Goal: Information Seeking & Learning: Learn about a topic

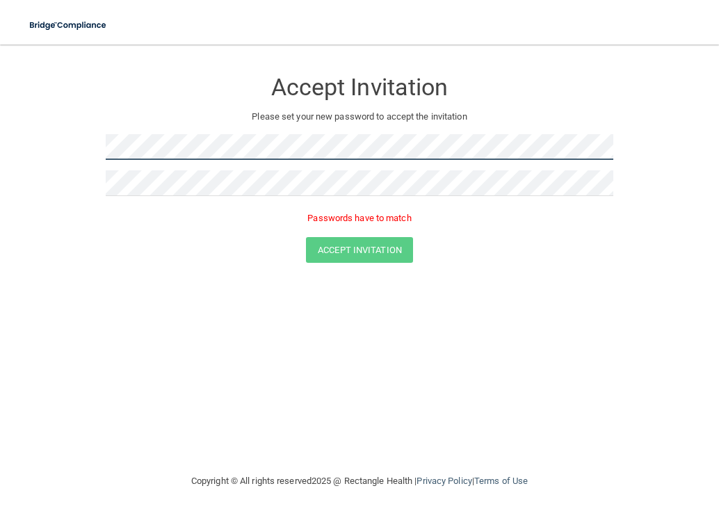
click at [73, 136] on form "Accept Invitation Please set your new password to accept the invitation Passwor…" at bounding box center [359, 168] width 663 height 221
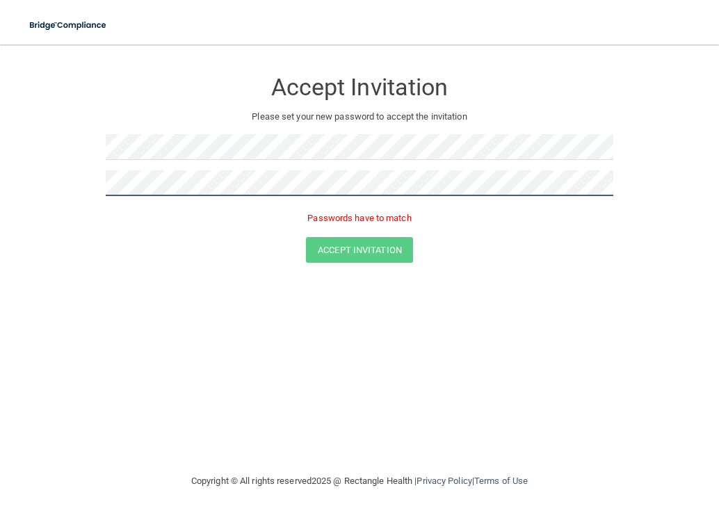
click at [0, 185] on html "Toggle navigation Manage My Enterprise Manage My Location Accept Invitation Ple…" at bounding box center [359, 259] width 719 height 518
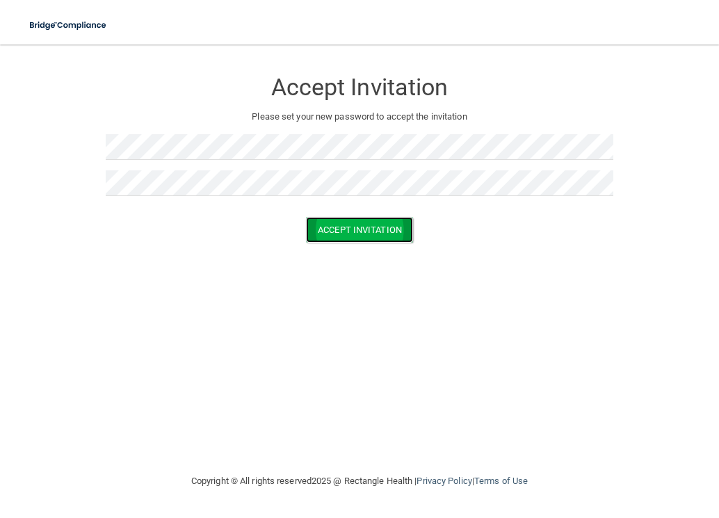
click at [355, 231] on button "Accept Invitation" at bounding box center [359, 230] width 107 height 26
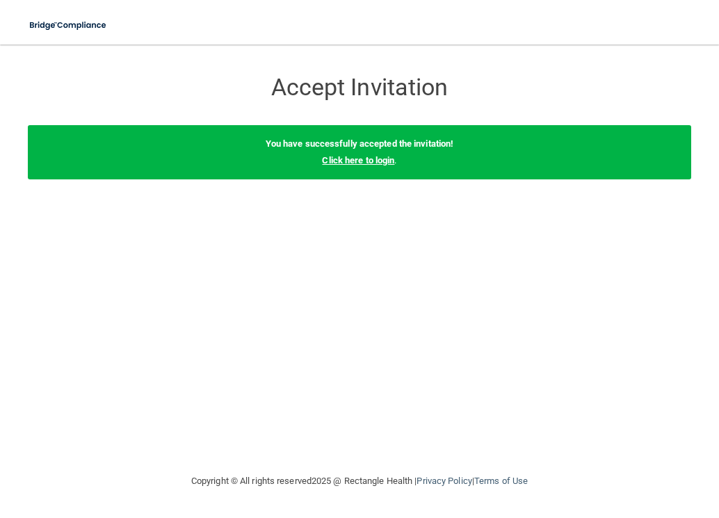
click at [375, 163] on link "Click here to login" at bounding box center [358, 160] width 72 height 10
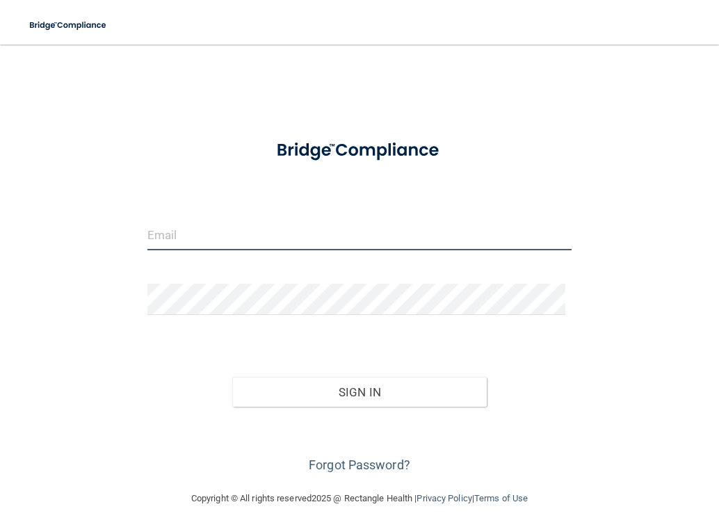
drag, startPoint x: 290, startPoint y: 246, endPoint x: 287, endPoint y: 234, distance: 13.0
click at [290, 246] on input "email" at bounding box center [359, 234] width 425 height 31
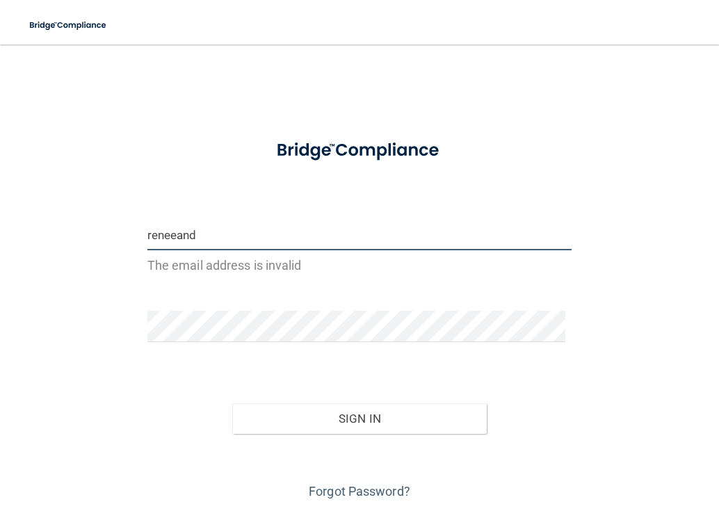
type input "[EMAIL_ADDRESS][DOMAIN_NAME]"
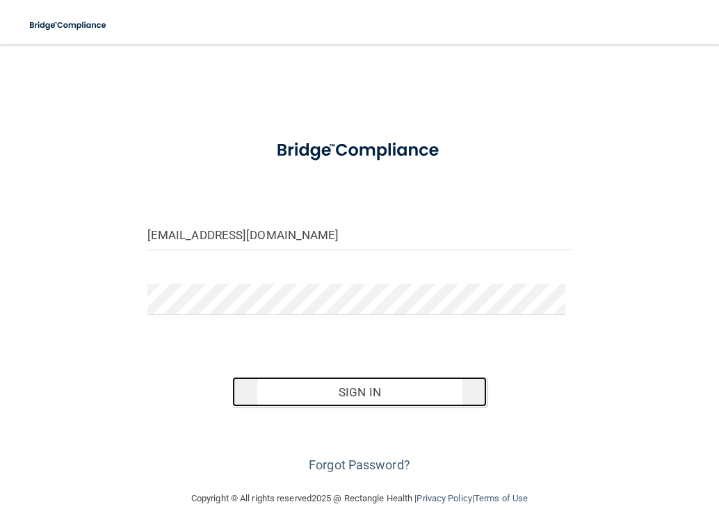
click at [322, 386] on button "Sign In" at bounding box center [359, 392] width 254 height 31
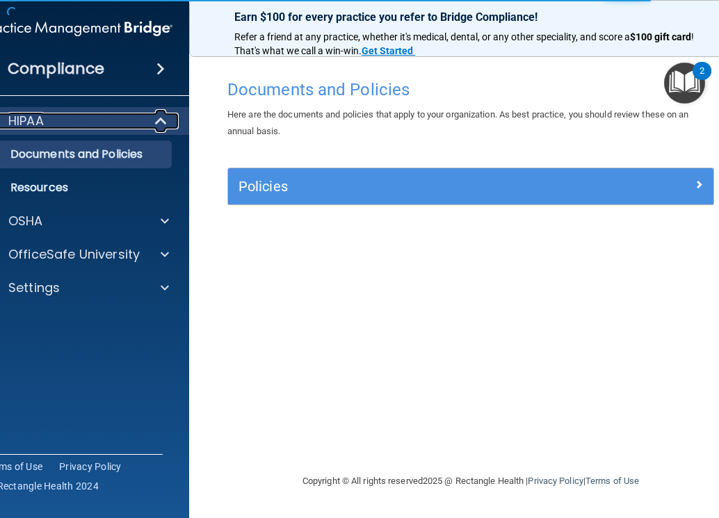
click at [145, 116] on div at bounding box center [162, 121] width 34 height 17
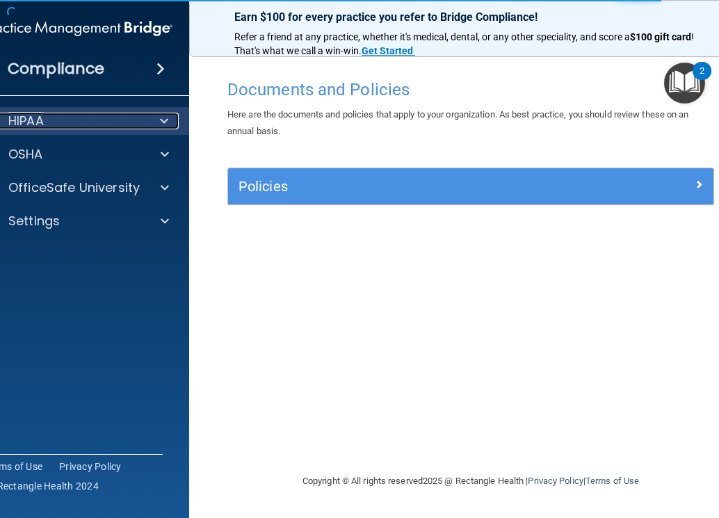
click at [154, 122] on div at bounding box center [162, 121] width 34 height 17
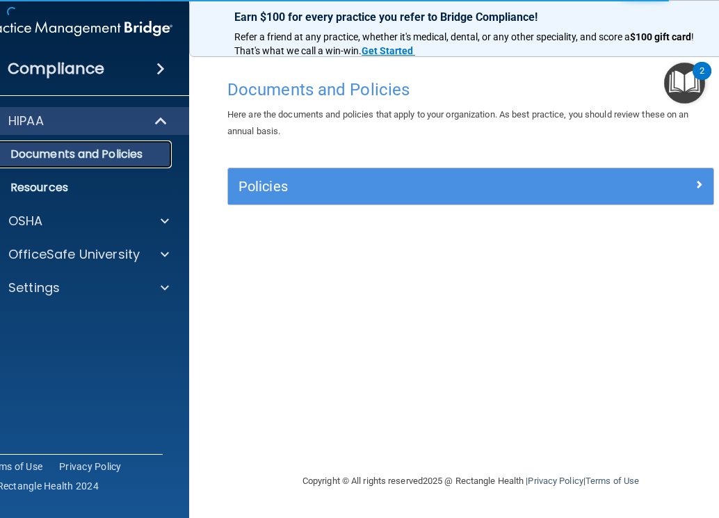
click at [80, 154] on p "Documents and Policies" at bounding box center [71, 154] width 190 height 14
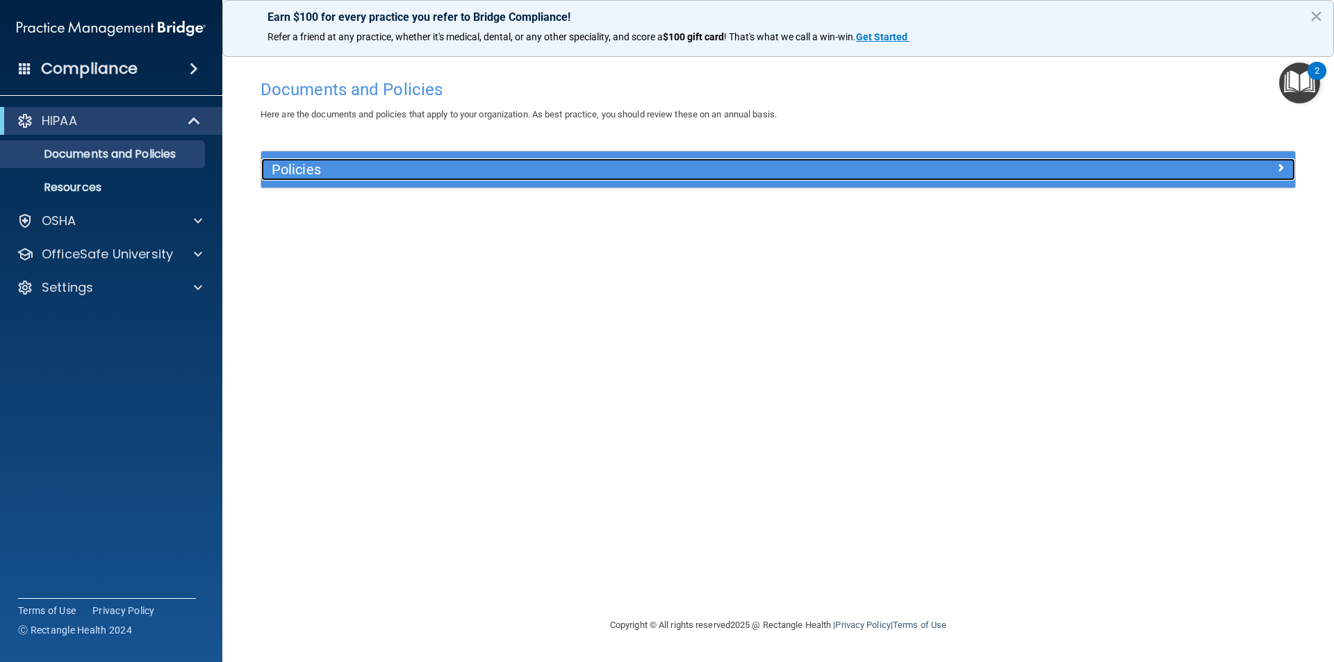
click at [302, 172] on h5 "Policies" at bounding box center [649, 169] width 755 height 15
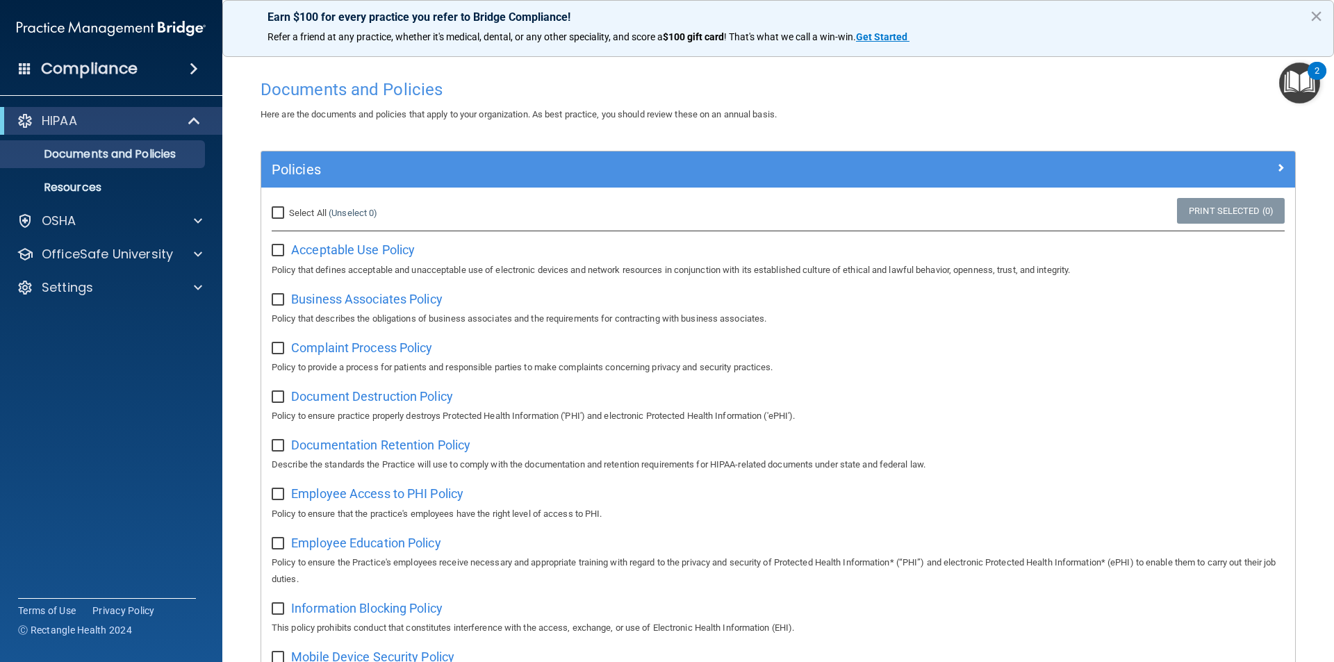
click at [281, 216] on input "Select All (Unselect 0) Unselect All" at bounding box center [280, 213] width 16 height 11
checkbox input "true"
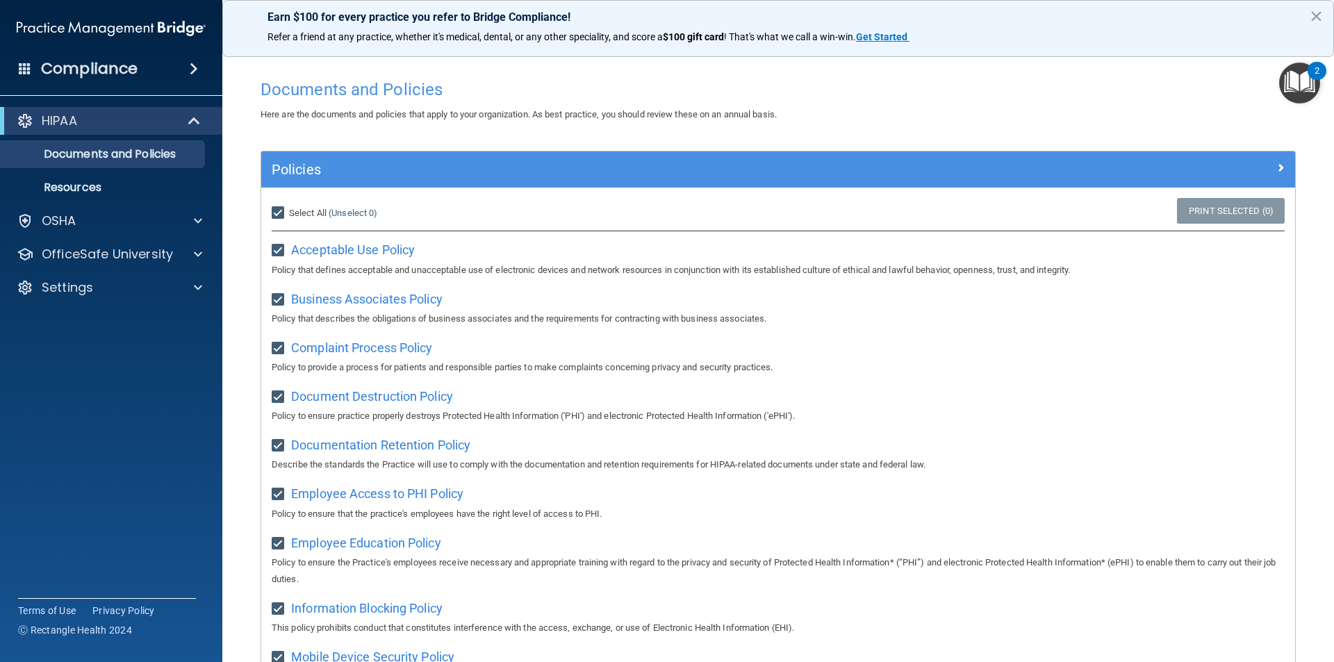
checkbox input "true"
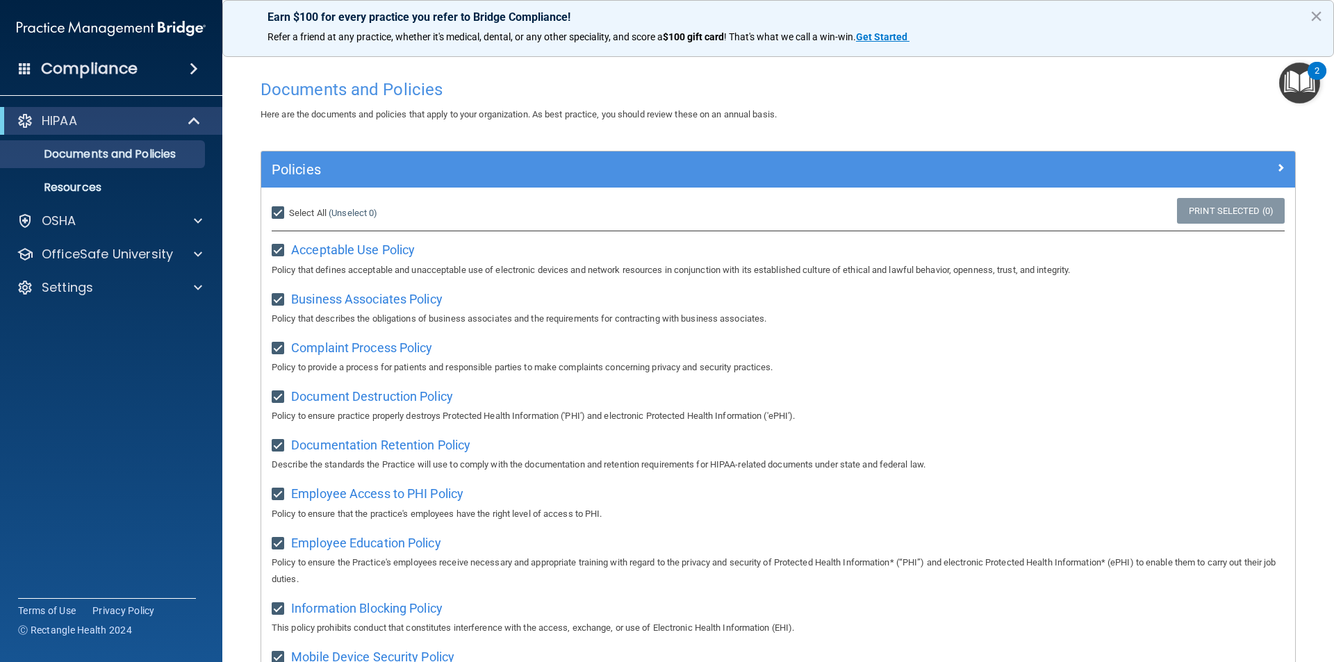
checkbox input "true"
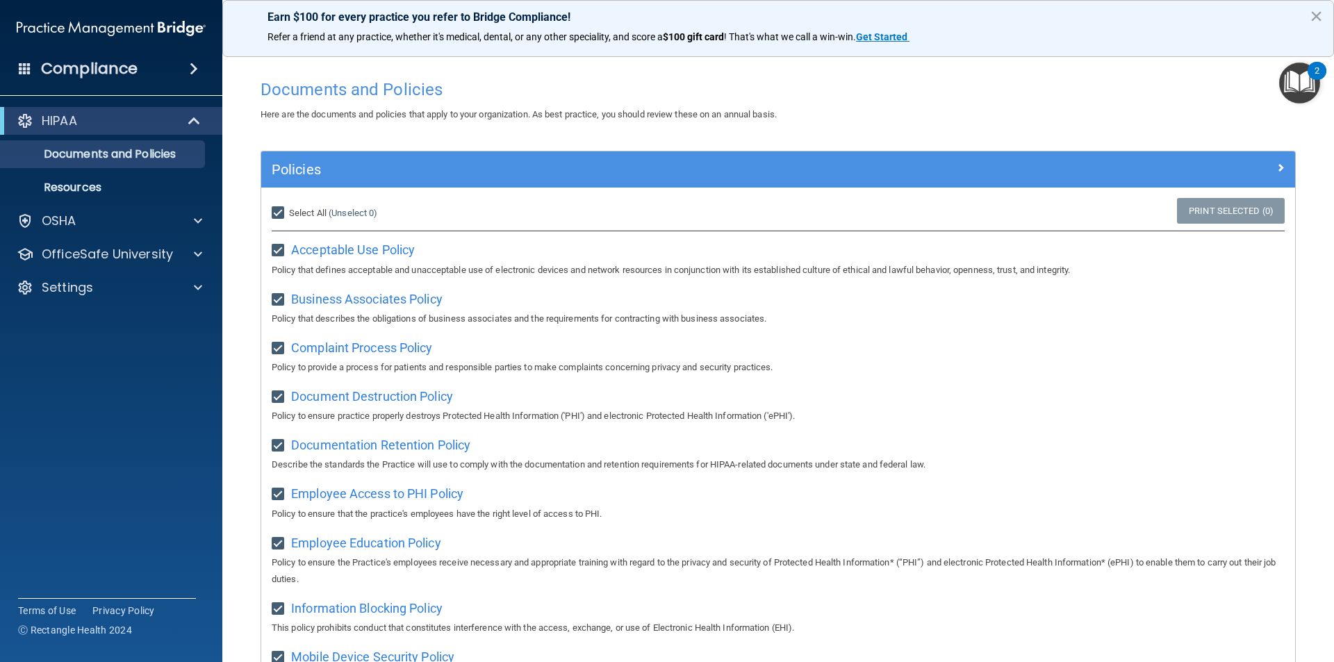
checkbox input "true"
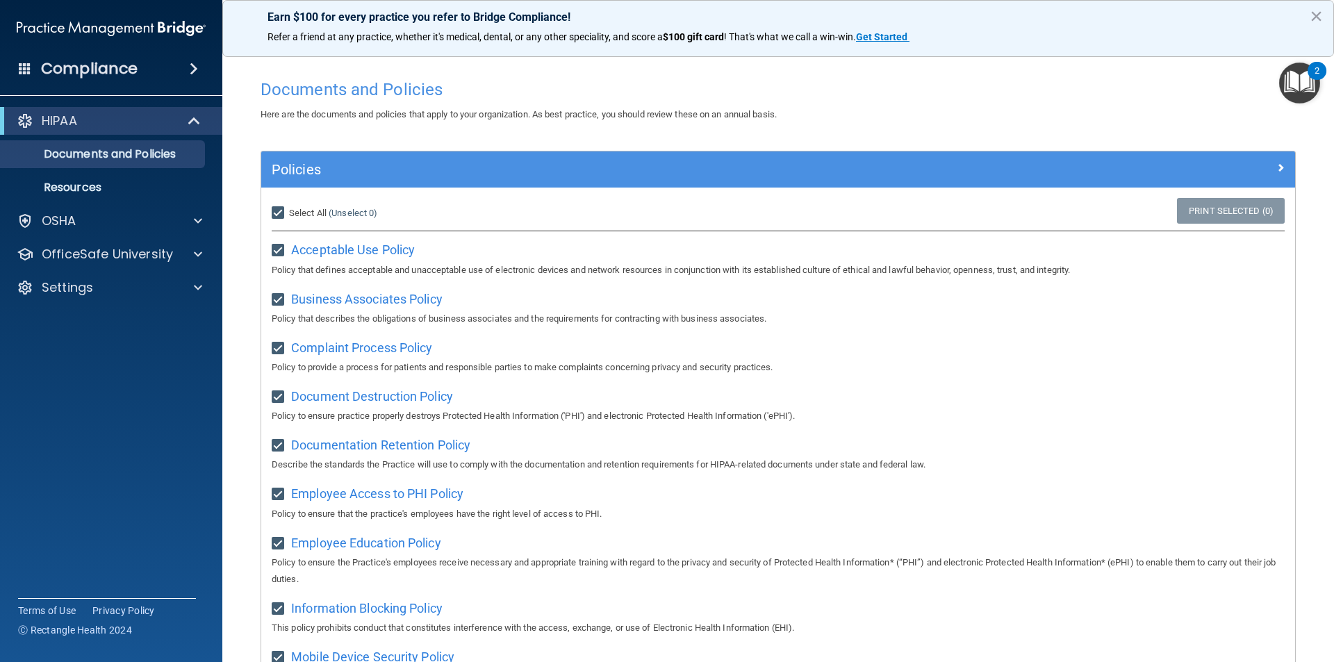
checkbox input "true"
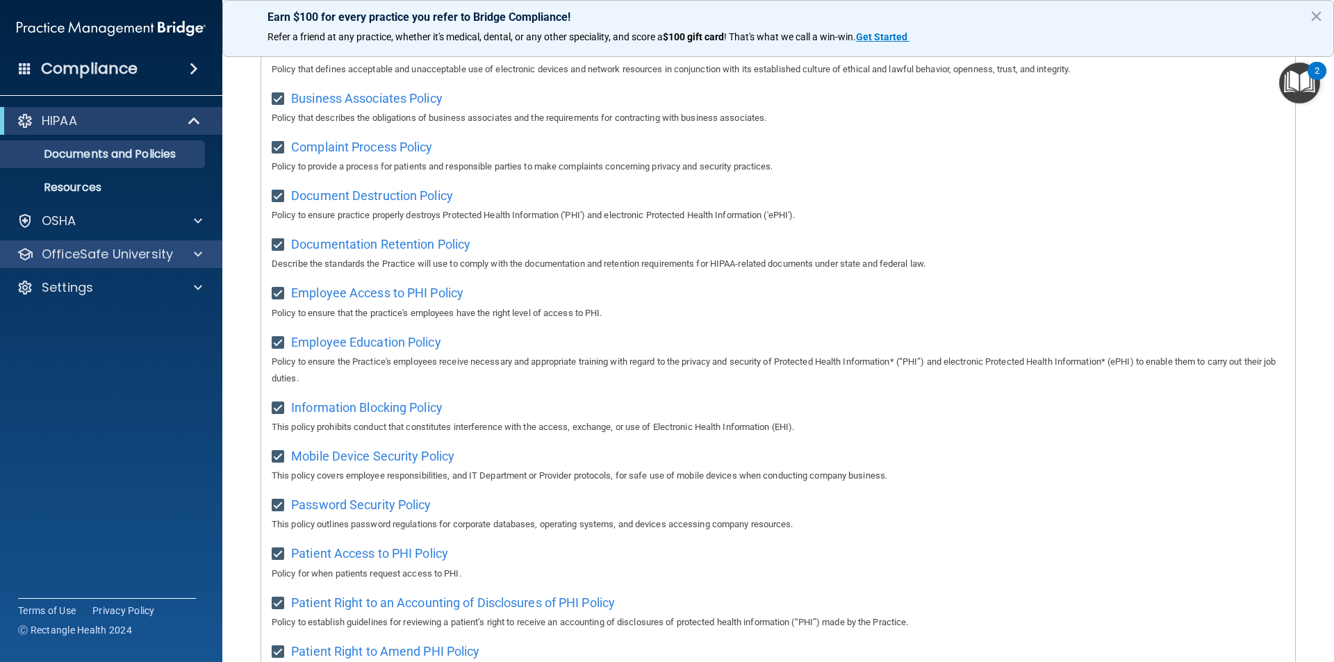
scroll to position [417, 0]
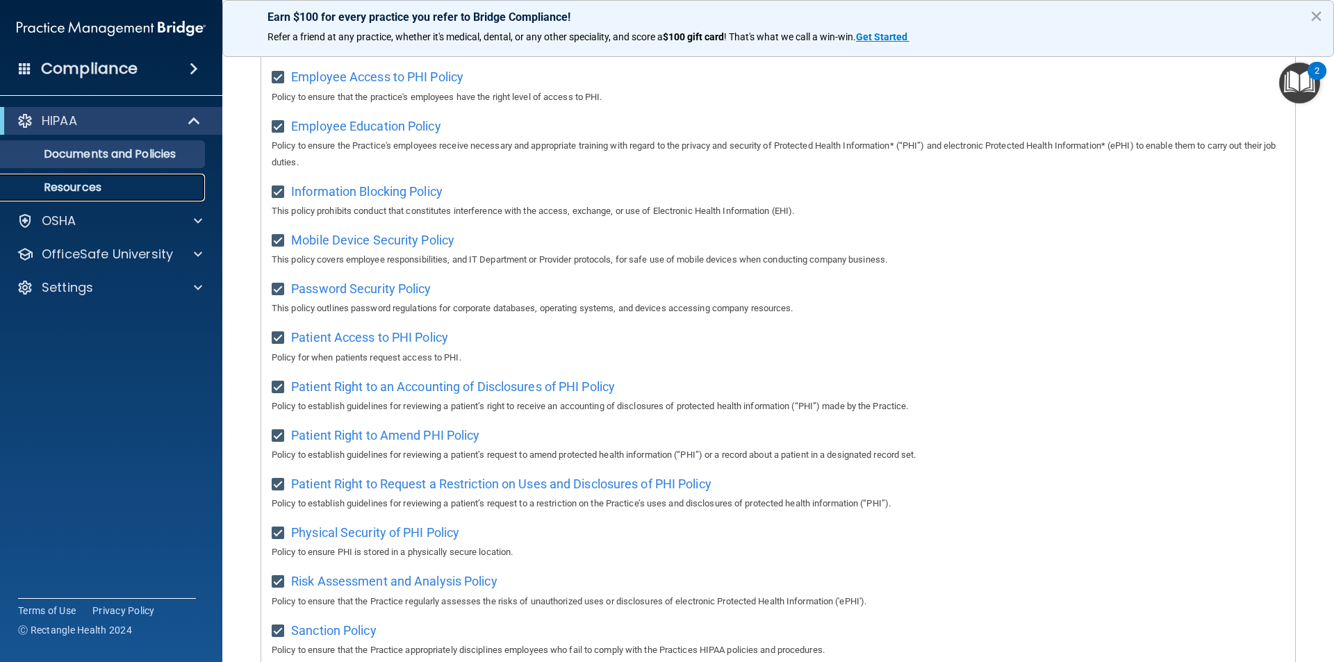
click at [81, 186] on p "Resources" at bounding box center [104, 188] width 190 height 14
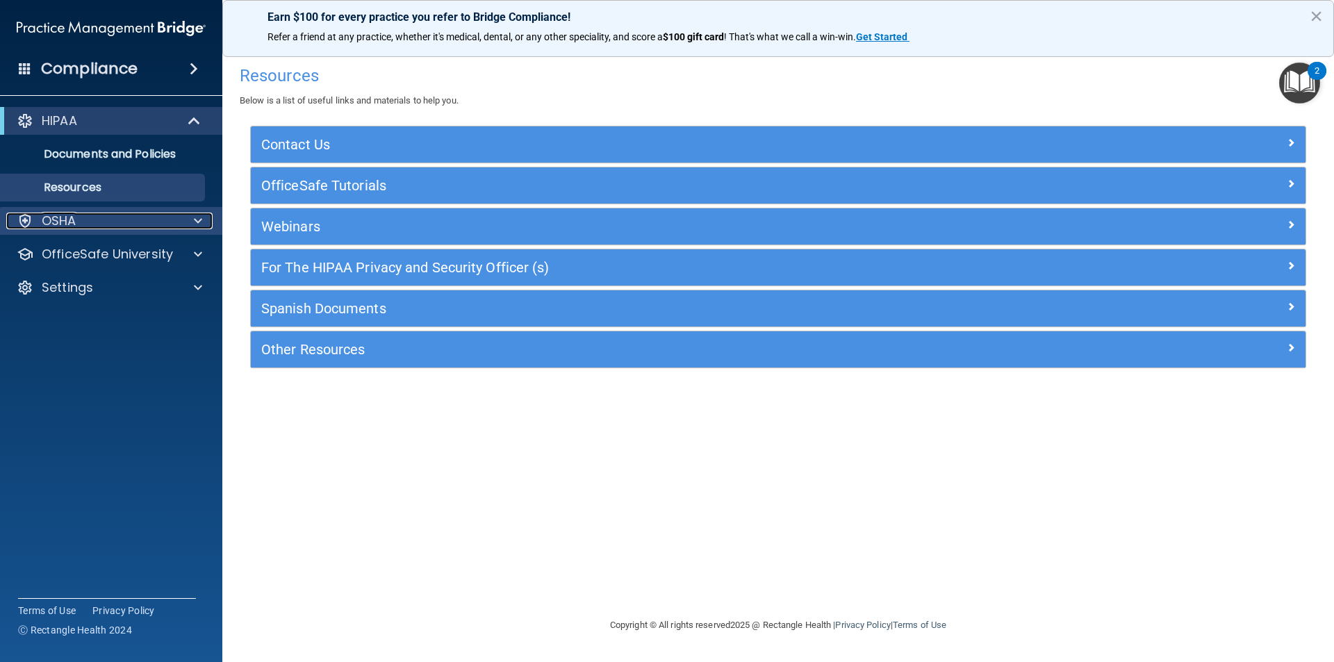
click at [134, 220] on div "OSHA" at bounding box center [92, 221] width 172 height 17
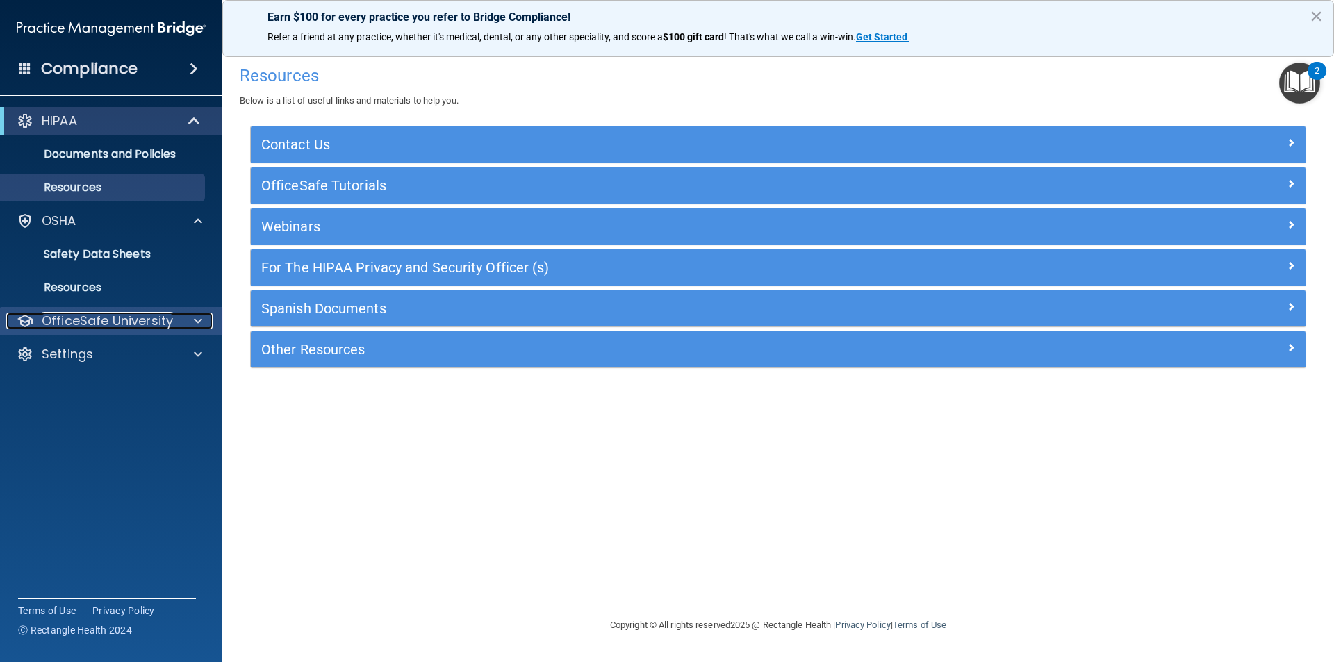
click at [108, 325] on p "OfficeSafe University" at bounding box center [107, 321] width 131 height 17
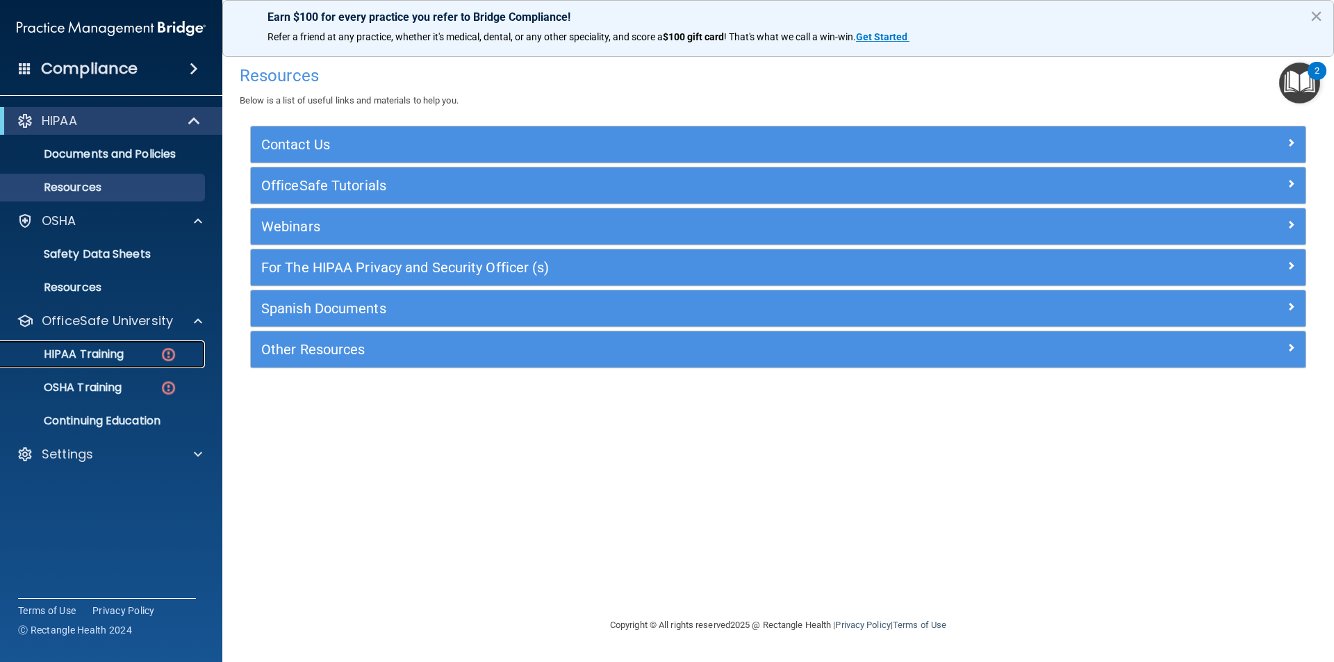
click at [108, 349] on p "HIPAA Training" at bounding box center [66, 354] width 115 height 14
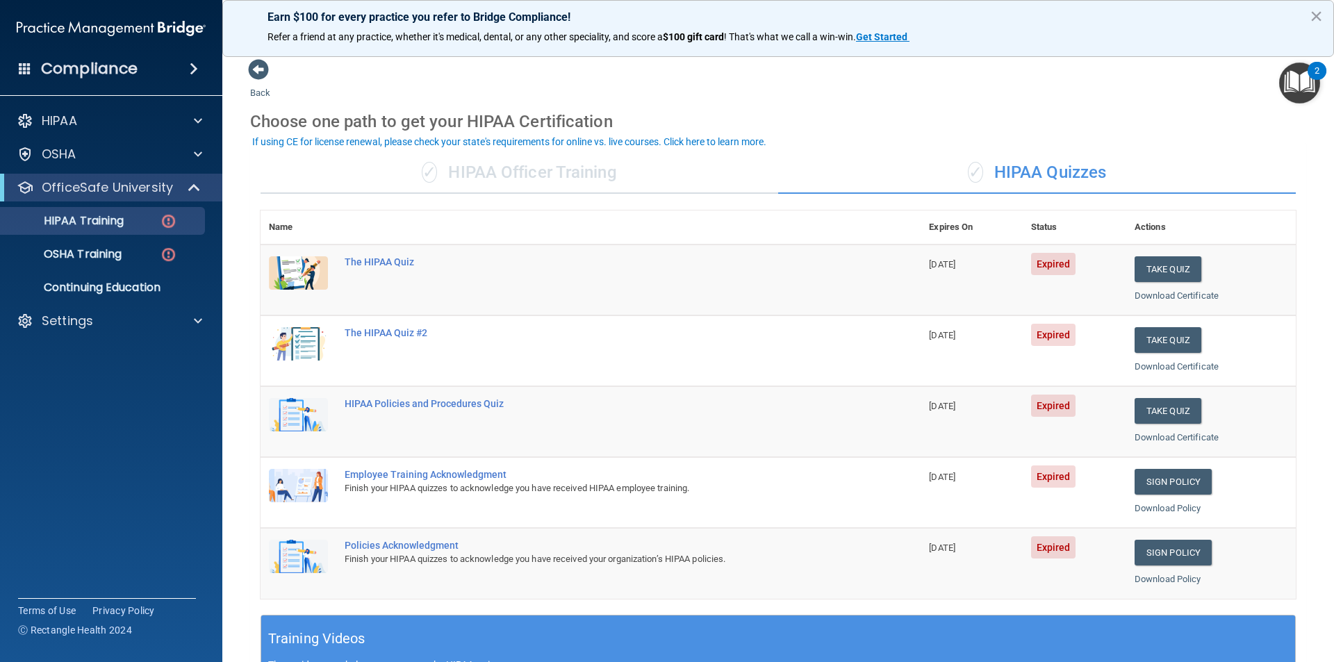
click at [718, 260] on span "Expired" at bounding box center [1053, 264] width 45 height 22
click at [391, 258] on div "The HIPAA Quiz" at bounding box center [598, 261] width 507 height 11
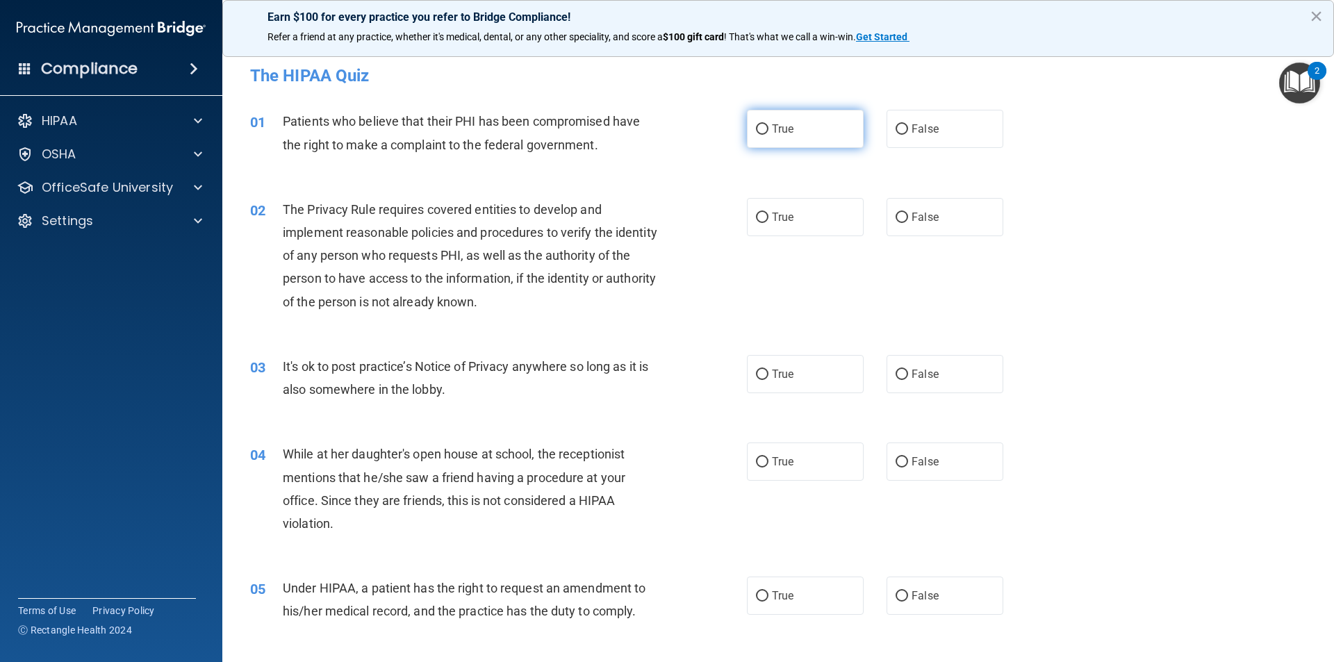
drag, startPoint x: 755, startPoint y: 132, endPoint x: 768, endPoint y: 151, distance: 22.6
click at [718, 132] on input "True" at bounding box center [762, 129] width 13 height 10
radio input "true"
click at [718, 220] on input "True" at bounding box center [762, 218] width 13 height 10
radio input "true"
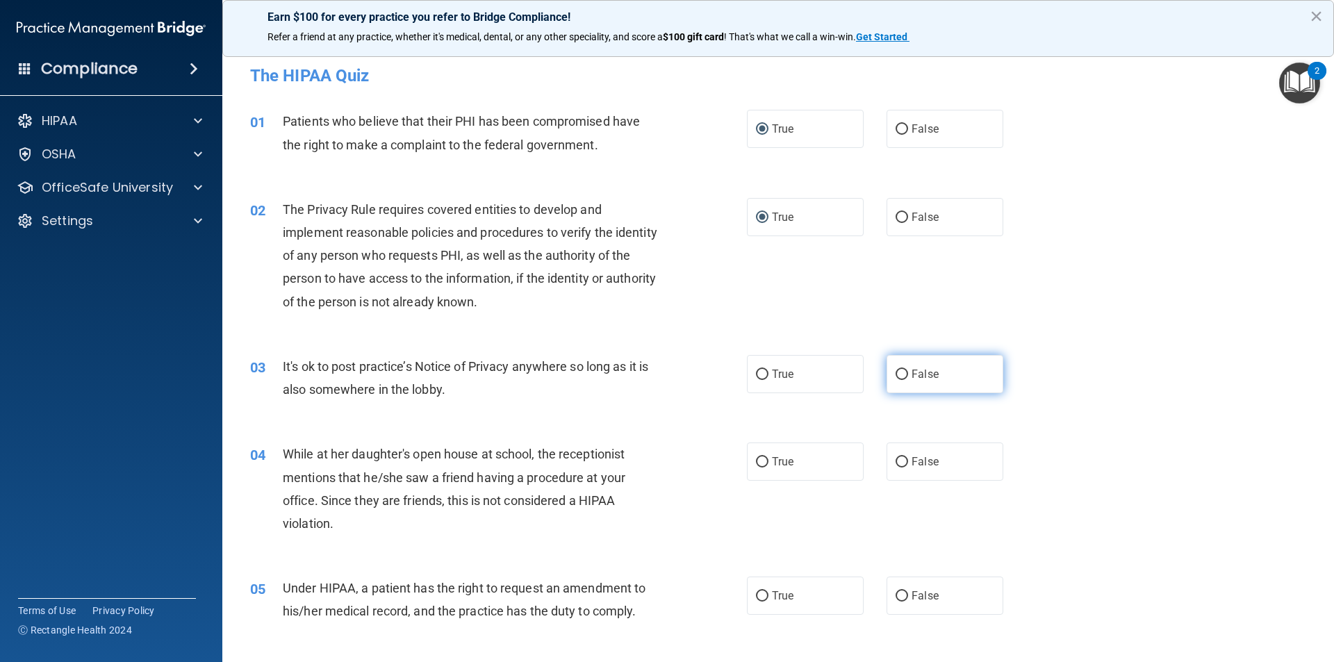
click at [718, 372] on input "False" at bounding box center [902, 375] width 13 height 10
radio input "true"
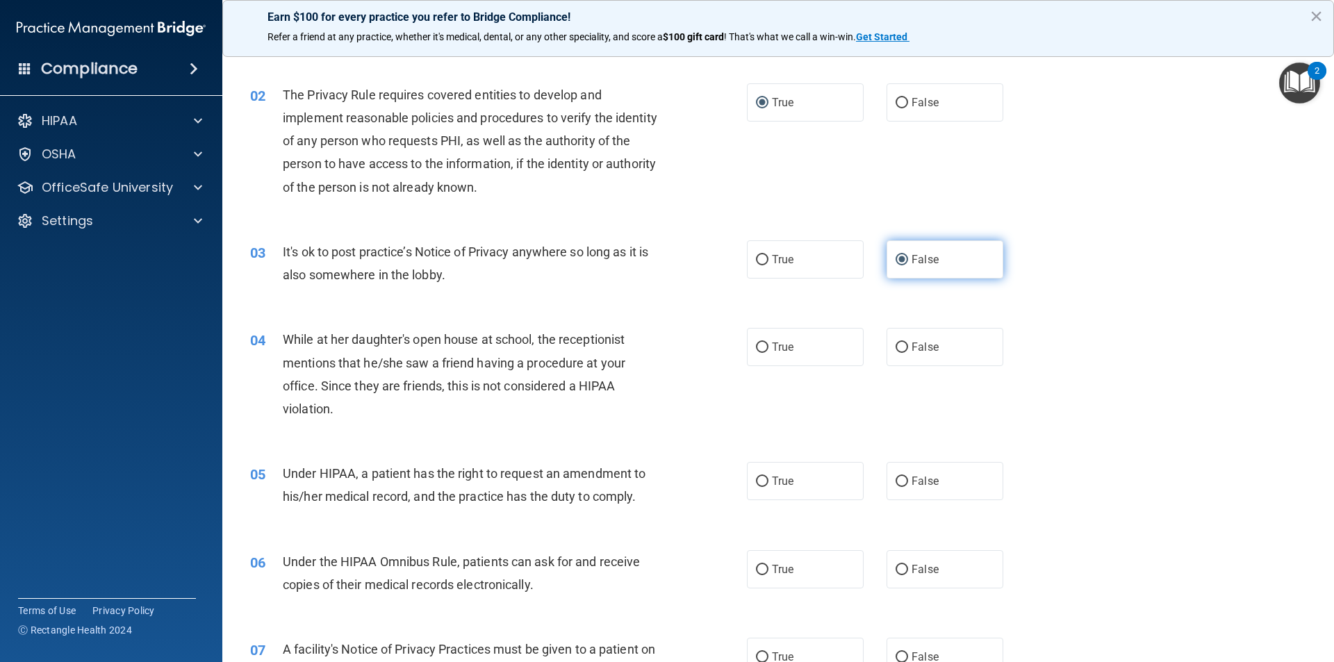
scroll to position [139, 0]
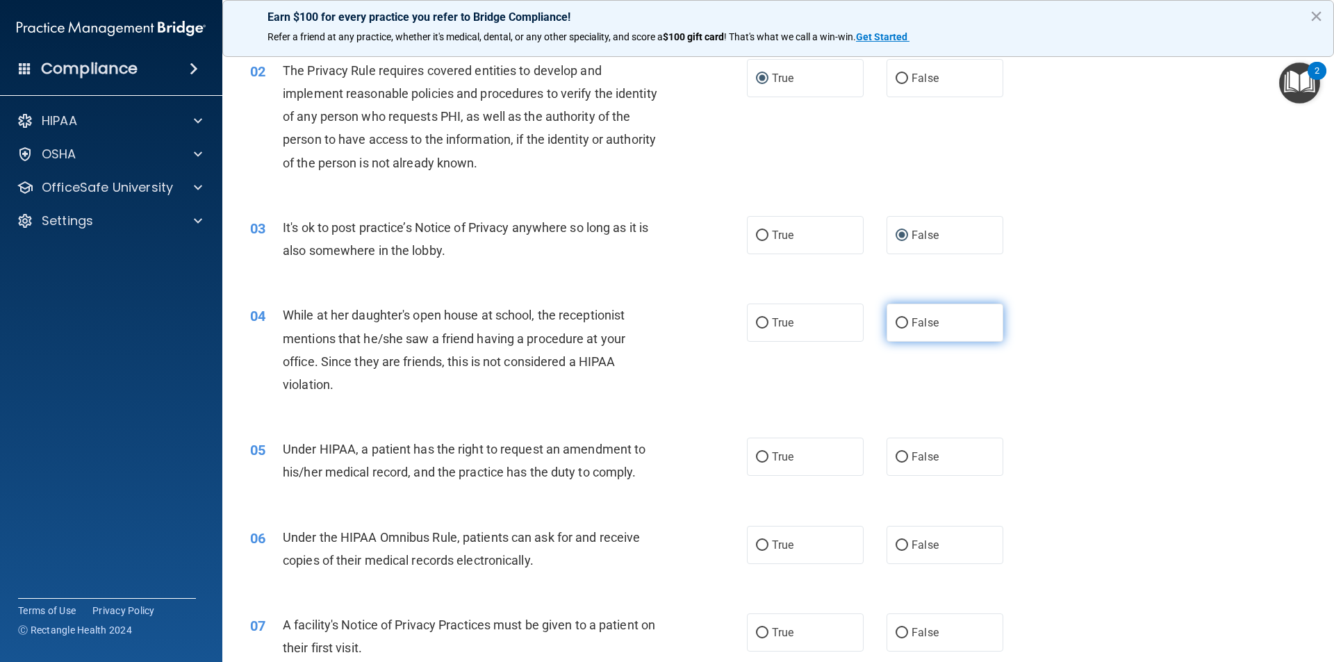
click at [718, 329] on input "False" at bounding box center [902, 323] width 13 height 10
radio input "true"
click at [718, 461] on span "True" at bounding box center [783, 456] width 22 height 13
click at [718, 461] on input "True" at bounding box center [762, 457] width 13 height 10
radio input "true"
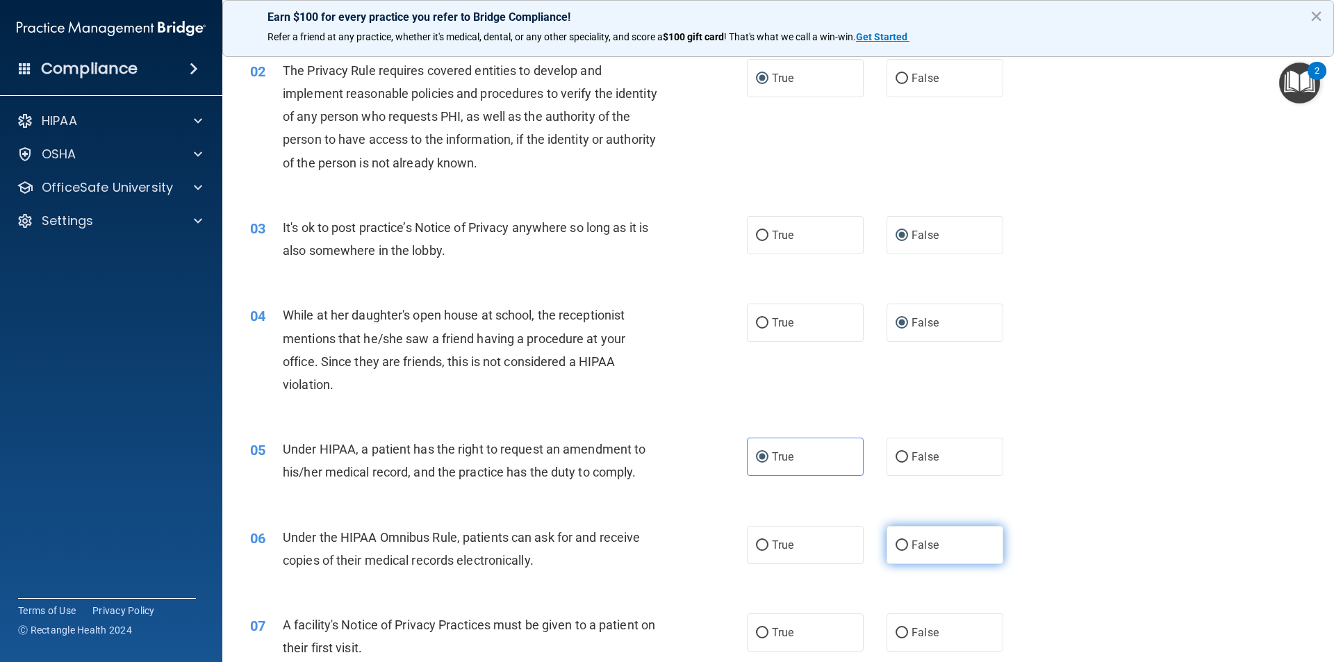
click at [718, 517] on input "False" at bounding box center [902, 546] width 13 height 10
radio input "true"
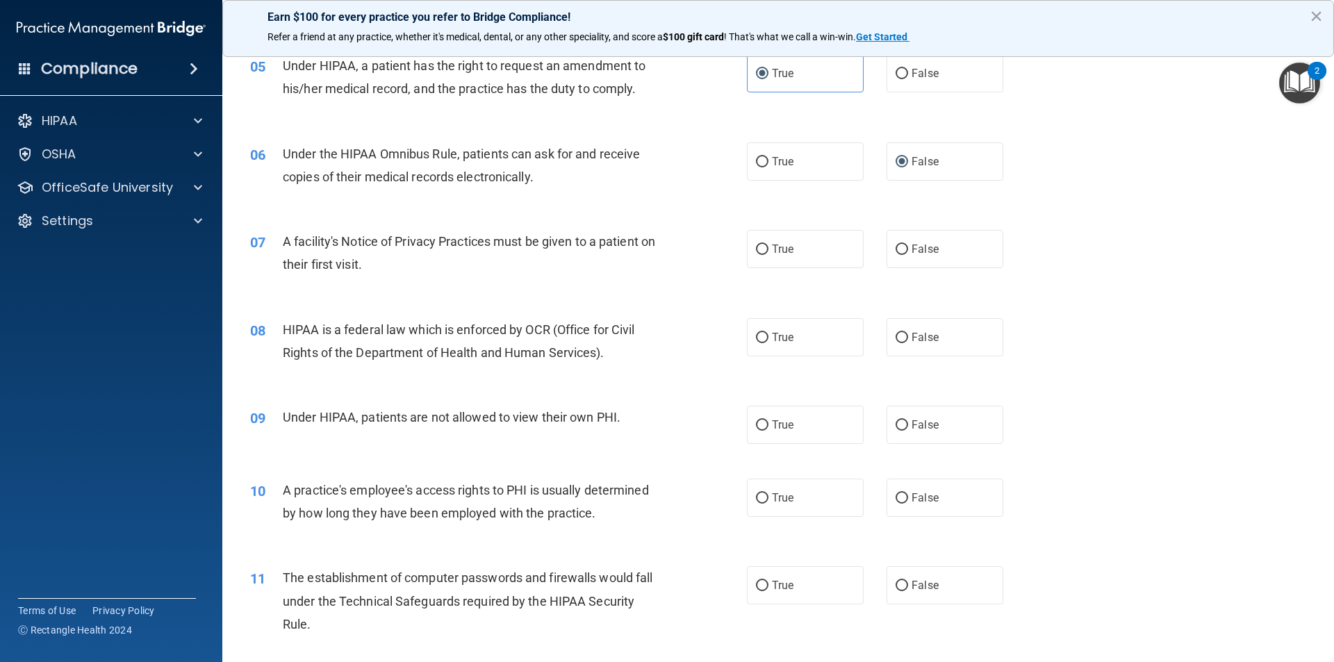
scroll to position [556, 0]
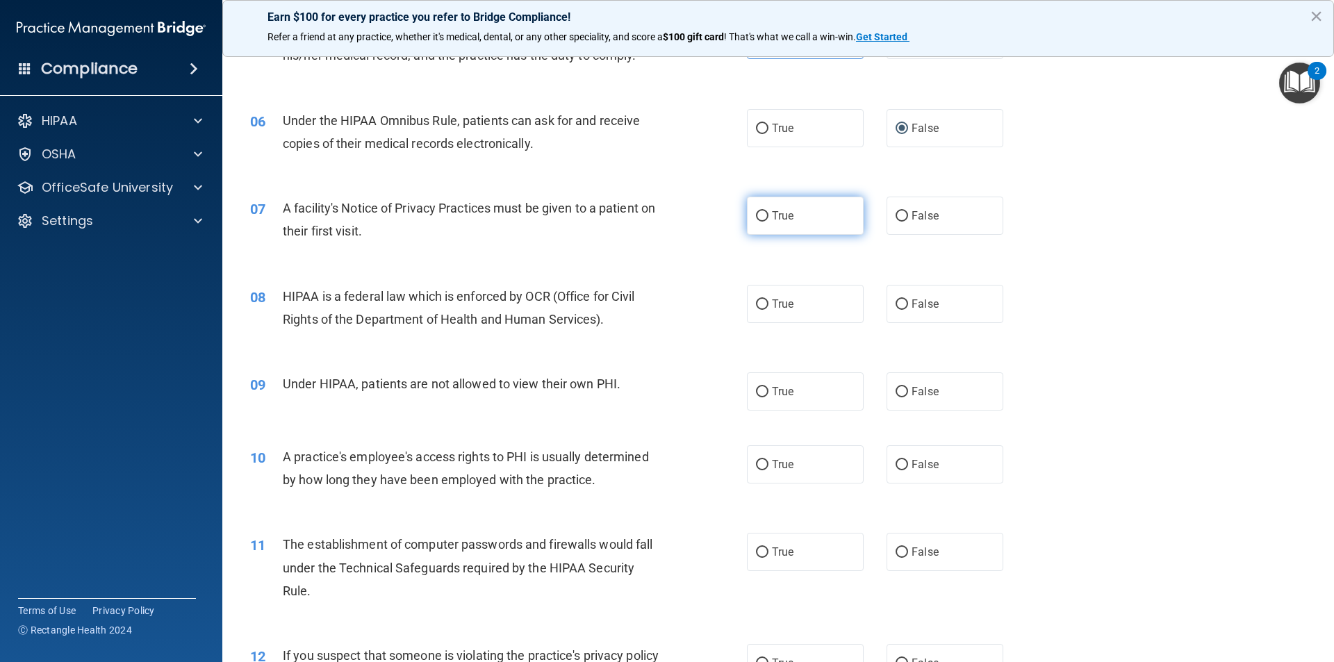
click at [718, 216] on input "True" at bounding box center [762, 216] width 13 height 10
radio input "true"
click at [718, 304] on input "True" at bounding box center [762, 305] width 13 height 10
radio input "true"
click at [718, 389] on input "False" at bounding box center [902, 392] width 13 height 10
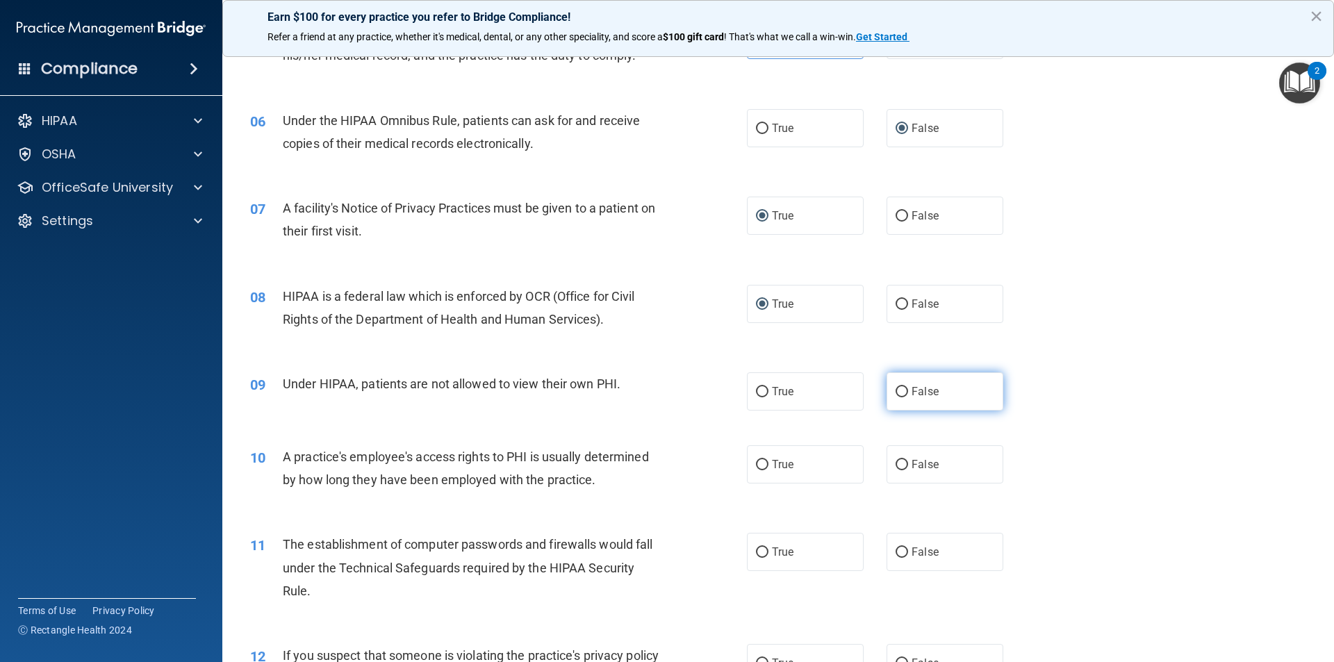
radio input "true"
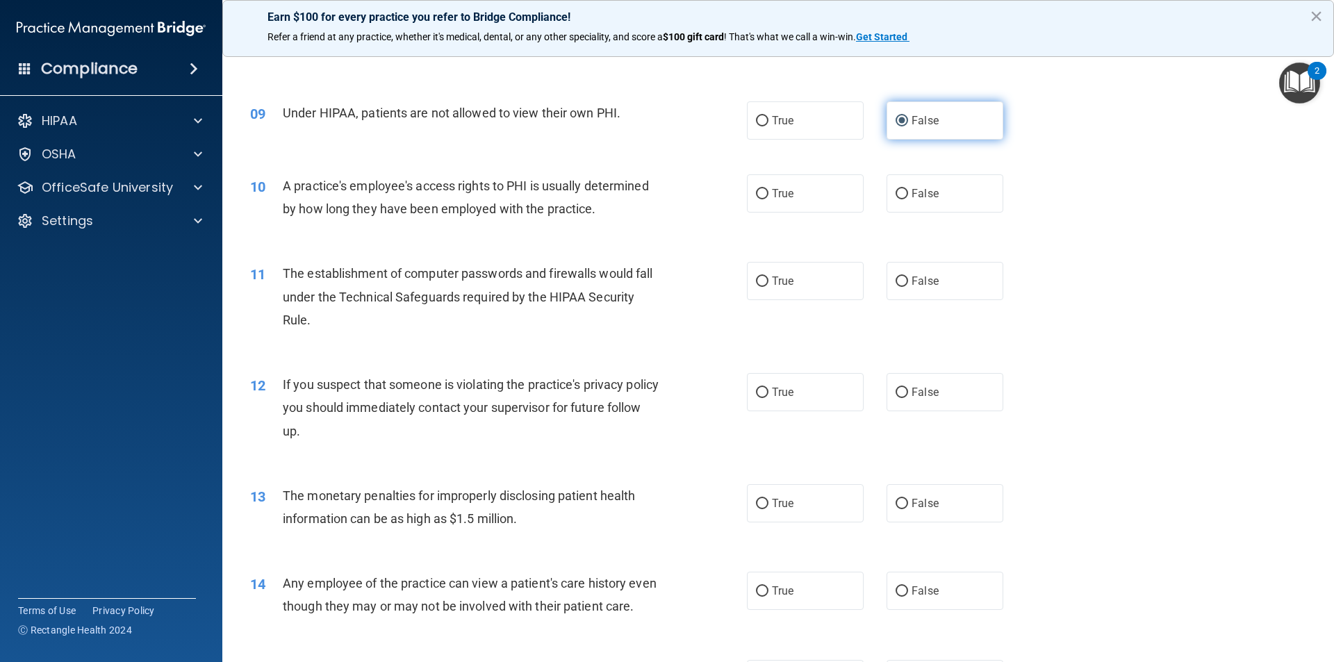
scroll to position [834, 0]
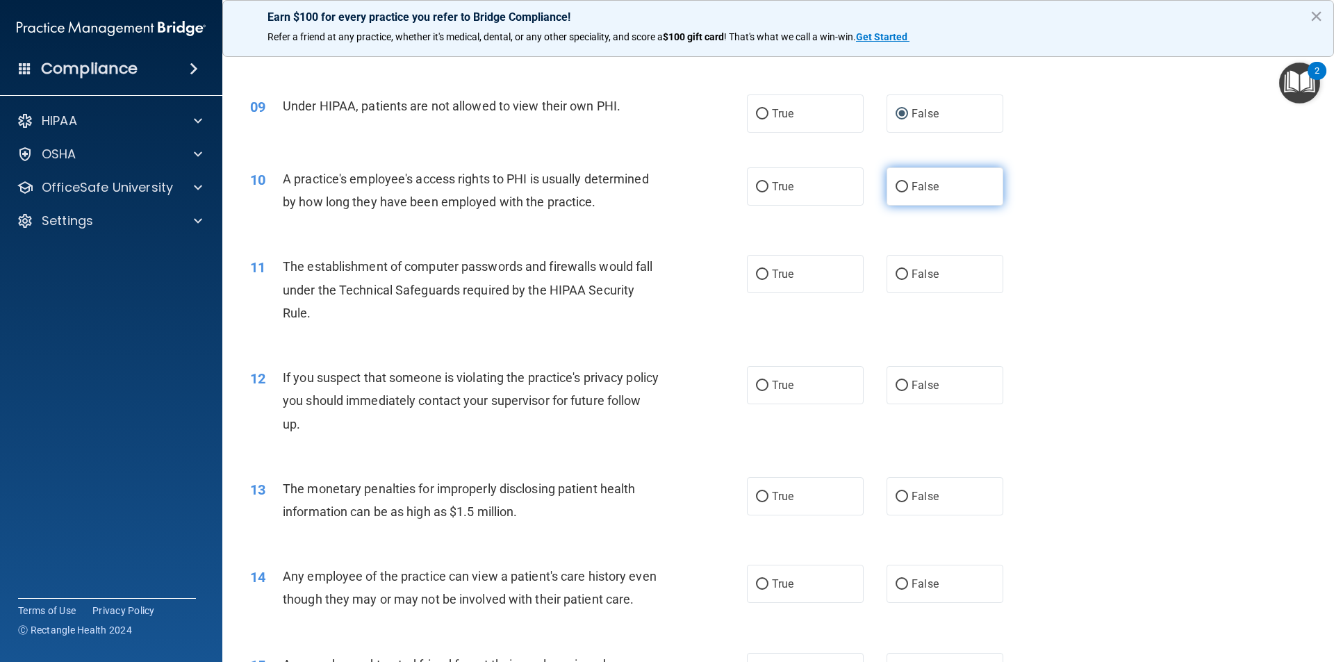
click at [718, 183] on label "False" at bounding box center [945, 186] width 117 height 38
click at [718, 183] on input "False" at bounding box center [902, 187] width 13 height 10
radio input "true"
click at [718, 278] on input "True" at bounding box center [762, 275] width 13 height 10
radio input "true"
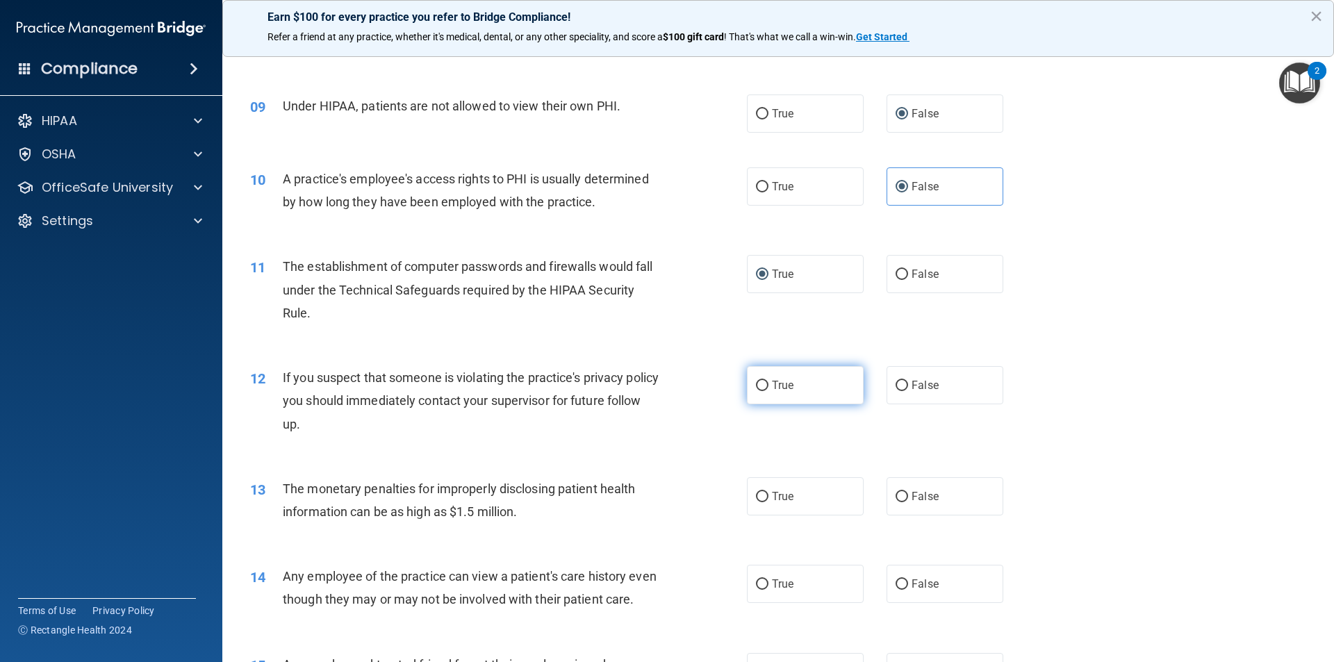
click at [718, 385] on input "True" at bounding box center [762, 386] width 13 height 10
radio input "true"
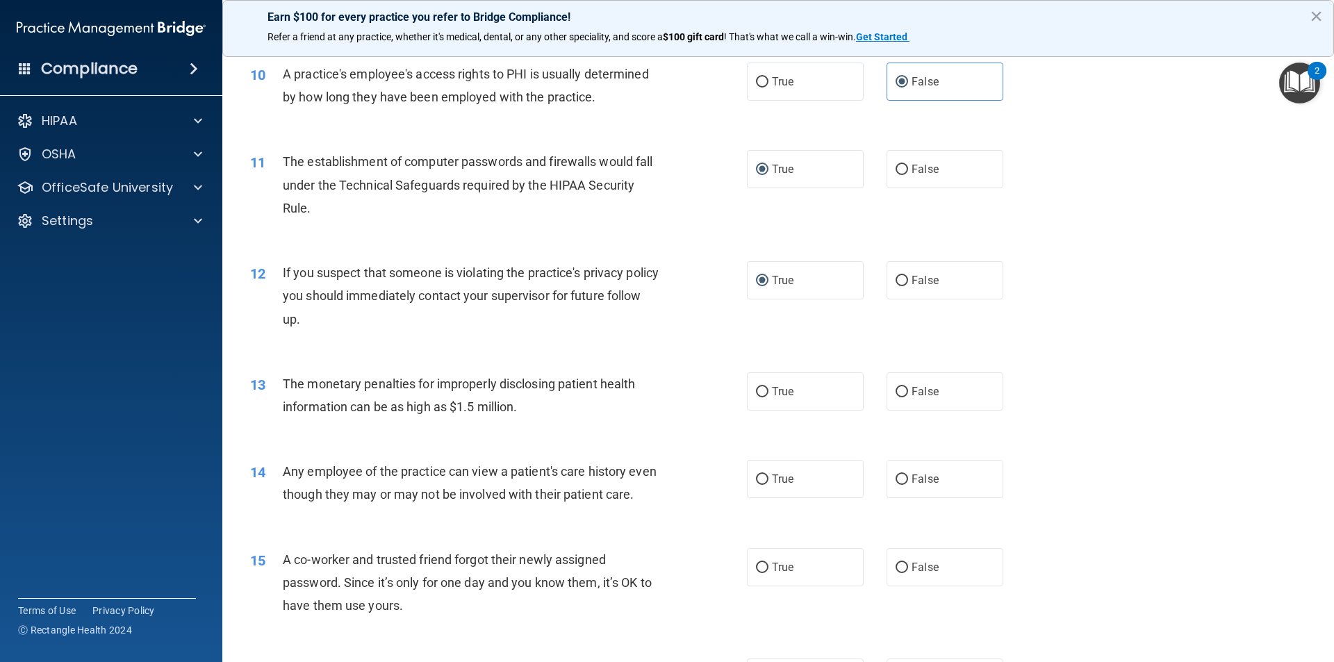
scroll to position [973, 0]
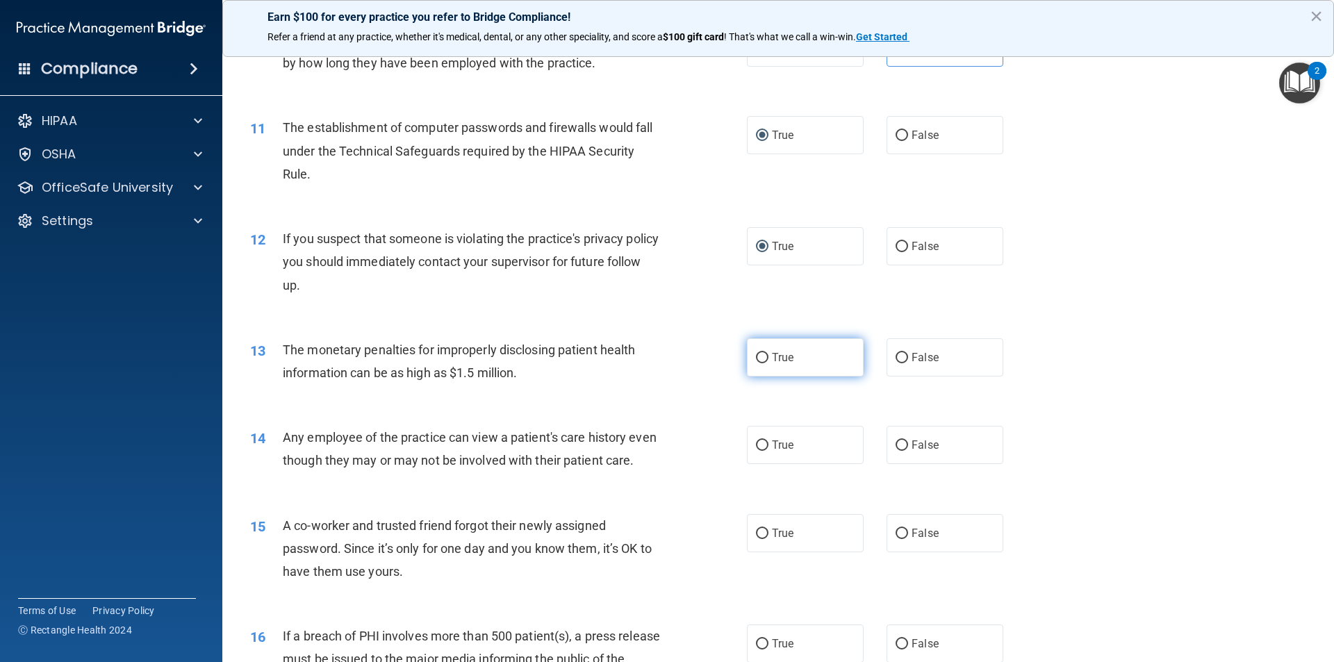
click at [718, 357] on input "True" at bounding box center [762, 358] width 13 height 10
radio input "true"
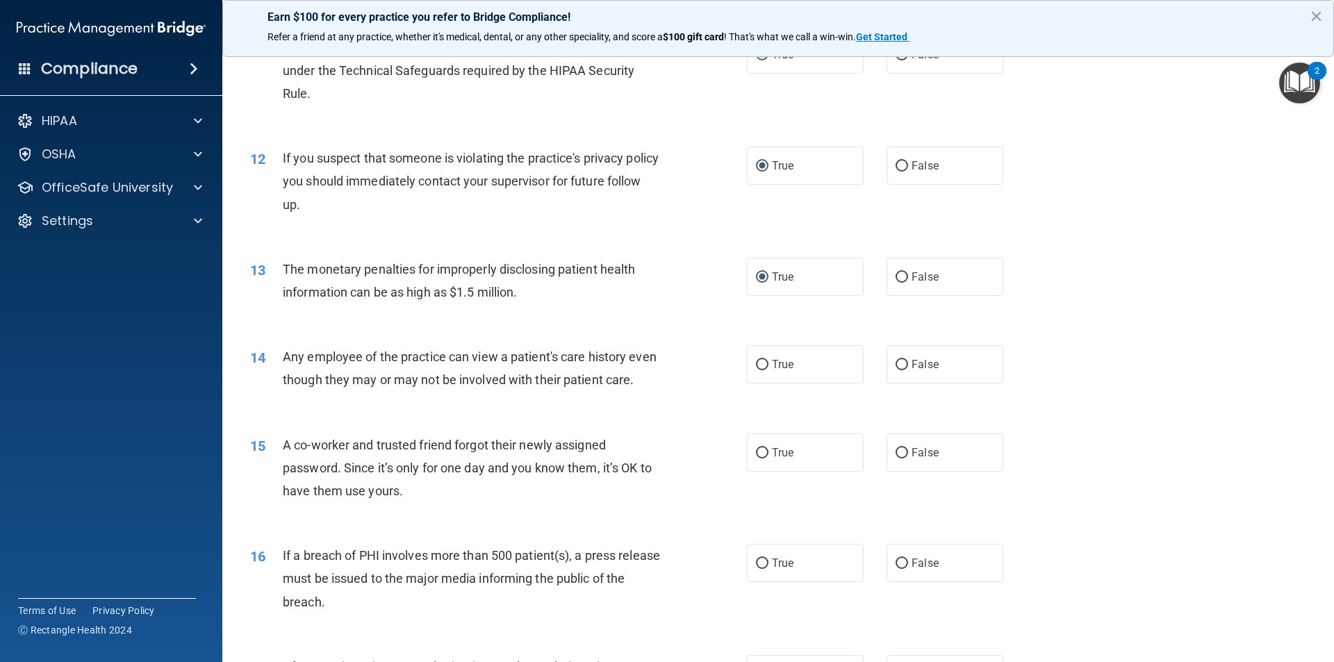
scroll to position [1251, 0]
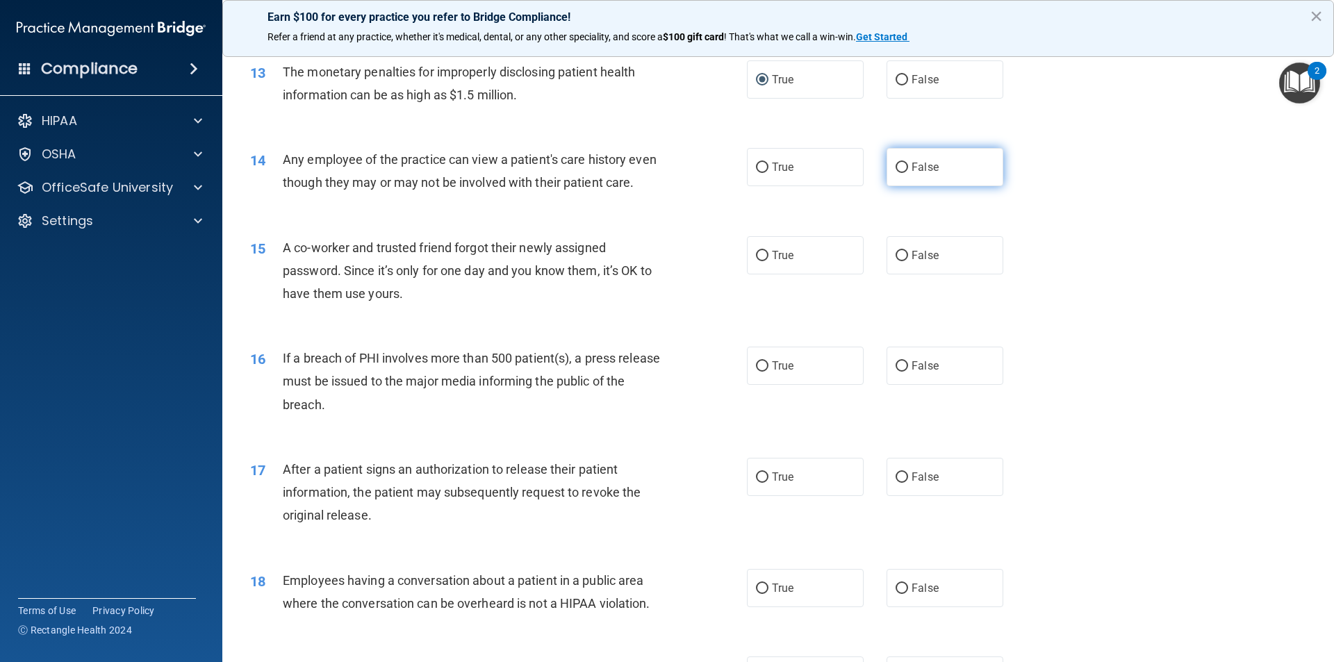
click at [718, 174] on label "False" at bounding box center [945, 167] width 117 height 38
click at [718, 173] on input "False" at bounding box center [902, 168] width 13 height 10
radio input "true"
click at [718, 261] on input "False" at bounding box center [902, 256] width 13 height 10
radio input "true"
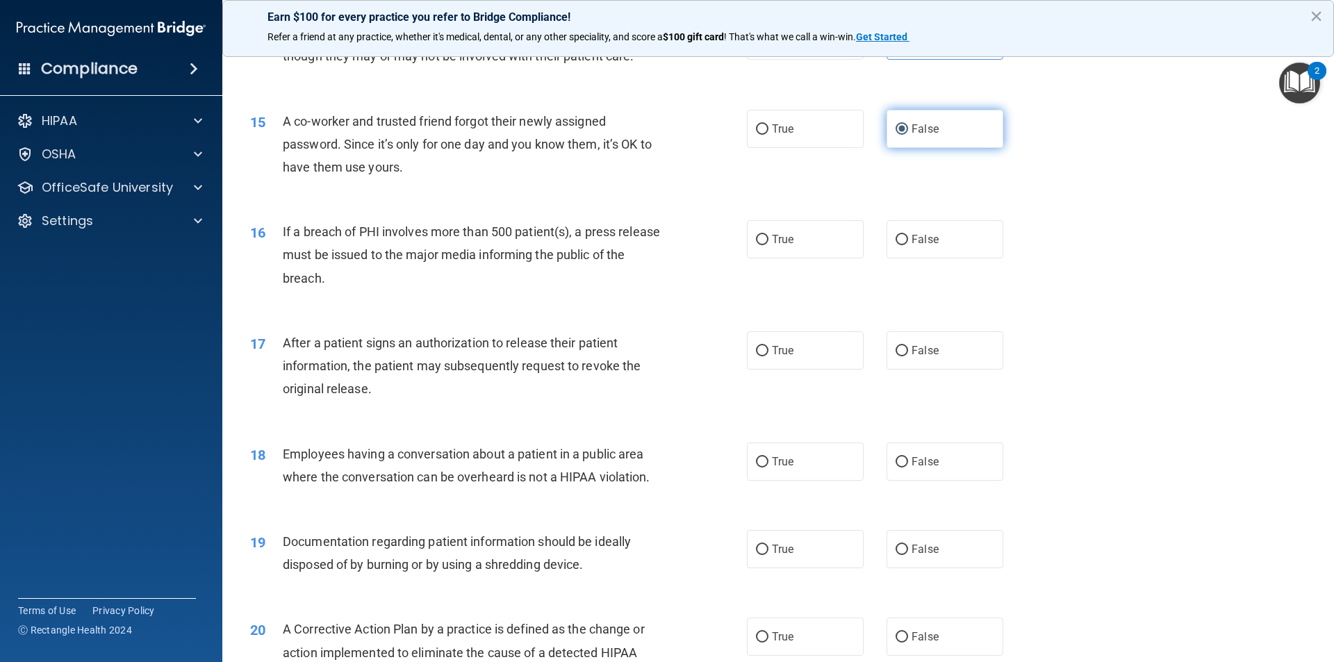
scroll to position [1459, 0]
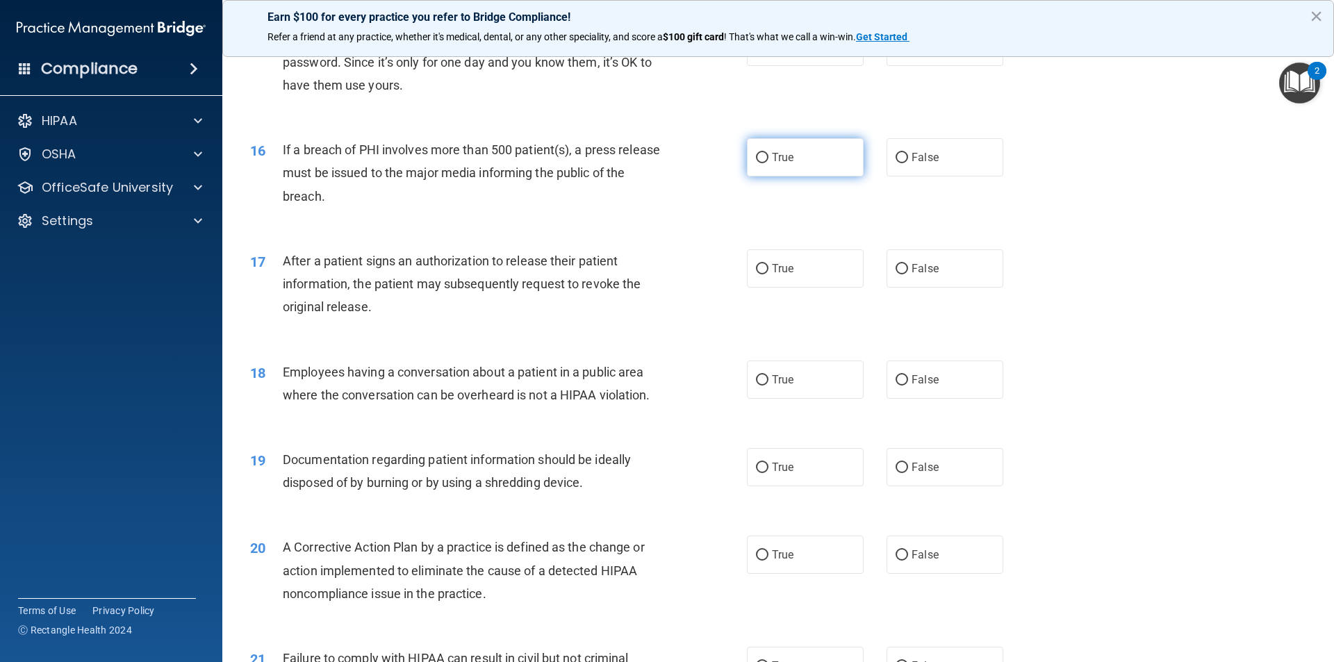
click at [718, 163] on input "True" at bounding box center [762, 158] width 13 height 10
radio input "true"
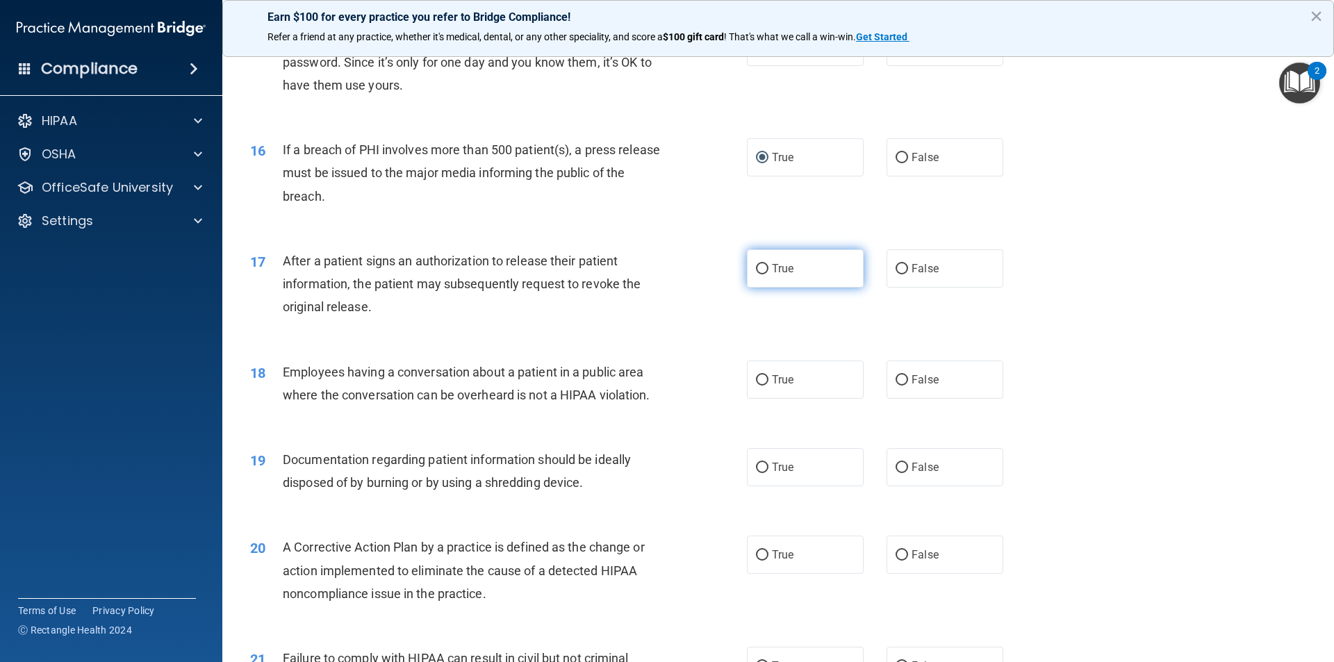
click at [718, 275] on input "True" at bounding box center [762, 269] width 13 height 10
radio input "true"
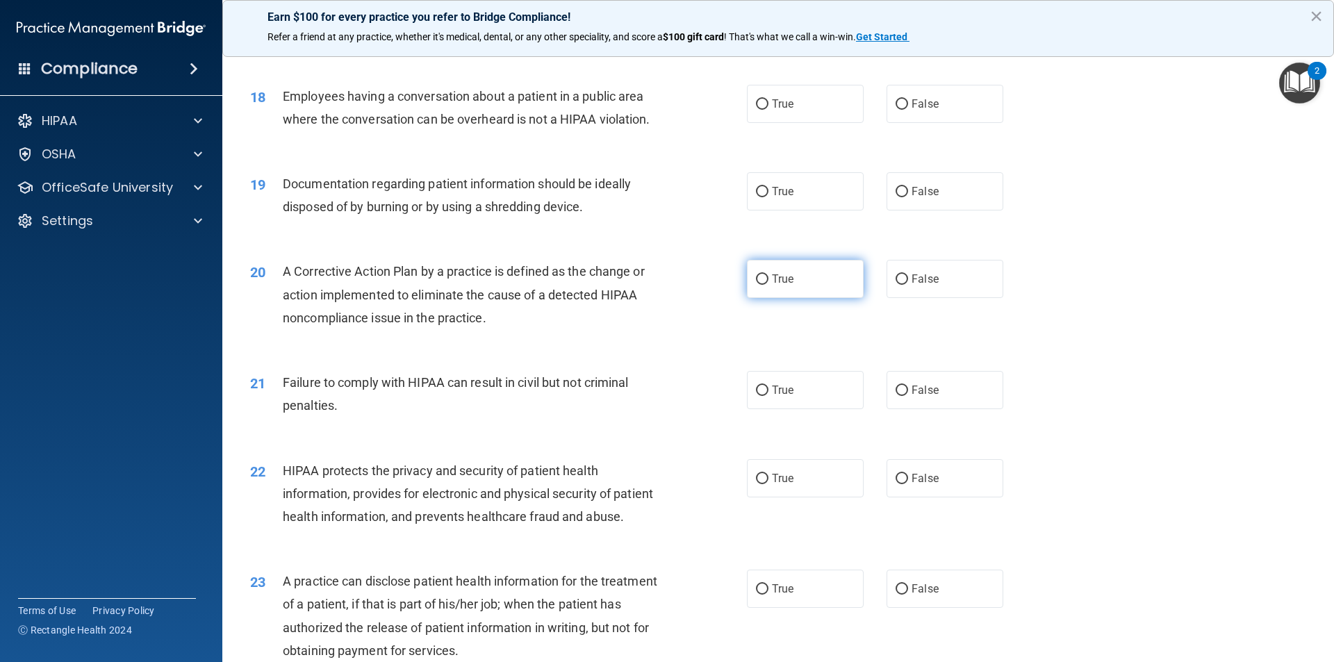
scroll to position [1737, 0]
click at [718, 108] on input "False" at bounding box center [902, 102] width 13 height 10
radio input "true"
click at [718, 195] on input "True" at bounding box center [762, 190] width 13 height 10
radio input "true"
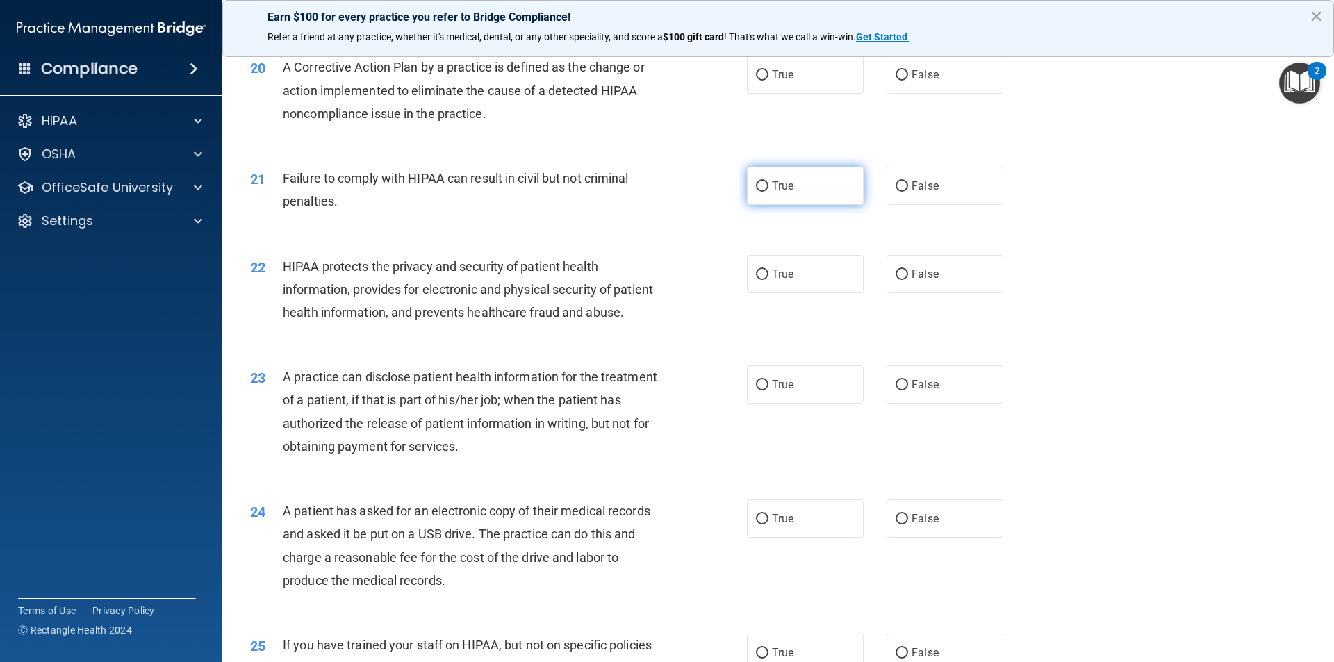
scroll to position [1946, 0]
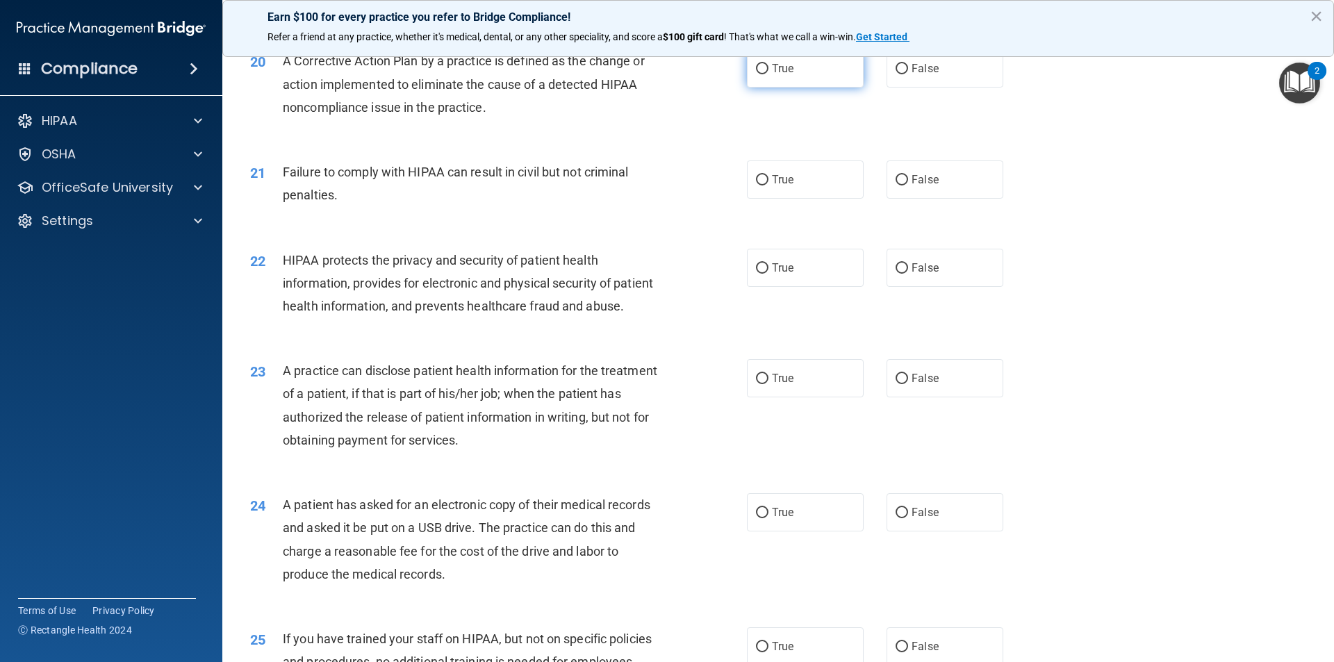
click at [718, 88] on label "True" at bounding box center [805, 68] width 117 height 38
click at [718, 74] on input "True" at bounding box center [762, 69] width 13 height 10
radio input "true"
click at [718, 186] on input "False" at bounding box center [902, 180] width 13 height 10
radio input "true"
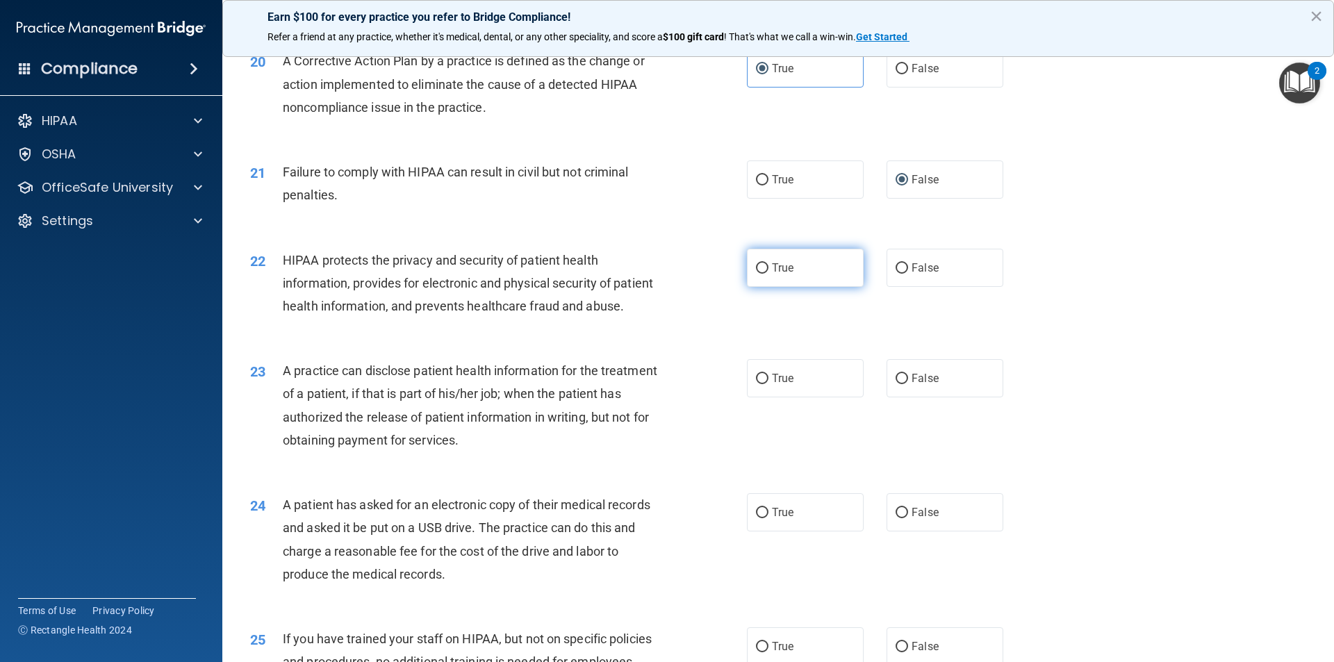
click at [718, 274] on input "True" at bounding box center [762, 268] width 13 height 10
radio input "true"
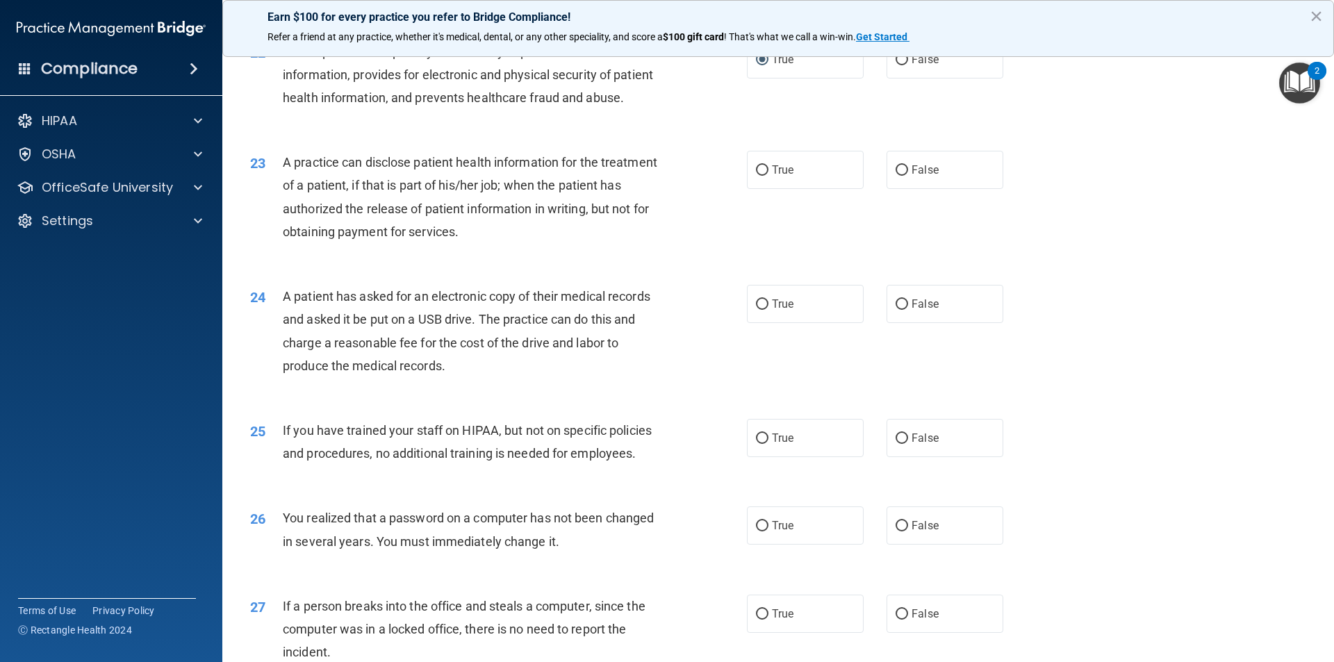
scroll to position [2224, 0]
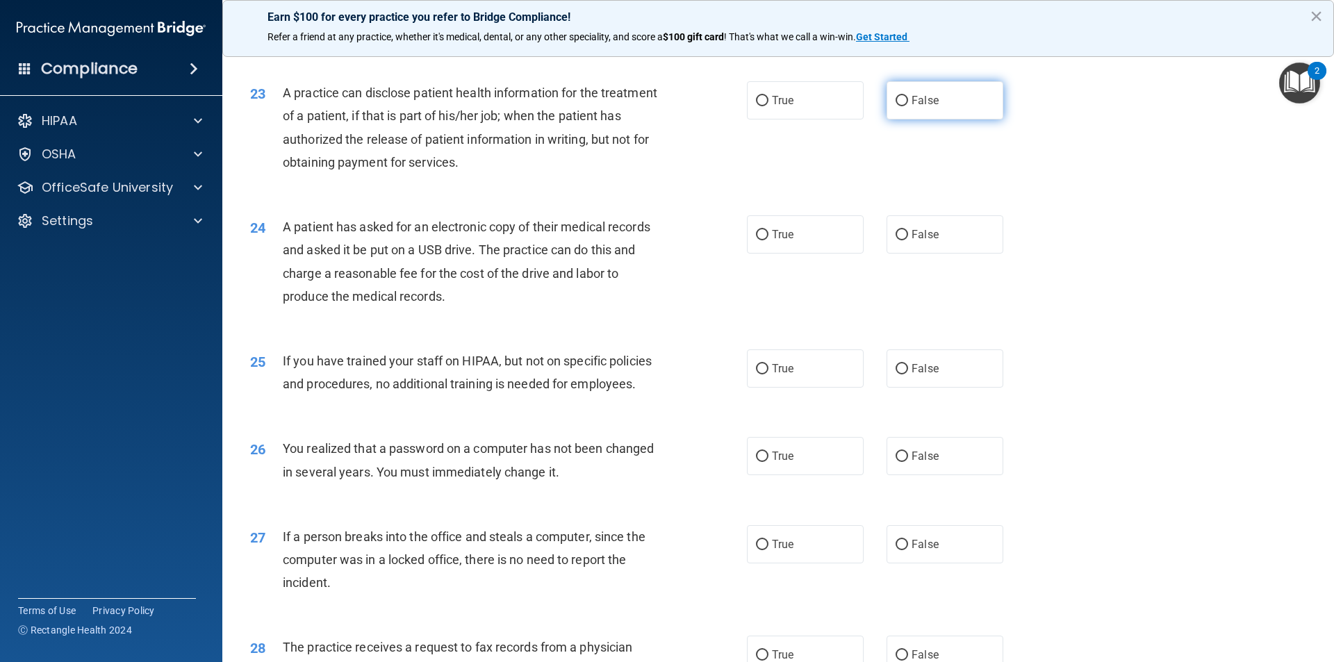
click at [718, 120] on label "False" at bounding box center [945, 100] width 117 height 38
click at [718, 106] on input "False" at bounding box center [902, 101] width 13 height 10
radio input "true"
click at [718, 241] on span "True" at bounding box center [783, 234] width 22 height 13
click at [718, 240] on input "True" at bounding box center [762, 235] width 13 height 10
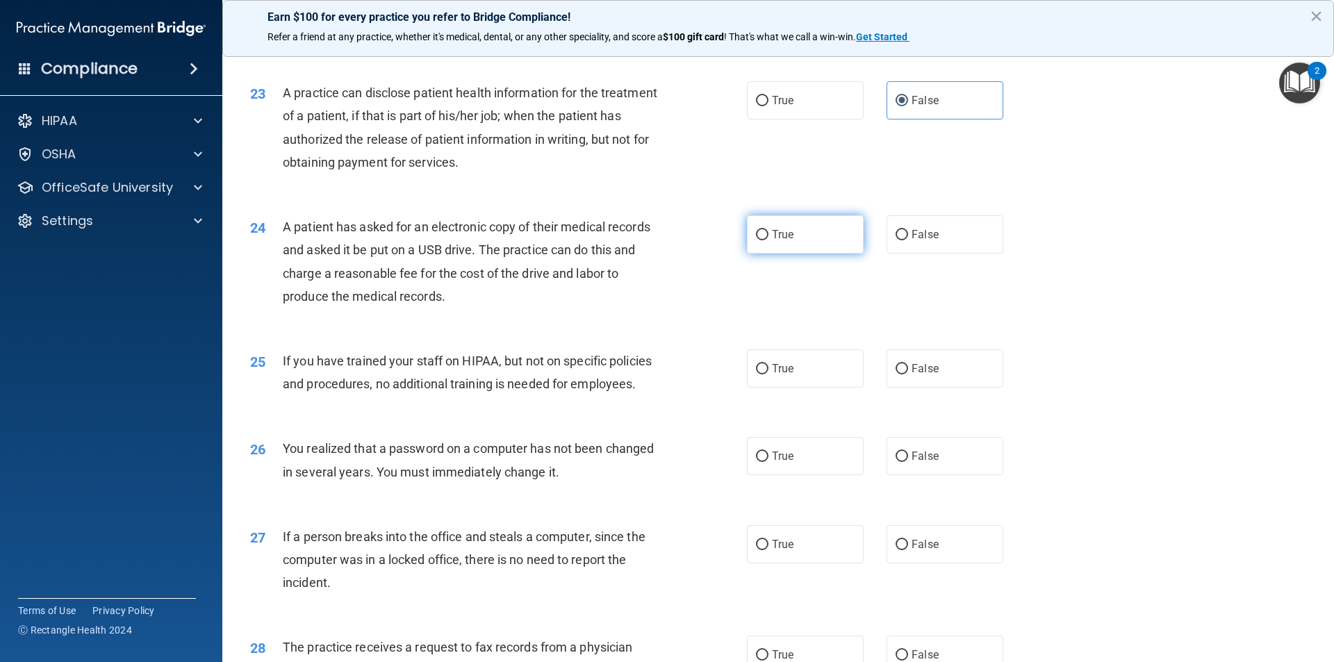
radio input "true"
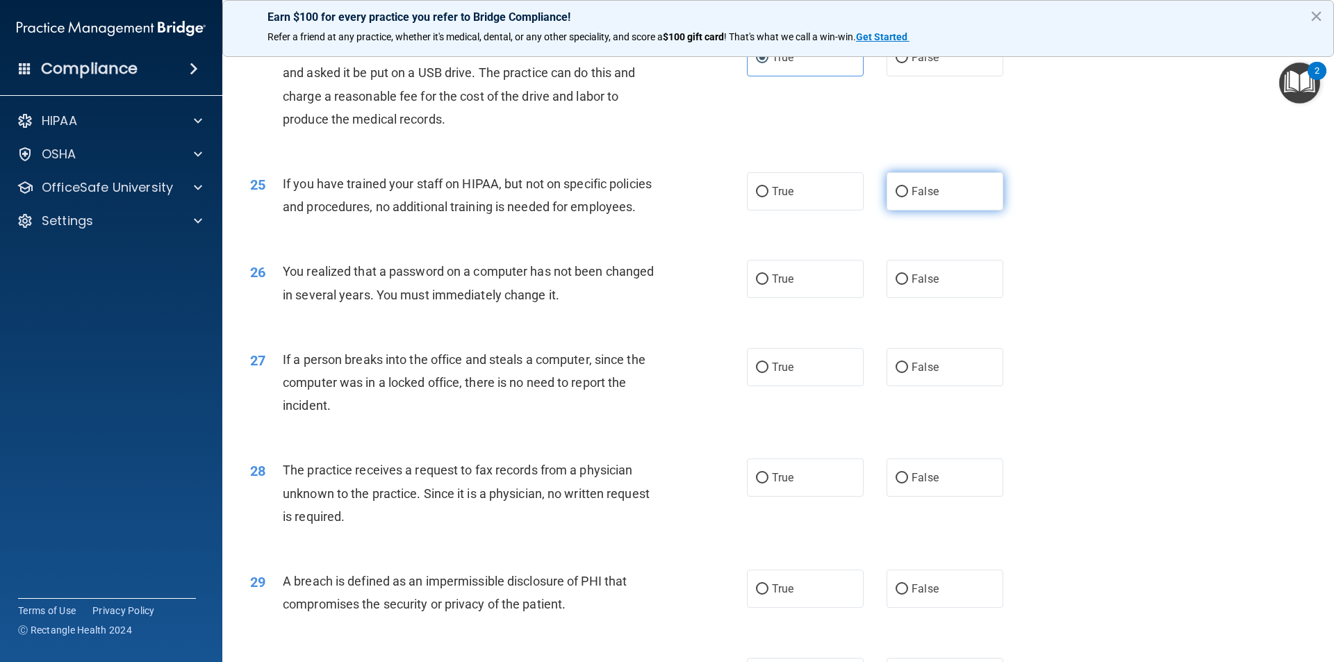
scroll to position [2432, 0]
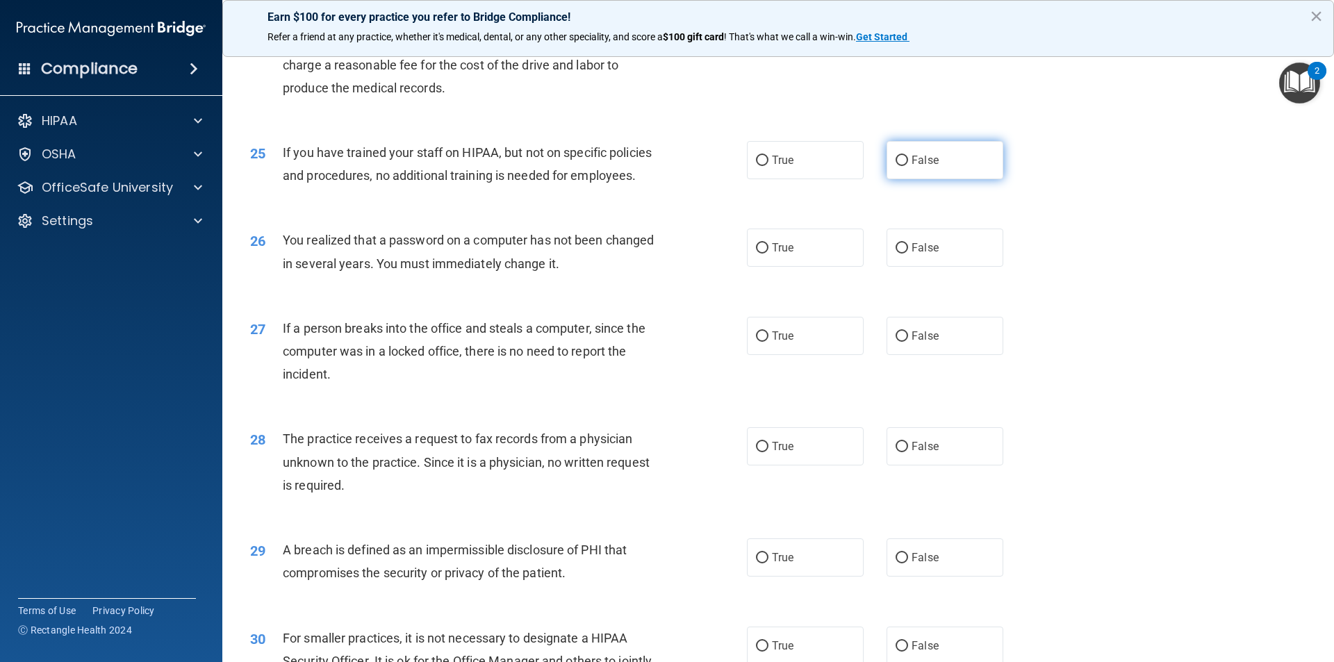
click at [718, 179] on label "False" at bounding box center [945, 160] width 117 height 38
click at [718, 166] on input "False" at bounding box center [902, 161] width 13 height 10
radio input "true"
click at [718, 267] on label "True" at bounding box center [805, 248] width 117 height 38
click at [718, 254] on input "True" at bounding box center [762, 248] width 13 height 10
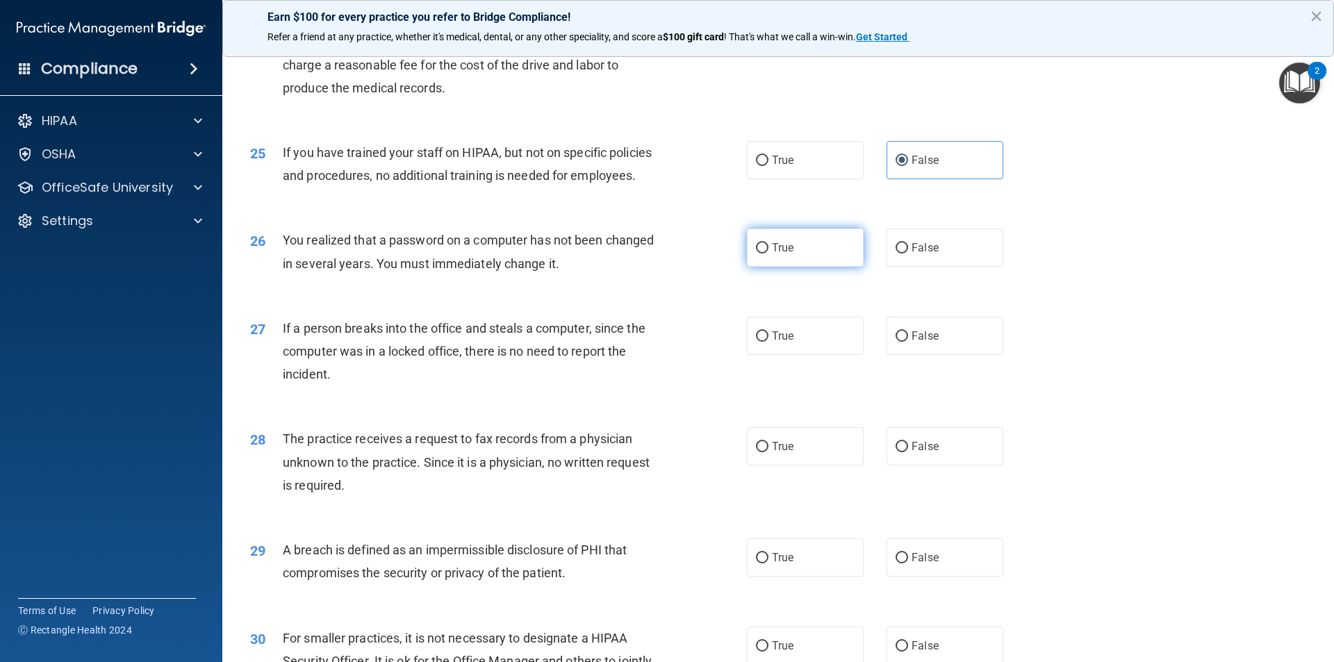
radio input "true"
click at [718, 355] on label "False" at bounding box center [945, 336] width 117 height 38
click at [718, 342] on input "False" at bounding box center [902, 336] width 13 height 10
radio input "true"
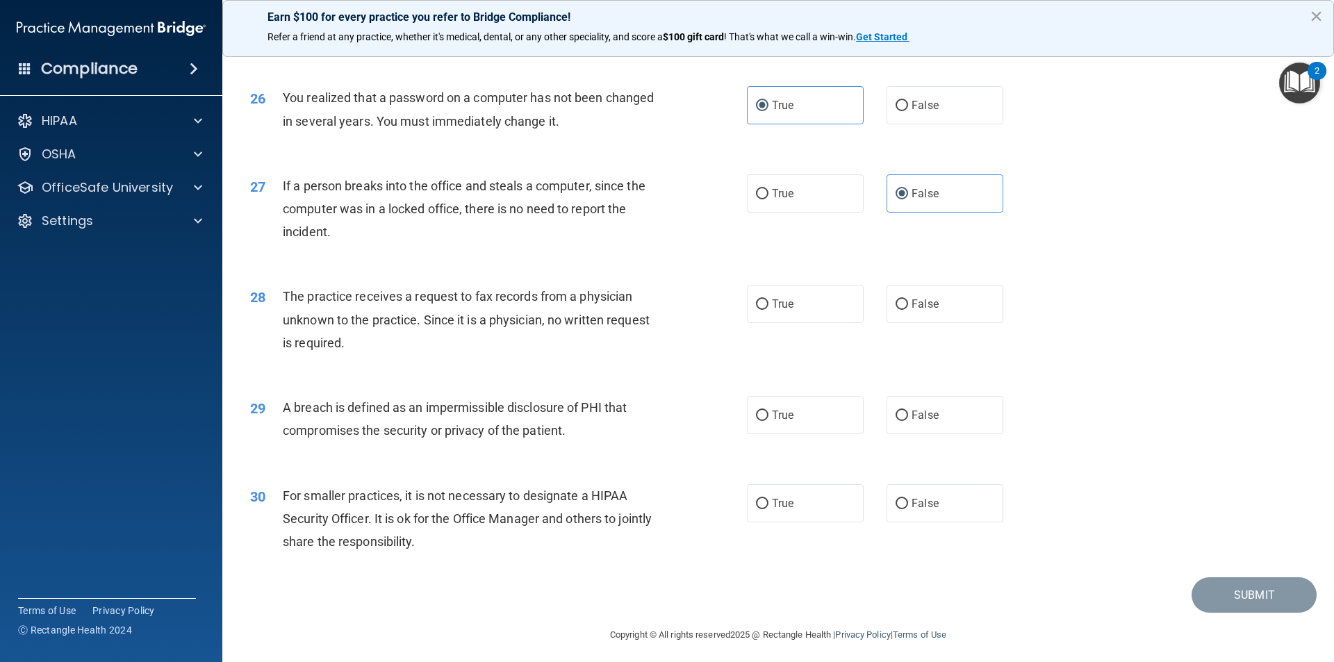
scroll to position [2627, 0]
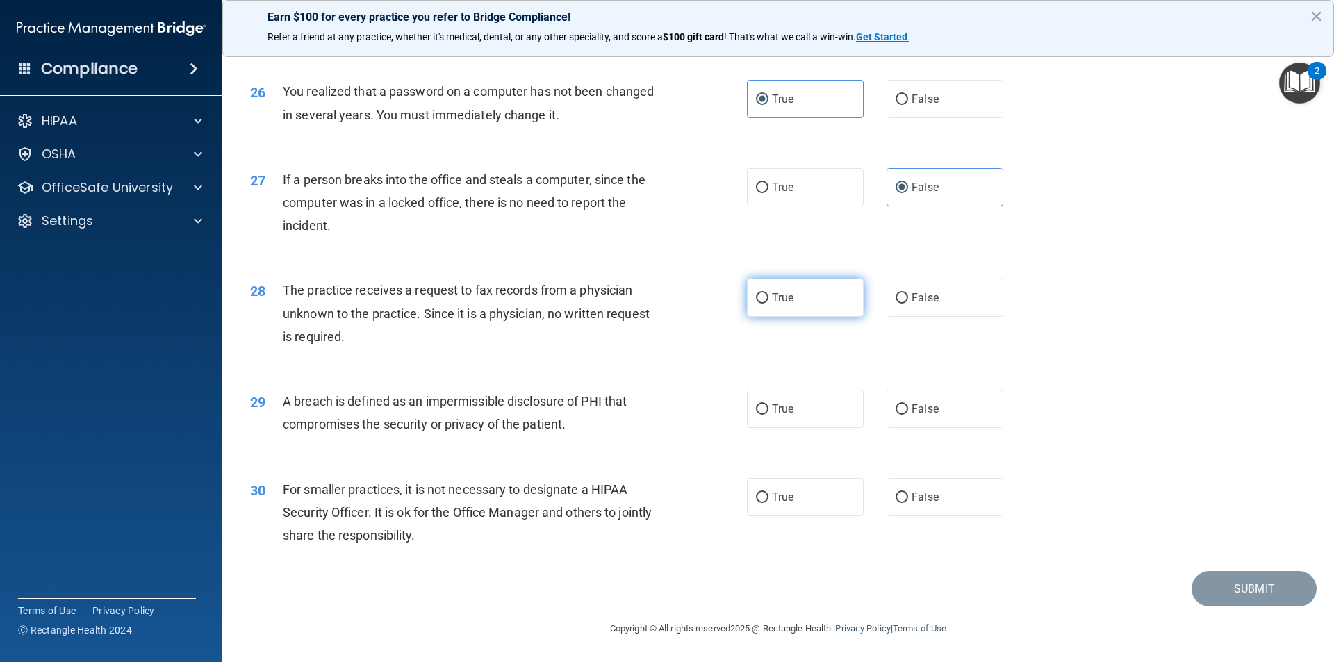
click at [718, 305] on label "True" at bounding box center [805, 298] width 117 height 38
click at [718, 304] on input "True" at bounding box center [762, 298] width 13 height 10
radio input "true"
click at [718, 404] on input "True" at bounding box center [762, 409] width 13 height 10
radio input "true"
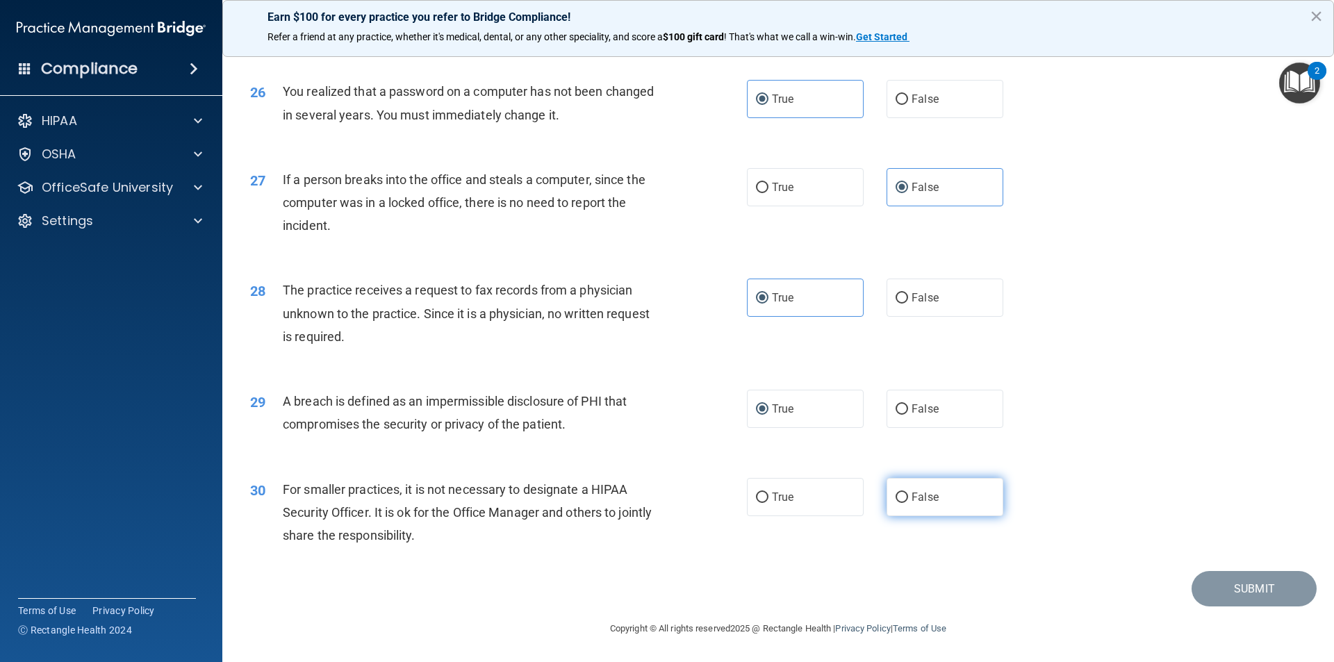
click at [718, 489] on label "False" at bounding box center [945, 497] width 117 height 38
click at [718, 493] on input "False" at bounding box center [902, 498] width 13 height 10
radio input "true"
click at [718, 517] on button "Submit" at bounding box center [1254, 588] width 125 height 35
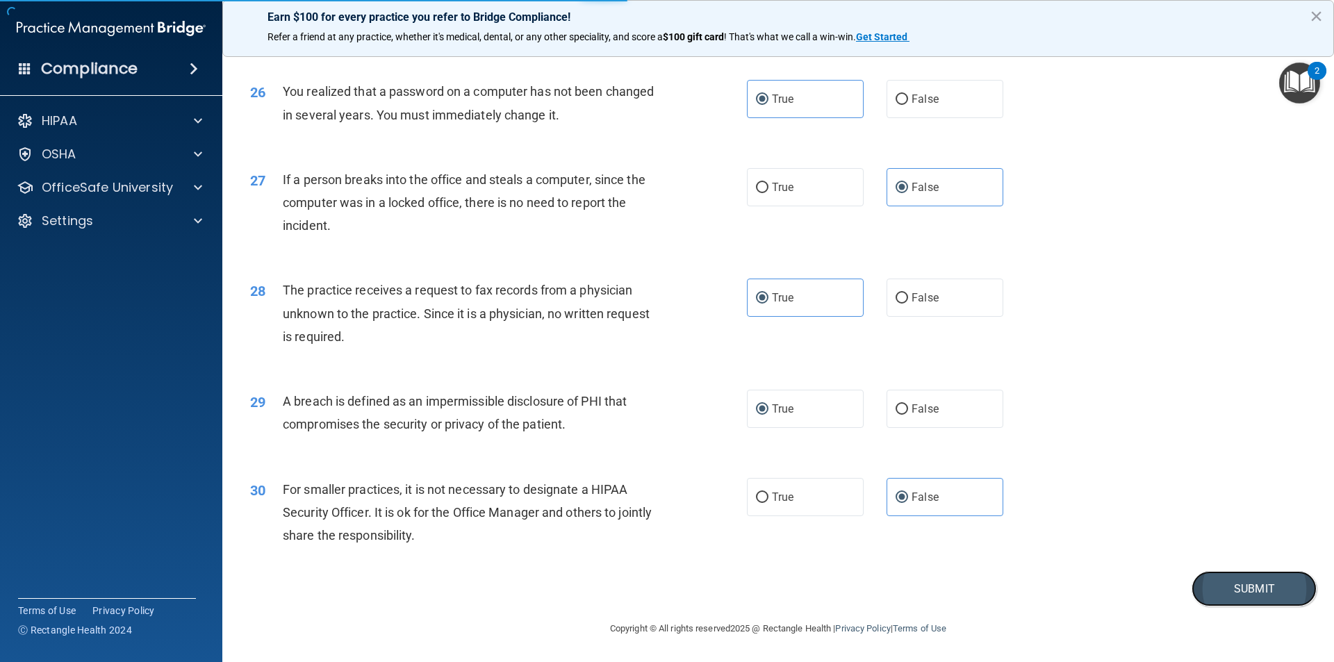
click at [718, 517] on button "Submit" at bounding box center [1254, 588] width 125 height 35
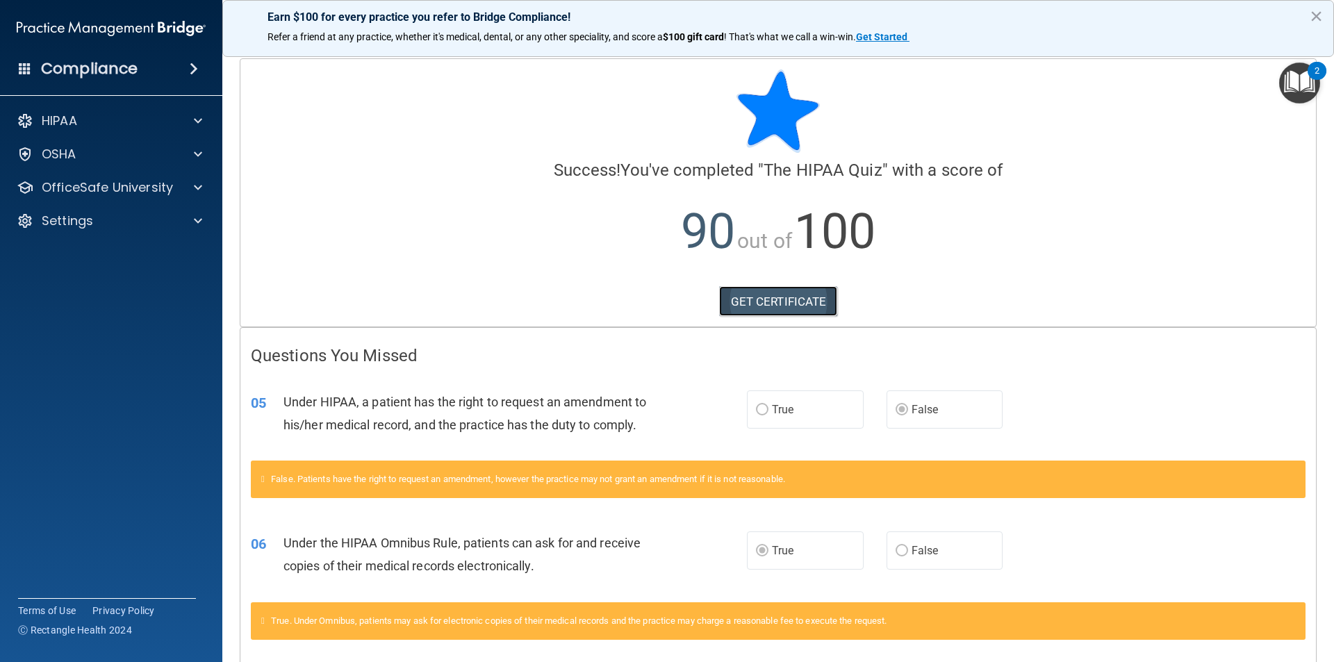
click at [718, 308] on link "GET CERTIFICATE" at bounding box center [778, 301] width 119 height 31
click at [113, 185] on p "OfficeSafe University" at bounding box center [107, 187] width 131 height 17
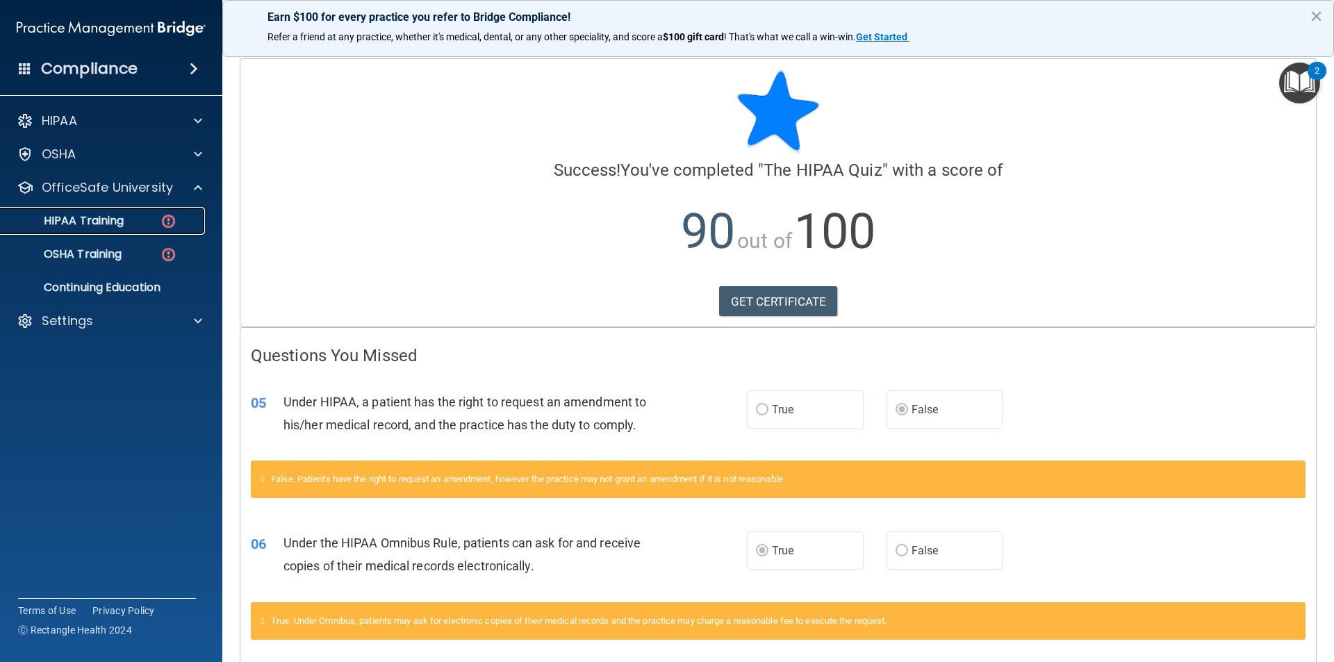
click at [110, 220] on p "HIPAA Training" at bounding box center [66, 221] width 115 height 14
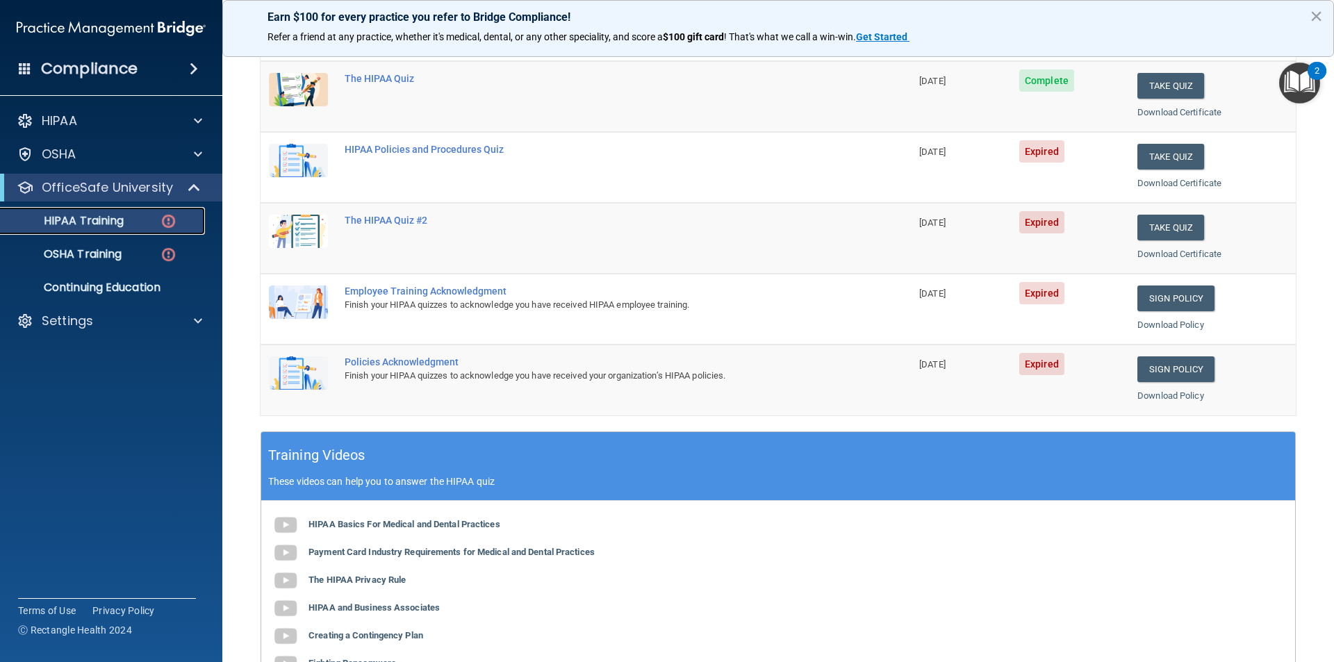
scroll to position [208, 0]
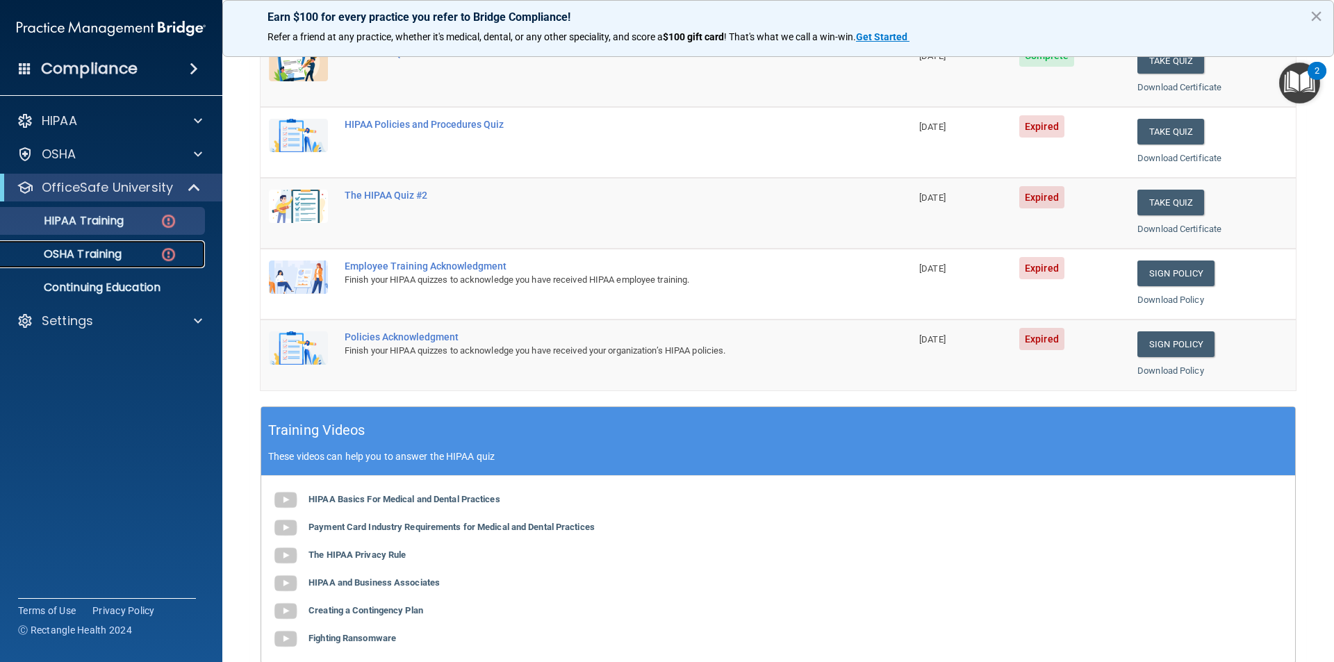
click at [79, 251] on p "OSHA Training" at bounding box center [65, 254] width 113 height 14
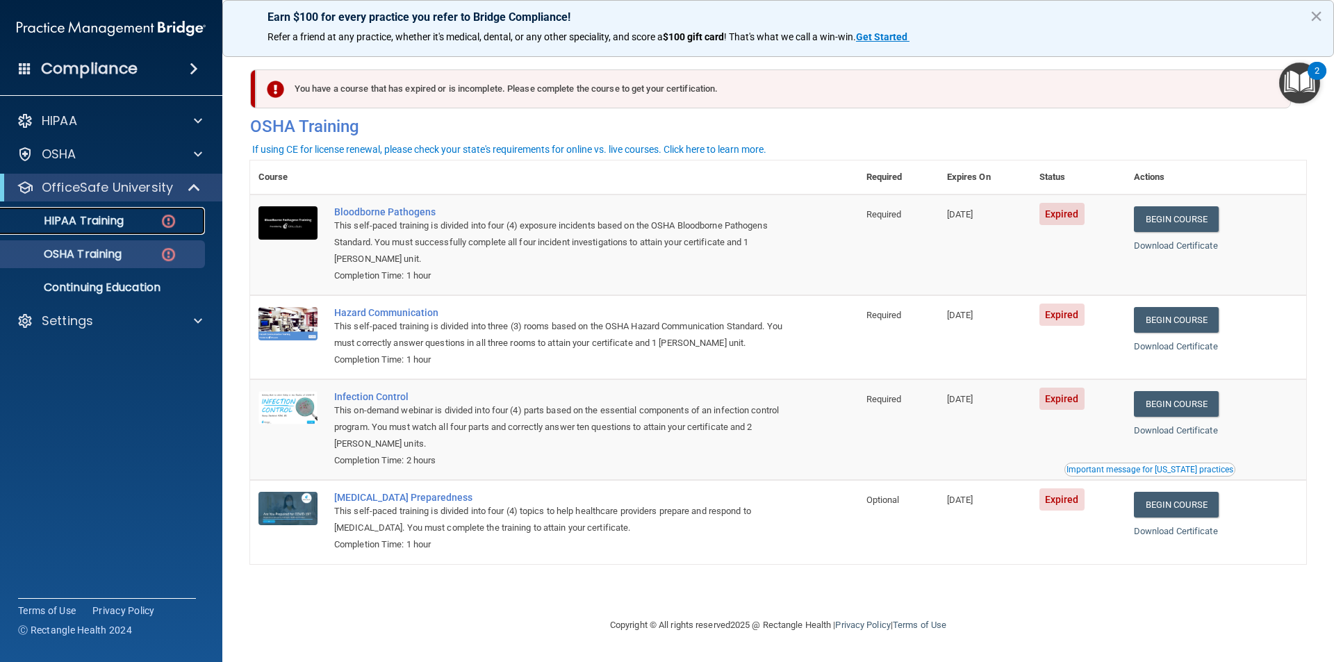
click at [93, 219] on p "HIPAA Training" at bounding box center [66, 221] width 115 height 14
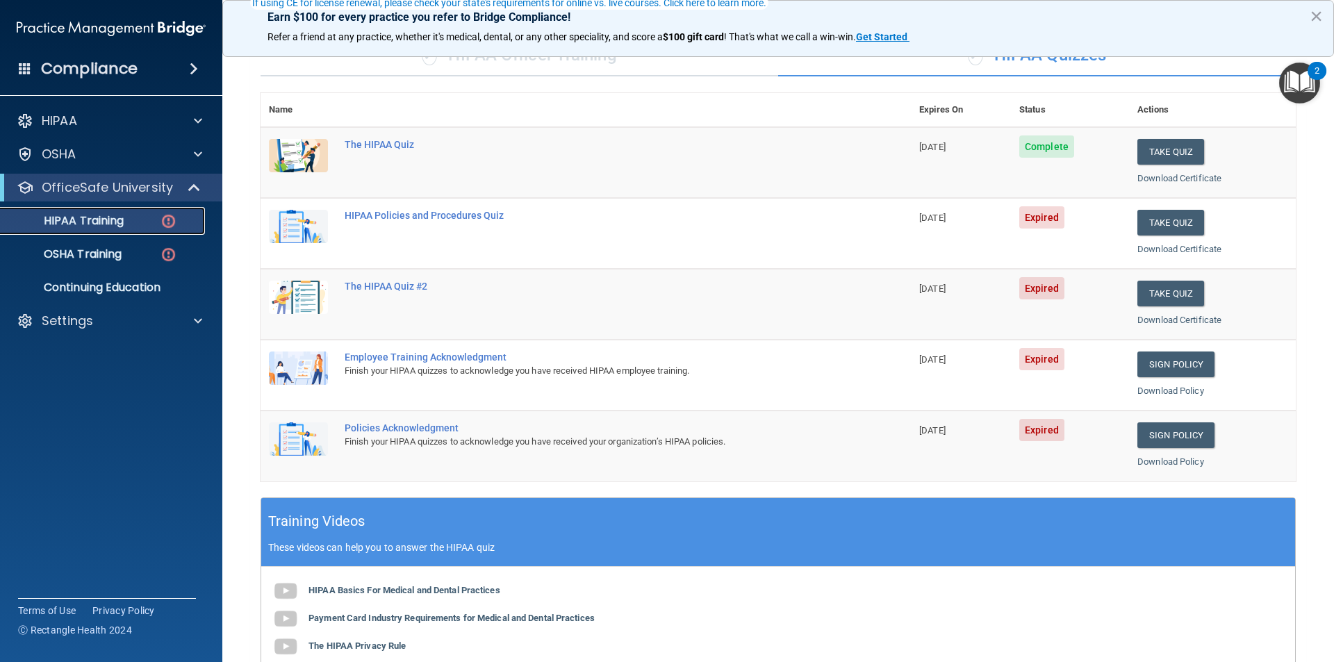
scroll to position [139, 0]
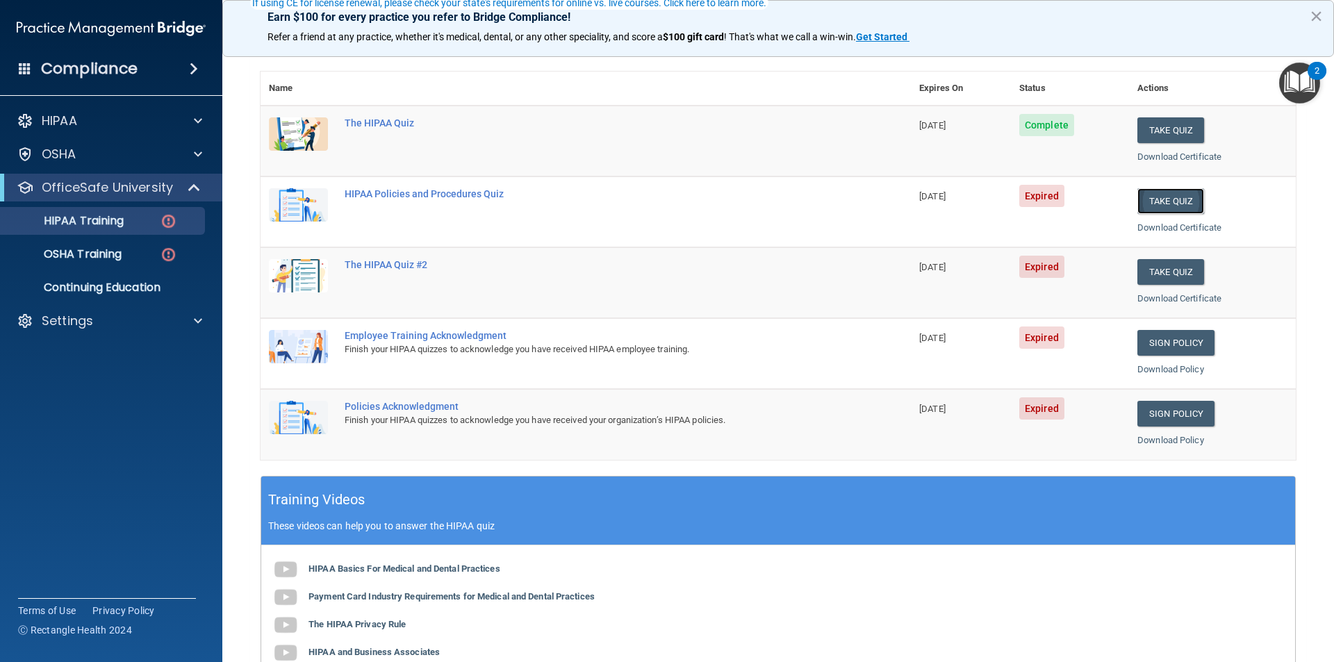
click at [718, 198] on button "Take Quiz" at bounding box center [1171, 201] width 67 height 26
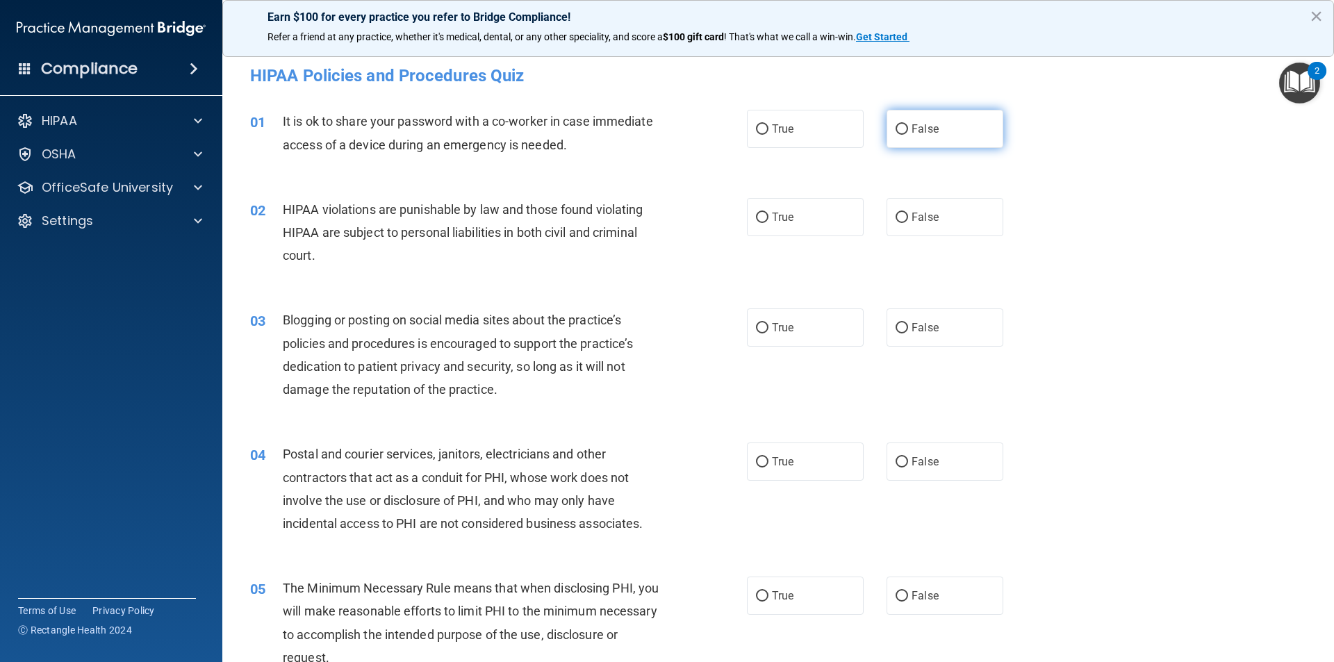
click at [718, 127] on input "False" at bounding box center [902, 129] width 13 height 10
radio input "true"
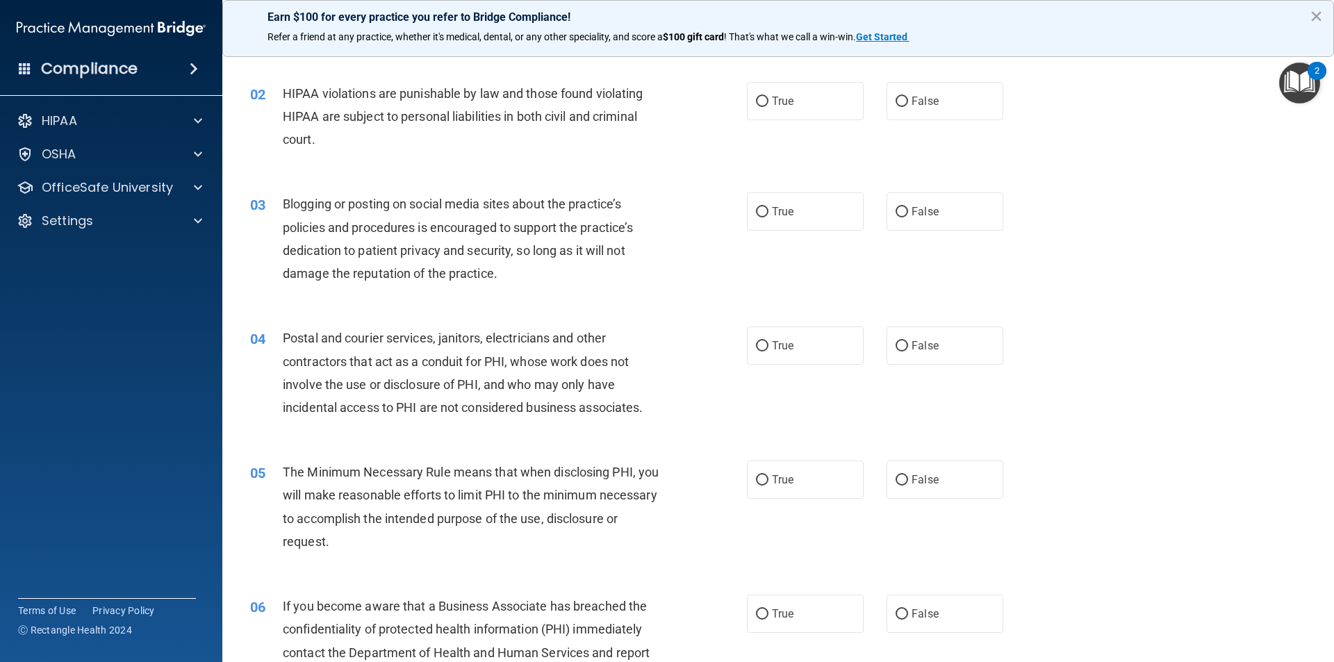
scroll to position [139, 0]
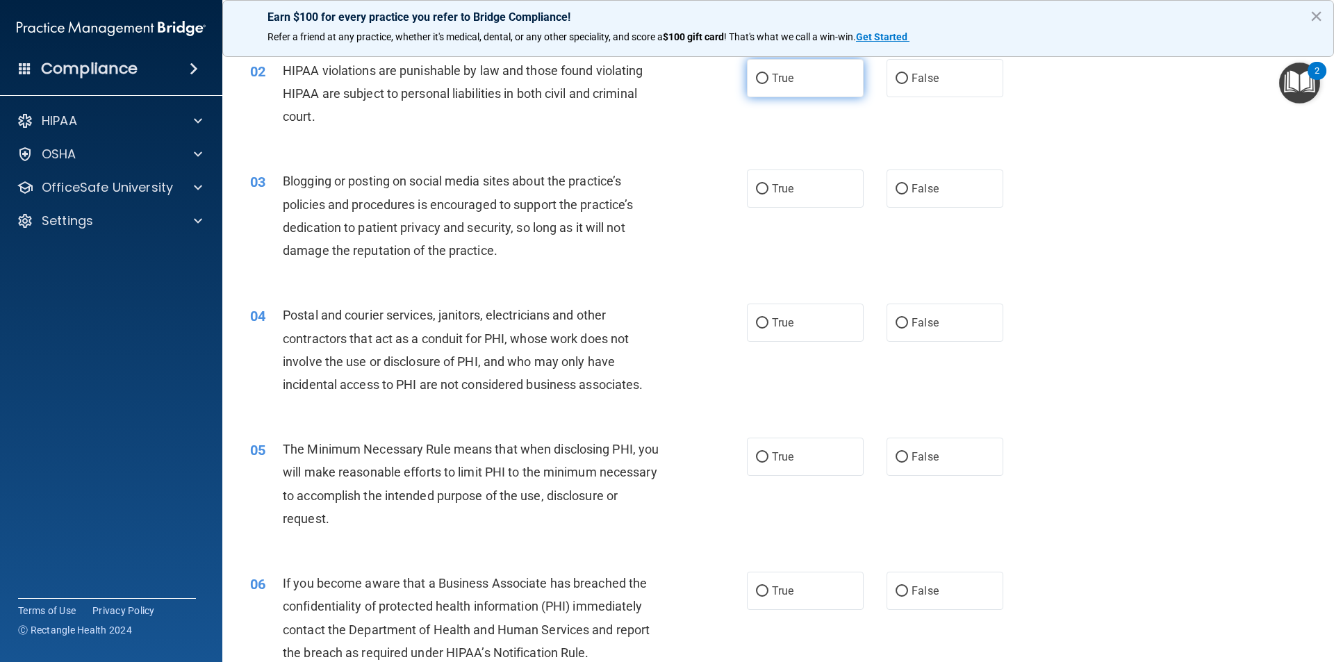
click at [718, 75] on label "True" at bounding box center [805, 78] width 117 height 38
click at [718, 75] on input "True" at bounding box center [762, 79] width 13 height 10
radio input "true"
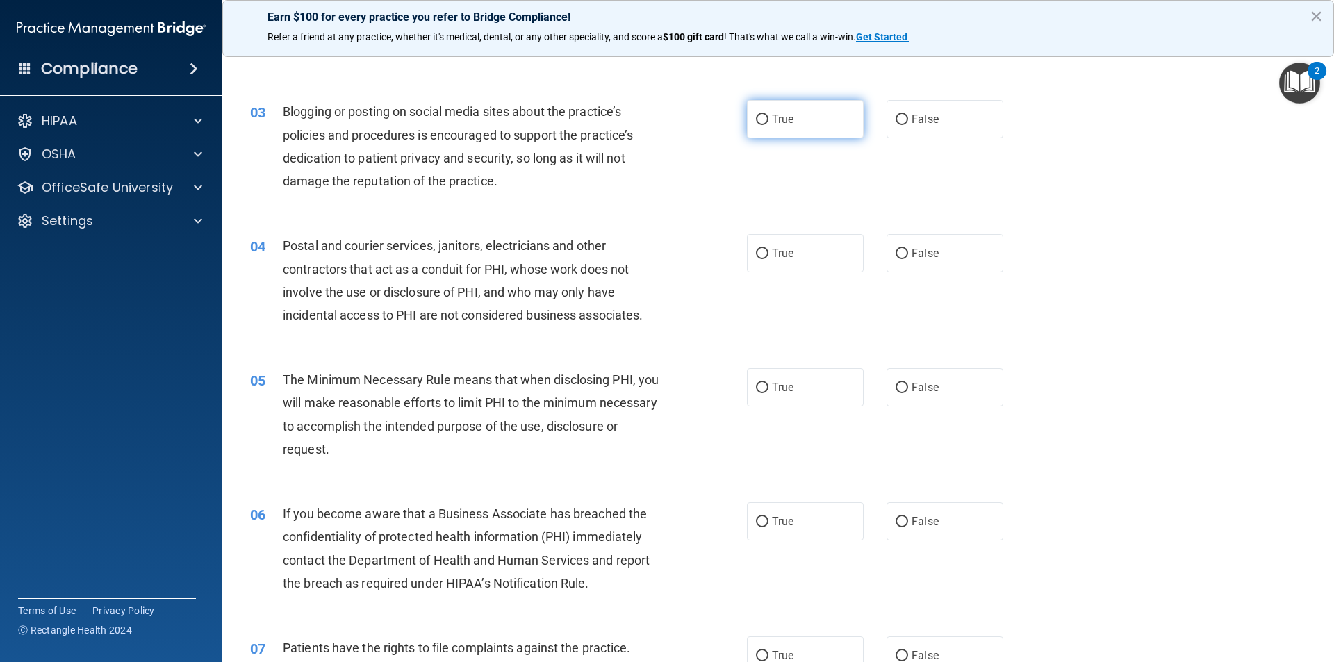
click at [718, 124] on input "True" at bounding box center [762, 120] width 13 height 10
radio input "true"
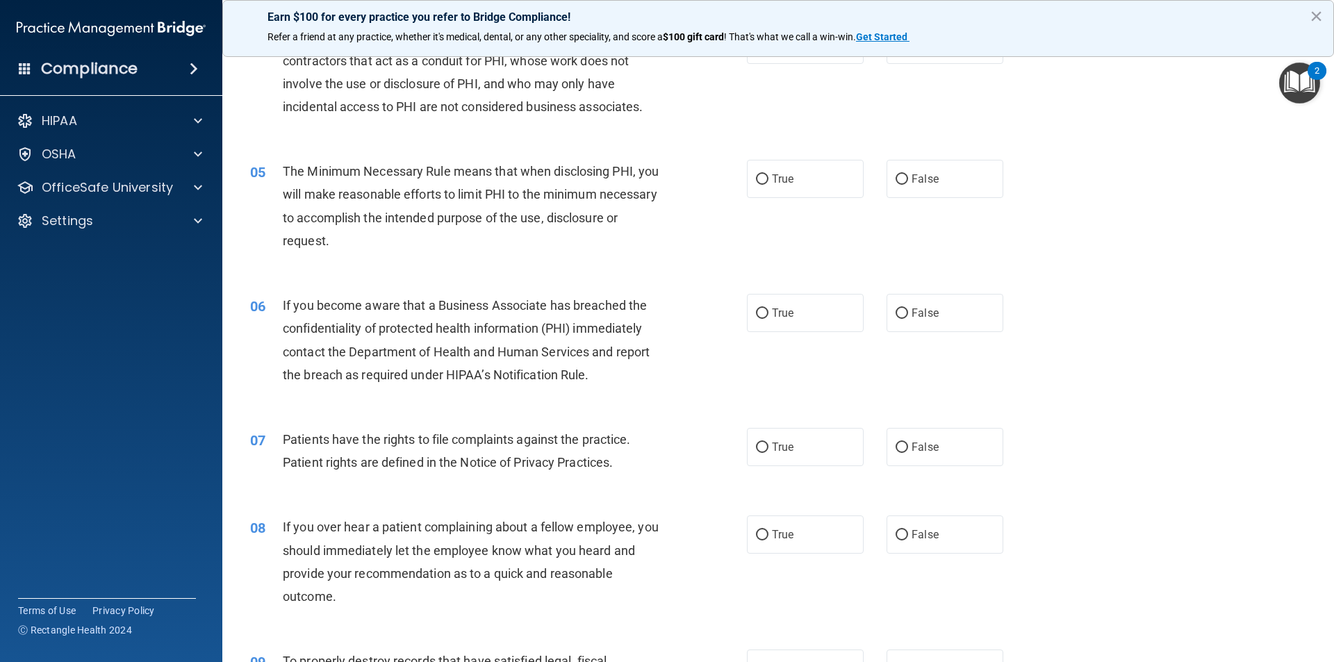
scroll to position [347, 0]
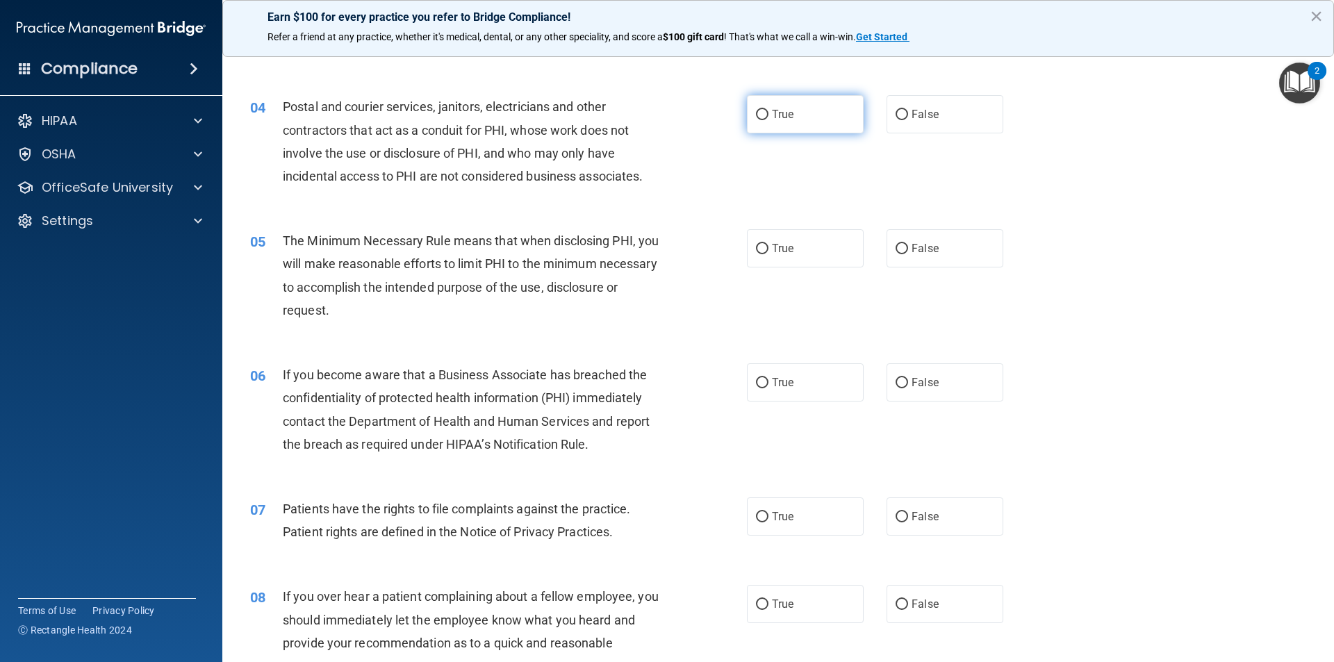
click at [718, 118] on input "True" at bounding box center [762, 115] width 13 height 10
radio input "true"
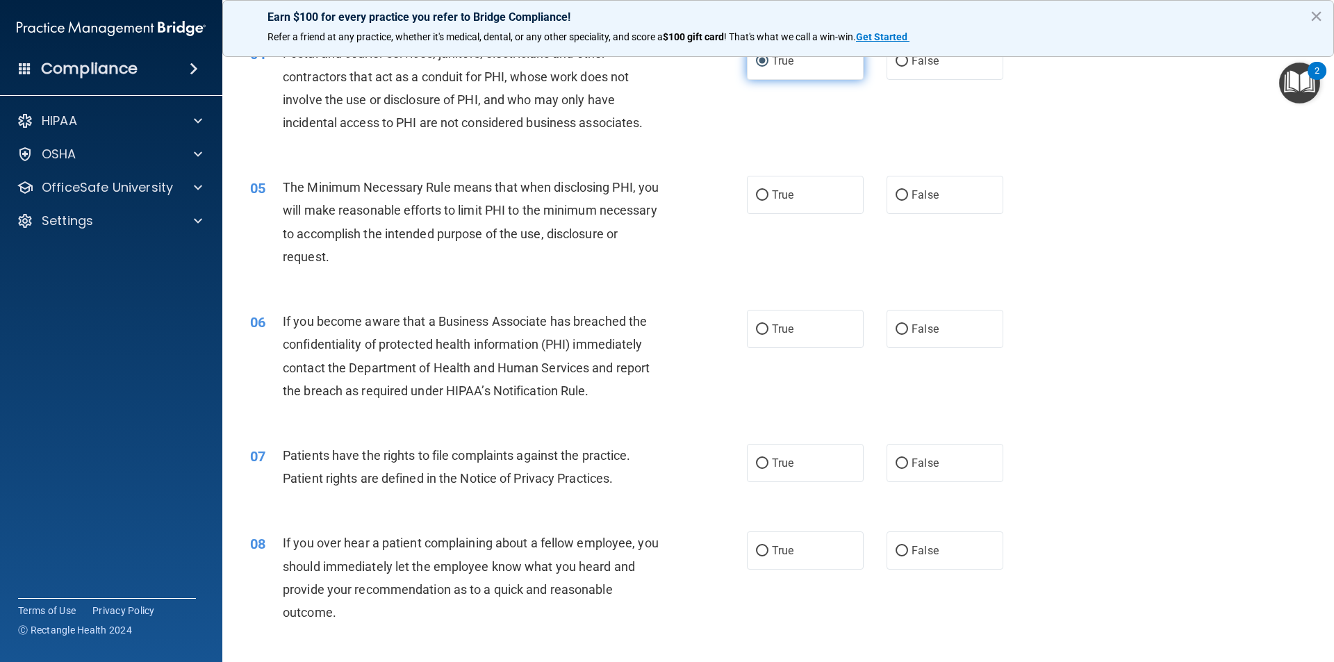
scroll to position [486, 0]
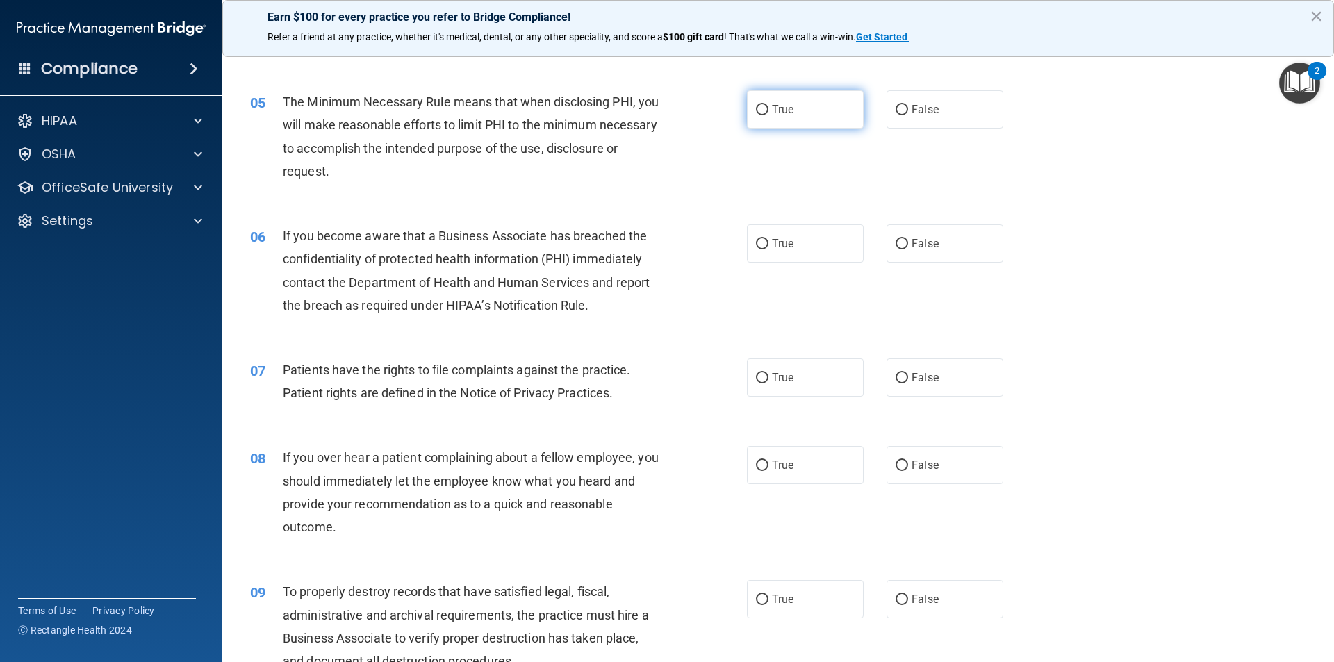
click at [718, 106] on span "True" at bounding box center [783, 109] width 22 height 13
click at [718, 106] on input "True" at bounding box center [762, 110] width 13 height 10
radio input "true"
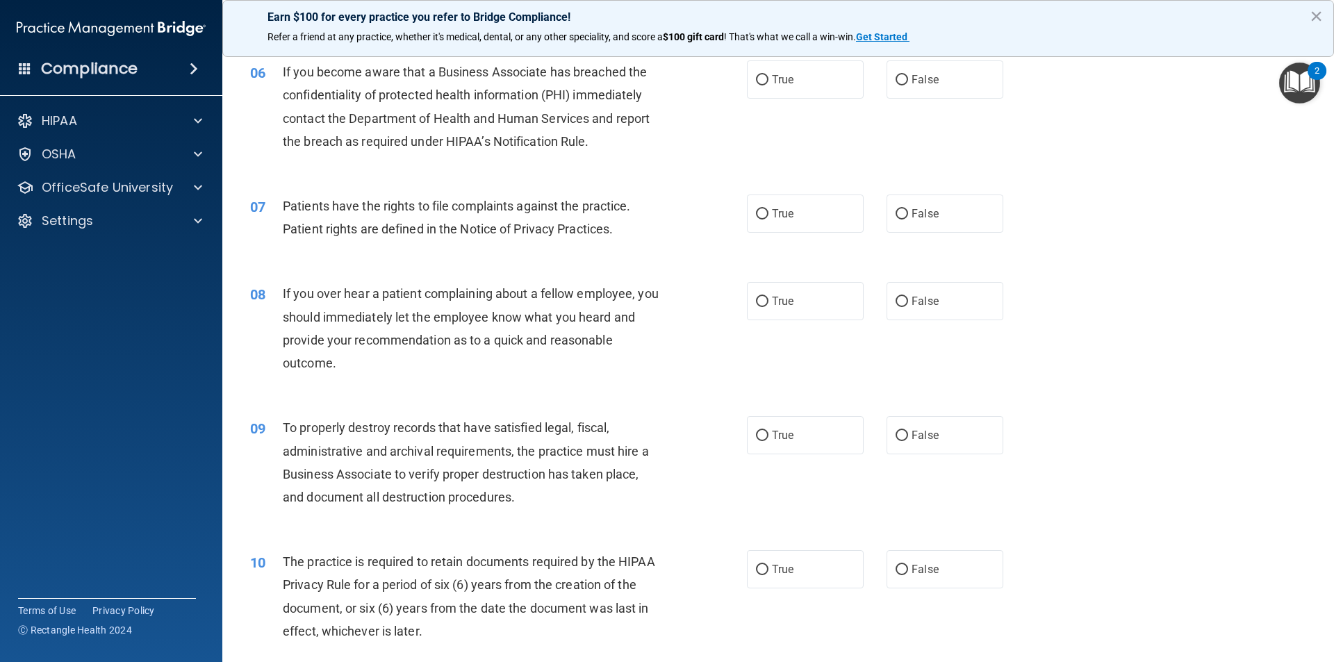
scroll to position [625, 0]
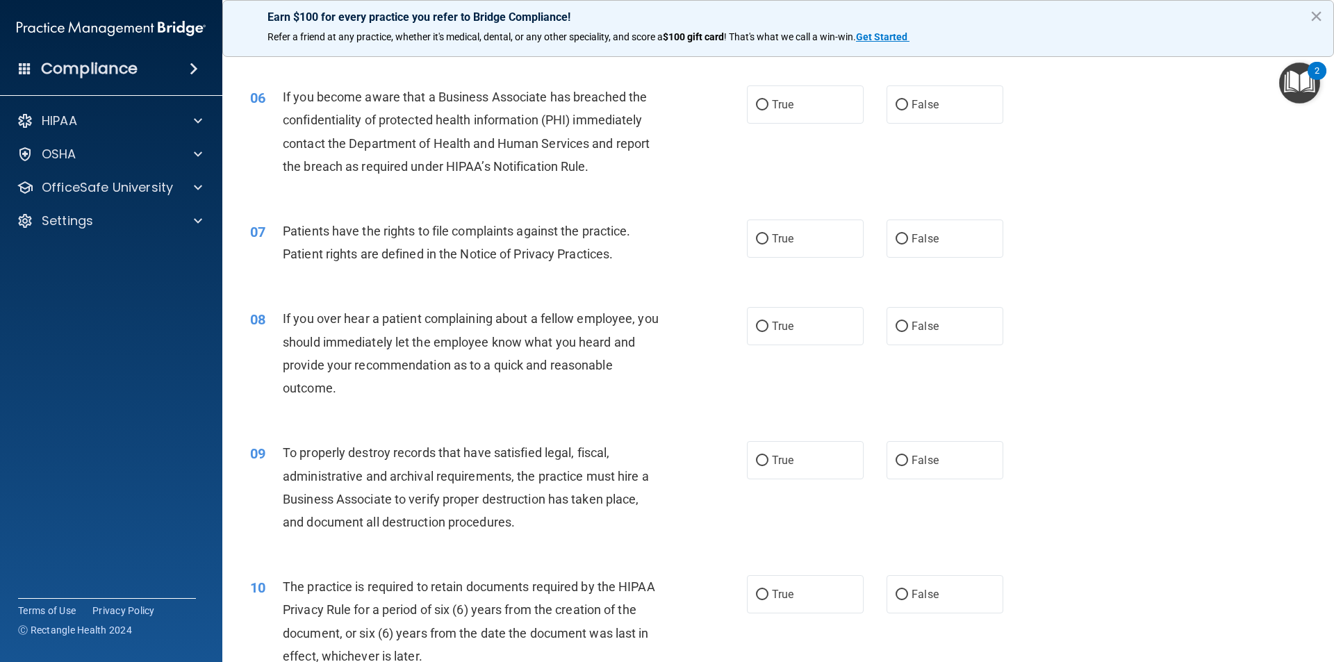
click at [718, 111] on label "True" at bounding box center [805, 104] width 117 height 38
click at [718, 110] on input "True" at bounding box center [762, 105] width 13 height 10
radio input "true"
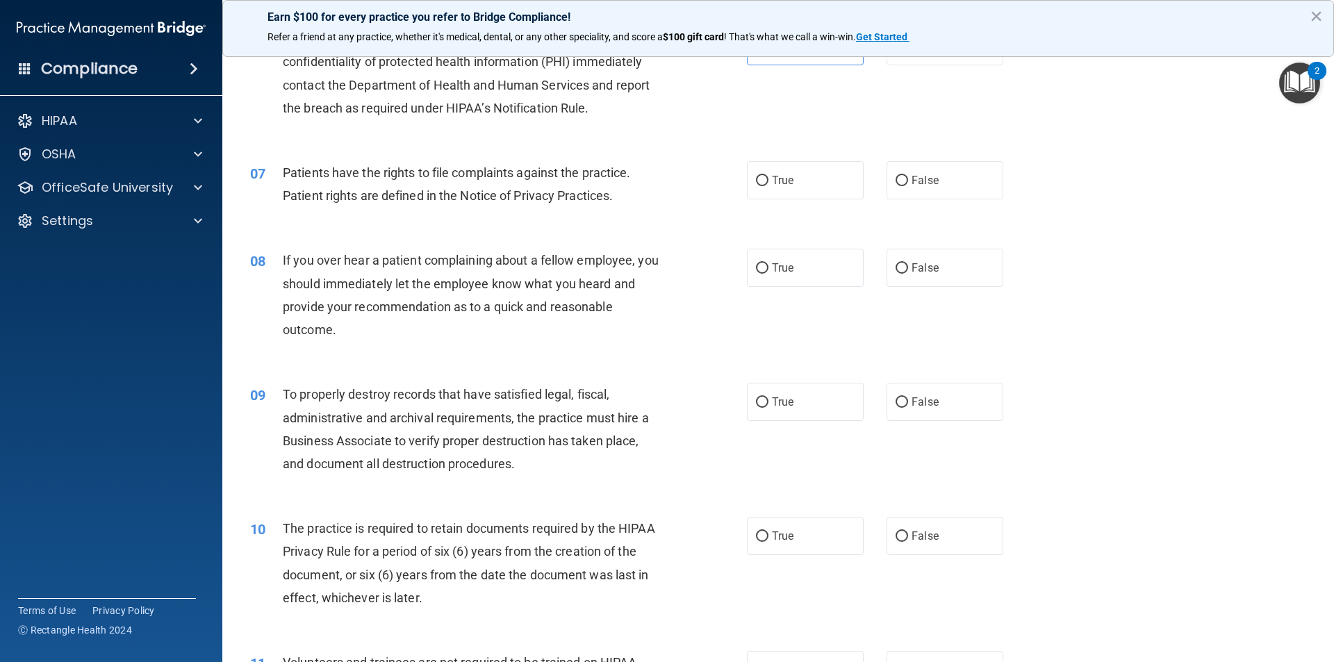
scroll to position [764, 0]
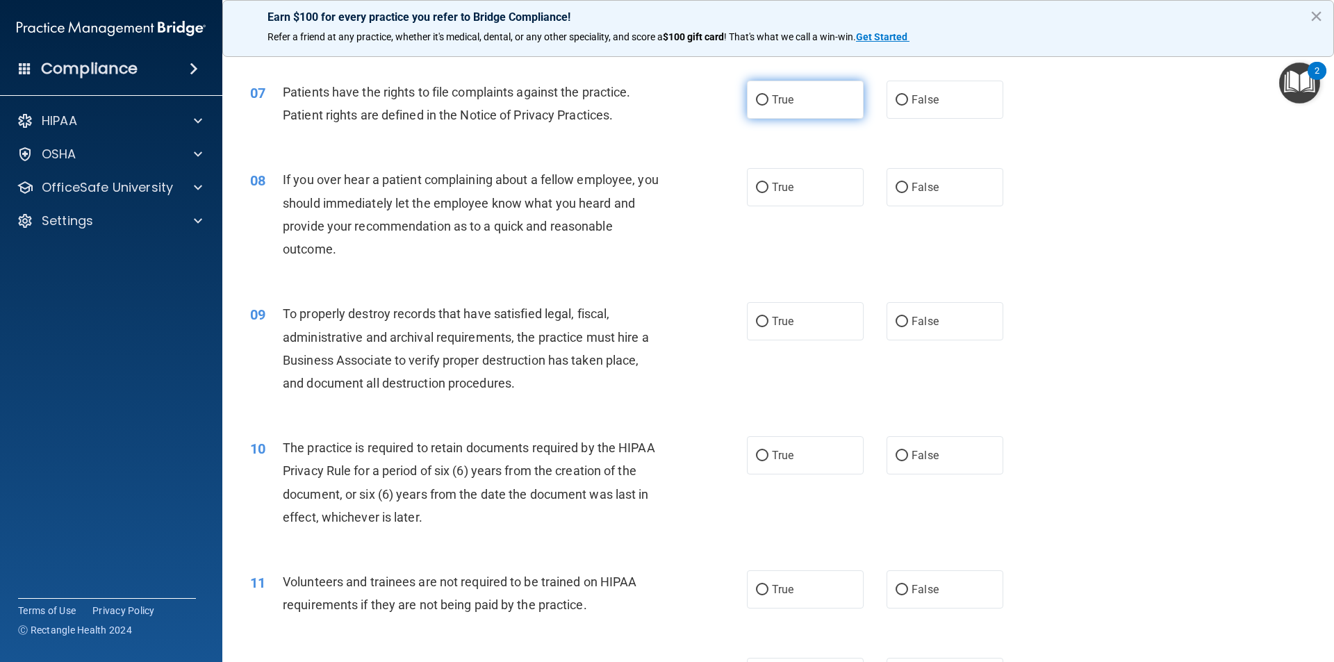
click at [718, 110] on label "True" at bounding box center [805, 100] width 117 height 38
click at [718, 106] on input "True" at bounding box center [762, 100] width 13 height 10
radio input "true"
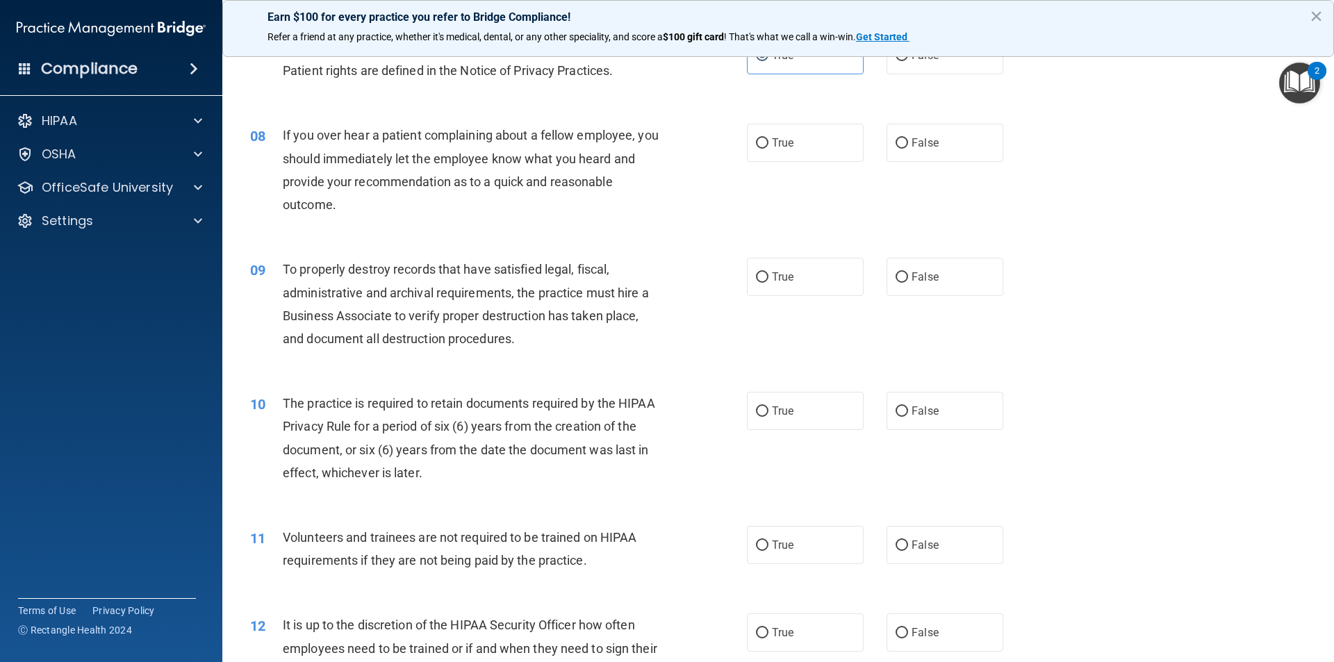
scroll to position [834, 0]
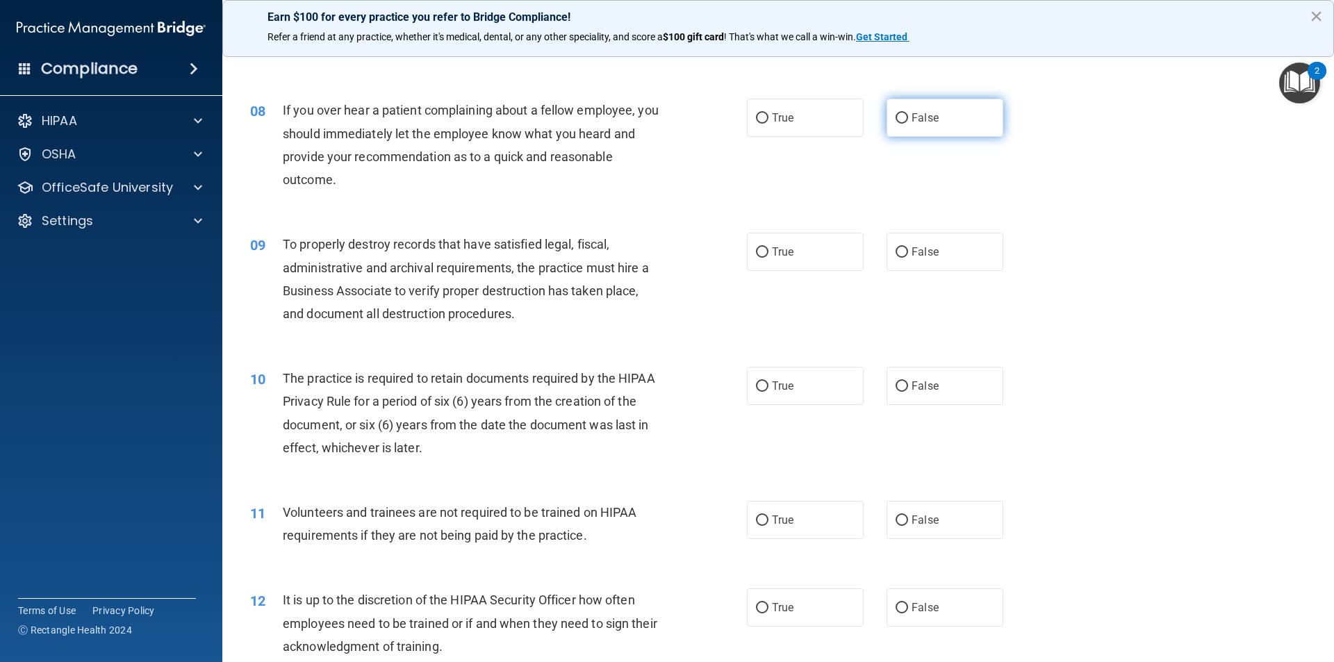
click at [718, 122] on span "False" at bounding box center [925, 117] width 27 height 13
click at [718, 122] on input "False" at bounding box center [902, 118] width 13 height 10
radio input "true"
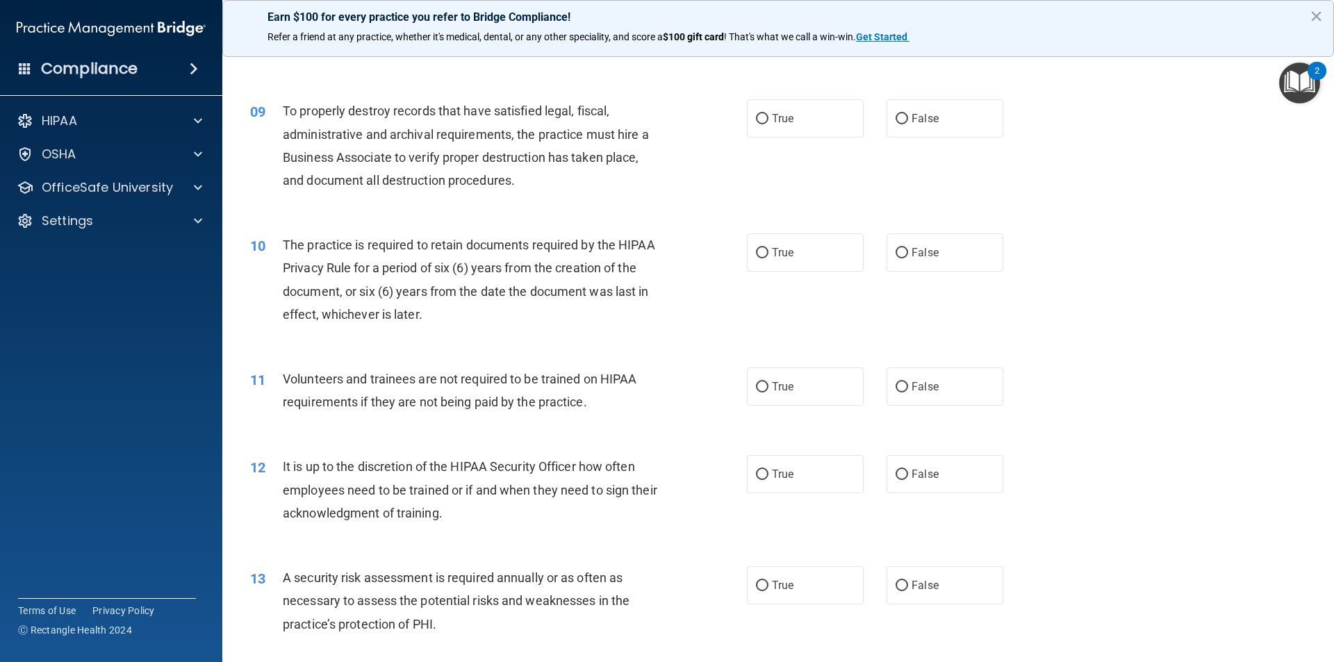
scroll to position [973, 0]
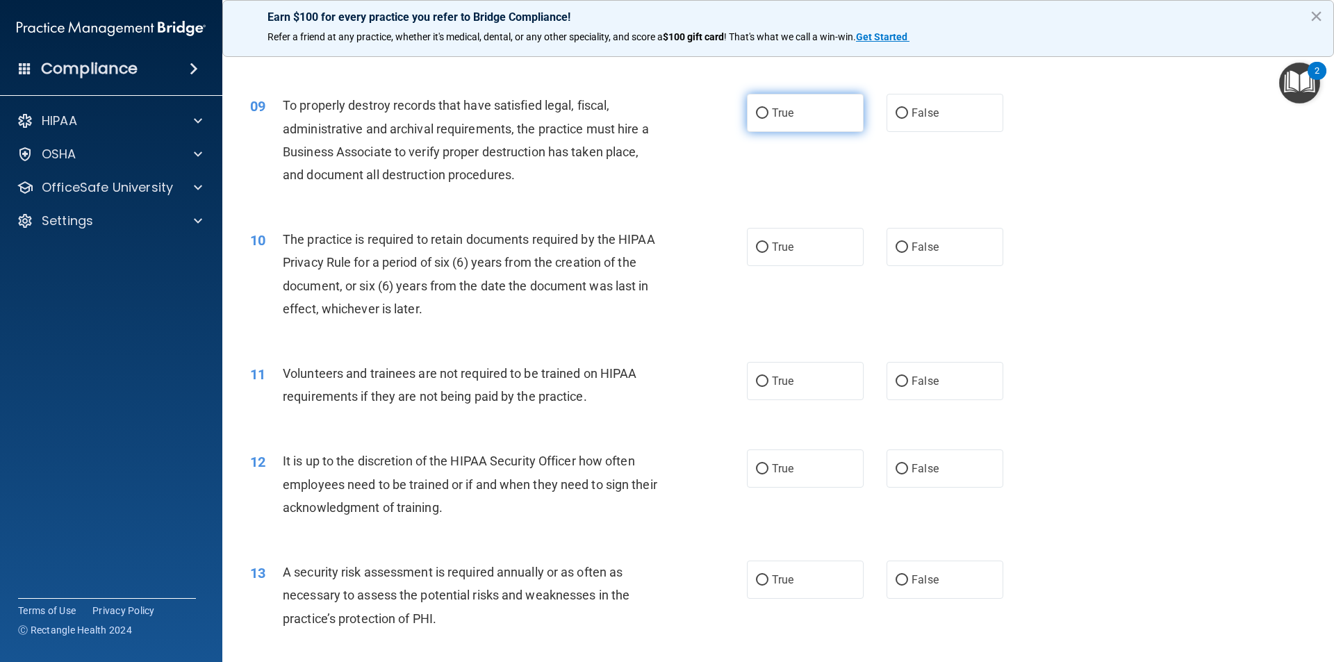
click at [718, 112] on span "True" at bounding box center [783, 112] width 22 height 13
click at [718, 112] on input "True" at bounding box center [762, 113] width 13 height 10
radio input "true"
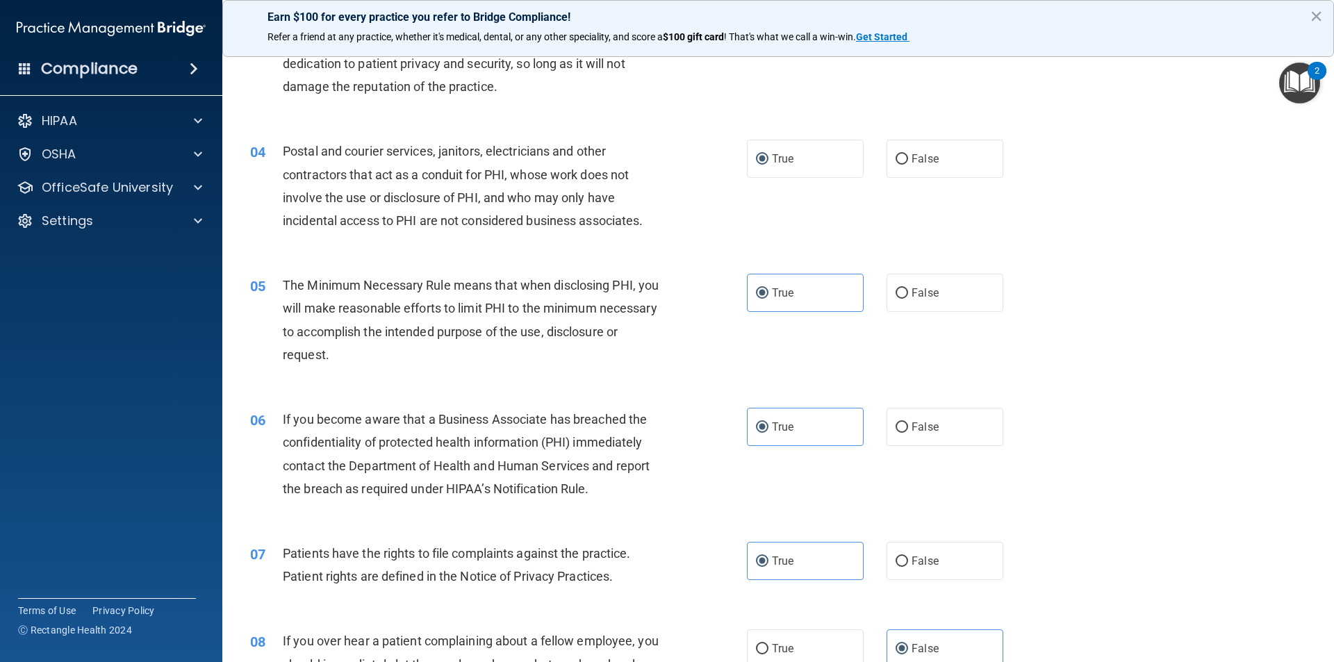
scroll to position [278, 0]
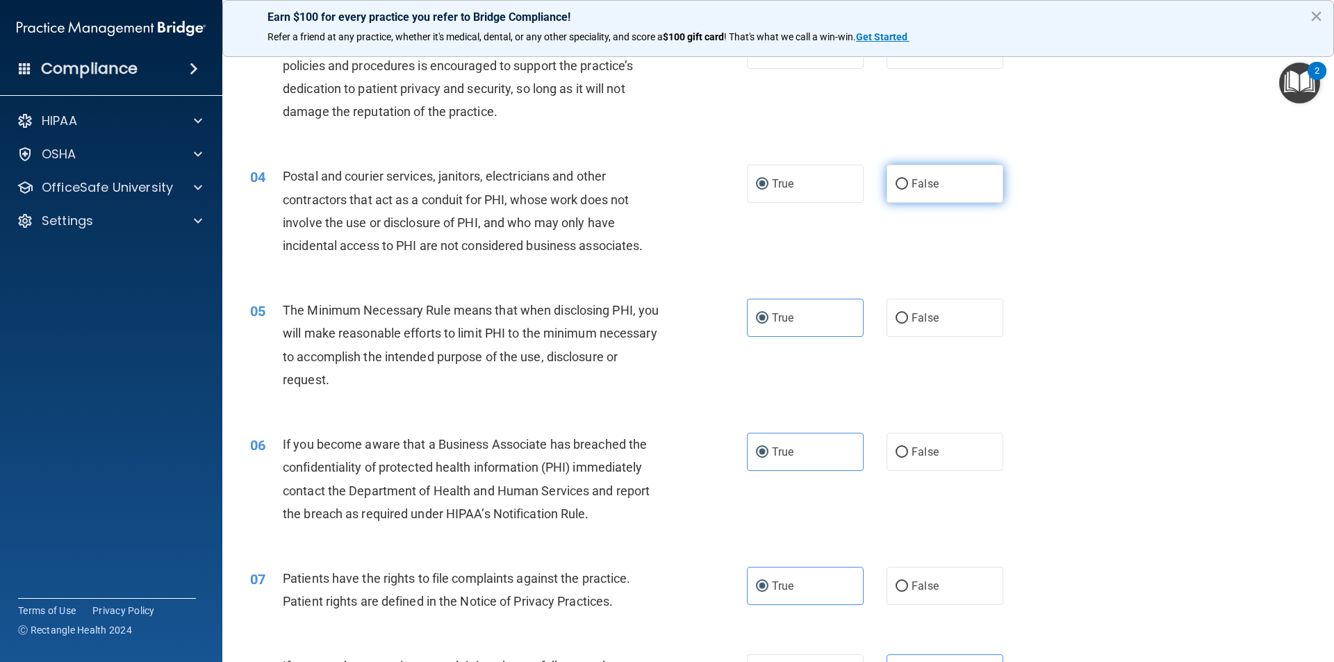
click at [718, 183] on label "False" at bounding box center [945, 184] width 117 height 38
click at [718, 183] on input "False" at bounding box center [902, 184] width 13 height 10
radio input "true"
radio input "false"
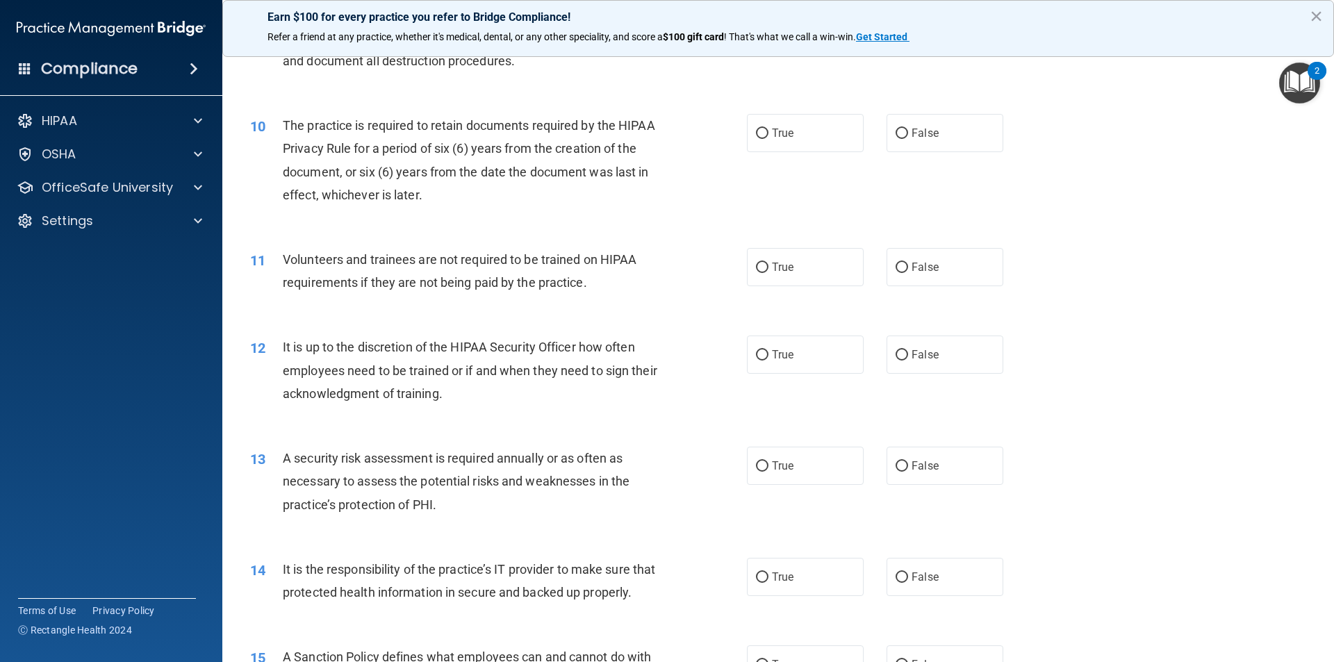
scroll to position [1112, 0]
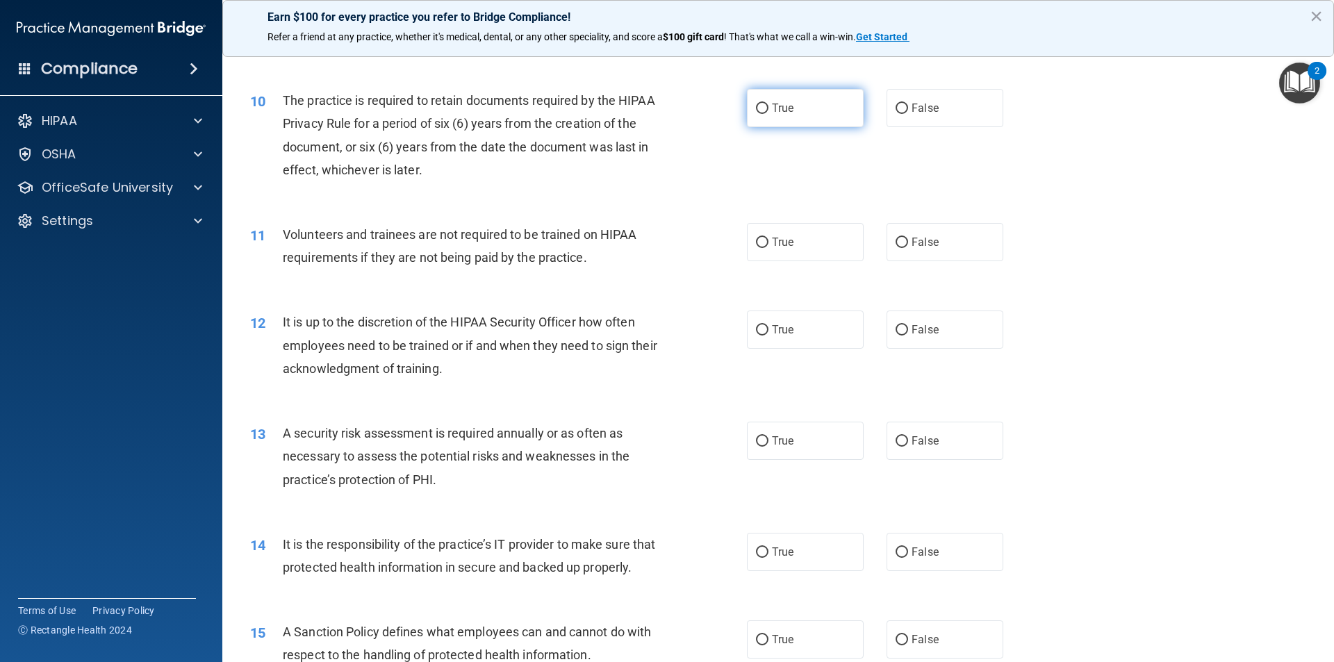
click at [718, 107] on input "True" at bounding box center [762, 109] width 13 height 10
radio input "true"
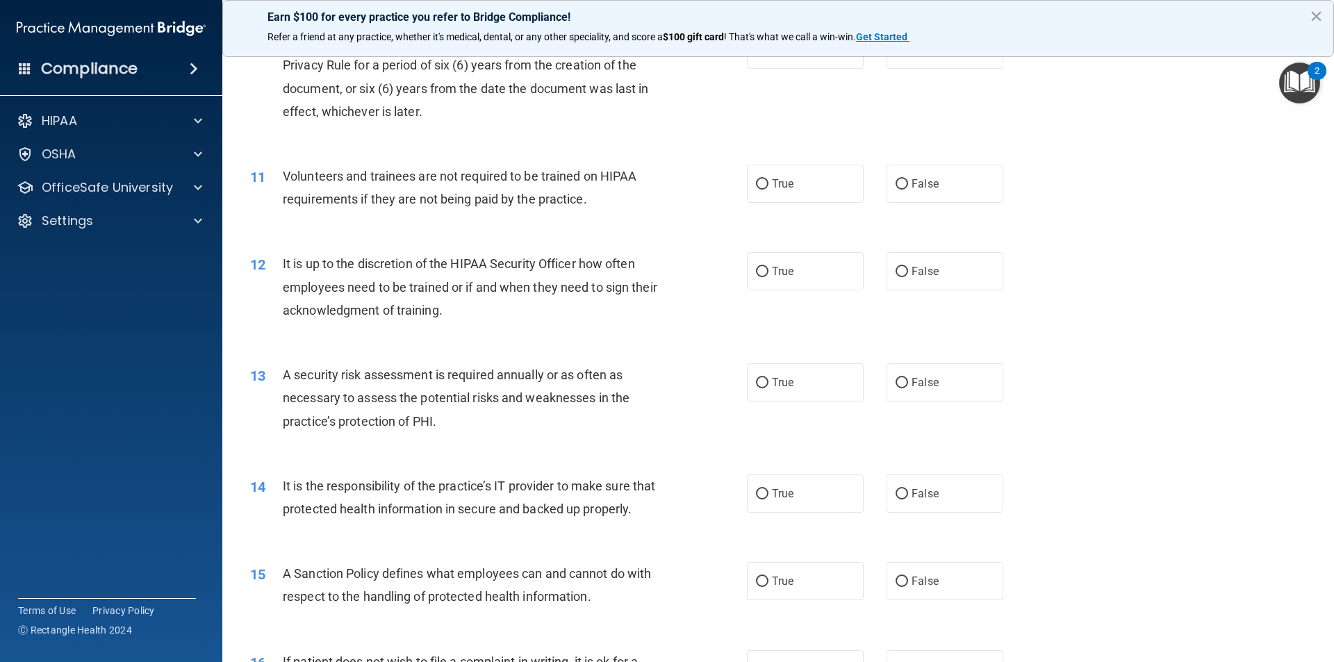
scroll to position [1251, 0]
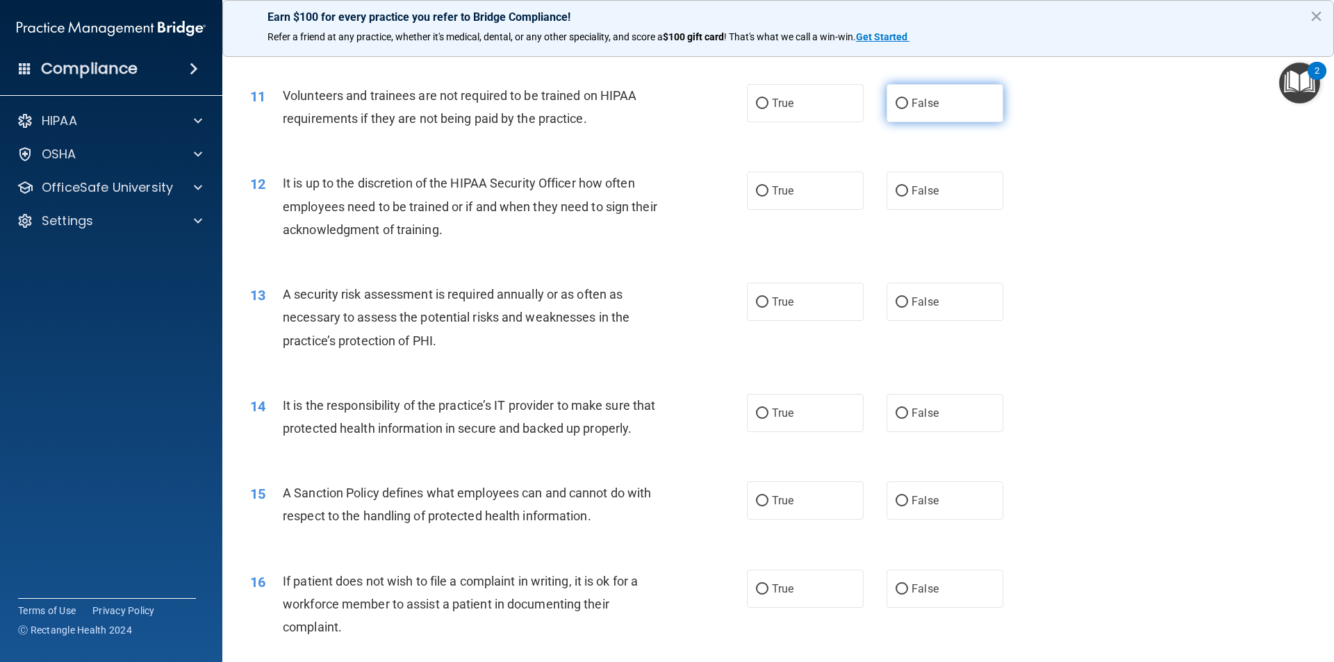
click at [718, 106] on span "False" at bounding box center [925, 103] width 27 height 13
click at [718, 106] on input "False" at bounding box center [902, 104] width 13 height 10
radio input "true"
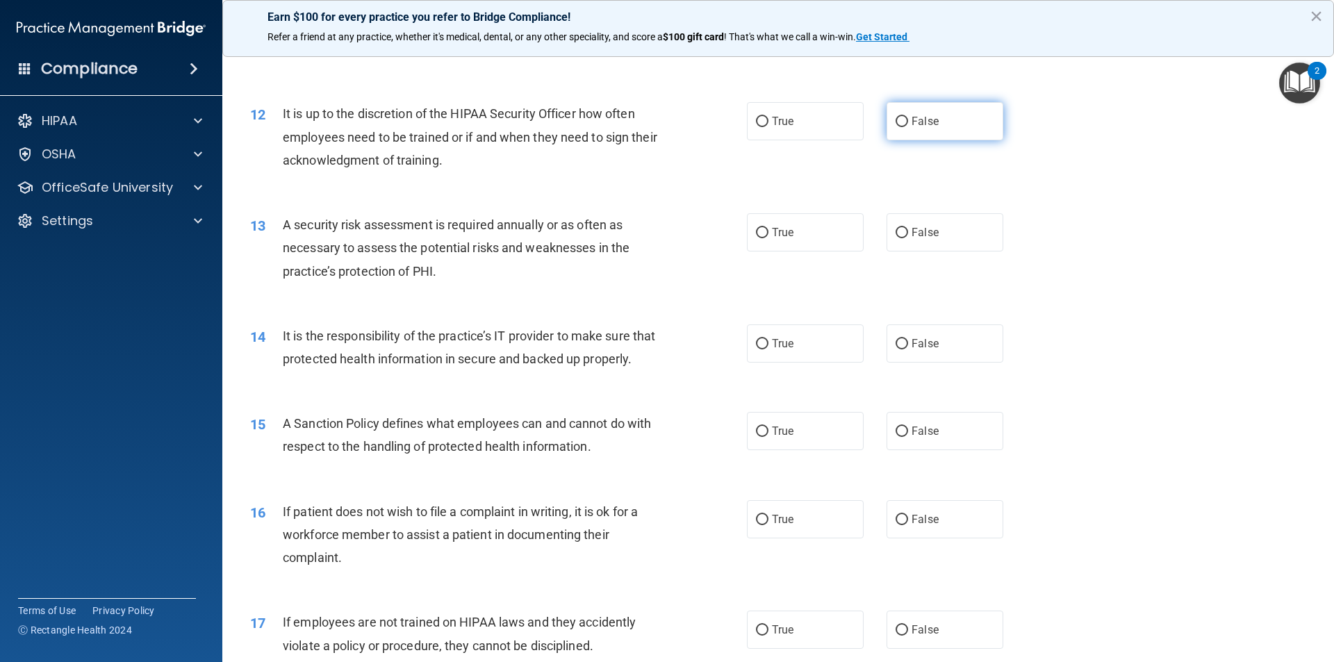
click at [718, 122] on label "False" at bounding box center [945, 121] width 117 height 38
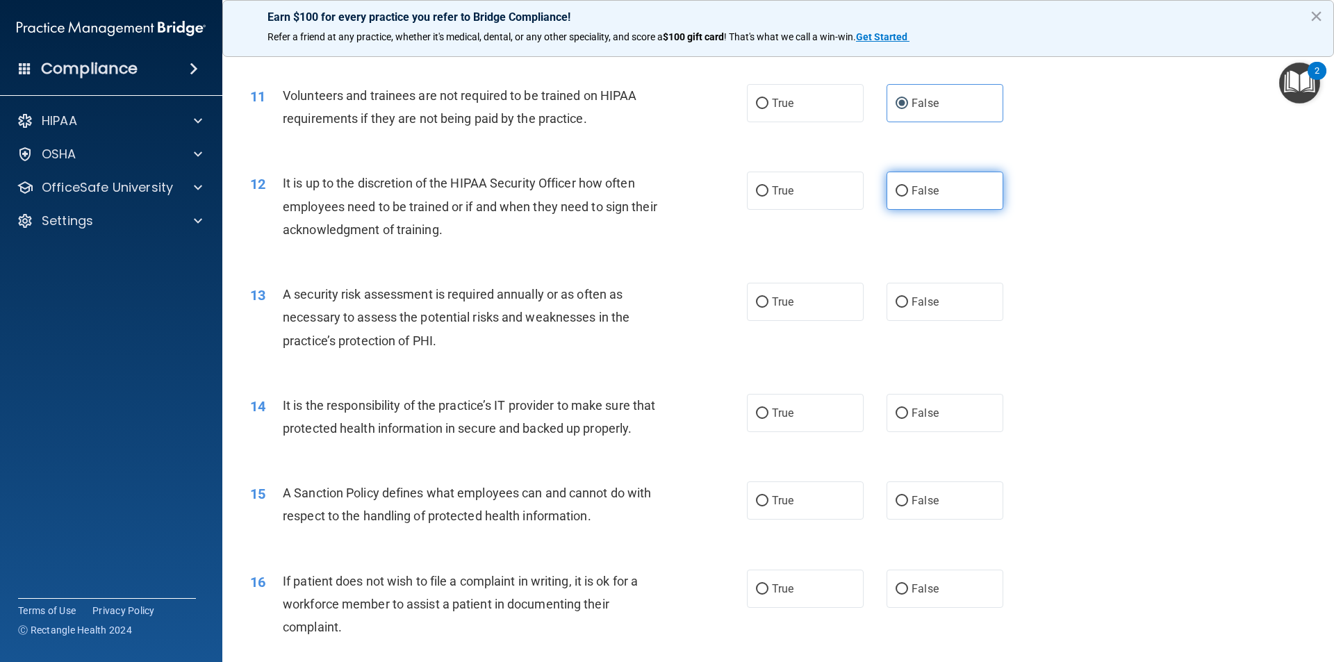
click at [718, 190] on input "False" at bounding box center [902, 191] width 13 height 10
radio input "true"
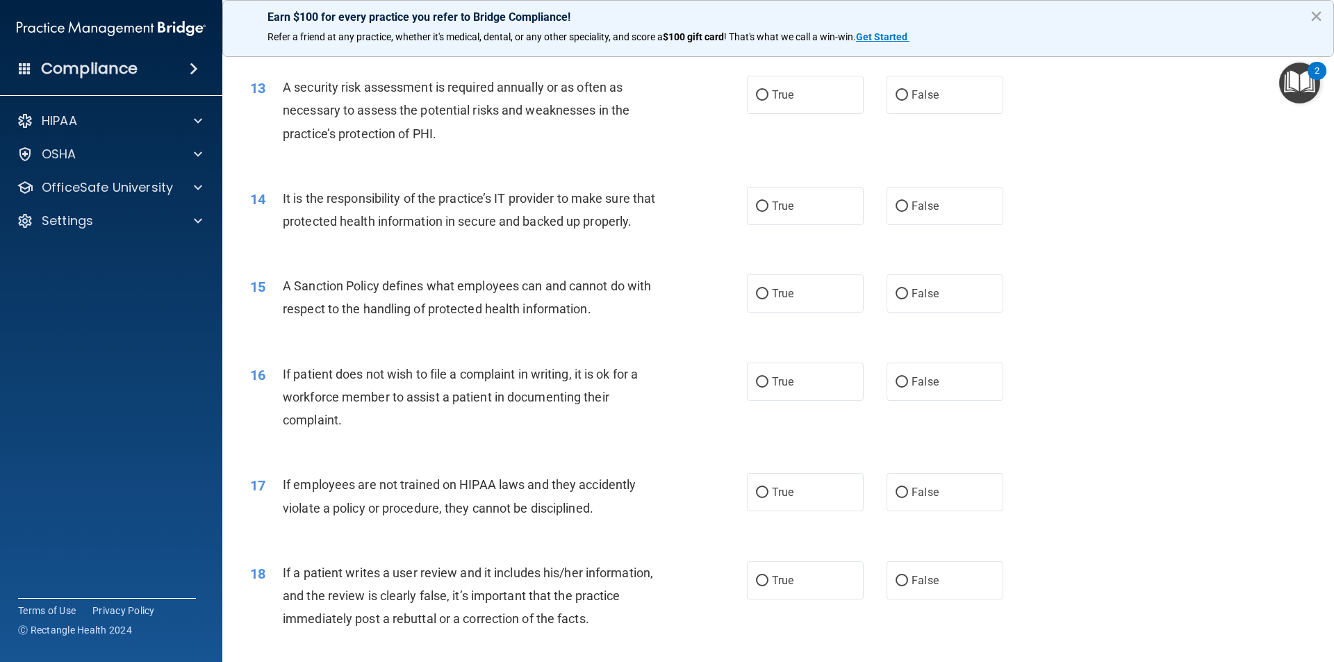
scroll to position [1459, 0]
click at [718, 92] on input "True" at bounding box center [762, 94] width 13 height 10
radio input "true"
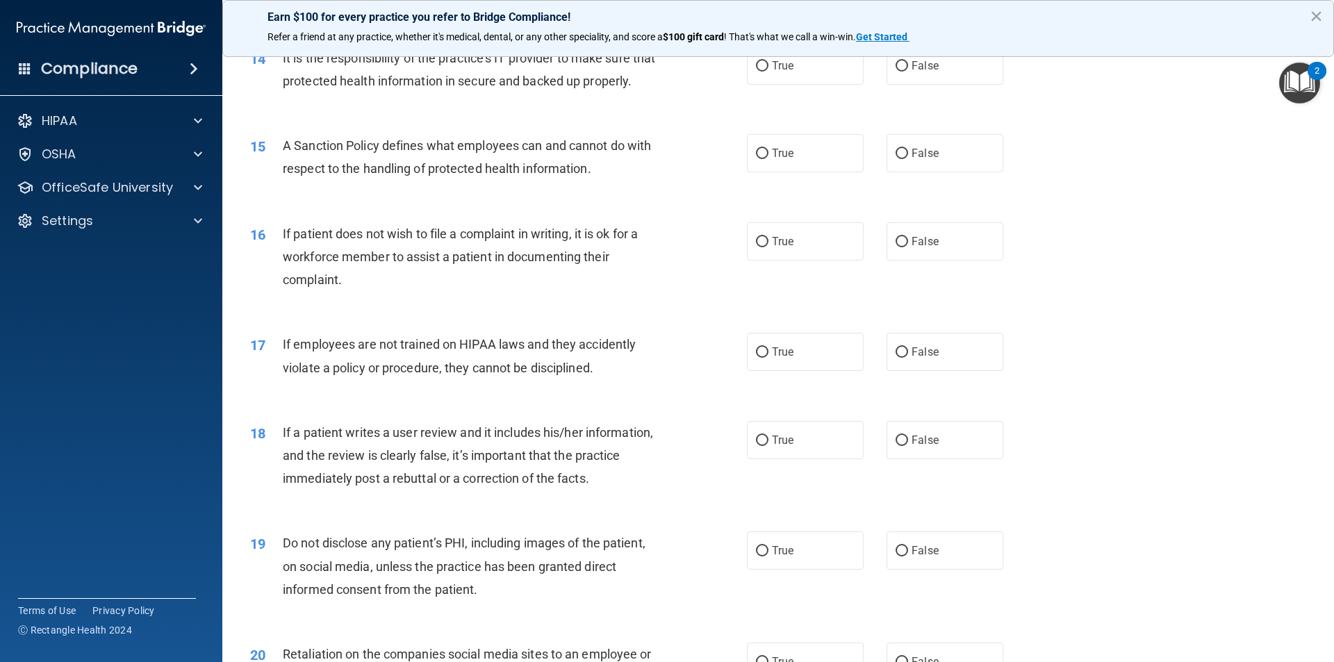
scroll to position [1529, 0]
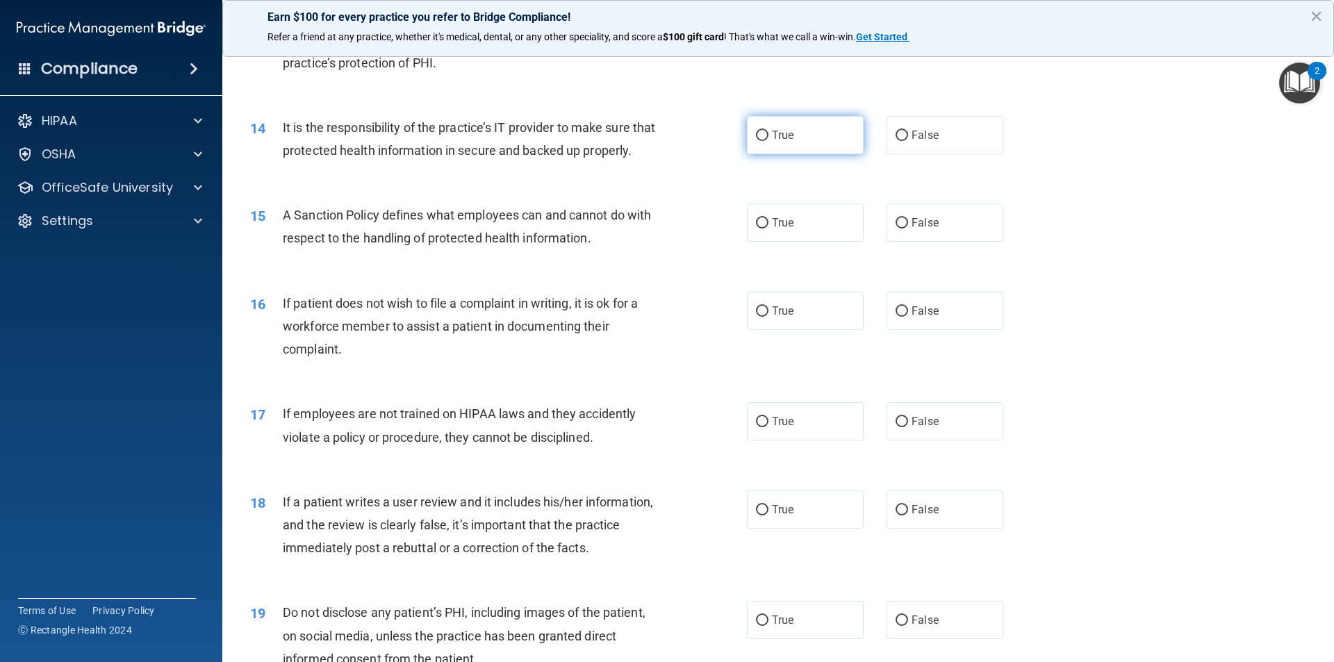
click at [718, 140] on span "True" at bounding box center [783, 135] width 22 height 13
click at [718, 140] on input "True" at bounding box center [762, 136] width 13 height 10
radio input "true"
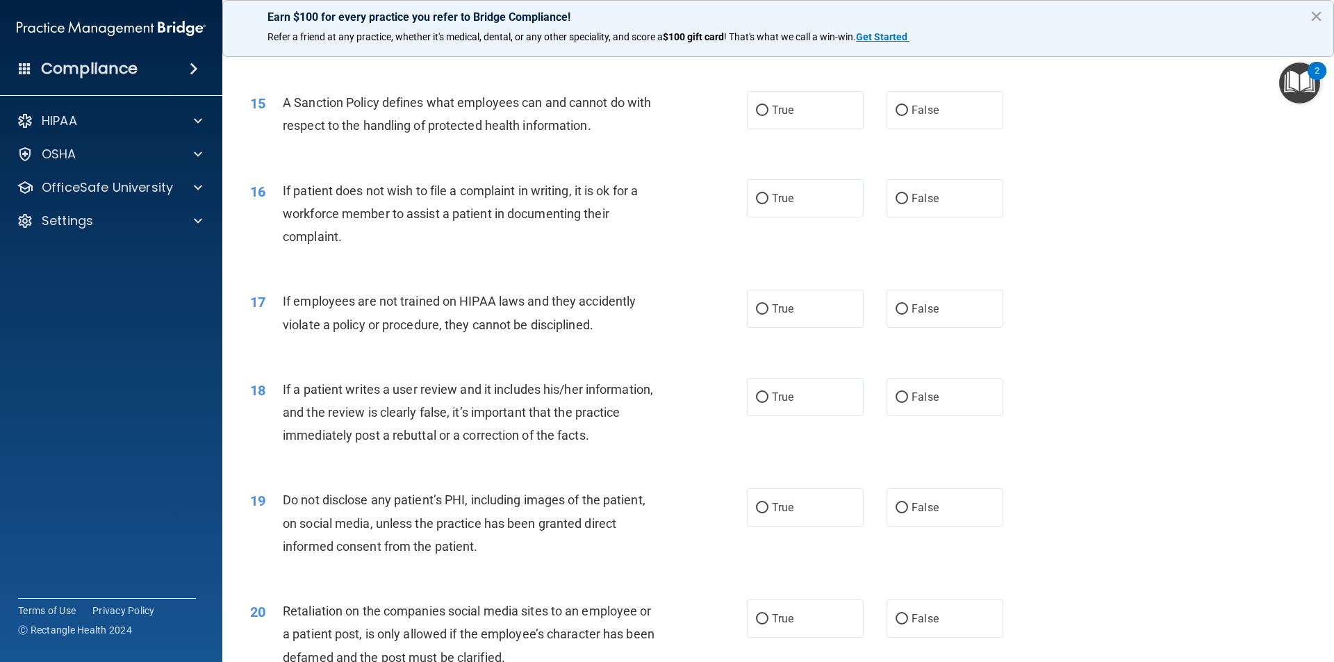
scroll to position [1668, 0]
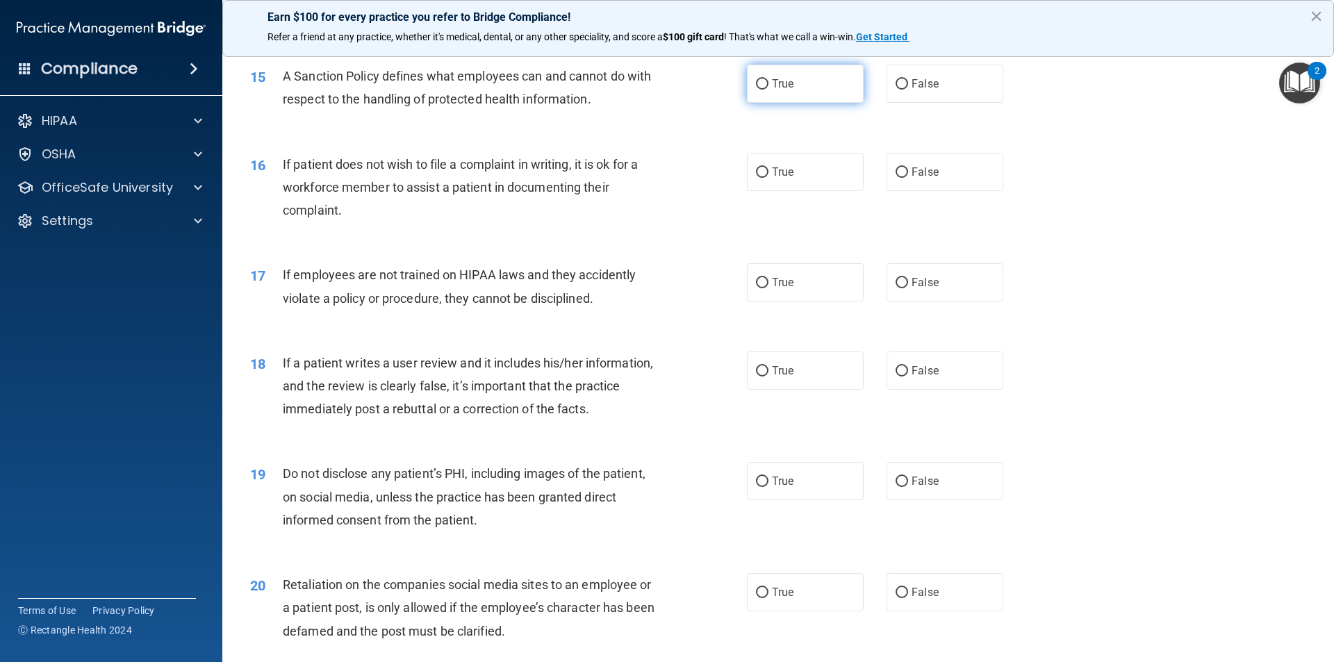
click at [718, 103] on label "True" at bounding box center [805, 84] width 117 height 38
click at [718, 90] on input "True" at bounding box center [762, 84] width 13 height 10
radio input "true"
click at [718, 178] on input "False" at bounding box center [902, 172] width 13 height 10
radio input "true"
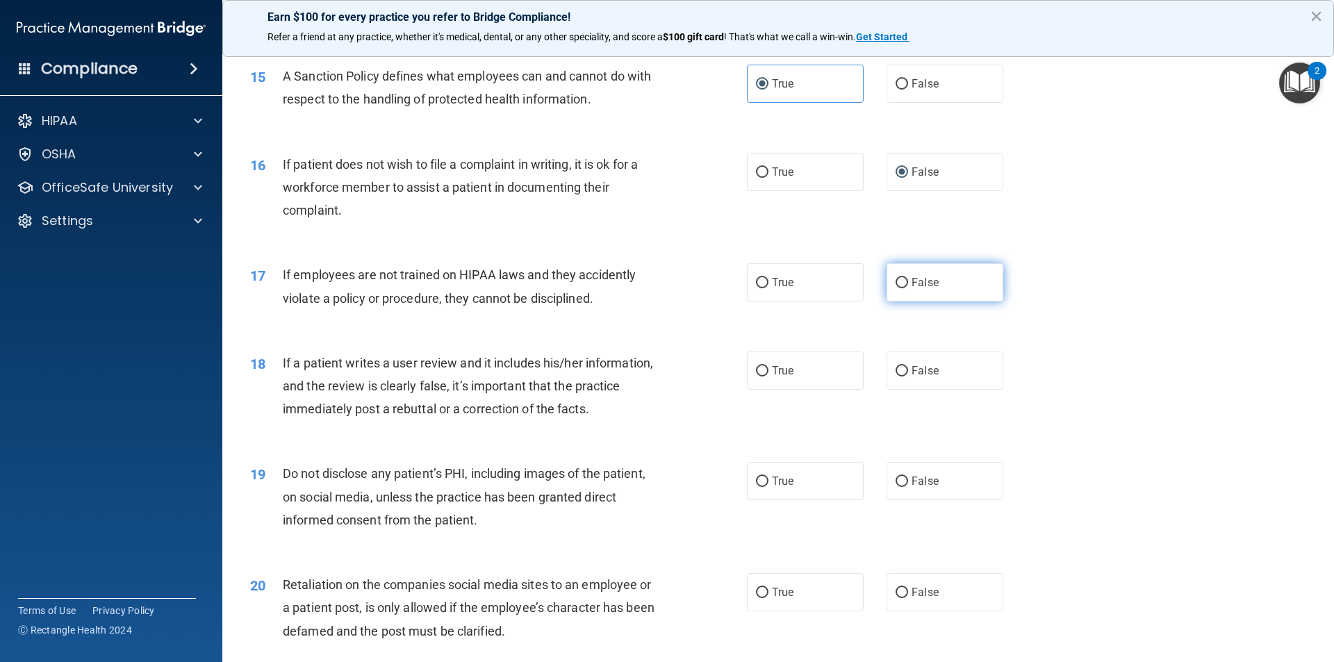
click at [718, 302] on label "False" at bounding box center [945, 282] width 117 height 38
click at [718, 288] on input "False" at bounding box center [902, 283] width 13 height 10
radio input "true"
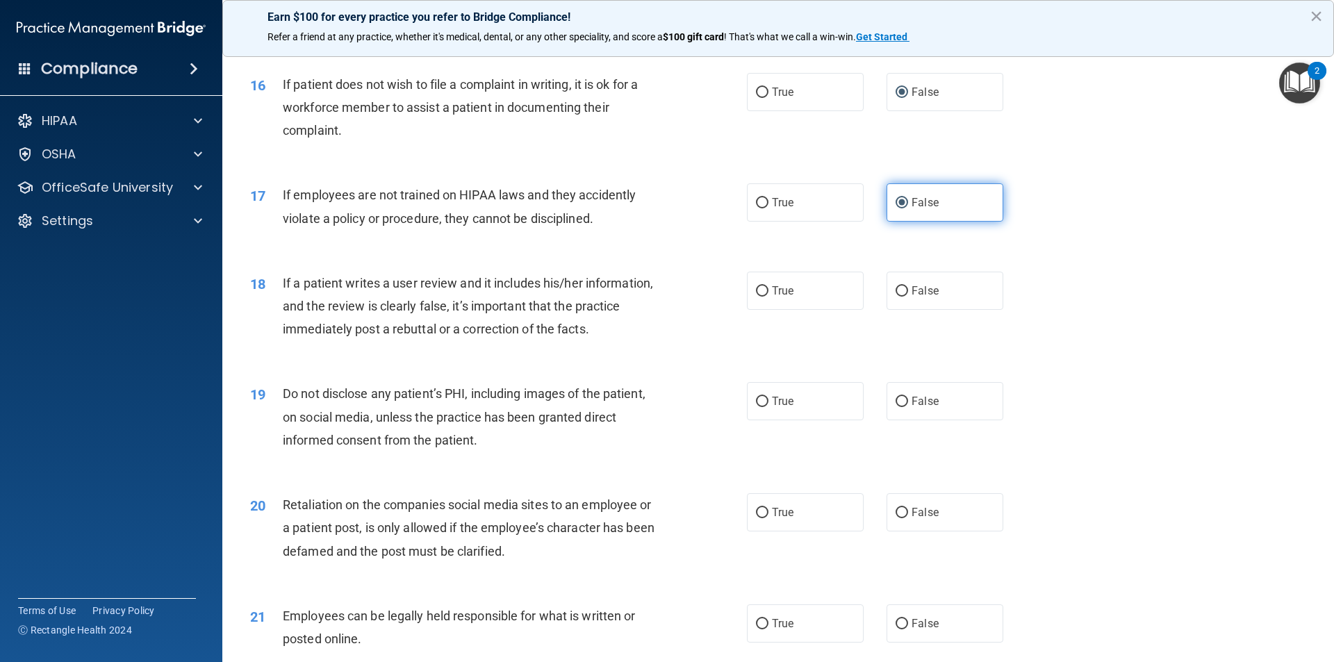
scroll to position [1876, 0]
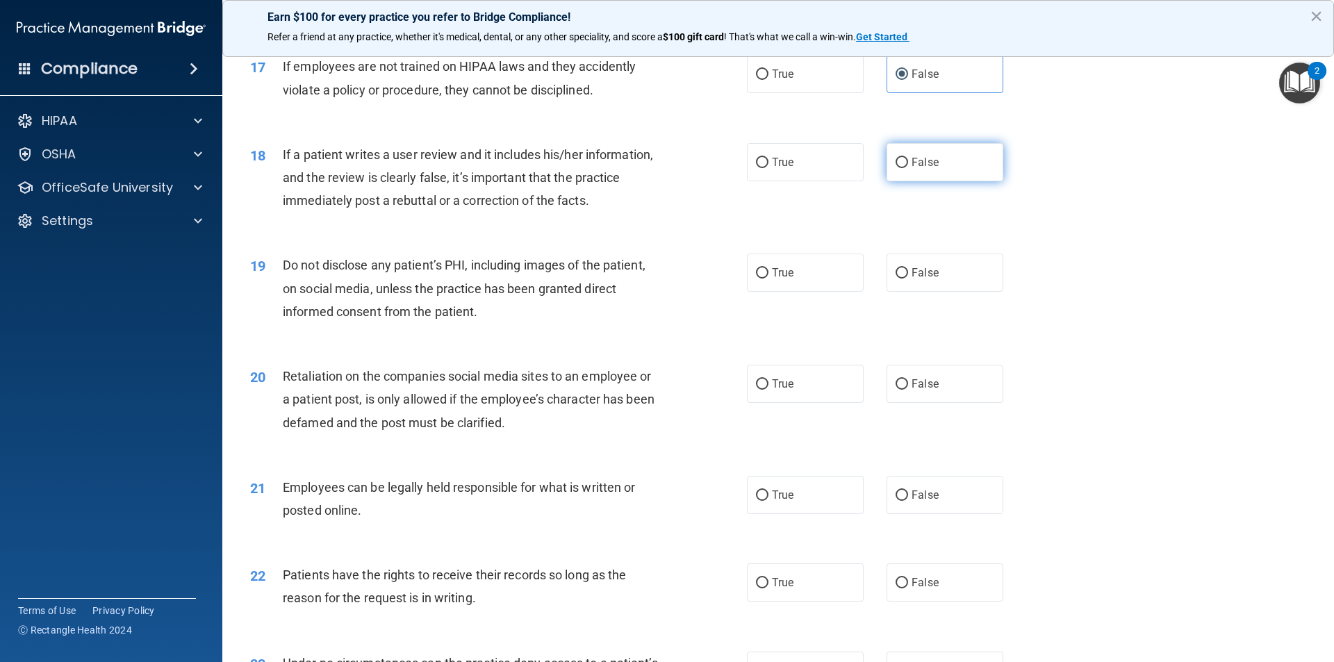
click at [718, 181] on label "False" at bounding box center [945, 162] width 117 height 38
click at [718, 168] on input "False" at bounding box center [902, 163] width 13 height 10
radio input "true"
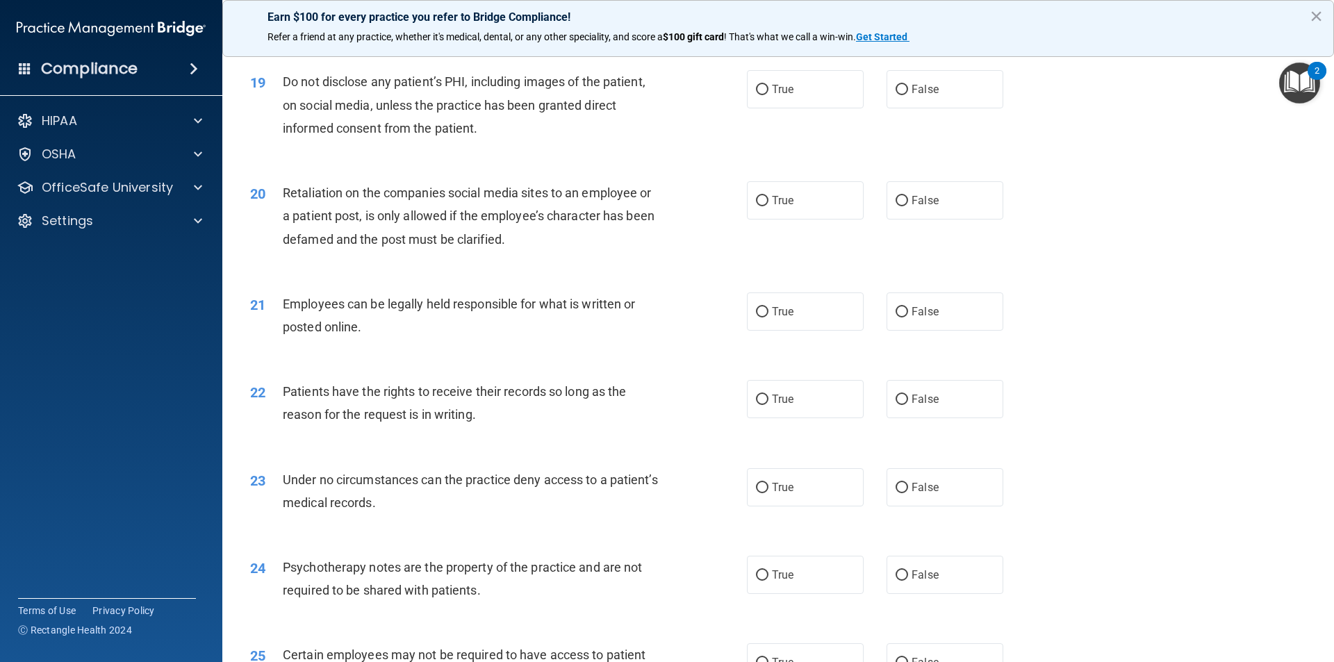
scroll to position [2085, 0]
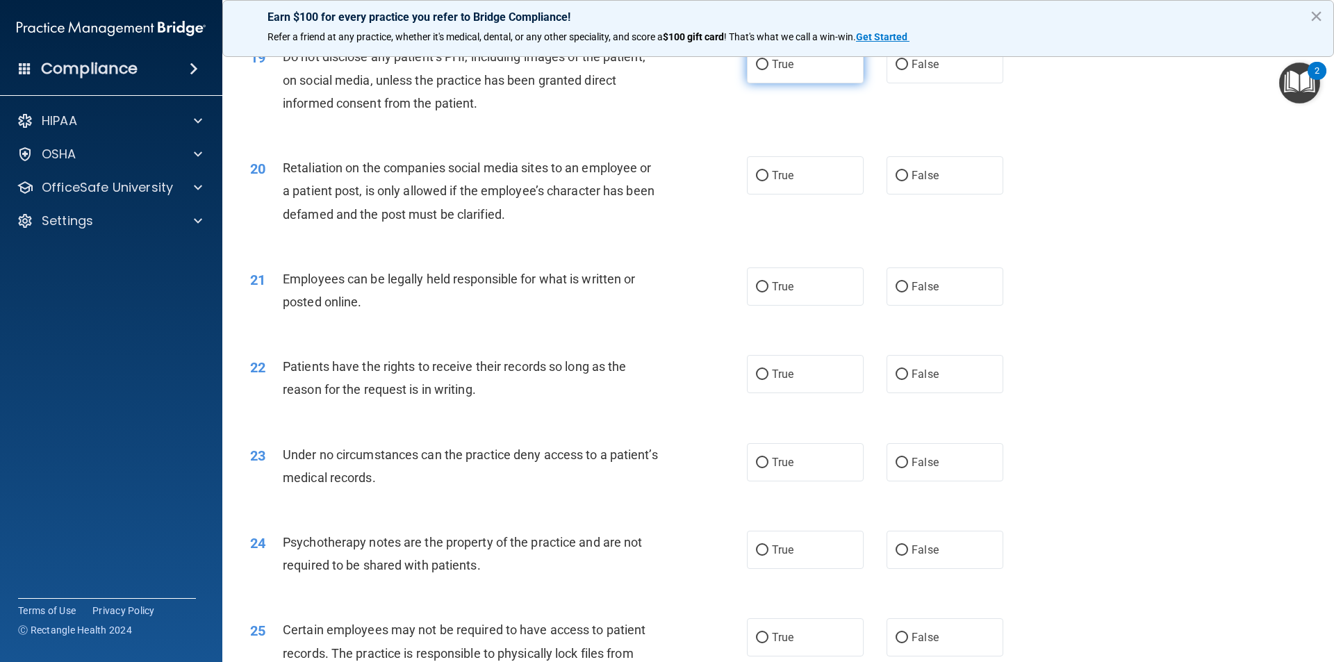
click at [718, 83] on label "True" at bounding box center [805, 64] width 117 height 38
click at [718, 70] on input "True" at bounding box center [762, 65] width 13 height 10
radio input "true"
click at [718, 195] on label "False" at bounding box center [945, 175] width 117 height 38
click at [718, 181] on input "False" at bounding box center [902, 176] width 13 height 10
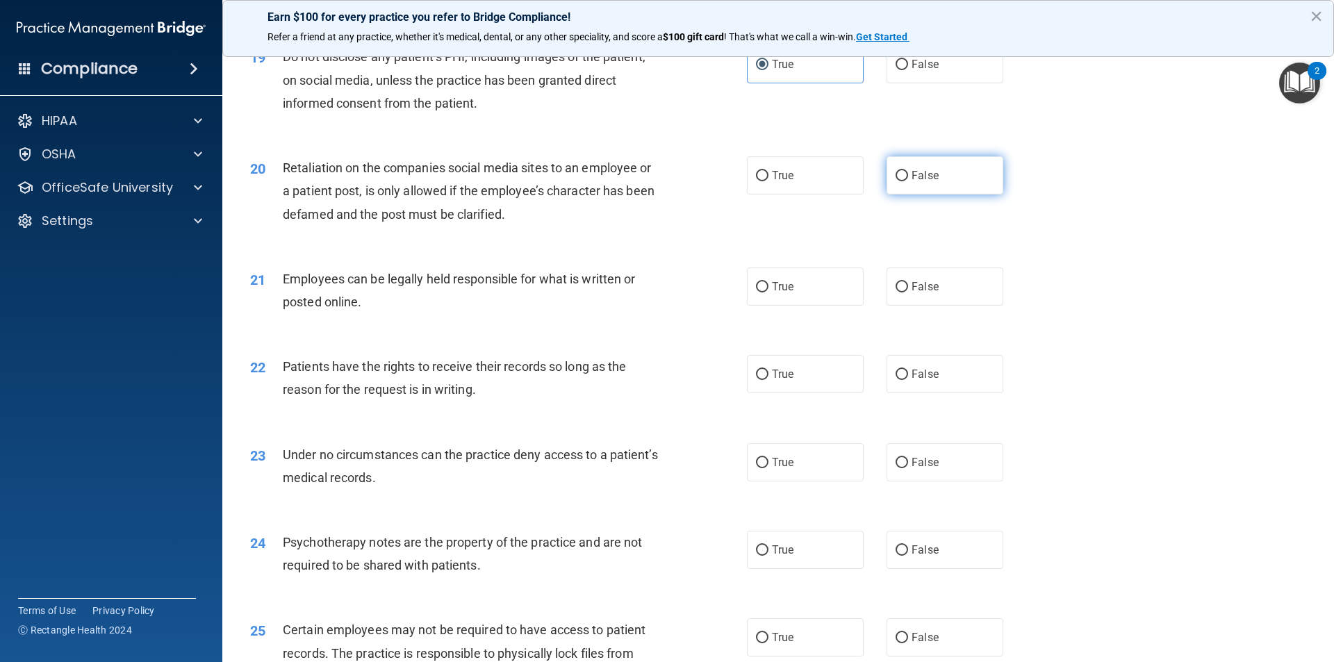
radio input "true"
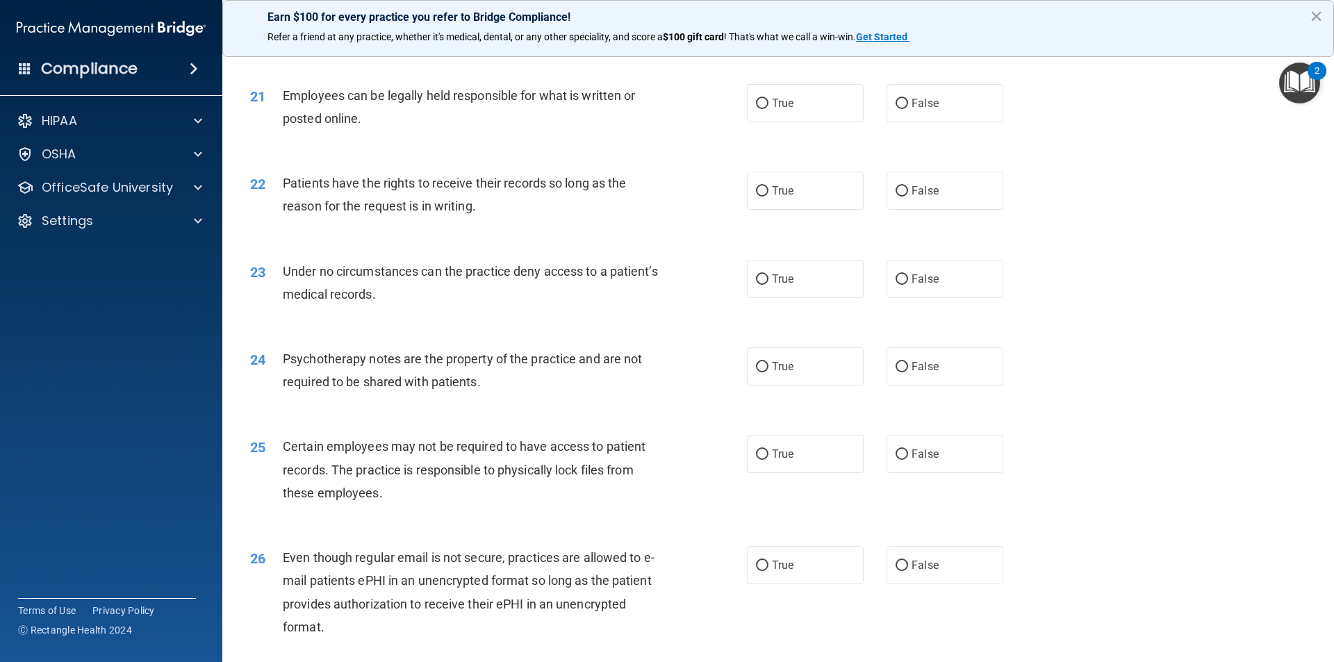
scroll to position [2293, 0]
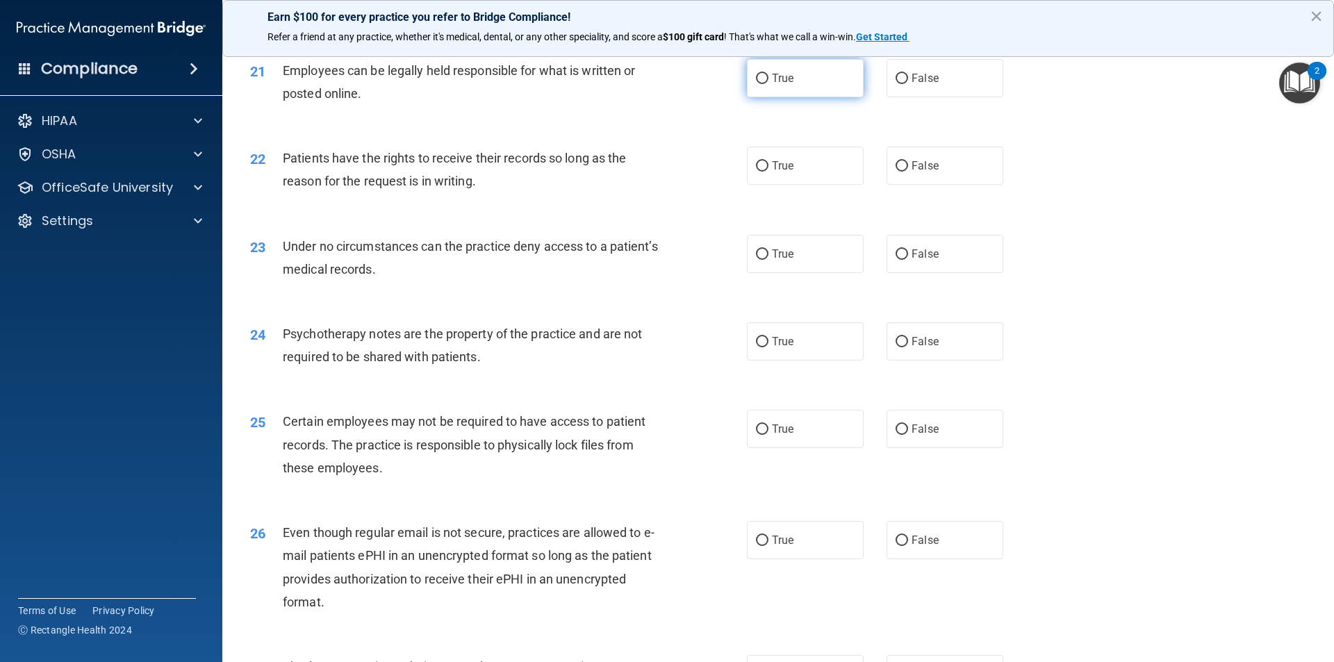
click at [718, 97] on label "True" at bounding box center [805, 78] width 117 height 38
click at [718, 84] on input "True" at bounding box center [762, 79] width 13 height 10
radio input "true"
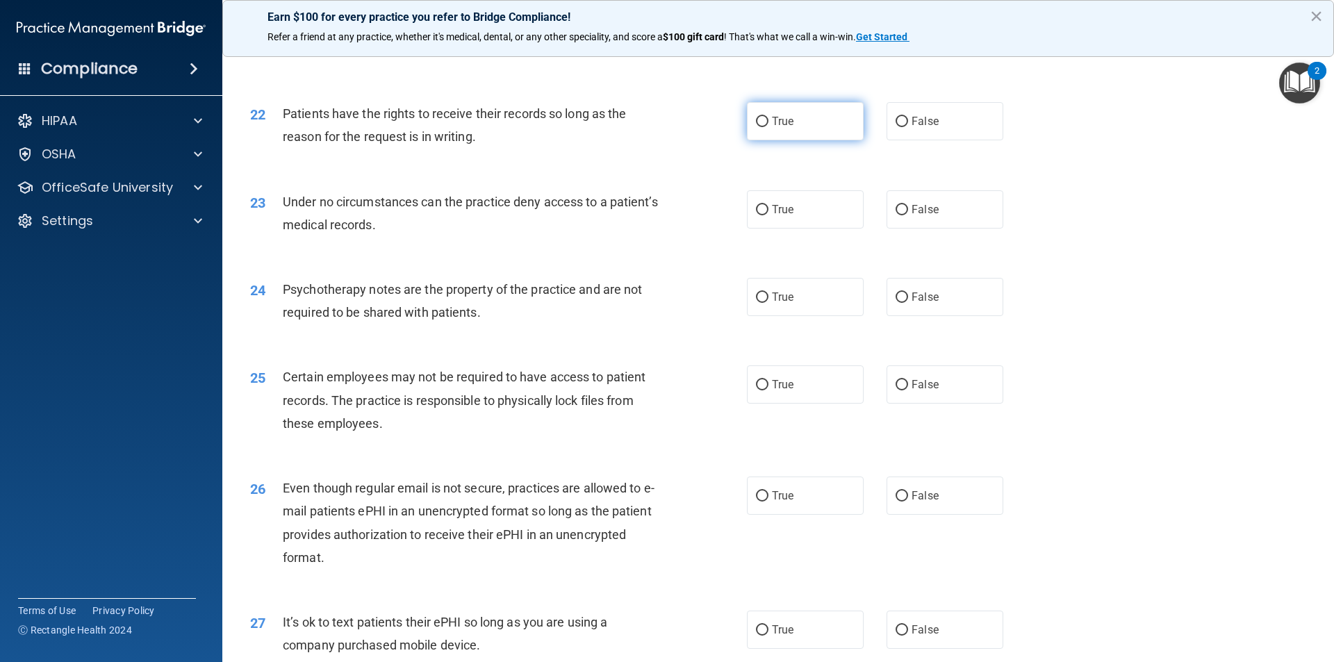
scroll to position [2363, 0]
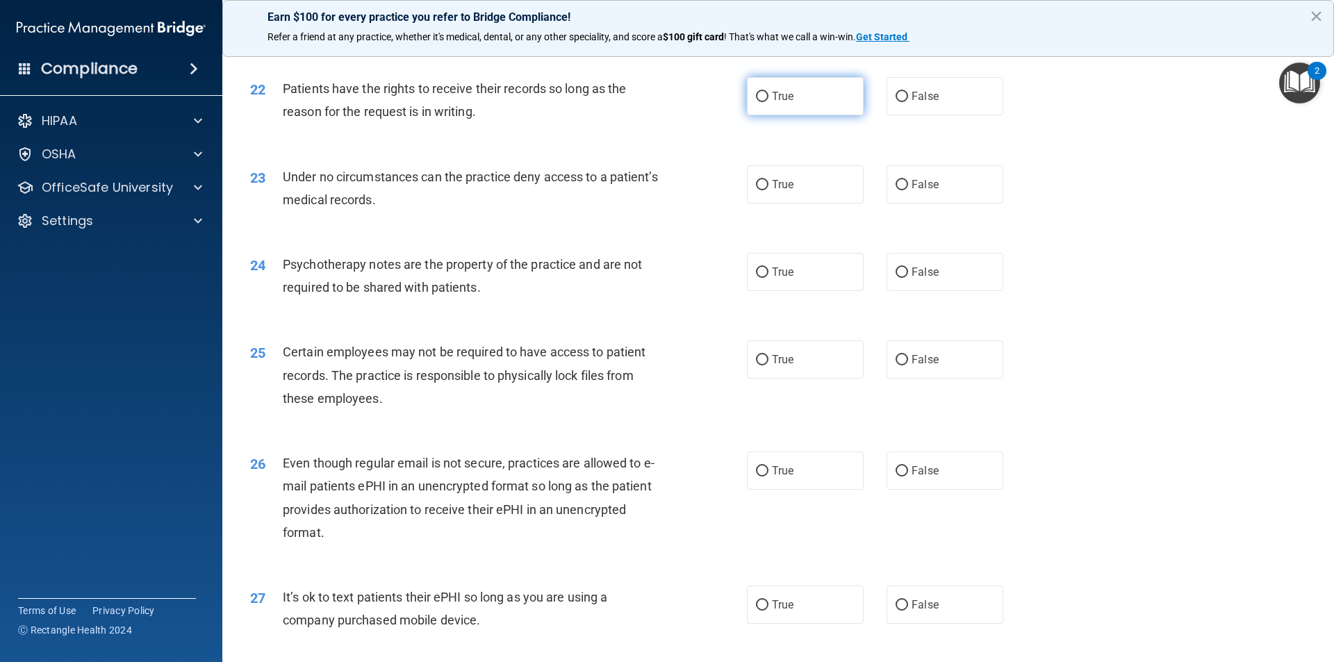
click at [718, 102] on label "True" at bounding box center [805, 96] width 117 height 38
click at [718, 102] on input "True" at bounding box center [762, 97] width 13 height 10
radio input "true"
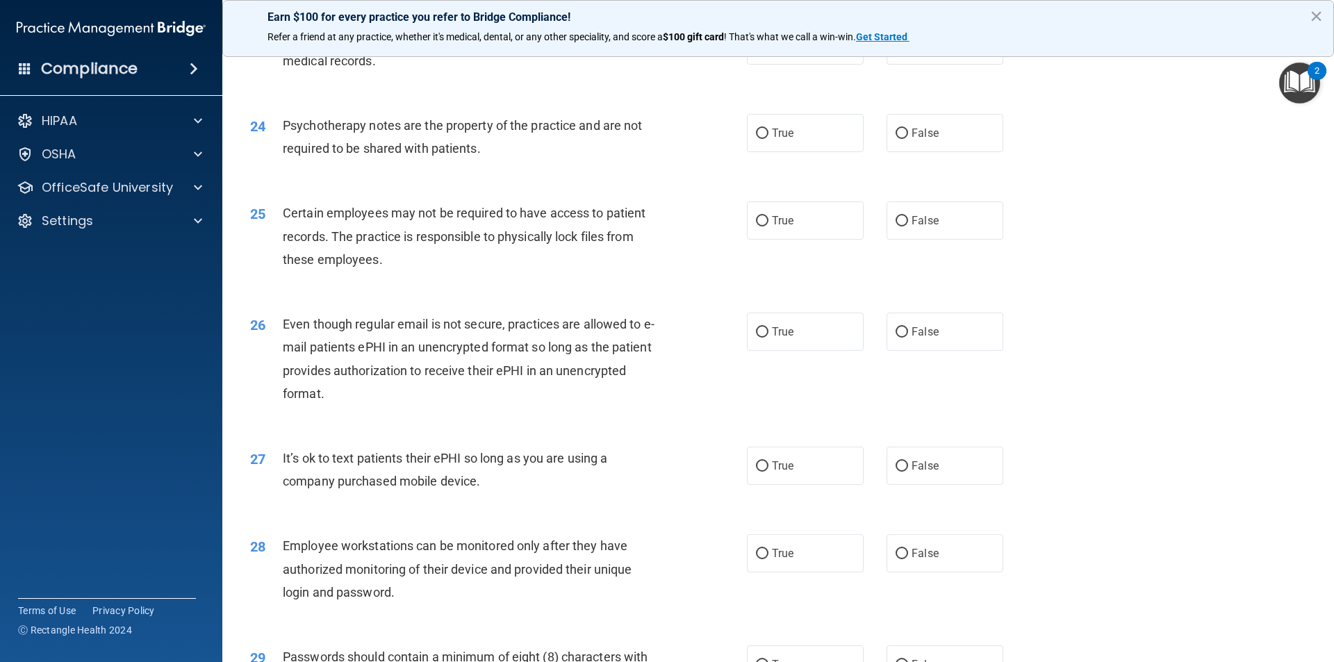
scroll to position [2432, 0]
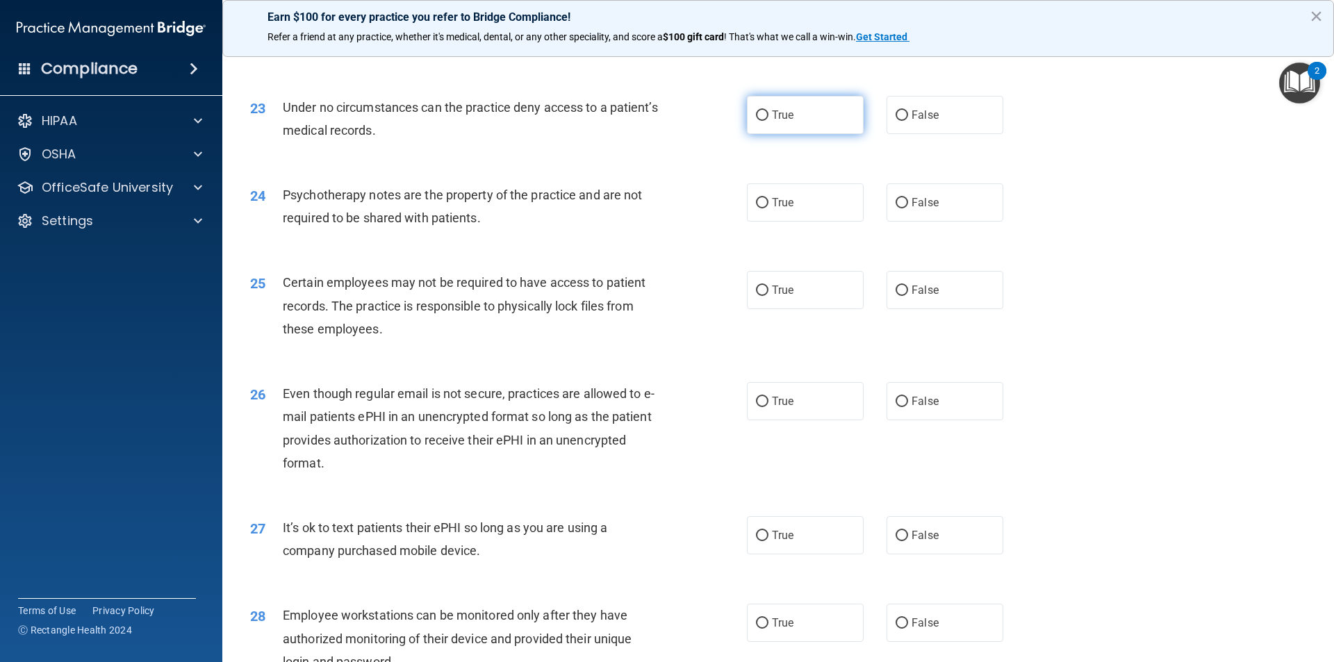
click at [718, 130] on label "True" at bounding box center [805, 115] width 117 height 38
click at [718, 121] on input "True" at bounding box center [762, 115] width 13 height 10
radio input "true"
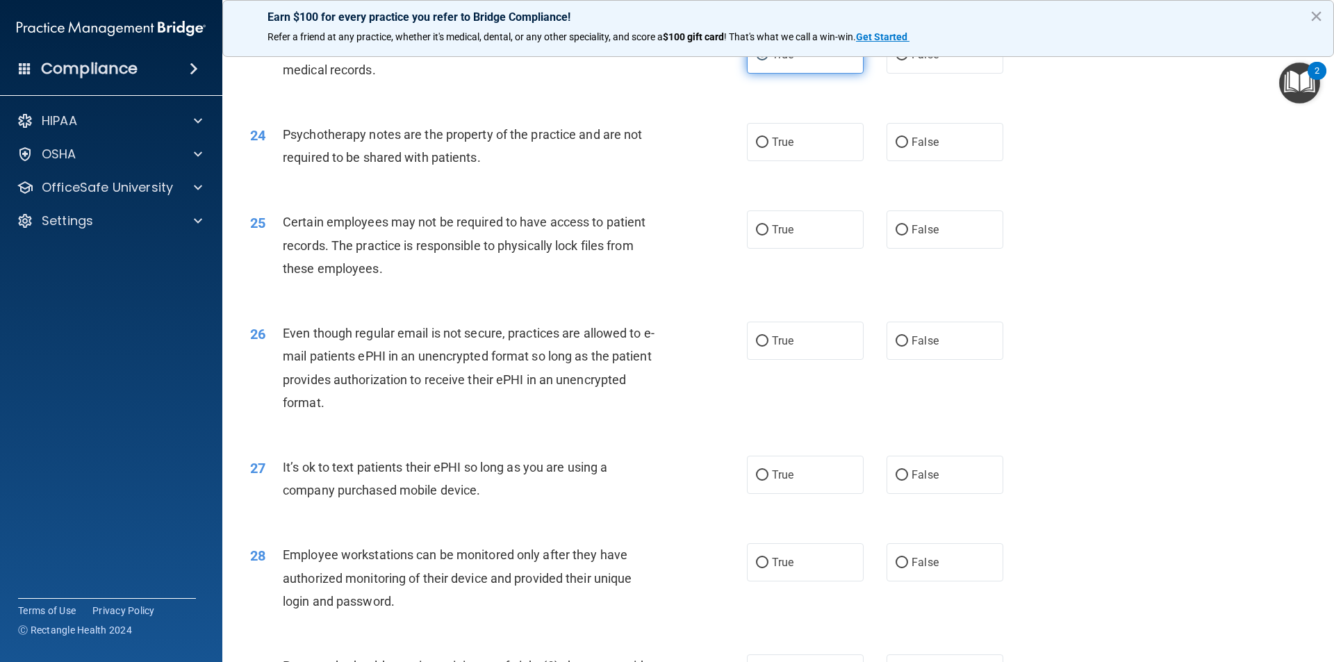
scroll to position [2571, 0]
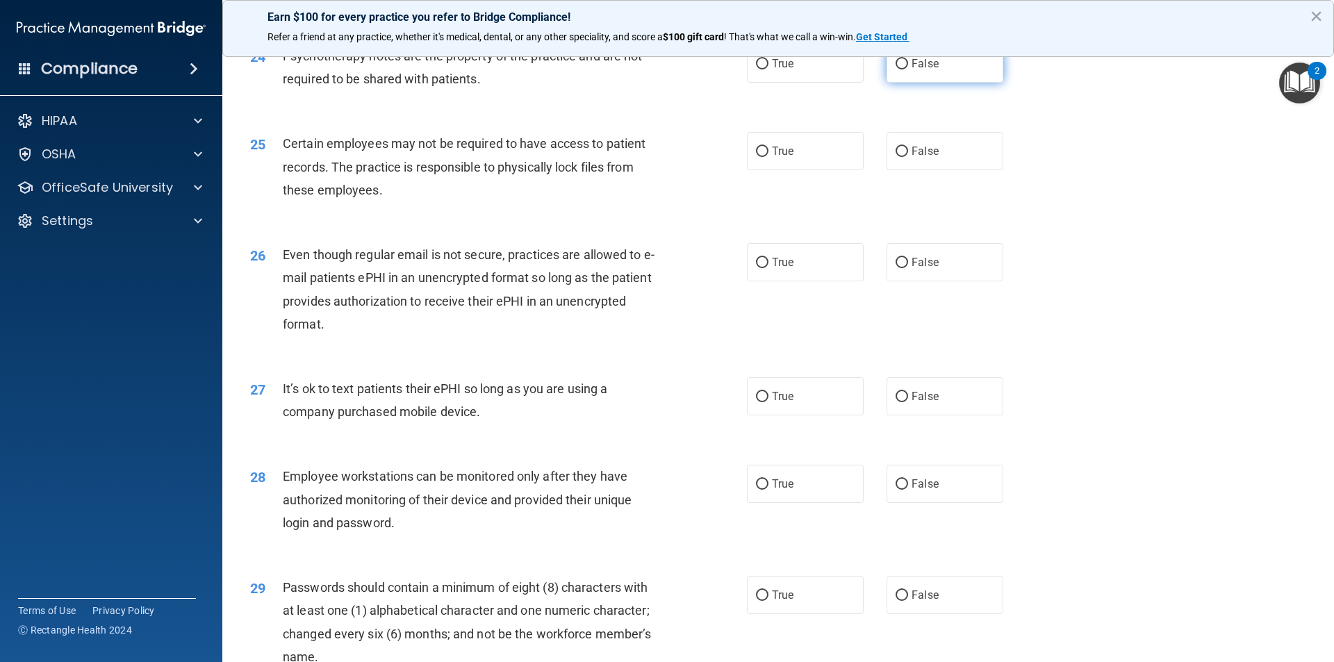
click at [718, 69] on input "False" at bounding box center [902, 64] width 13 height 10
radio input "true"
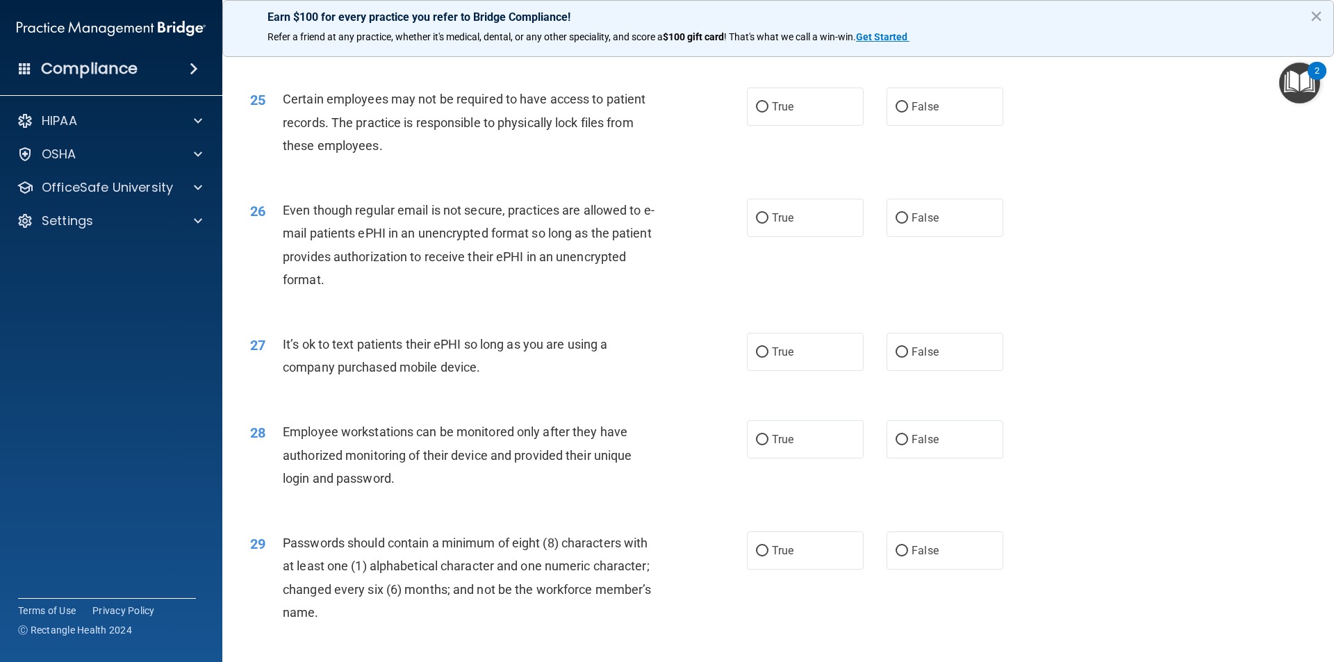
scroll to position [2641, 0]
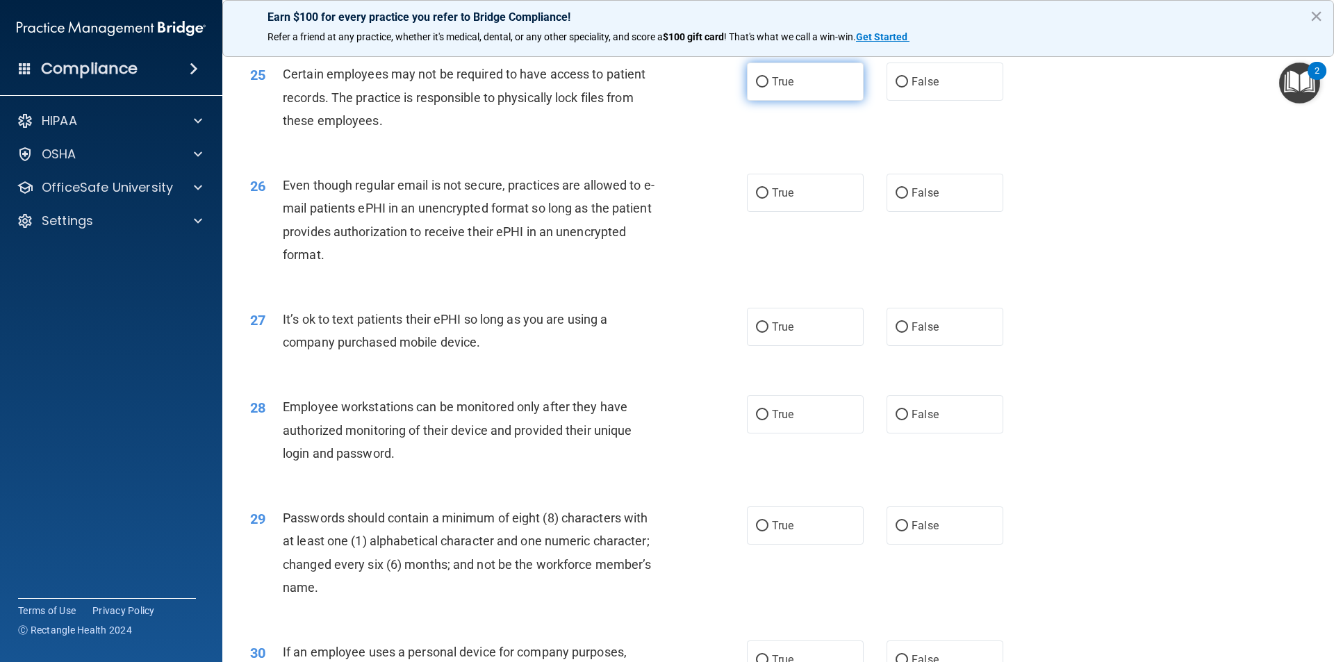
click at [718, 88] on span "True" at bounding box center [783, 81] width 22 height 13
click at [718, 88] on input "True" at bounding box center [762, 82] width 13 height 10
radio input "true"
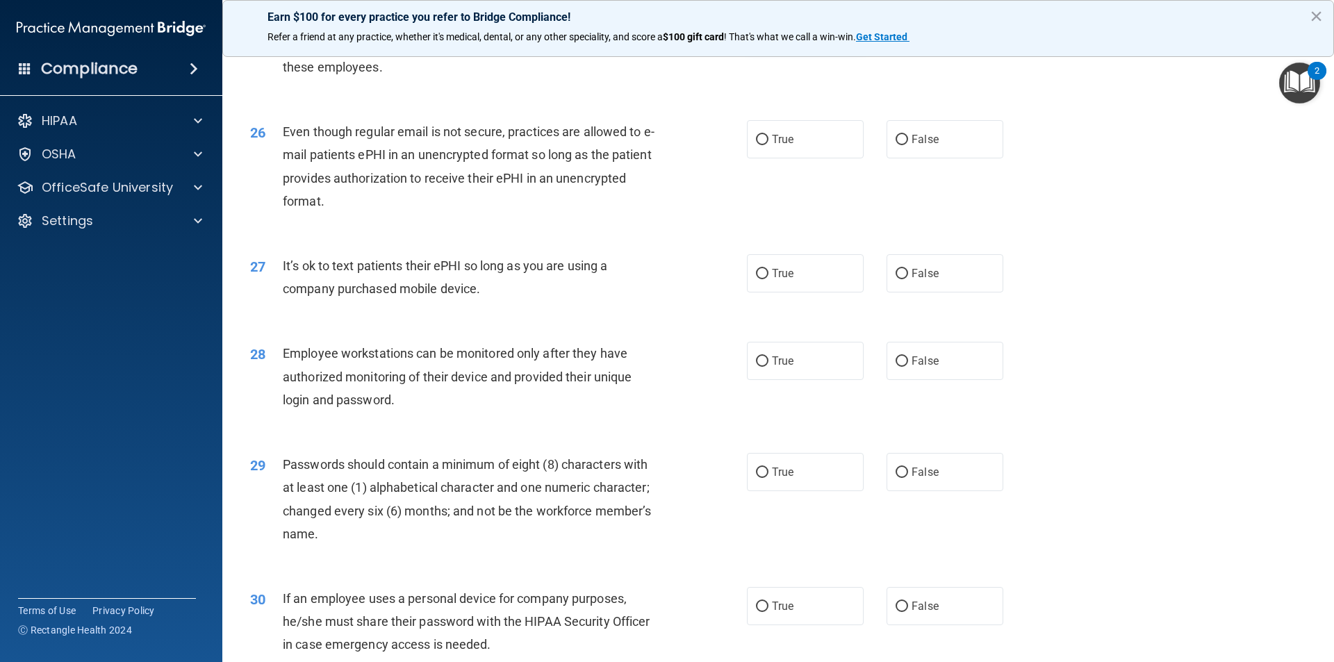
scroll to position [2710, 0]
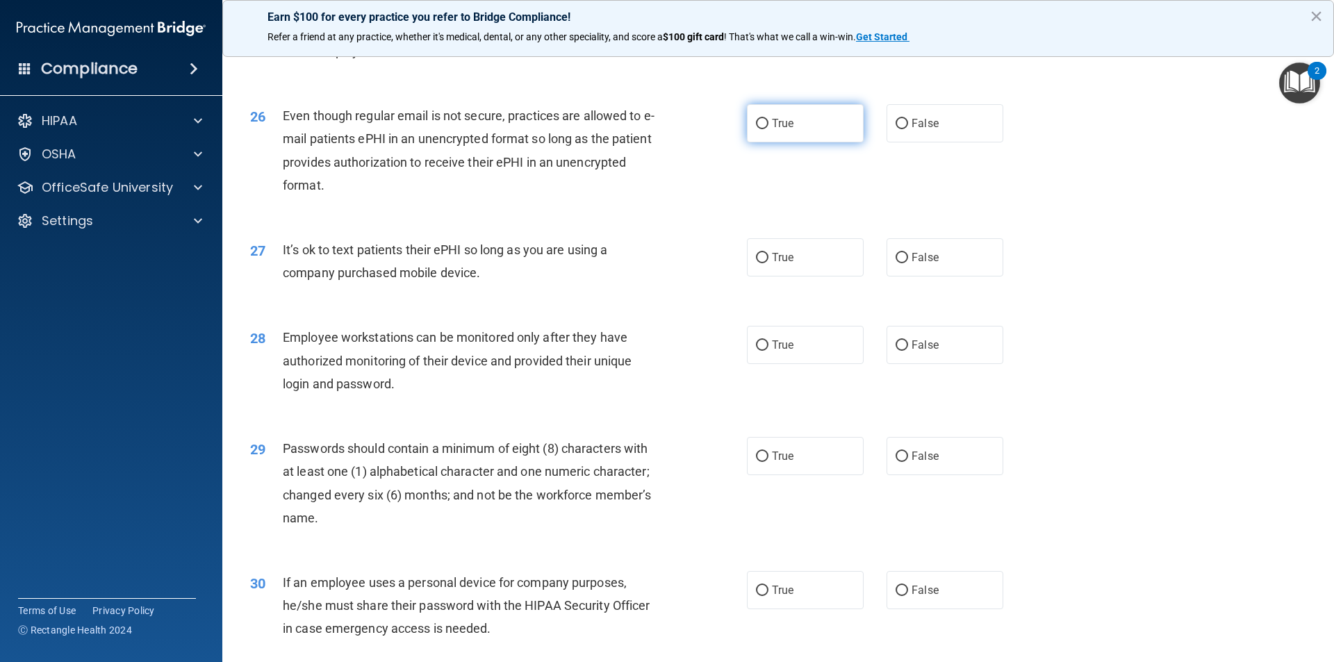
click at [718, 129] on input "True" at bounding box center [762, 124] width 13 height 10
radio input "true"
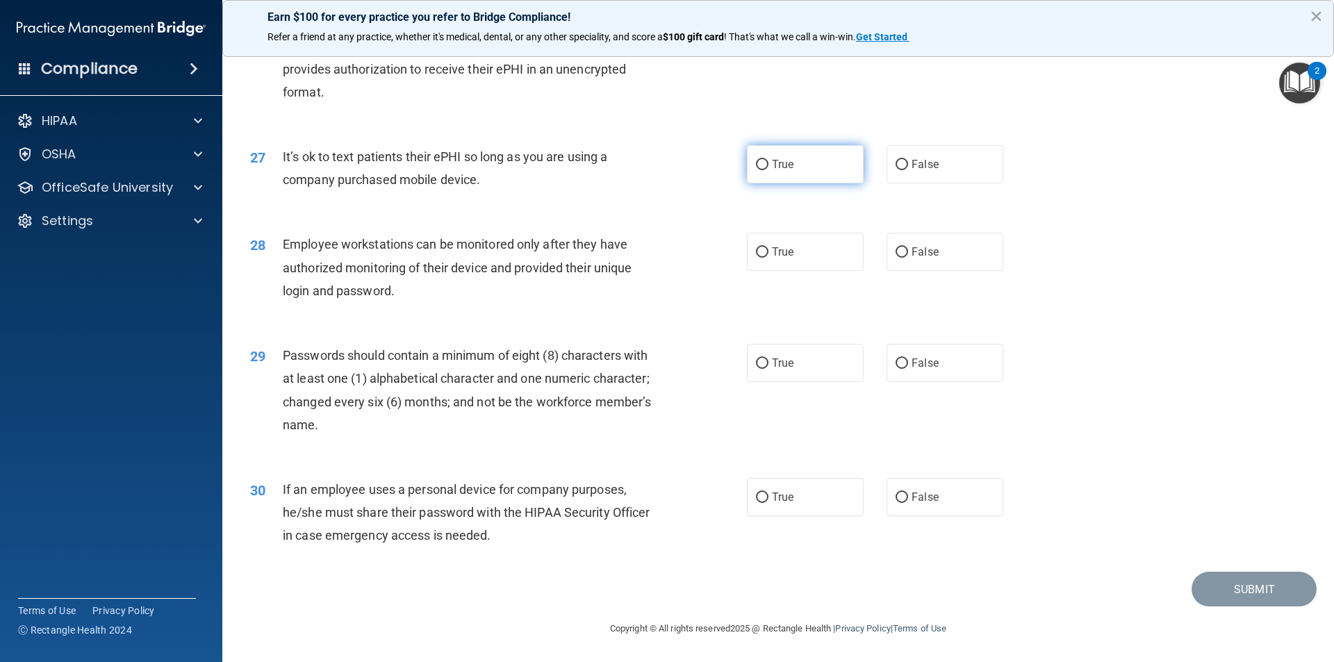
click at [718, 163] on input "True" at bounding box center [762, 165] width 13 height 10
radio input "true"
click at [718, 252] on input "False" at bounding box center [902, 252] width 13 height 10
radio input "true"
click at [718, 357] on label "False" at bounding box center [945, 363] width 117 height 38
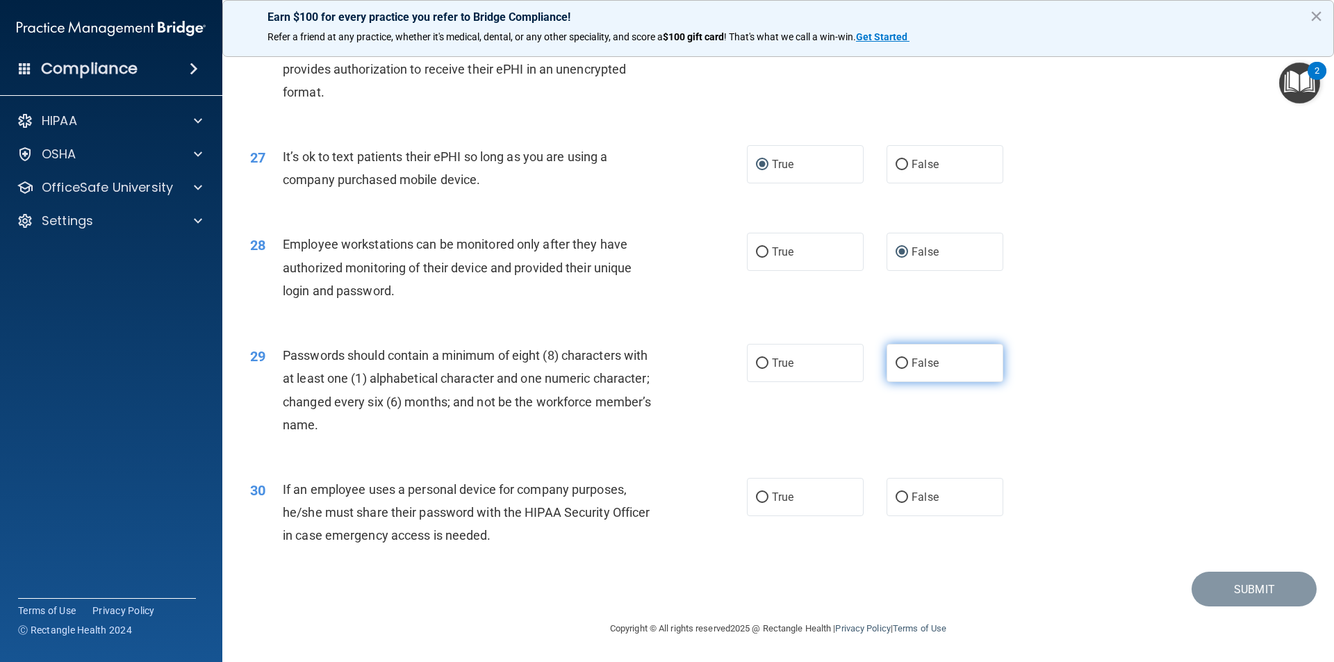
click at [718, 359] on input "False" at bounding box center [902, 364] width 13 height 10
radio input "true"
click at [718, 500] on input "False" at bounding box center [902, 498] width 13 height 10
radio input "true"
click at [718, 517] on button "Submit" at bounding box center [1254, 589] width 125 height 35
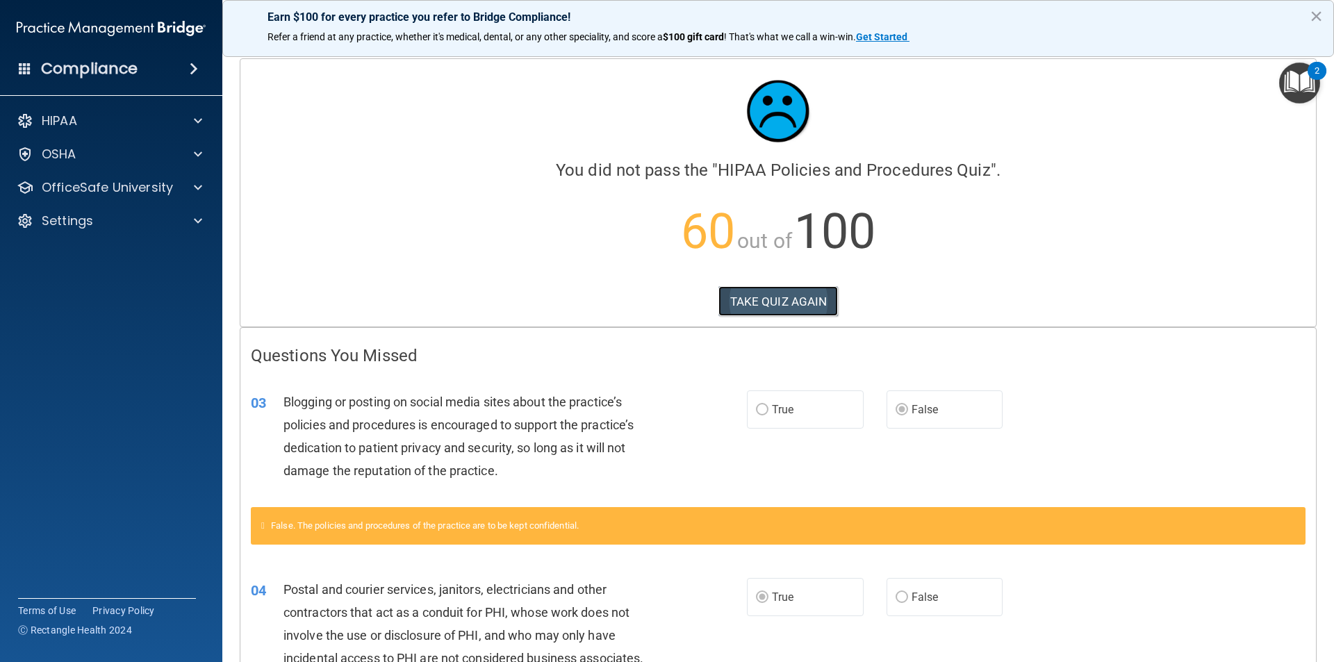
click at [718, 295] on button "TAKE QUIZ AGAIN" at bounding box center [779, 301] width 120 height 31
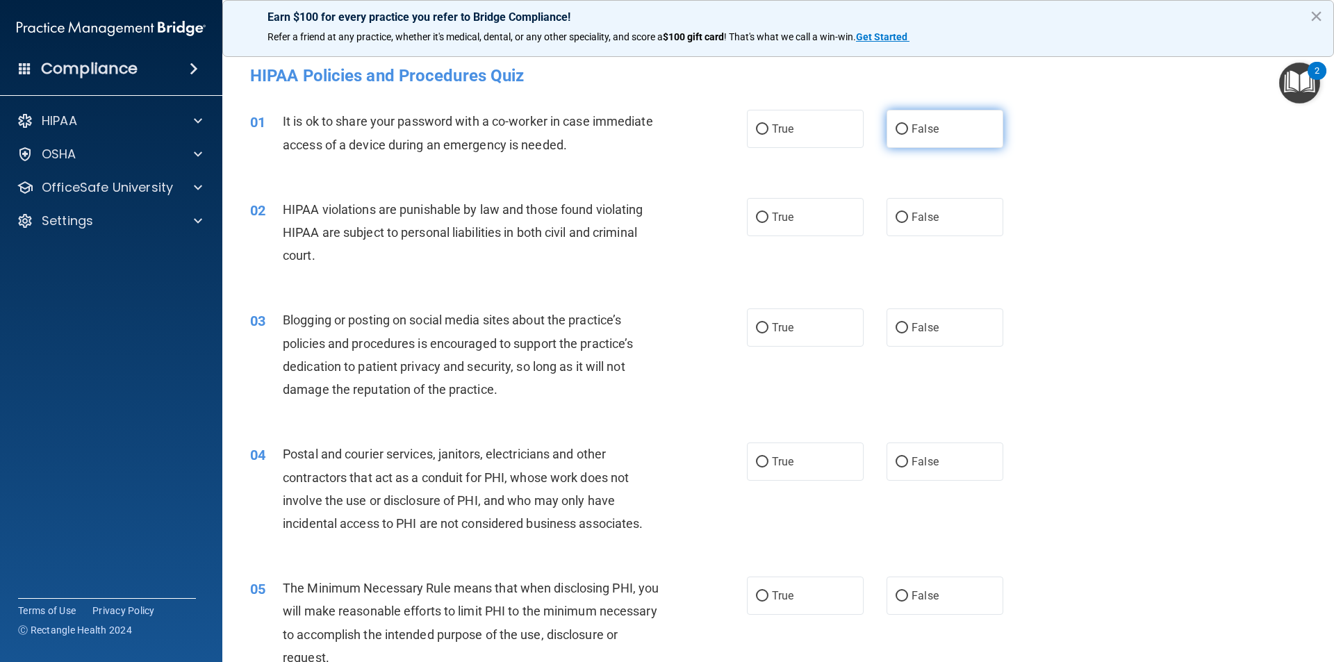
click at [718, 129] on input "False" at bounding box center [902, 129] width 13 height 10
radio input "true"
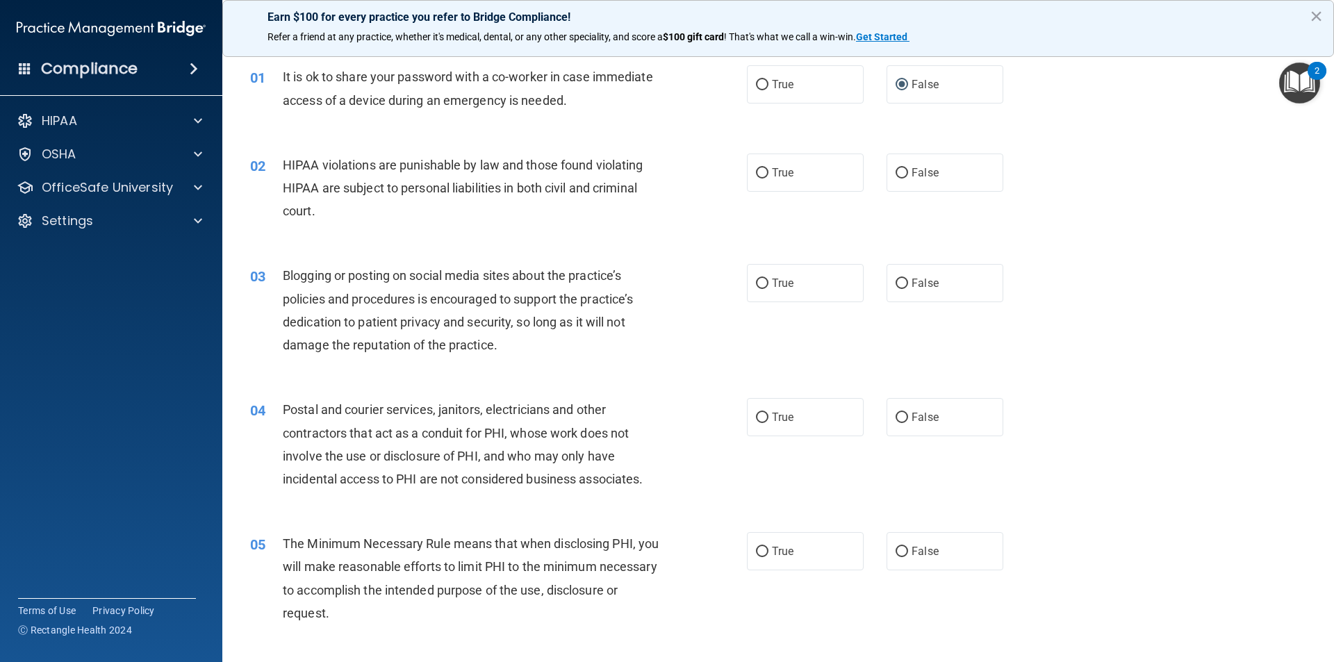
scroll to position [69, 0]
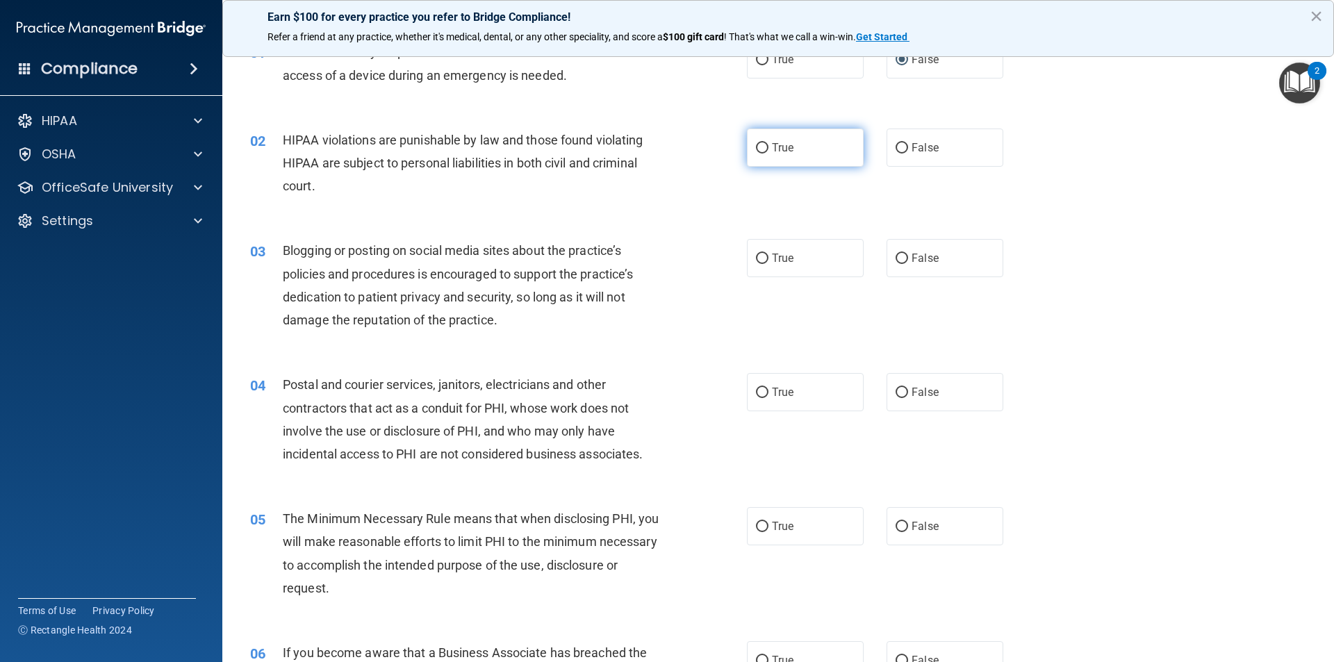
click at [718, 148] on input "True" at bounding box center [762, 148] width 13 height 10
radio input "true"
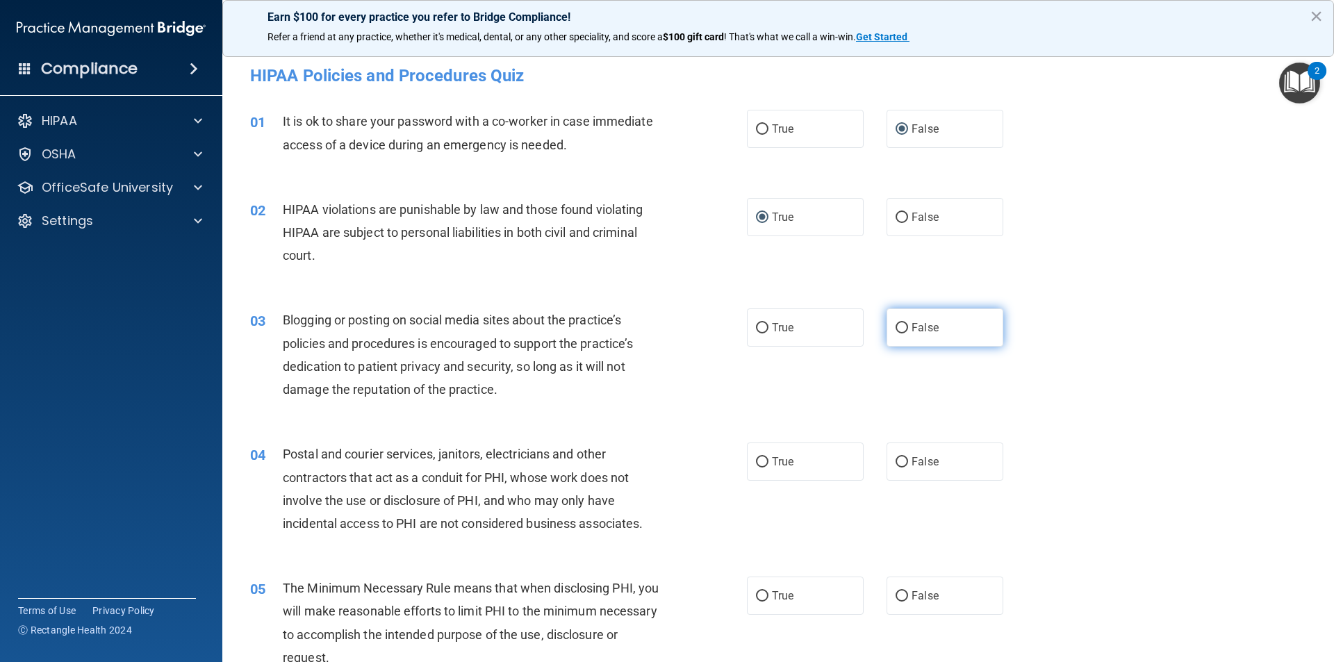
click at [718, 327] on span "False" at bounding box center [925, 327] width 27 height 13
click at [718, 327] on input "False" at bounding box center [902, 328] width 13 height 10
radio input "true"
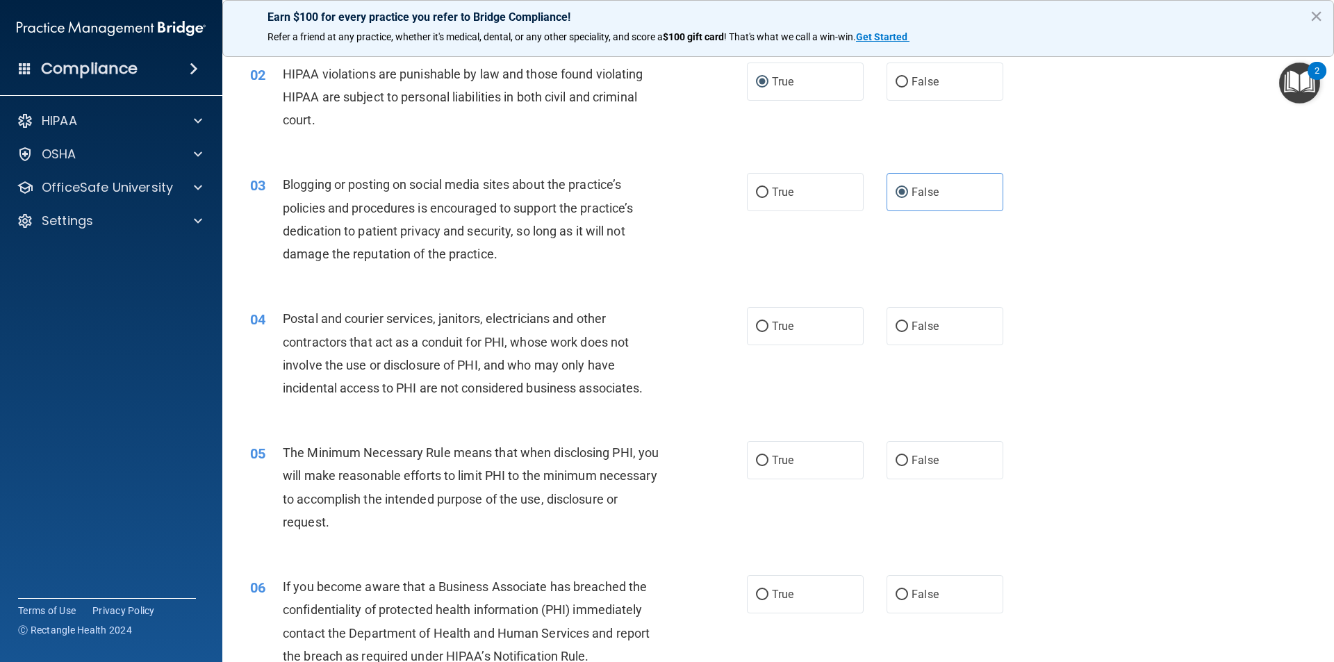
scroll to position [208, 0]
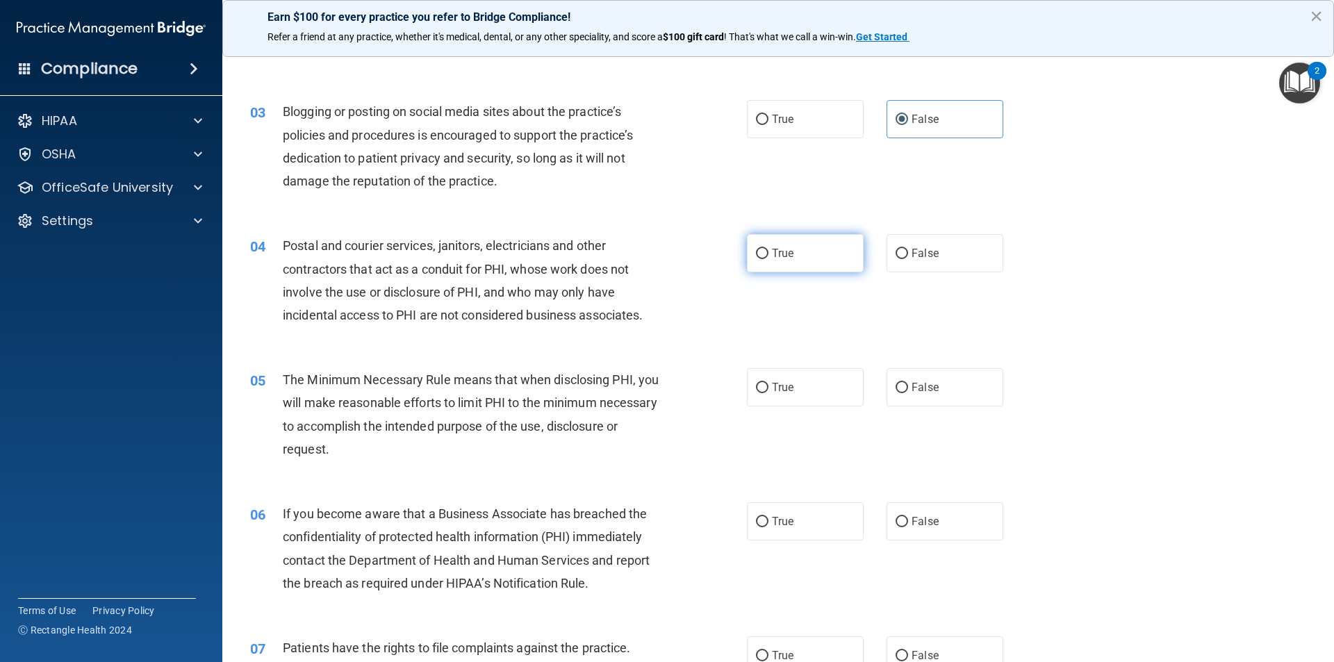
click at [718, 255] on input "True" at bounding box center [762, 254] width 13 height 10
radio input "true"
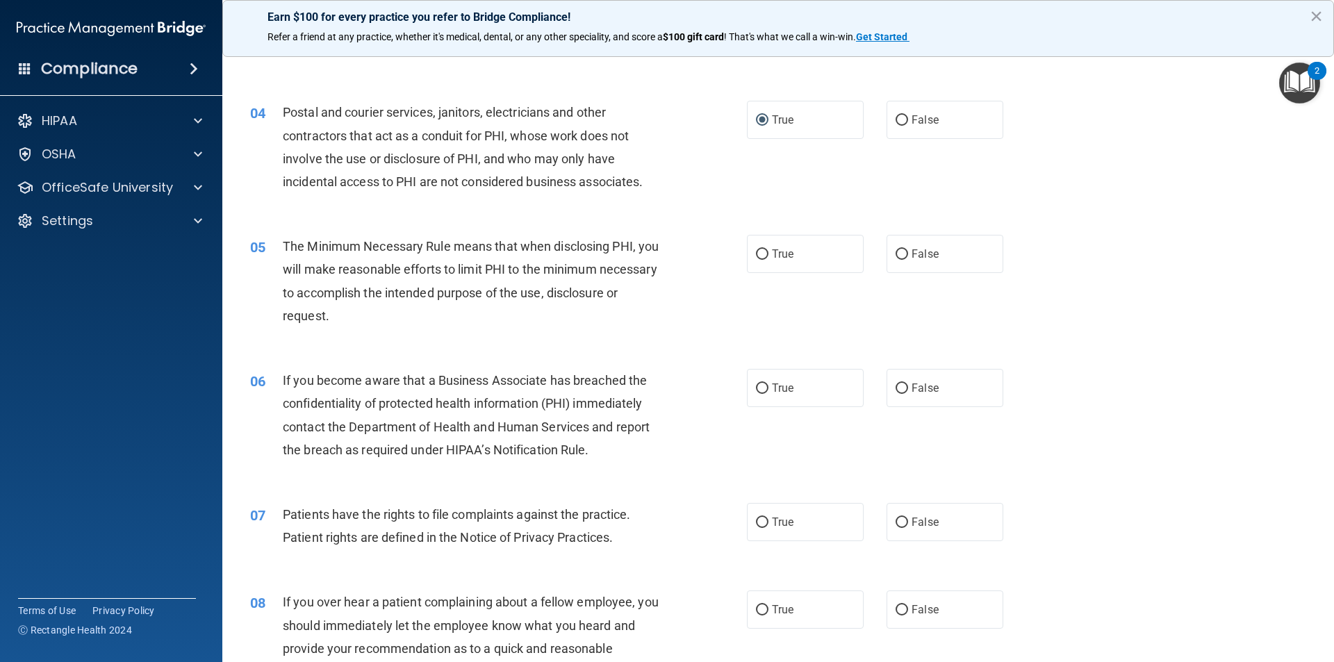
scroll to position [347, 0]
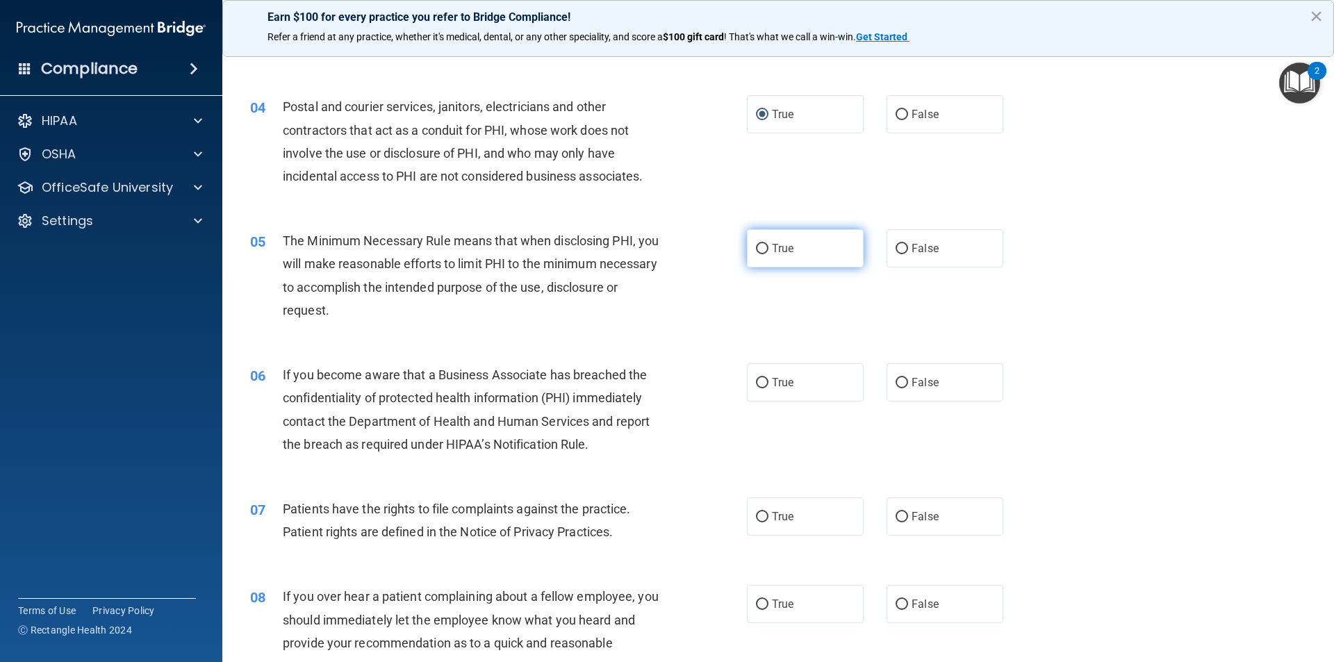
click at [718, 247] on input "True" at bounding box center [762, 249] width 13 height 10
radio input "true"
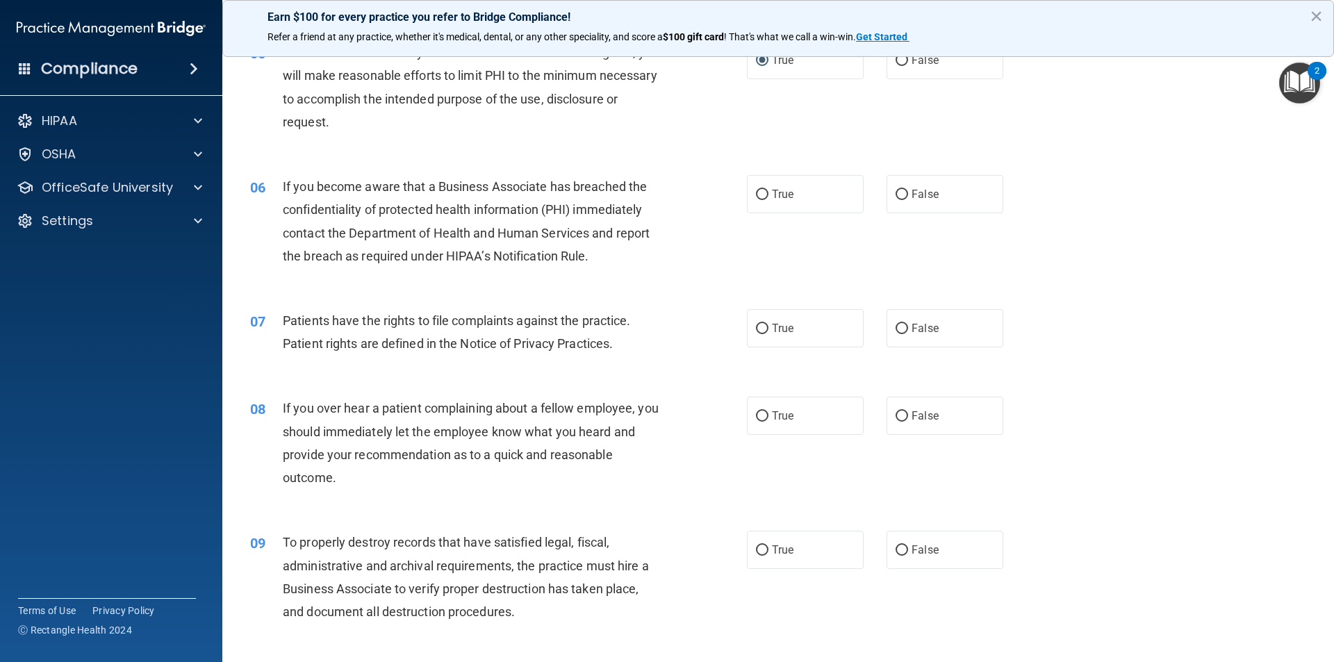
scroll to position [556, 0]
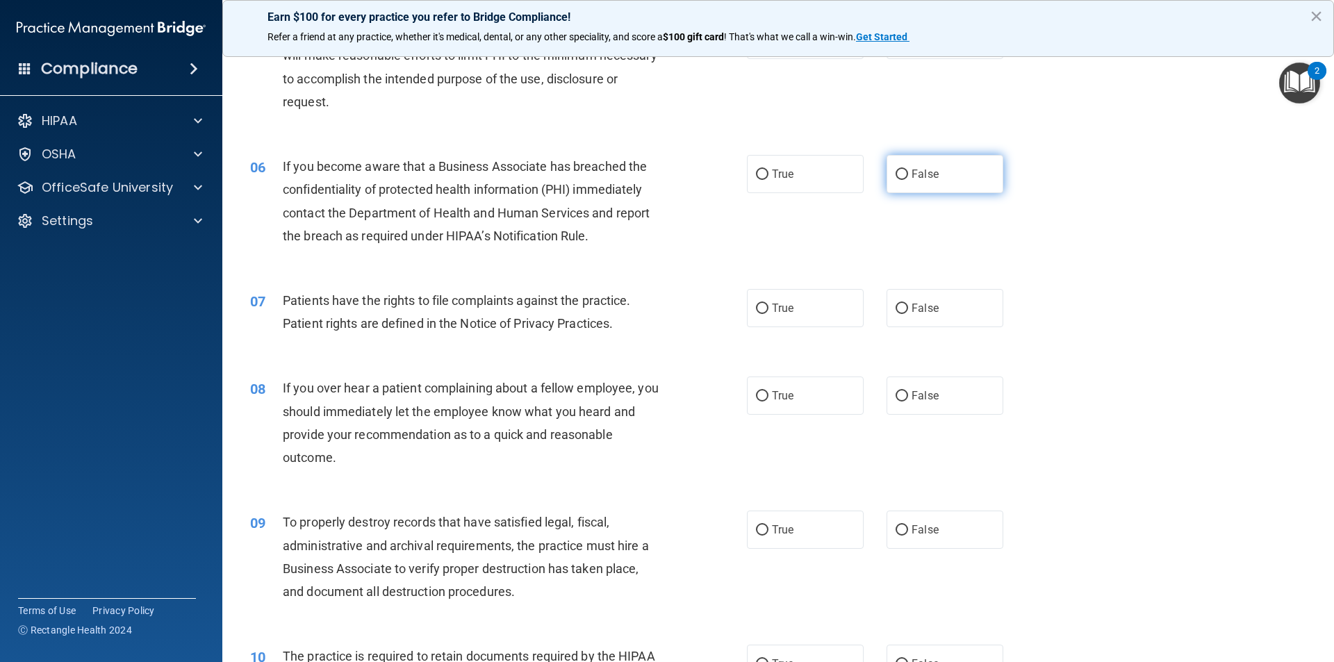
click at [718, 176] on span "False" at bounding box center [925, 173] width 27 height 13
click at [718, 176] on input "False" at bounding box center [902, 175] width 13 height 10
radio input "true"
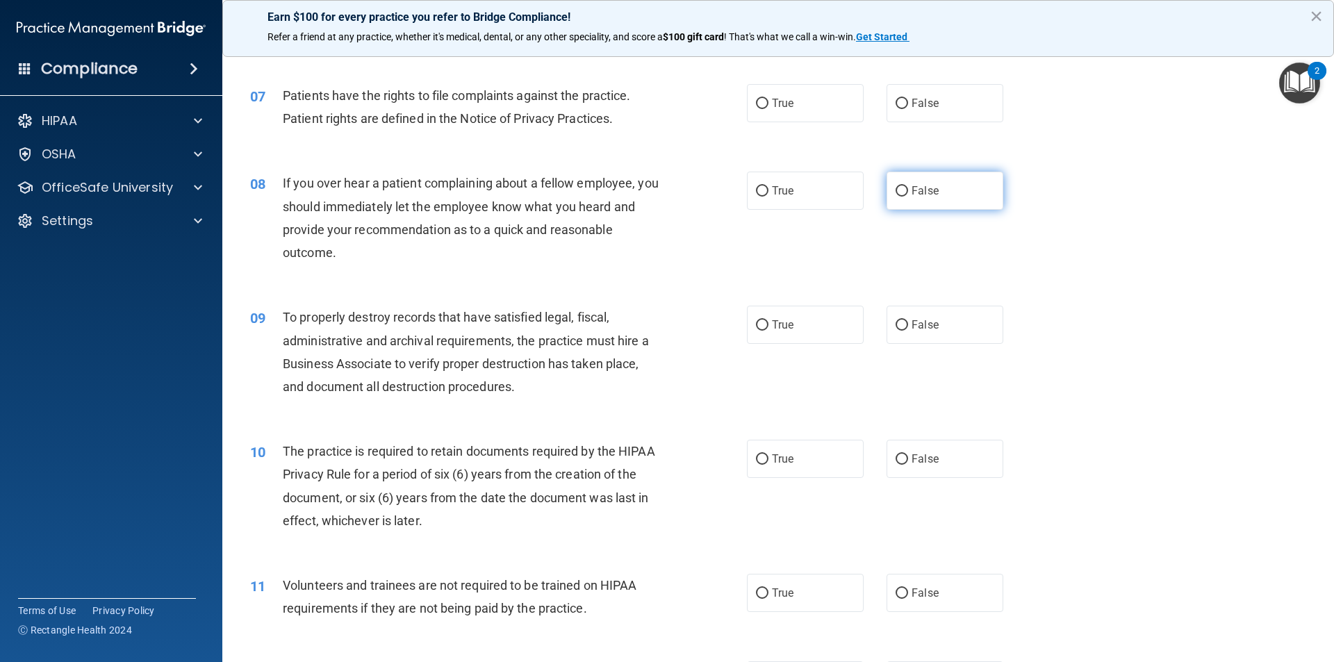
scroll to position [764, 0]
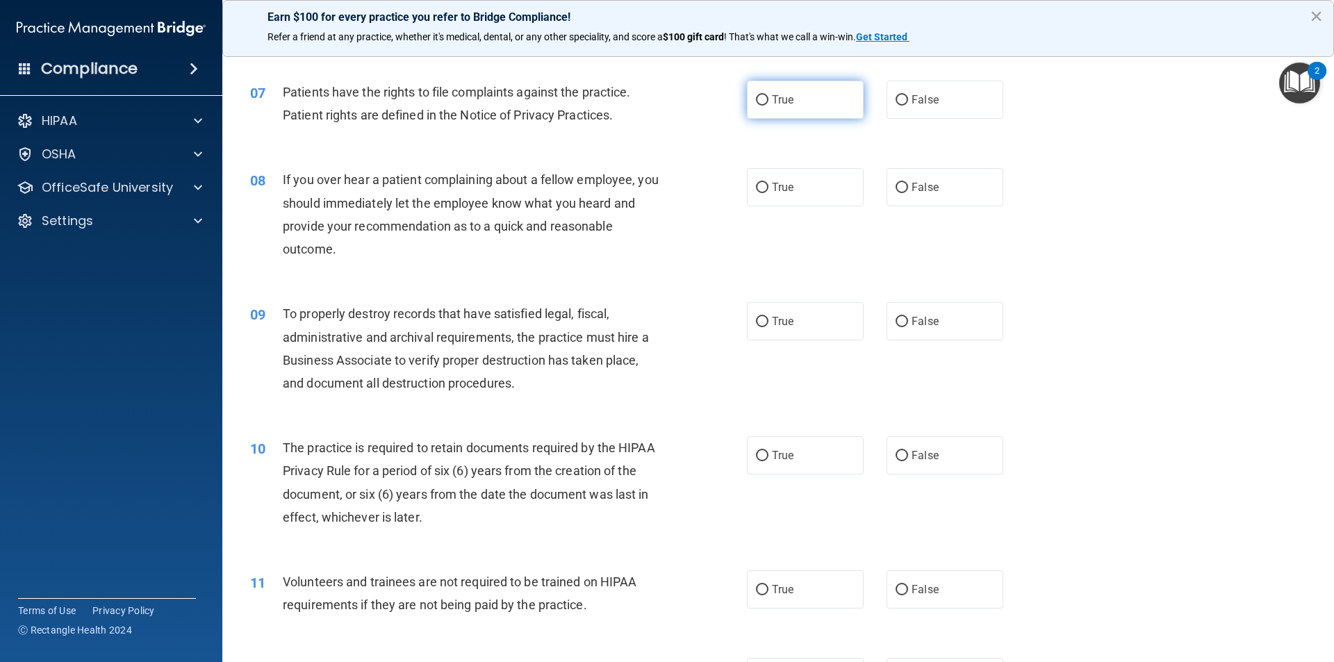
click at [718, 101] on input "True" at bounding box center [762, 100] width 13 height 10
radio input "true"
click at [718, 190] on input "False" at bounding box center [902, 188] width 13 height 10
radio input "true"
click at [718, 322] on label "False" at bounding box center [945, 321] width 117 height 38
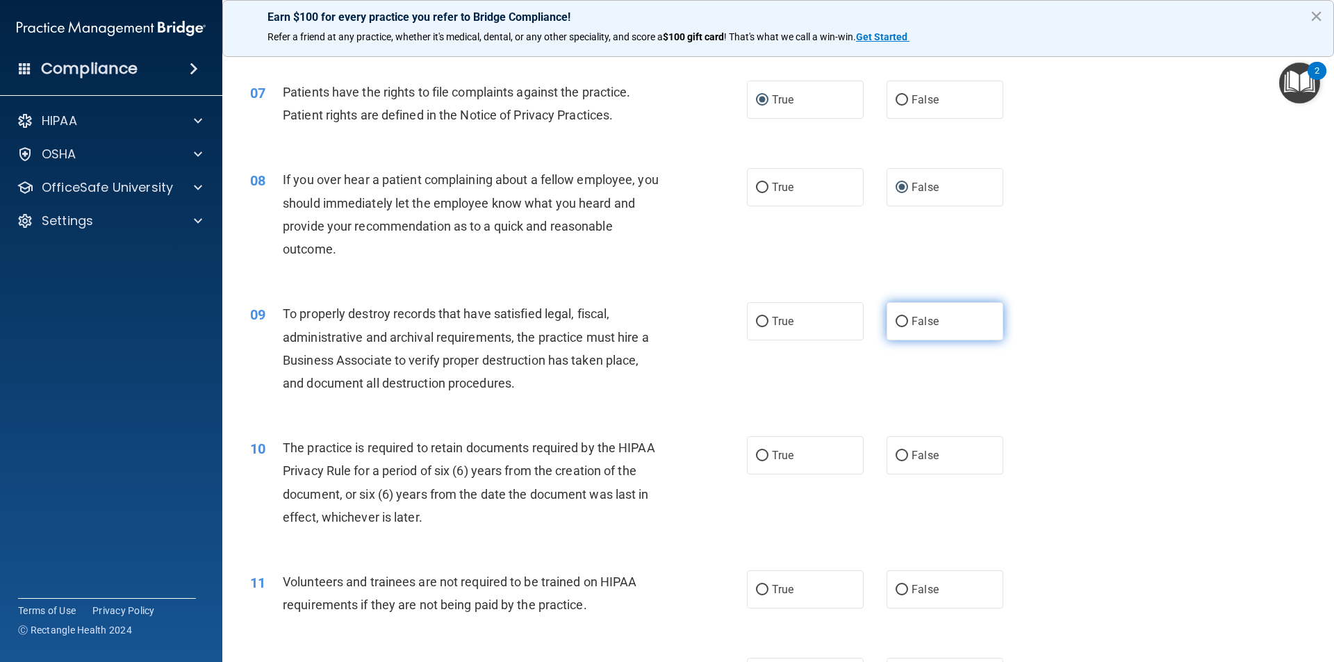
click at [718, 322] on input "False" at bounding box center [902, 322] width 13 height 10
radio input "true"
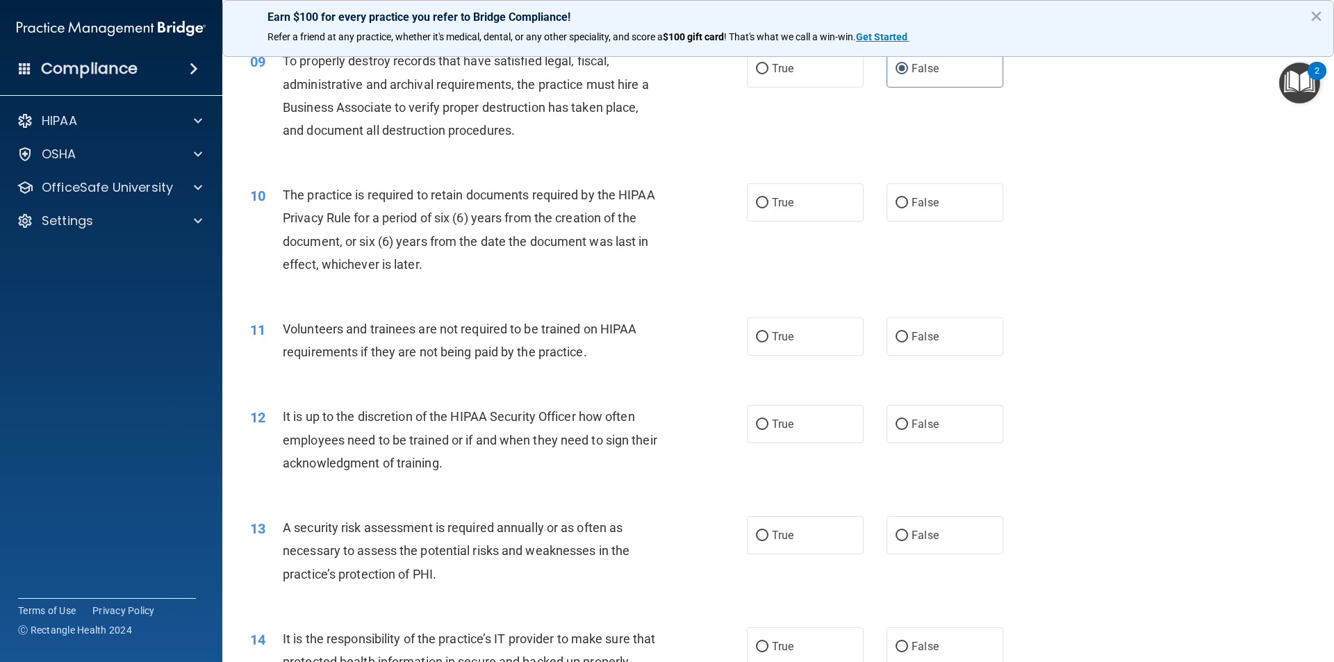
scroll to position [1042, 0]
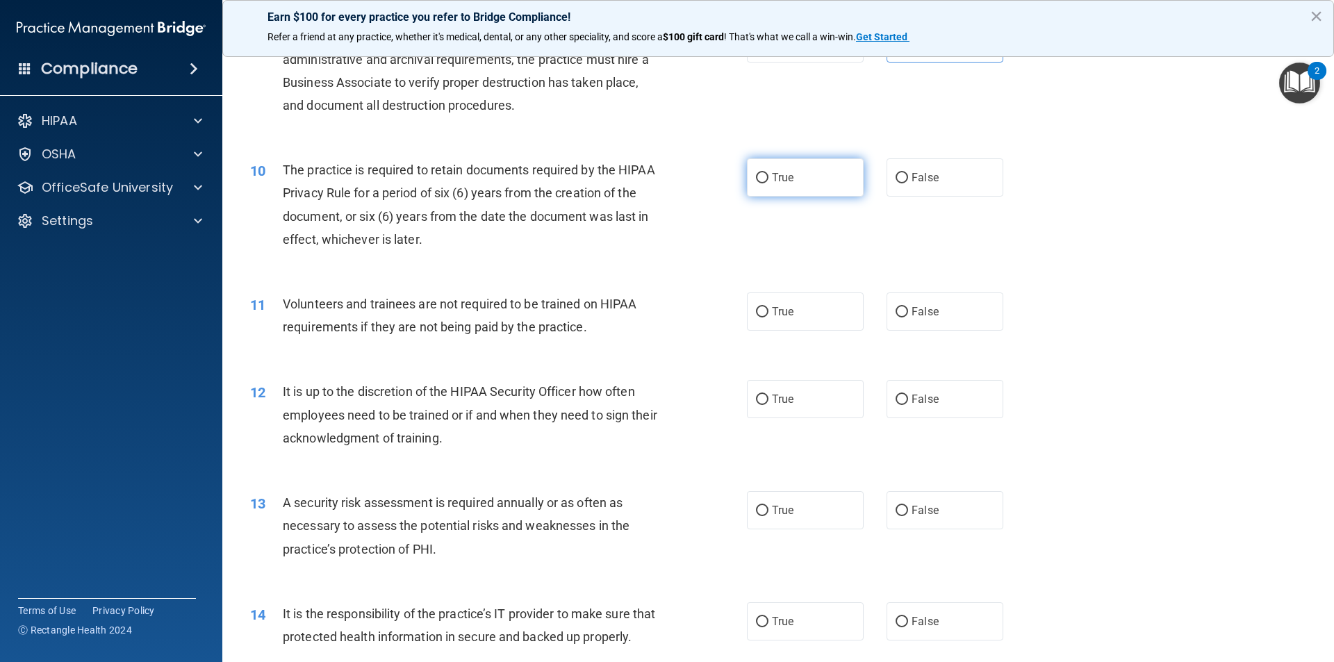
click at [718, 172] on label "True" at bounding box center [805, 177] width 117 height 38
click at [718, 173] on input "True" at bounding box center [762, 178] width 13 height 10
radio input "true"
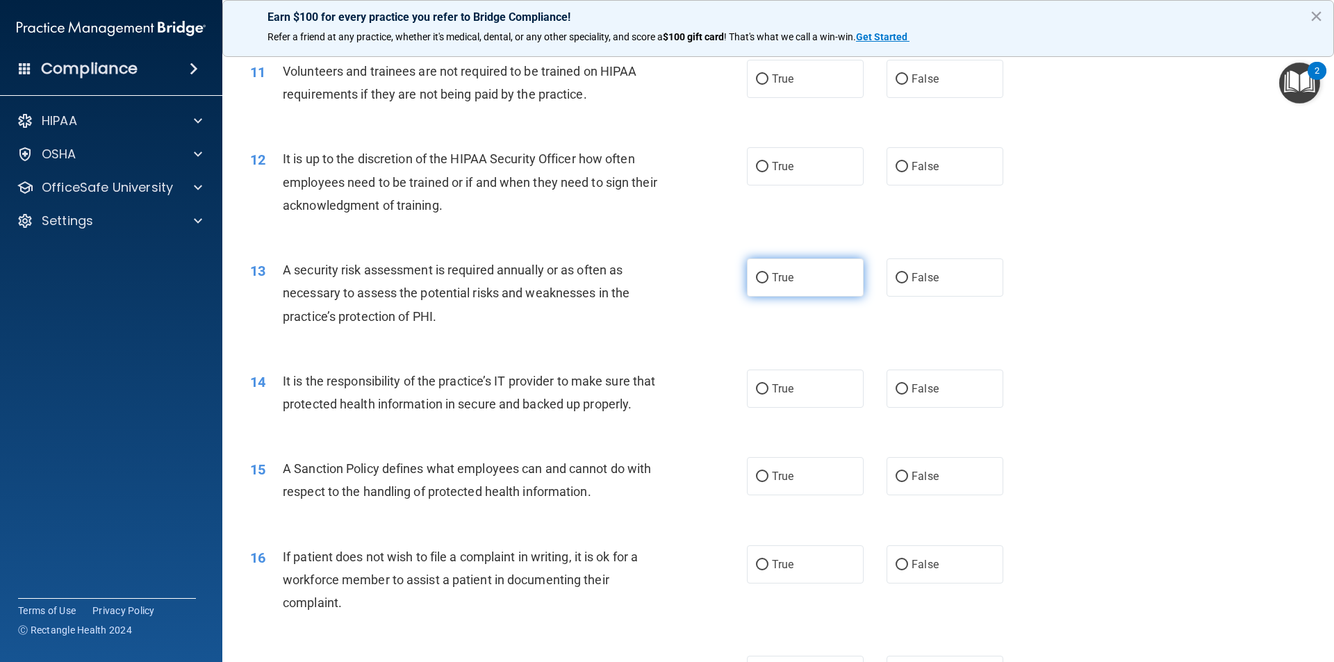
scroll to position [1251, 0]
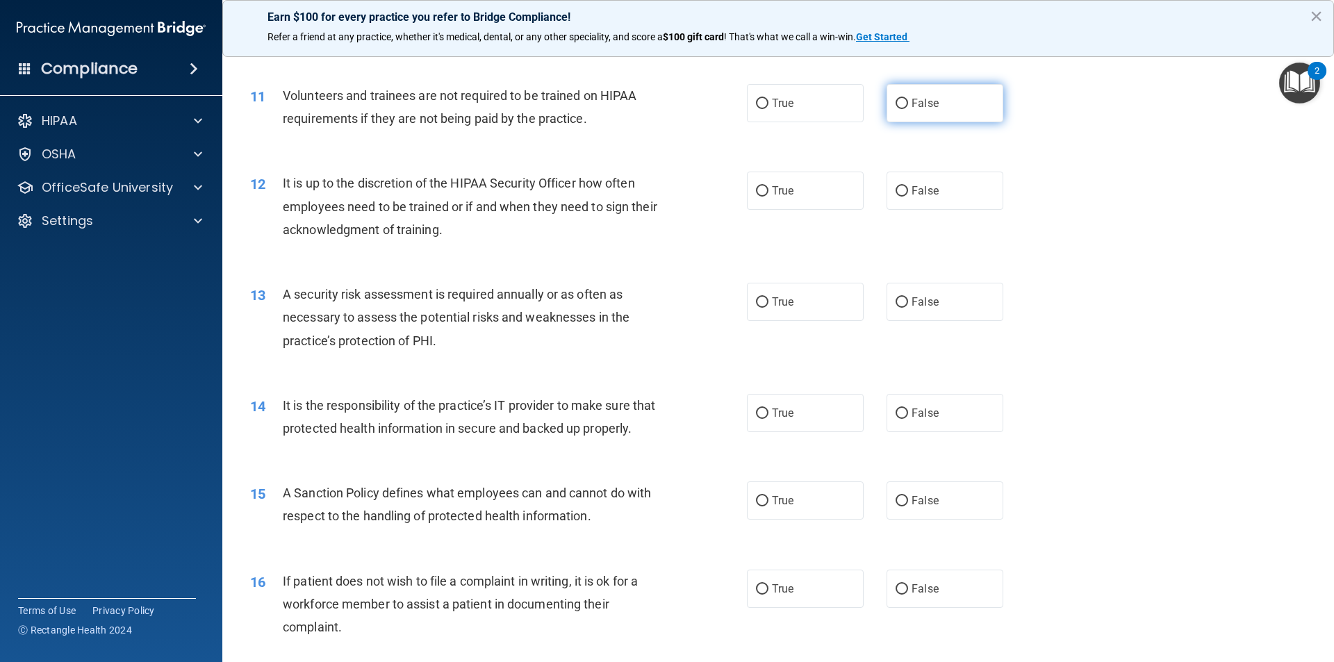
click at [718, 106] on input "False" at bounding box center [902, 104] width 13 height 10
radio input "true"
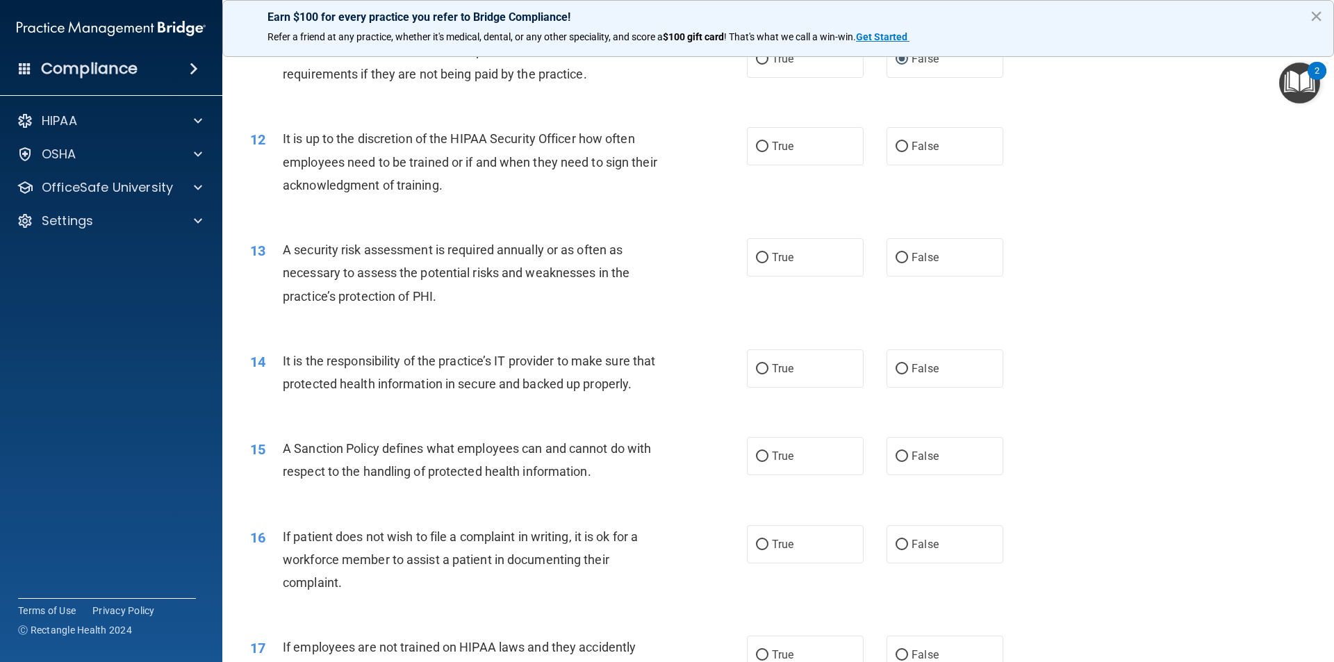
scroll to position [1320, 0]
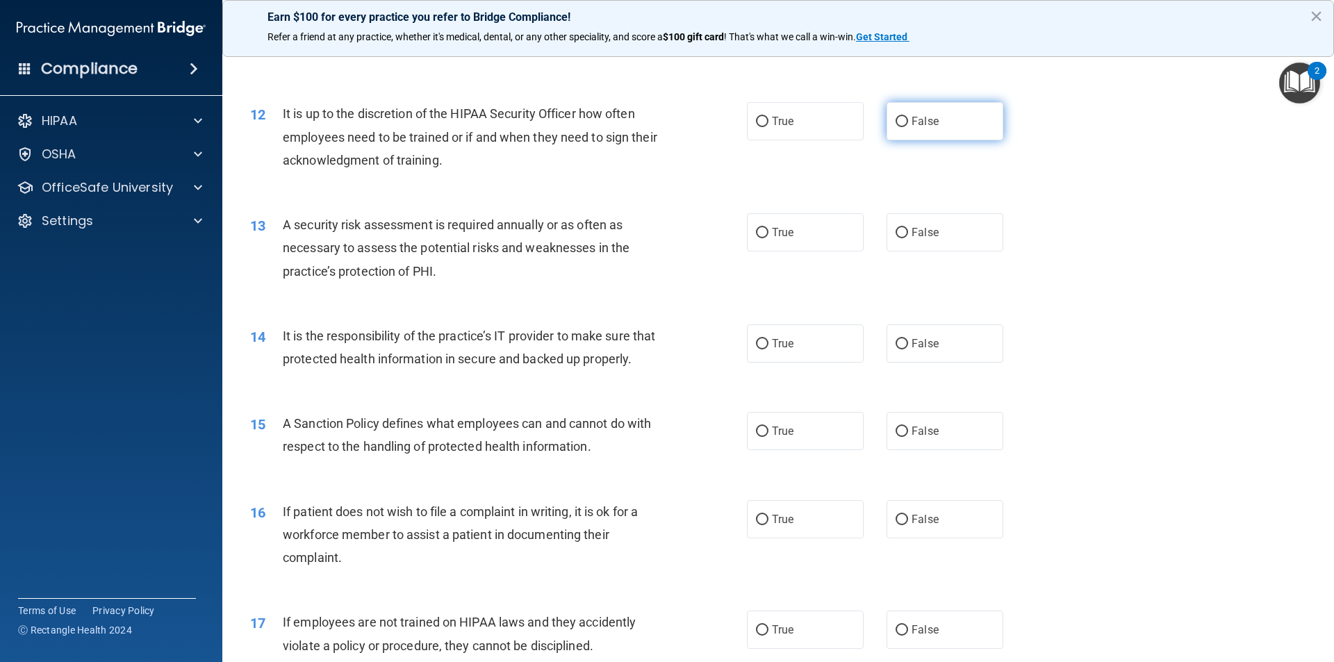
click at [718, 122] on span "False" at bounding box center [925, 121] width 27 height 13
click at [718, 122] on input "False" at bounding box center [902, 122] width 13 height 10
radio input "true"
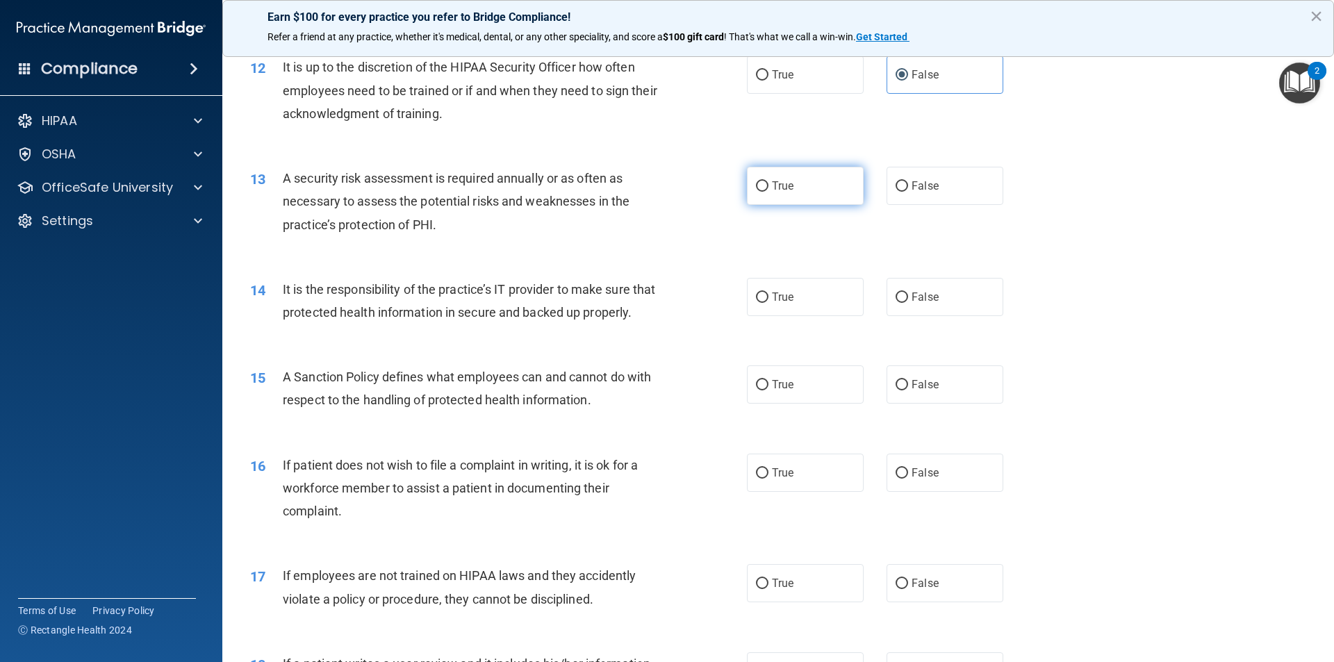
scroll to position [1459, 0]
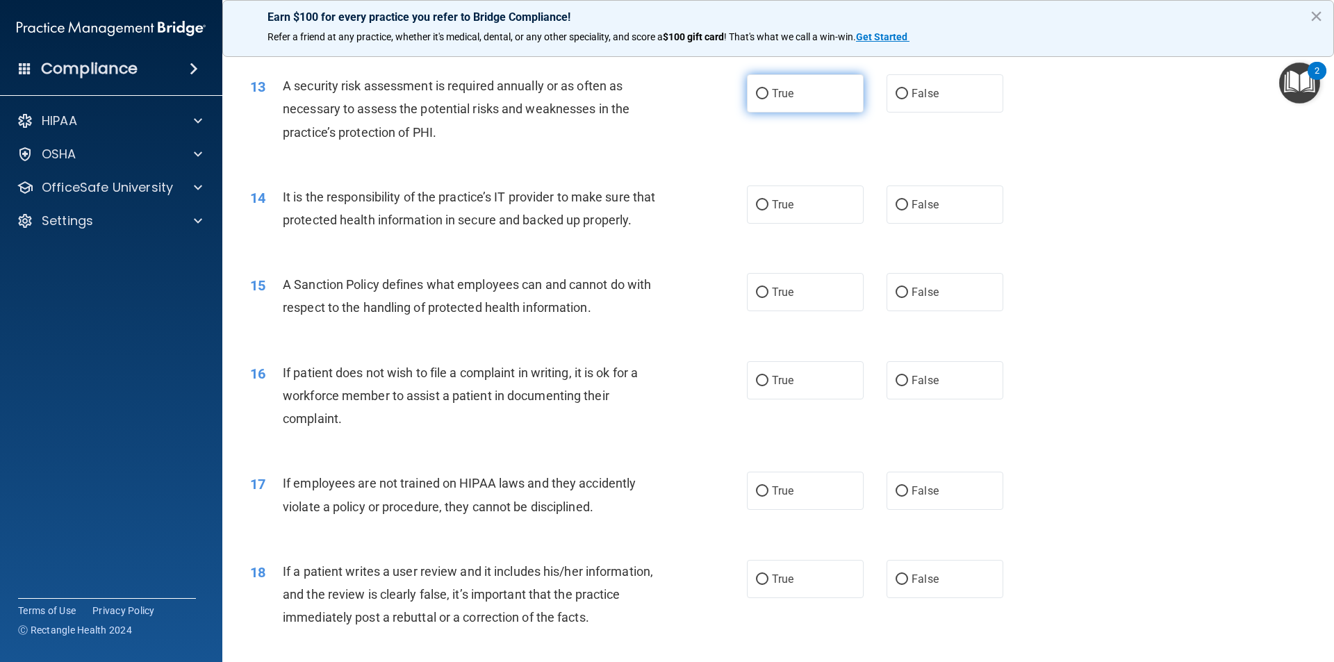
click at [718, 96] on input "True" at bounding box center [762, 94] width 13 height 10
radio input "true"
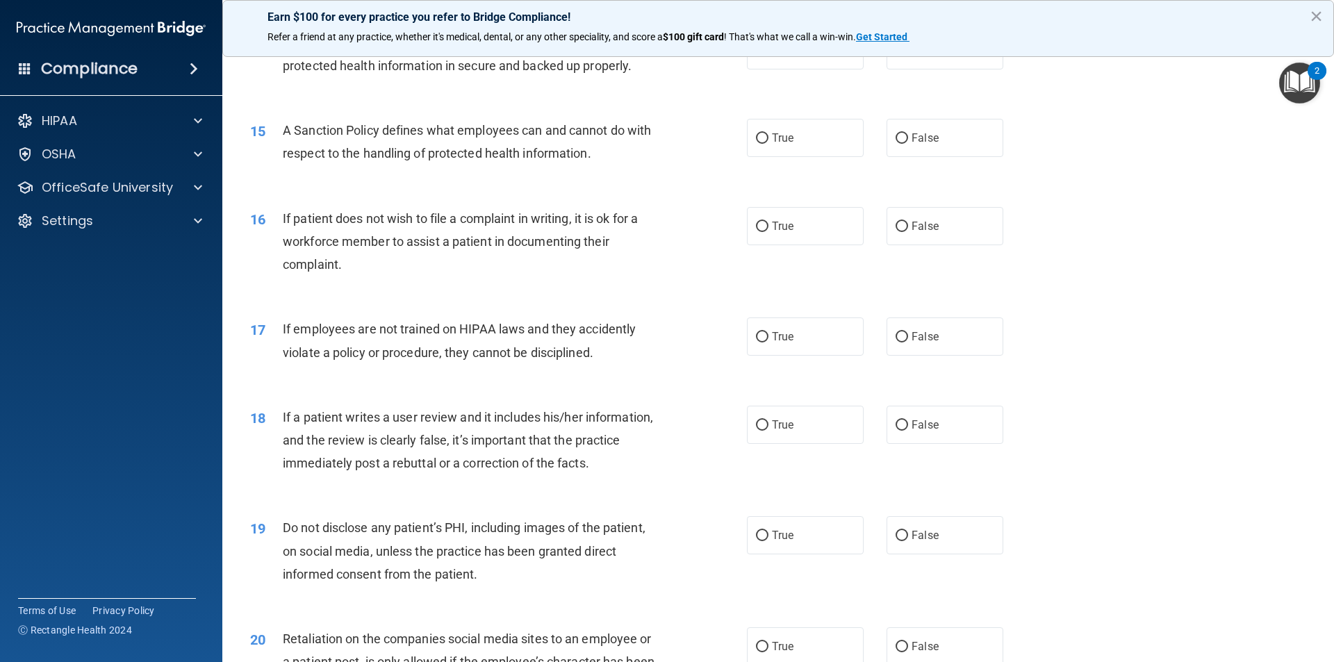
scroll to position [1529, 0]
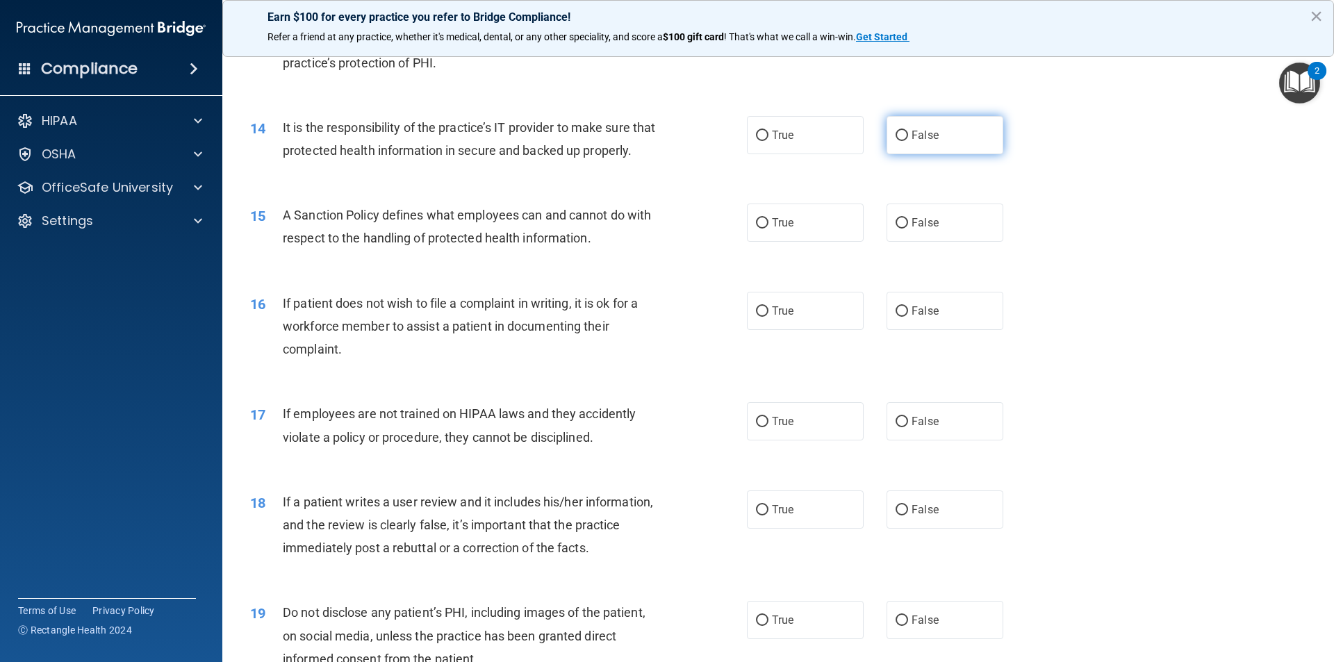
click at [718, 136] on input "False" at bounding box center [902, 136] width 13 height 10
radio input "true"
click at [718, 242] on label "False" at bounding box center [945, 223] width 117 height 38
click at [718, 229] on input "False" at bounding box center [902, 223] width 13 height 10
radio input "true"
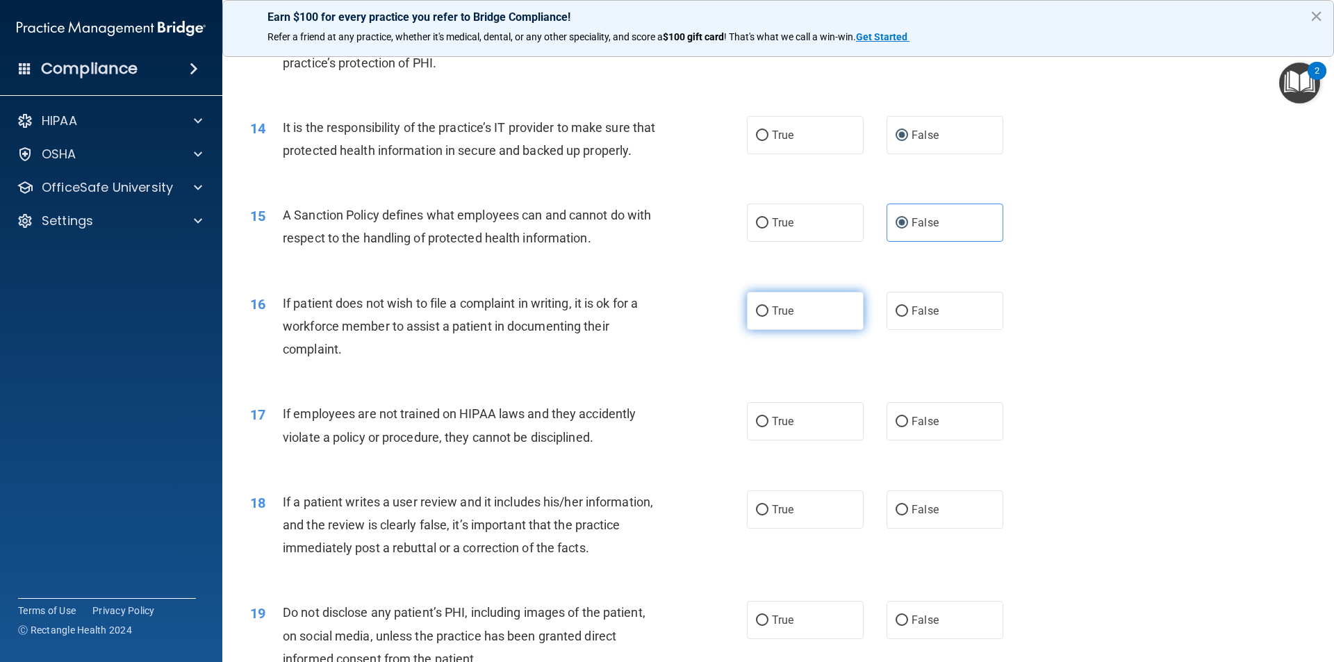
click at [718, 317] on input "True" at bounding box center [762, 311] width 13 height 10
radio input "true"
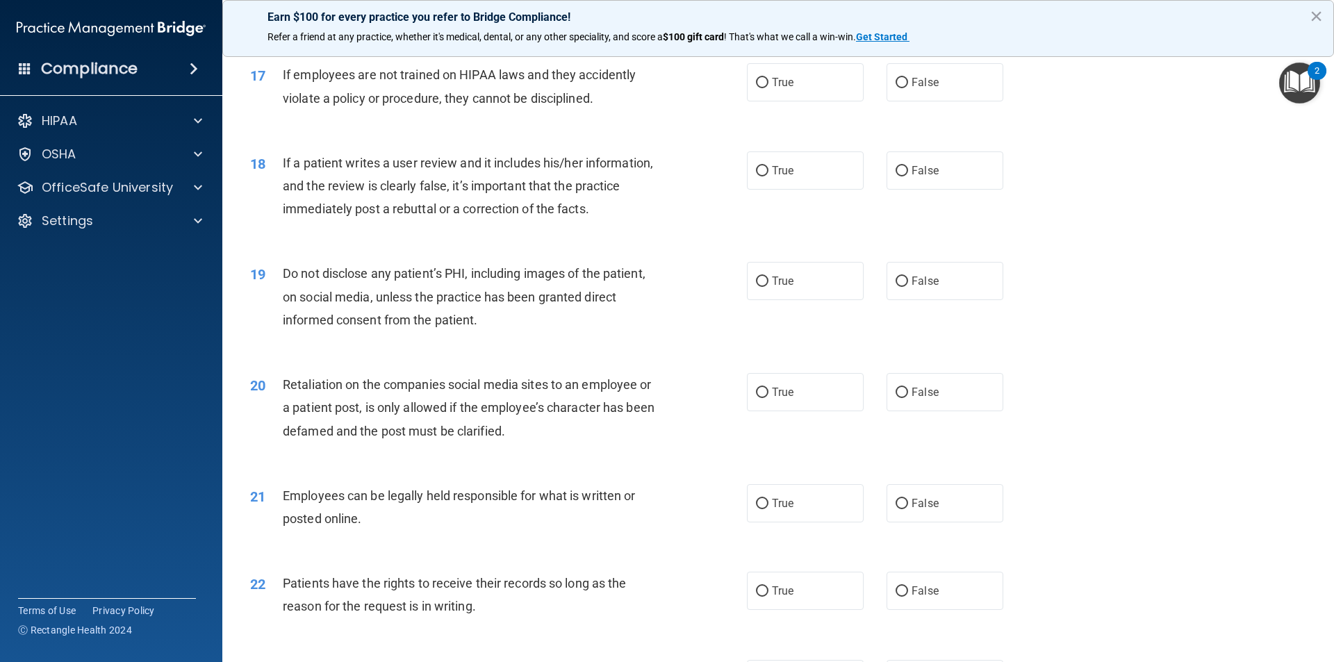
scroll to position [1876, 0]
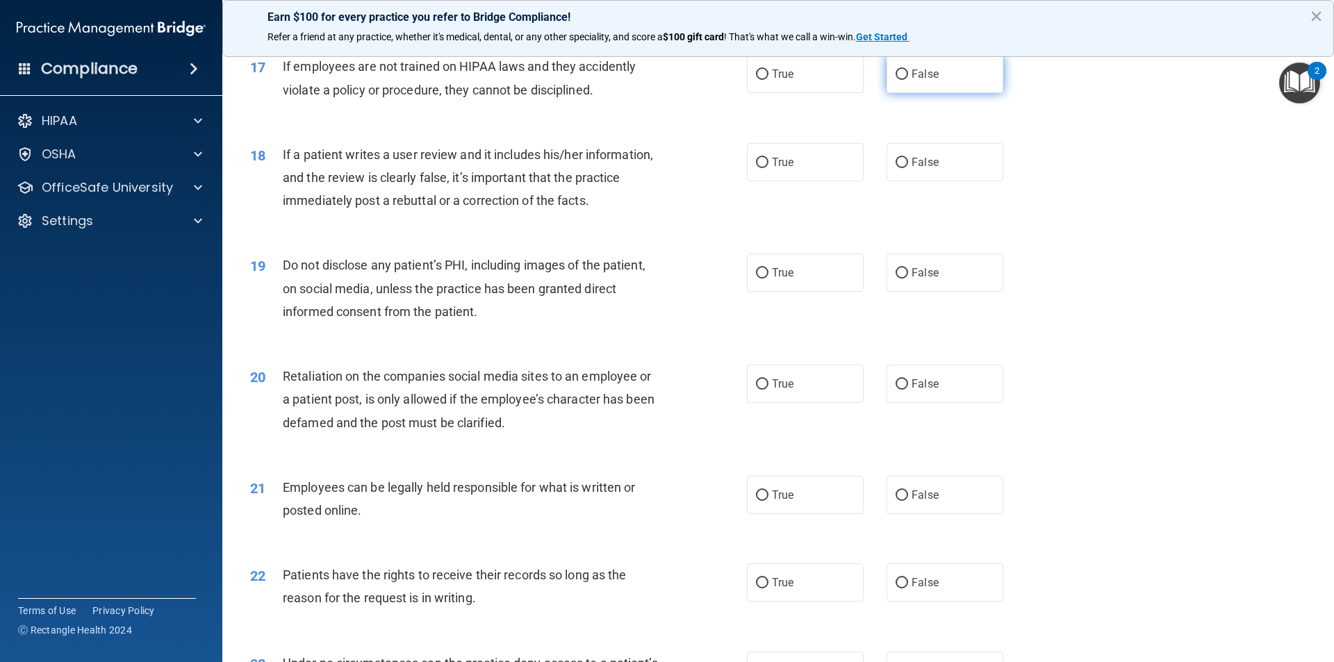
click at [718, 80] on input "False" at bounding box center [902, 74] width 13 height 10
radio input "true"
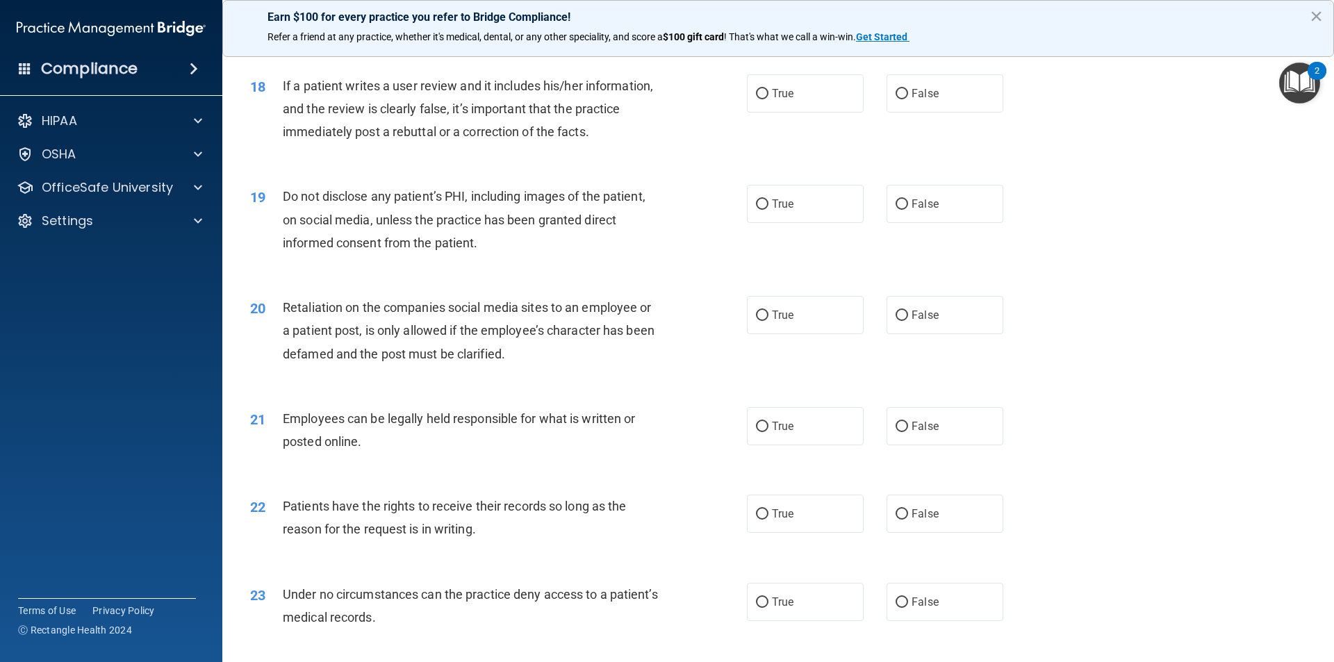
scroll to position [1946, 0]
click at [718, 99] on input "False" at bounding box center [902, 93] width 13 height 10
radio input "true"
click at [718, 209] on input "True" at bounding box center [762, 204] width 13 height 10
radio input "true"
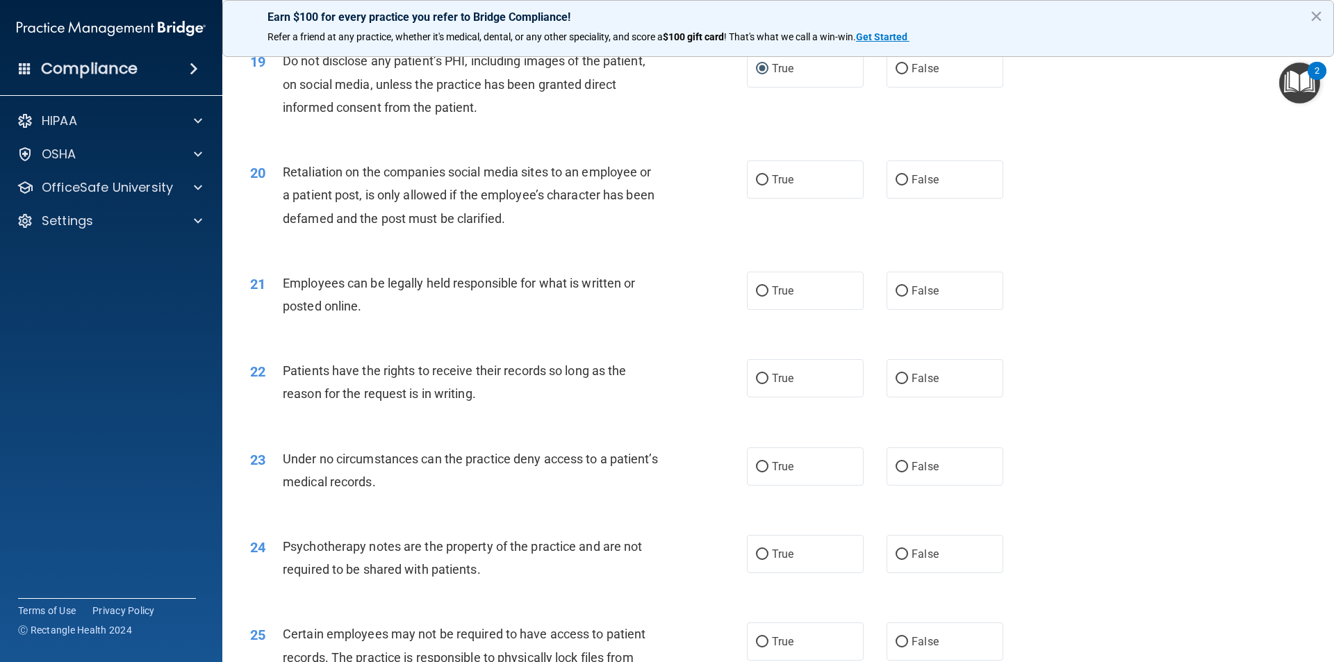
scroll to position [2085, 0]
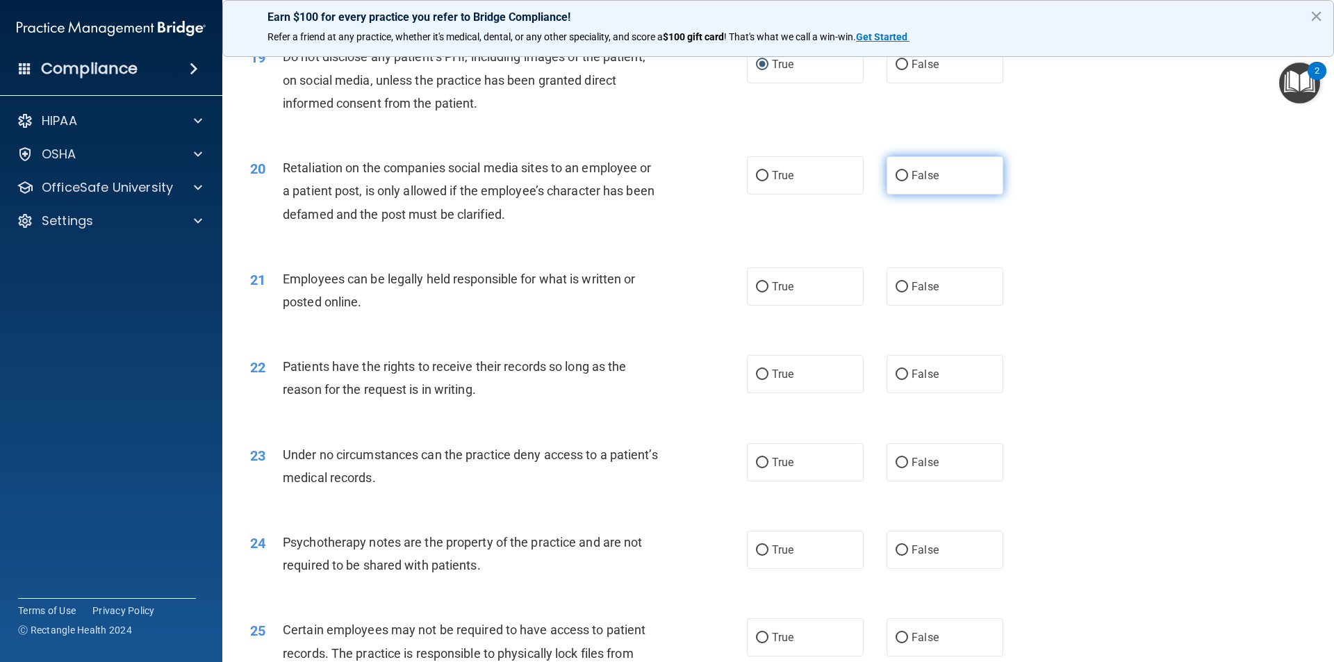
click at [718, 181] on input "False" at bounding box center [902, 176] width 13 height 10
radio input "true"
drag, startPoint x: 766, startPoint y: 304, endPoint x: 910, endPoint y: 318, distance: 144.5
click at [718, 305] on label "True" at bounding box center [805, 287] width 117 height 38
click at [718, 293] on input "True" at bounding box center [762, 287] width 13 height 10
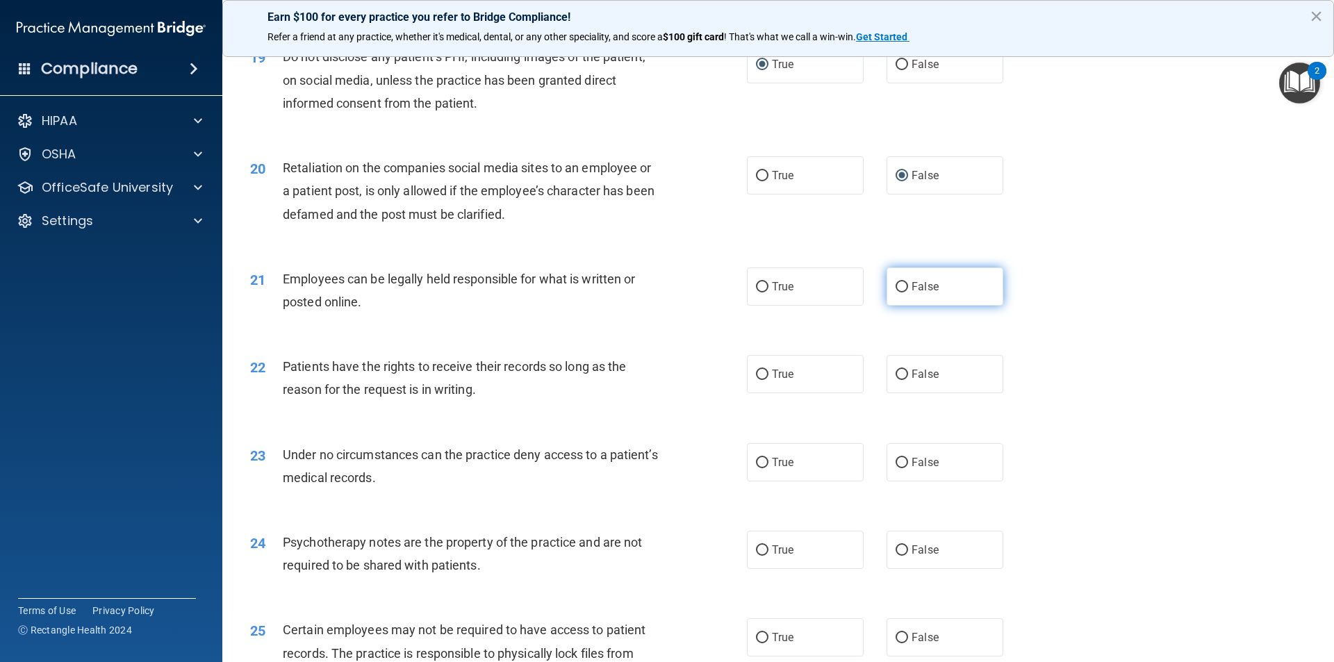
radio input "true"
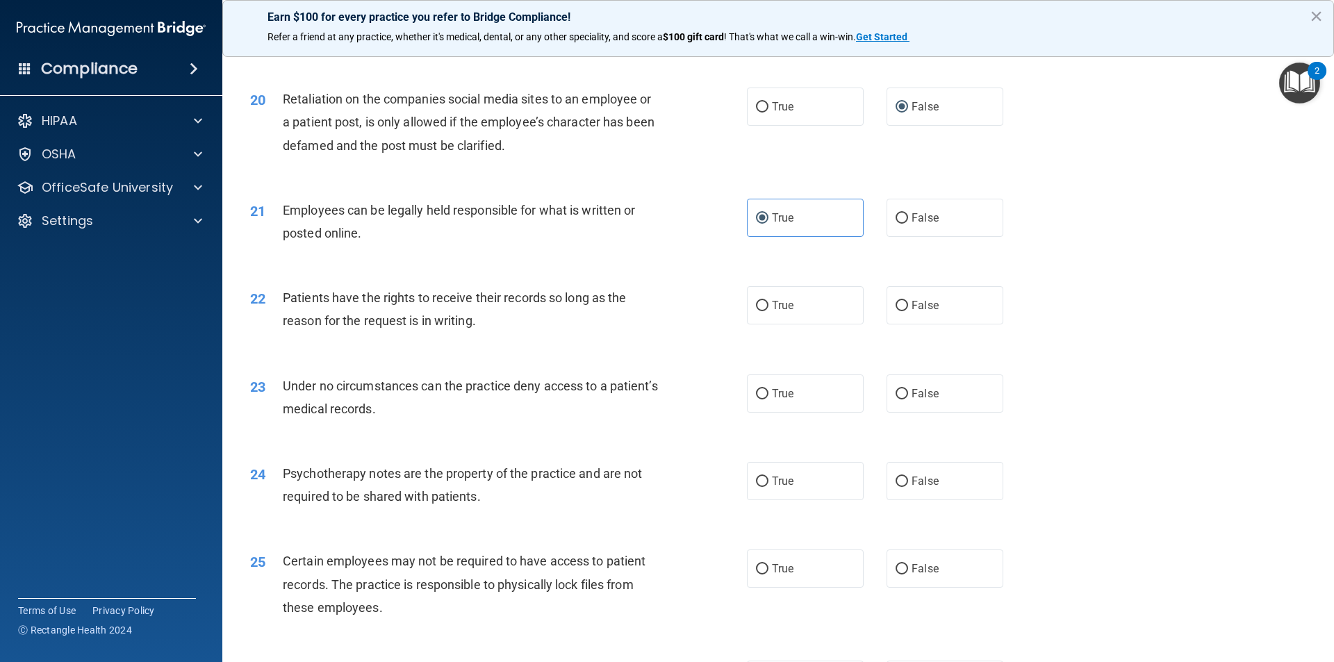
scroll to position [2154, 0]
click at [718, 311] on input "False" at bounding box center [902, 305] width 13 height 10
radio input "true"
click at [718, 412] on label "False" at bounding box center [945, 393] width 117 height 38
click at [718, 399] on input "False" at bounding box center [902, 393] width 13 height 10
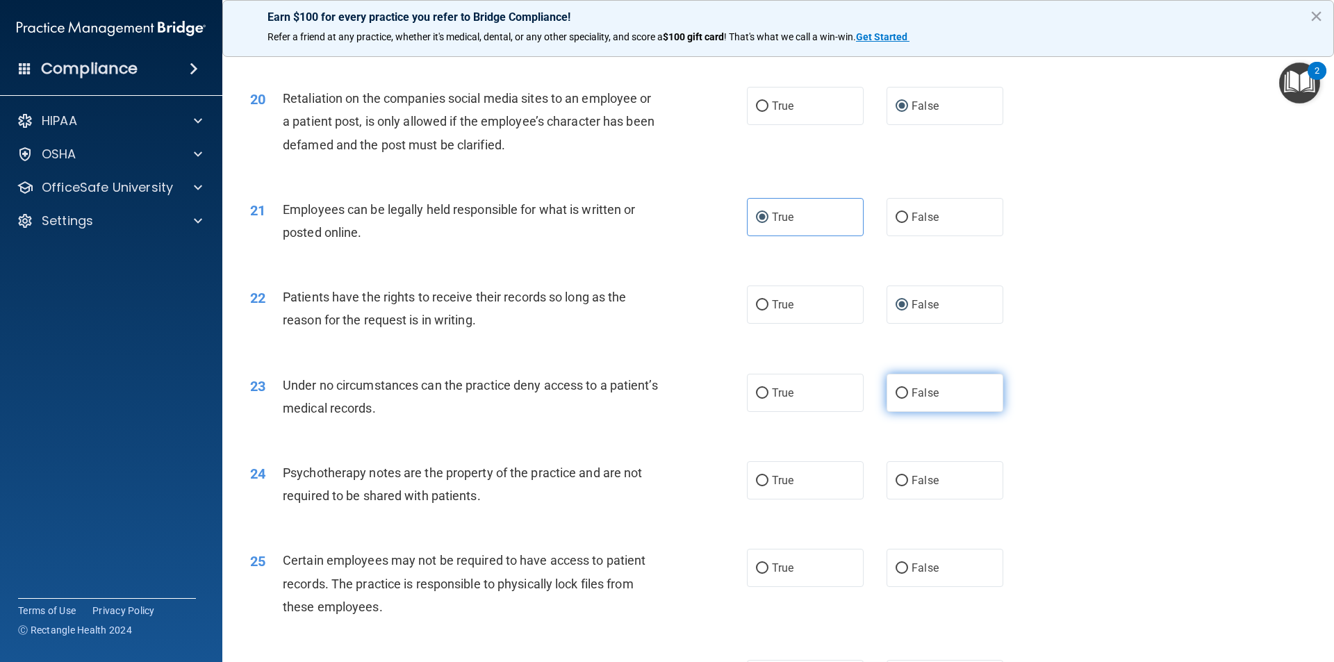
radio input "true"
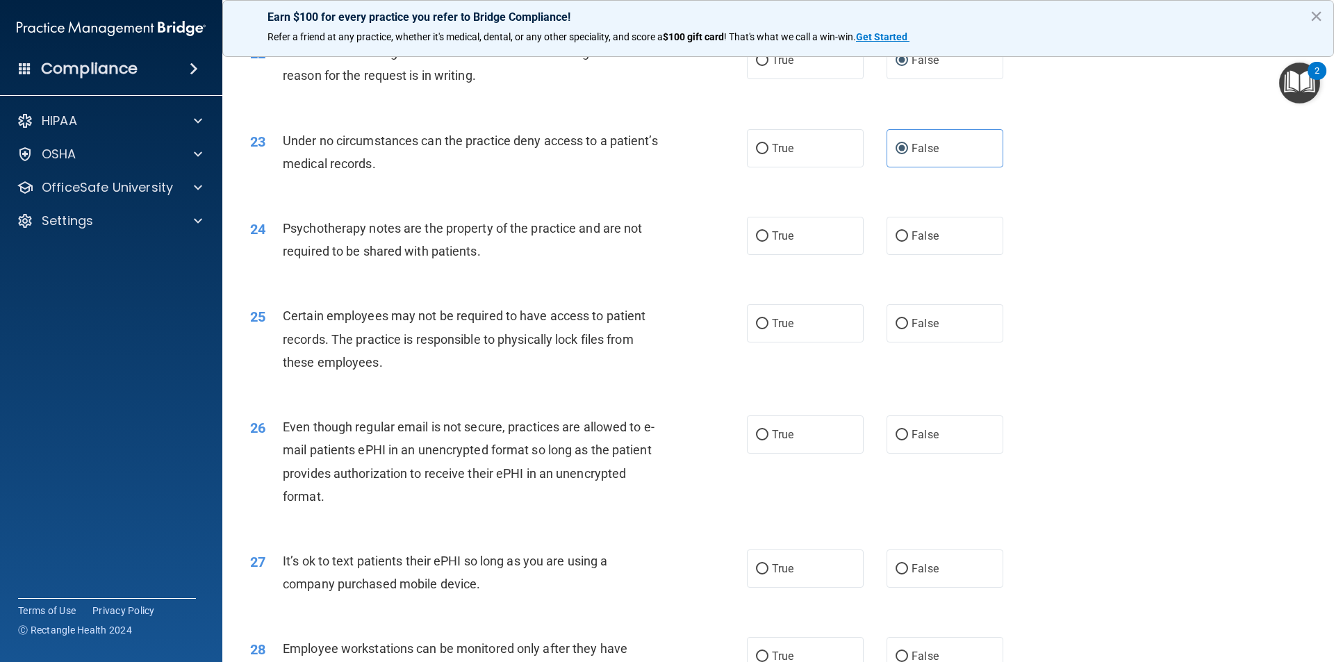
scroll to position [2432, 0]
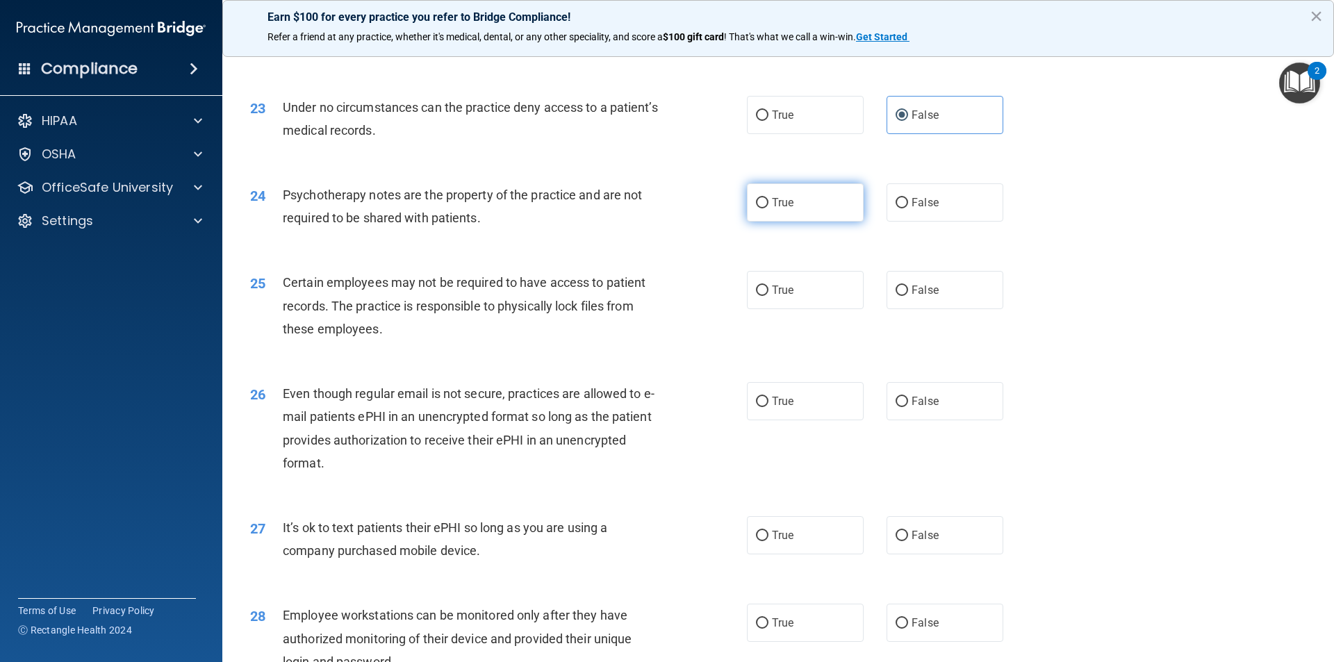
click at [718, 222] on label "True" at bounding box center [805, 202] width 117 height 38
click at [718, 208] on input "True" at bounding box center [762, 203] width 13 height 10
radio input "true"
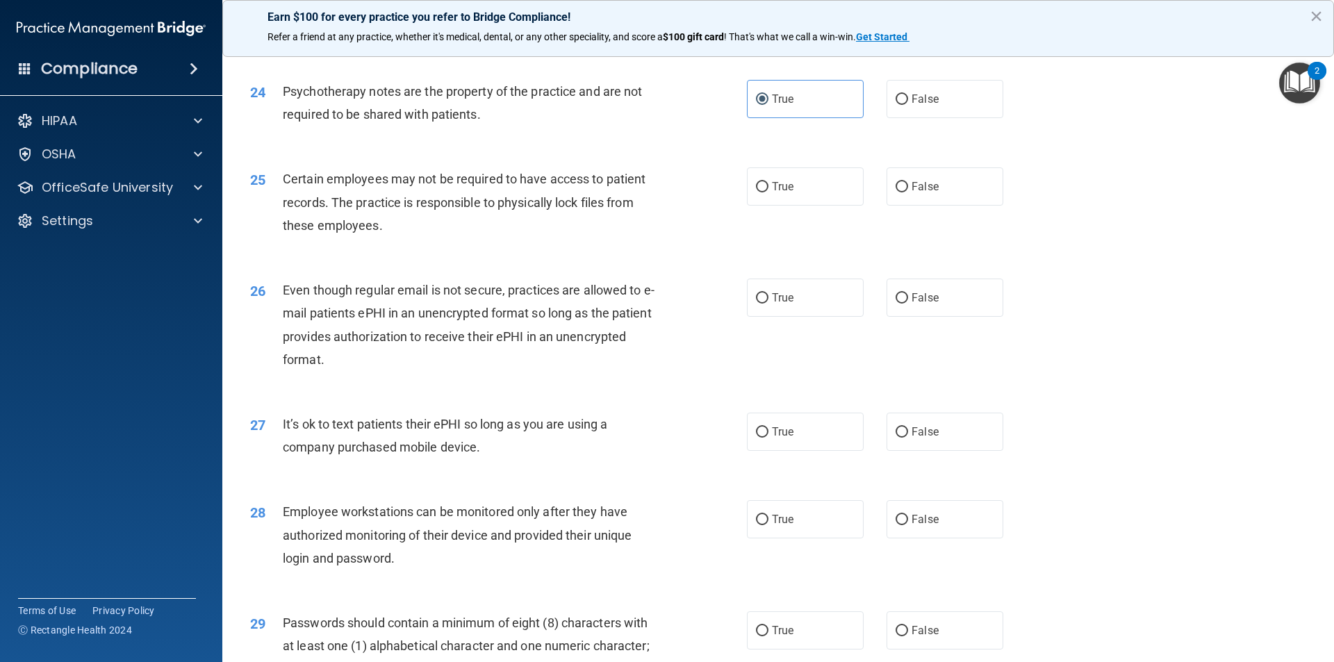
scroll to position [2571, 0]
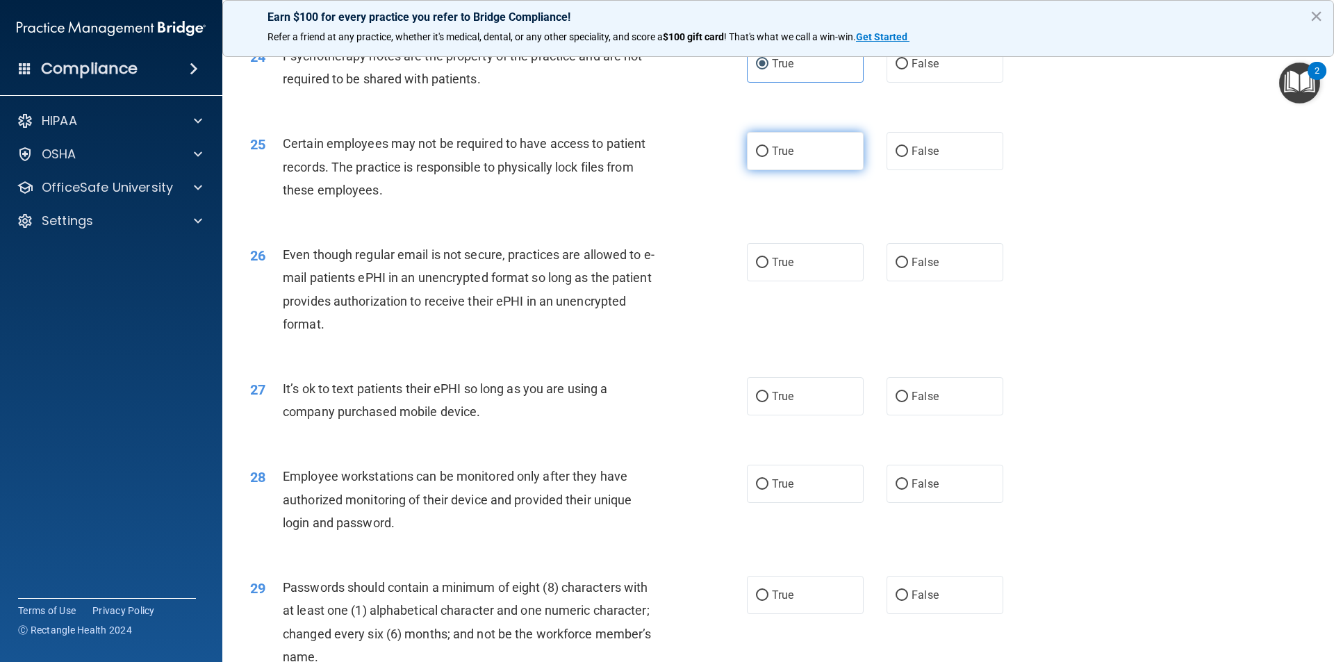
click at [718, 170] on label "True" at bounding box center [805, 151] width 117 height 38
click at [718, 157] on input "True" at bounding box center [762, 152] width 13 height 10
radio input "true"
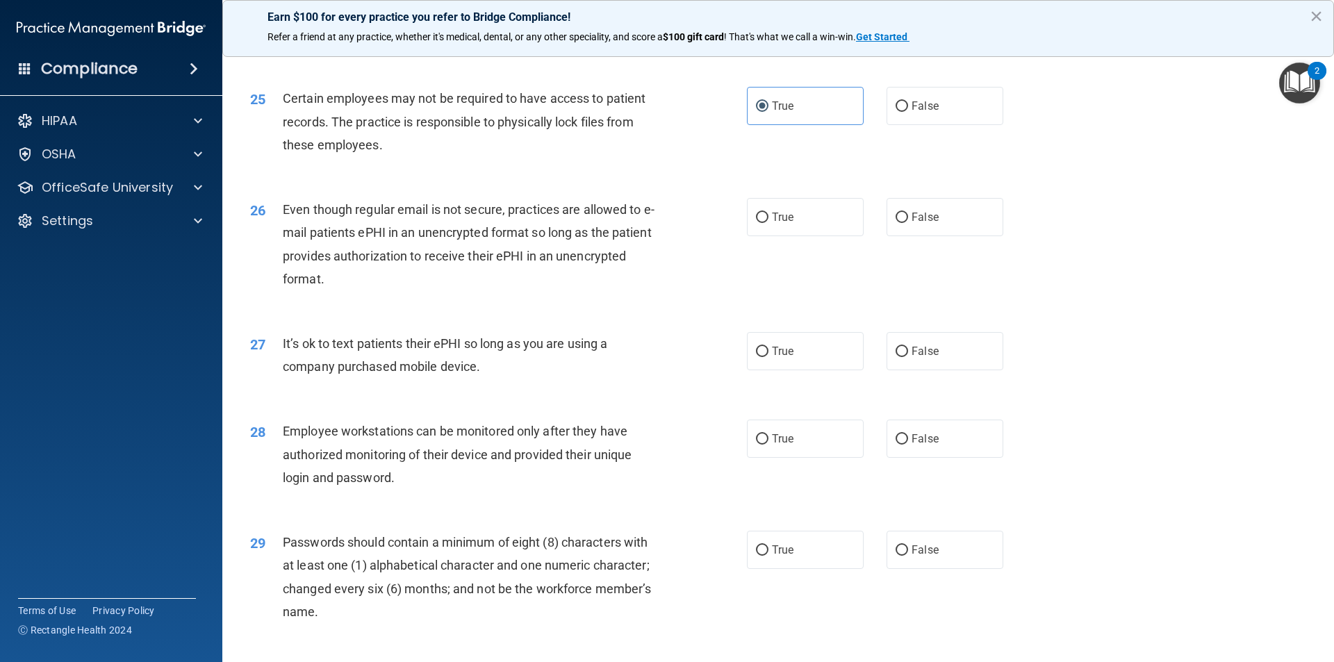
scroll to position [2641, 0]
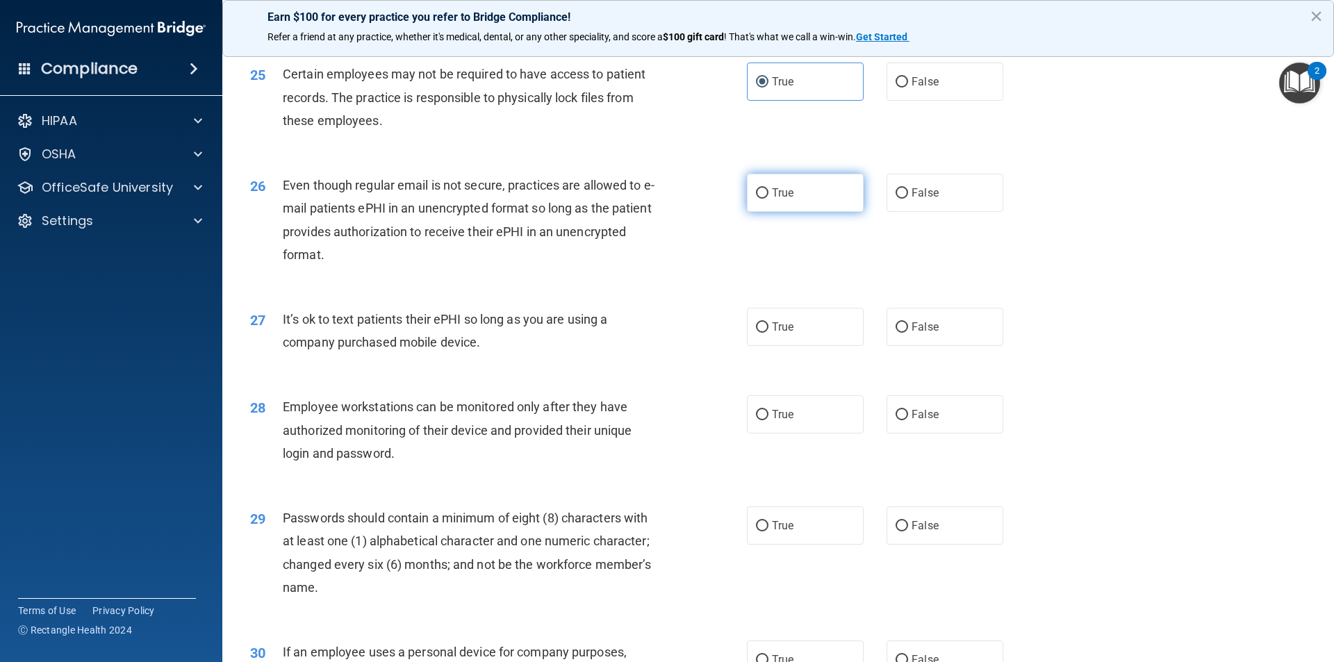
click at [718, 212] on label "True" at bounding box center [805, 193] width 117 height 38
click at [718, 199] on input "True" at bounding box center [762, 193] width 13 height 10
radio input "true"
click at [718, 346] on label "False" at bounding box center [945, 327] width 117 height 38
click at [718, 333] on input "False" at bounding box center [902, 327] width 13 height 10
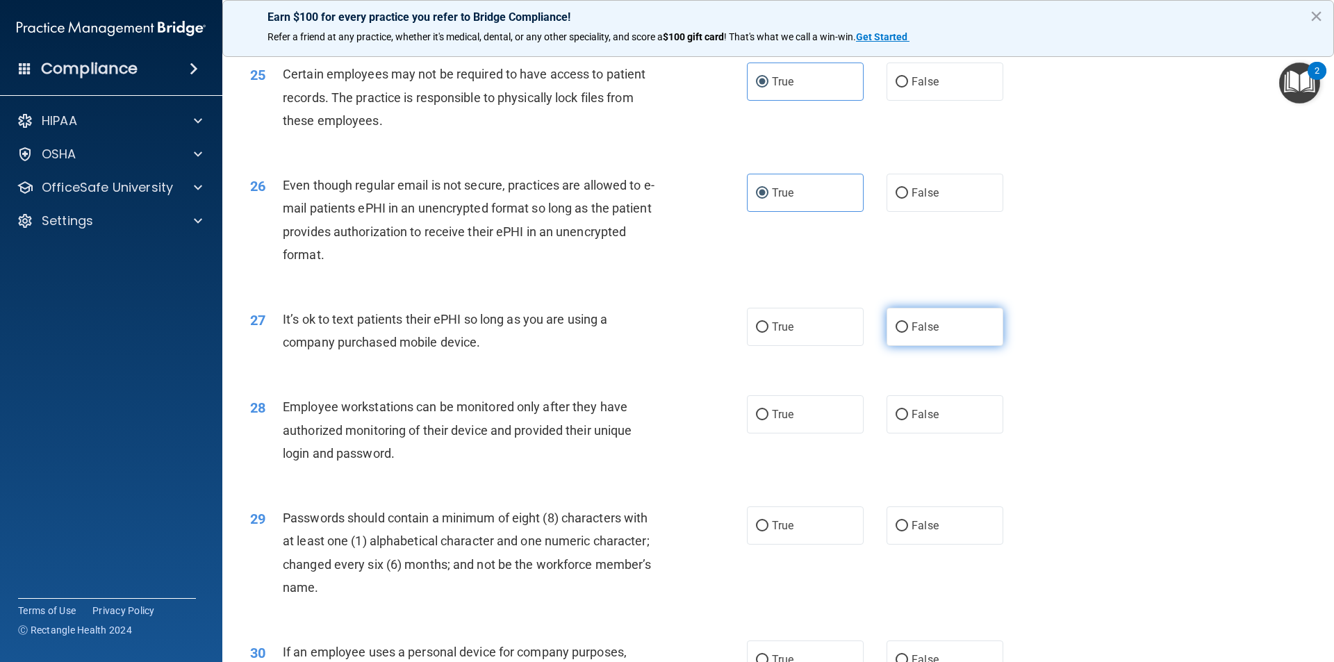
radio input "true"
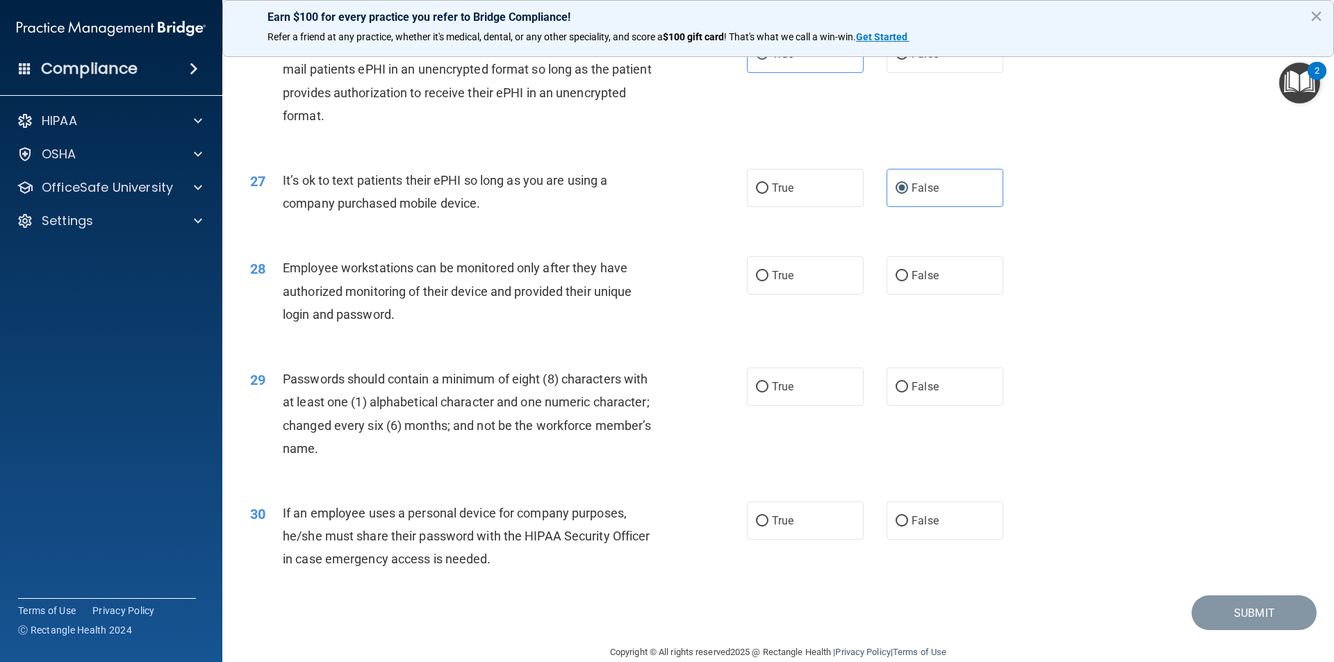
scroll to position [2826, 0]
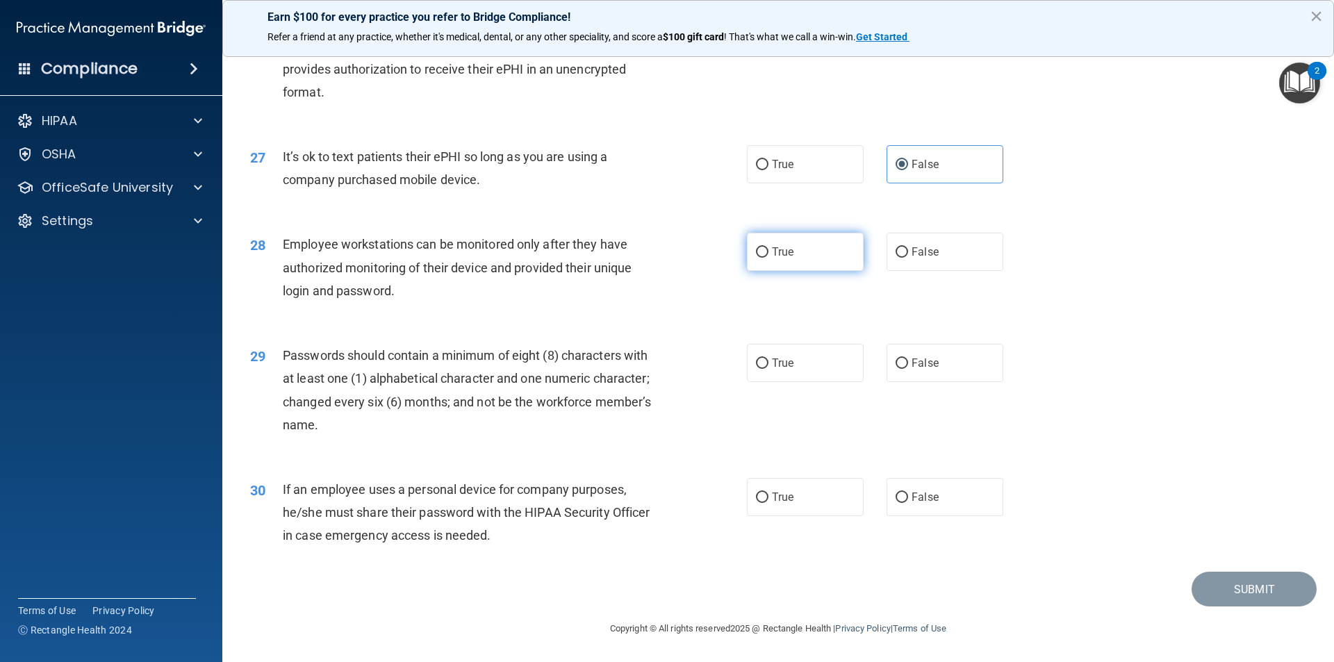
click at [718, 256] on input "True" at bounding box center [762, 252] width 13 height 10
radio input "true"
click at [718, 366] on span "True" at bounding box center [783, 363] width 22 height 13
click at [718, 366] on input "True" at bounding box center [762, 364] width 13 height 10
radio input "true"
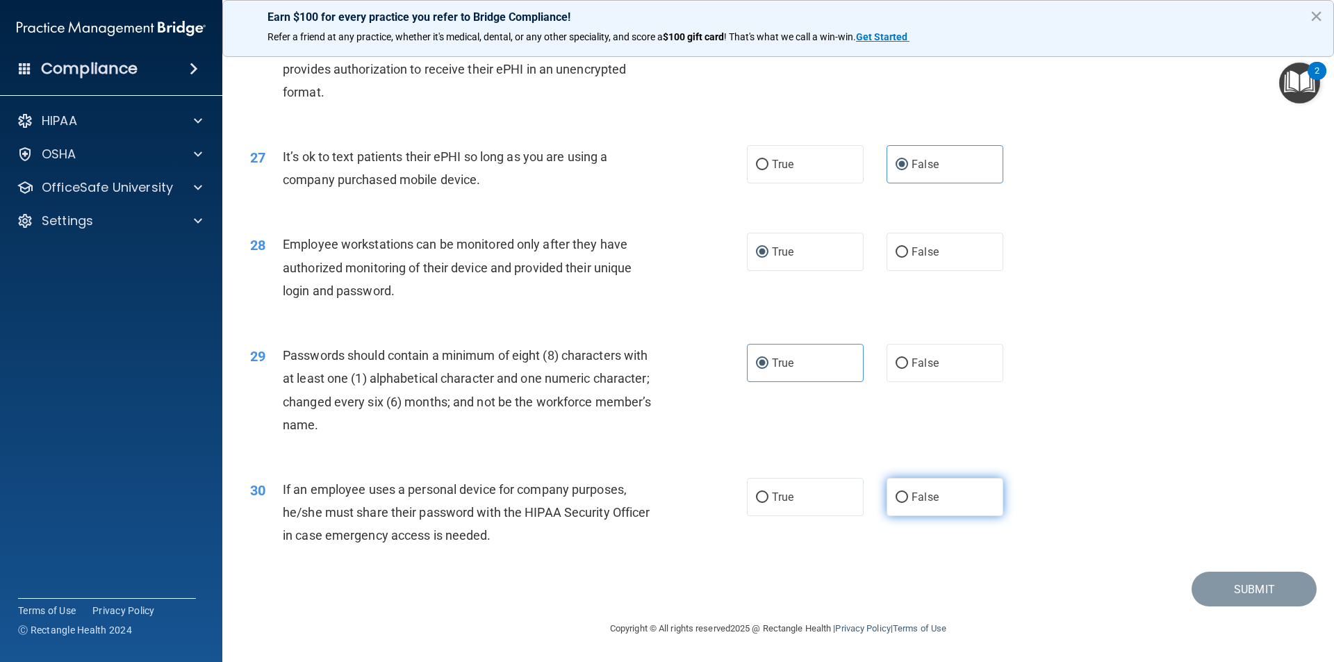
click at [718, 498] on input "False" at bounding box center [902, 498] width 13 height 10
radio input "true"
click at [718, 517] on button "Submit" at bounding box center [1254, 589] width 125 height 35
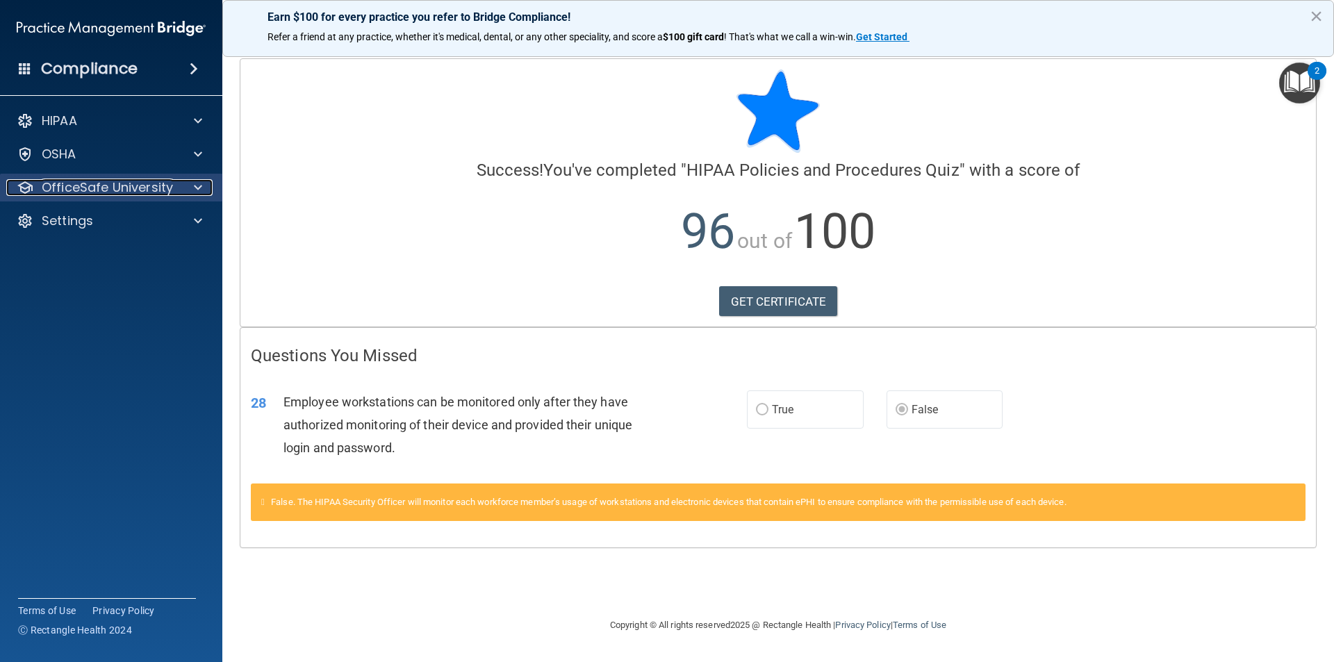
click at [82, 189] on p "OfficeSafe University" at bounding box center [107, 187] width 131 height 17
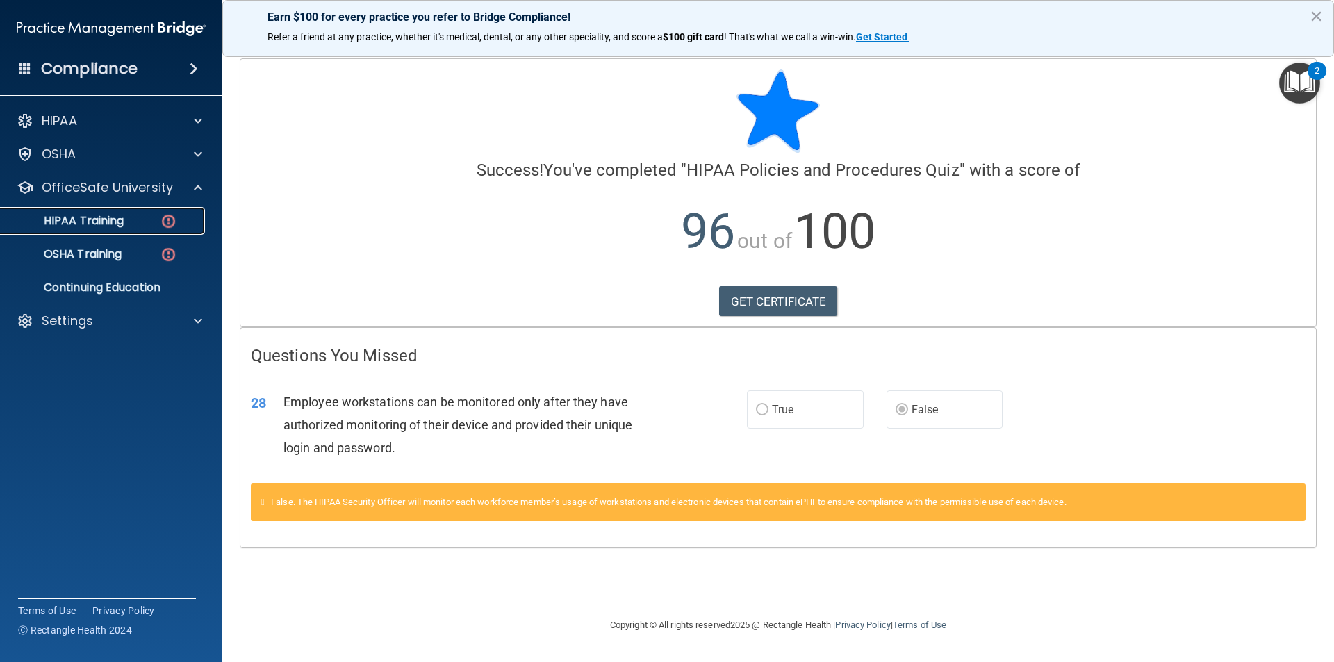
click at [95, 222] on p "HIPAA Training" at bounding box center [66, 221] width 115 height 14
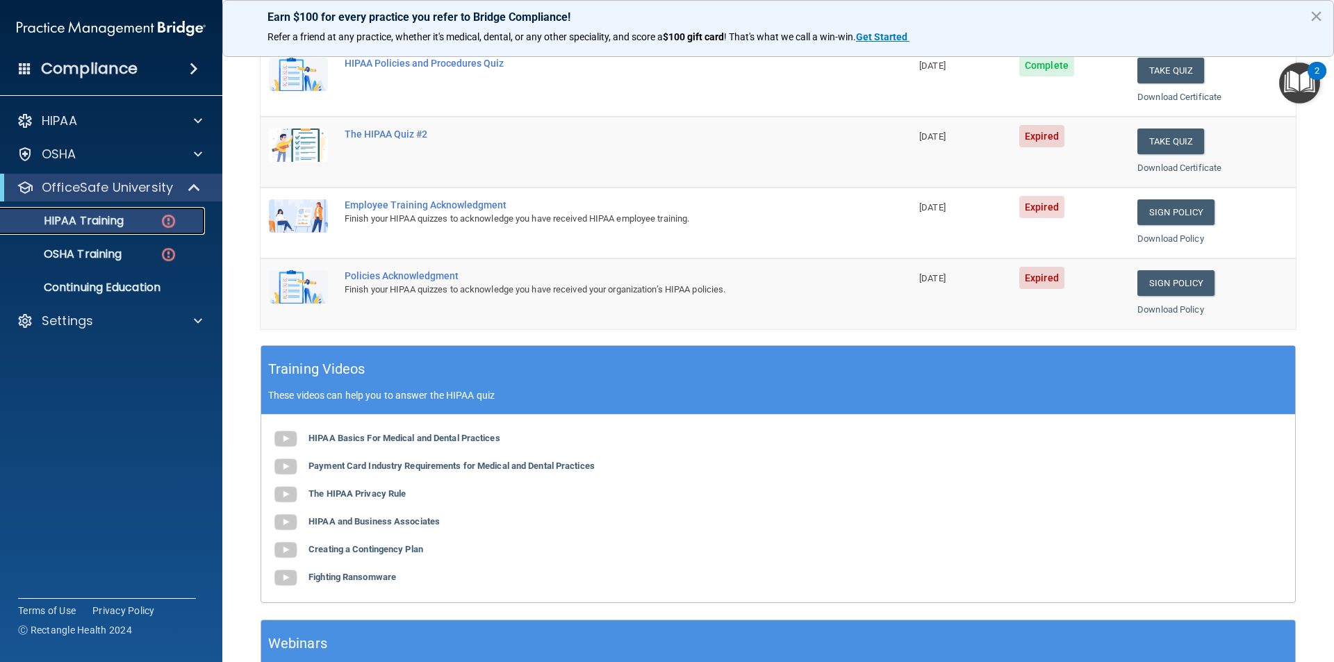
scroll to position [278, 0]
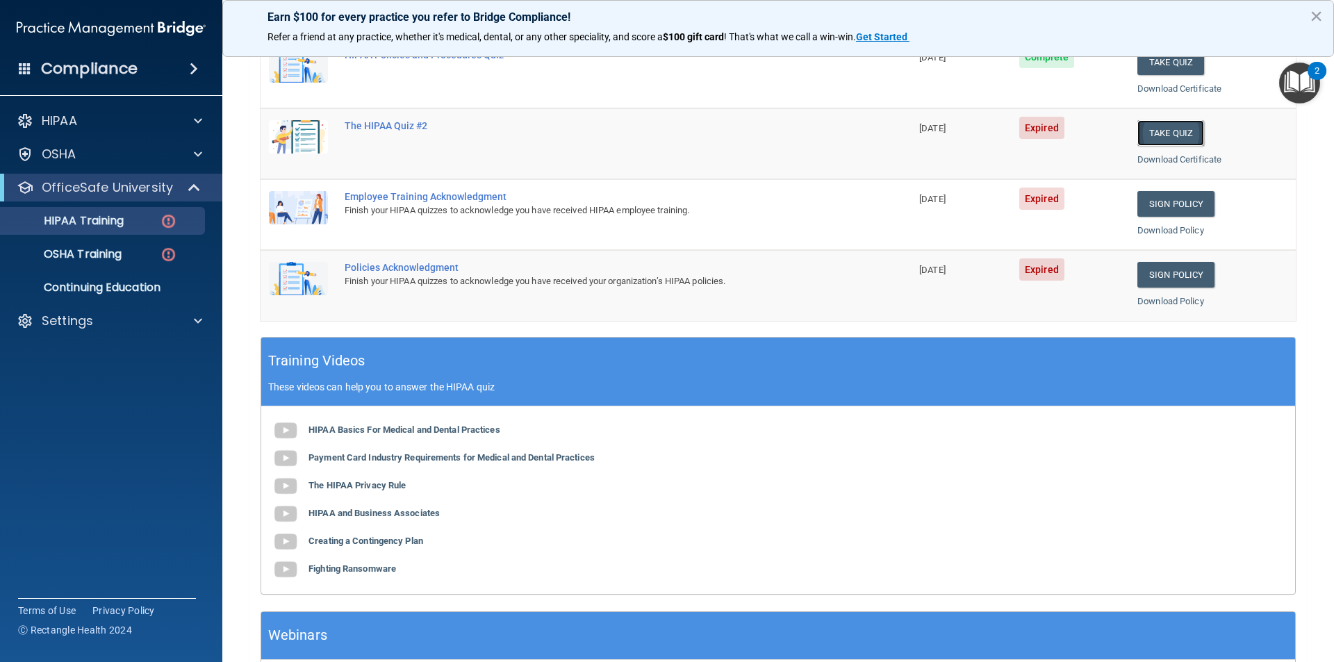
click at [718, 133] on button "Take Quiz" at bounding box center [1171, 133] width 67 height 26
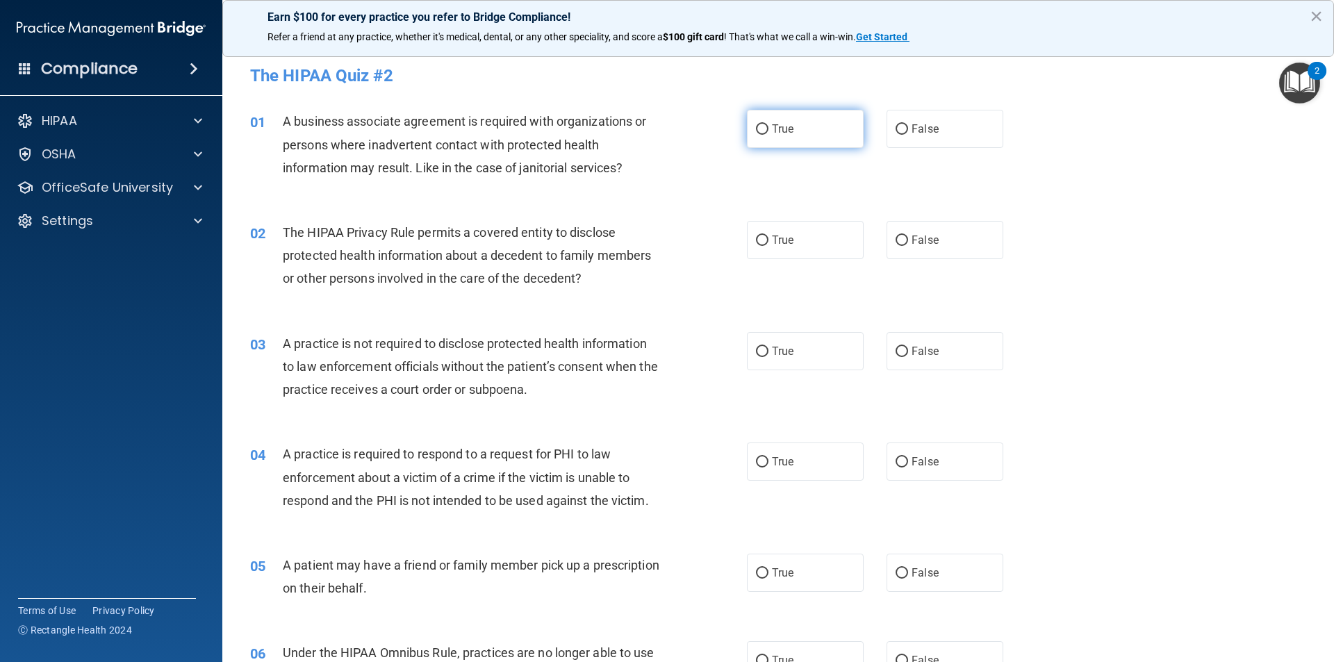
click at [718, 130] on input "True" at bounding box center [762, 129] width 13 height 10
radio input "true"
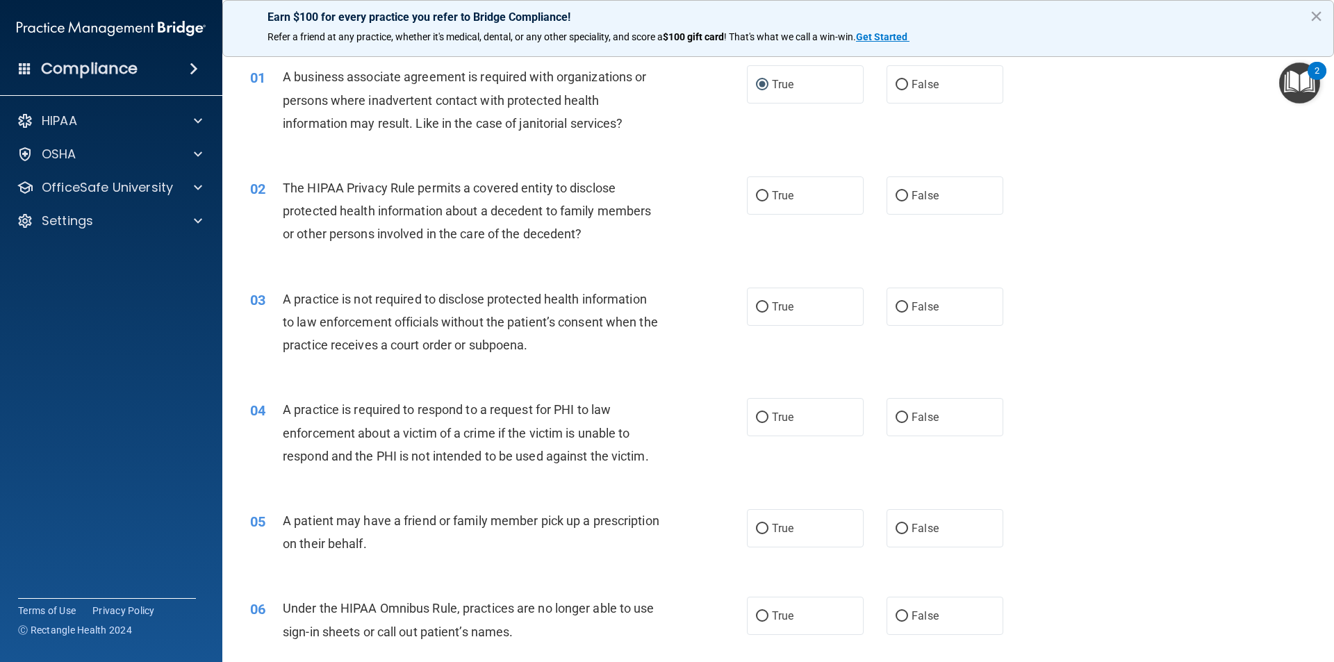
scroll to position [69, 0]
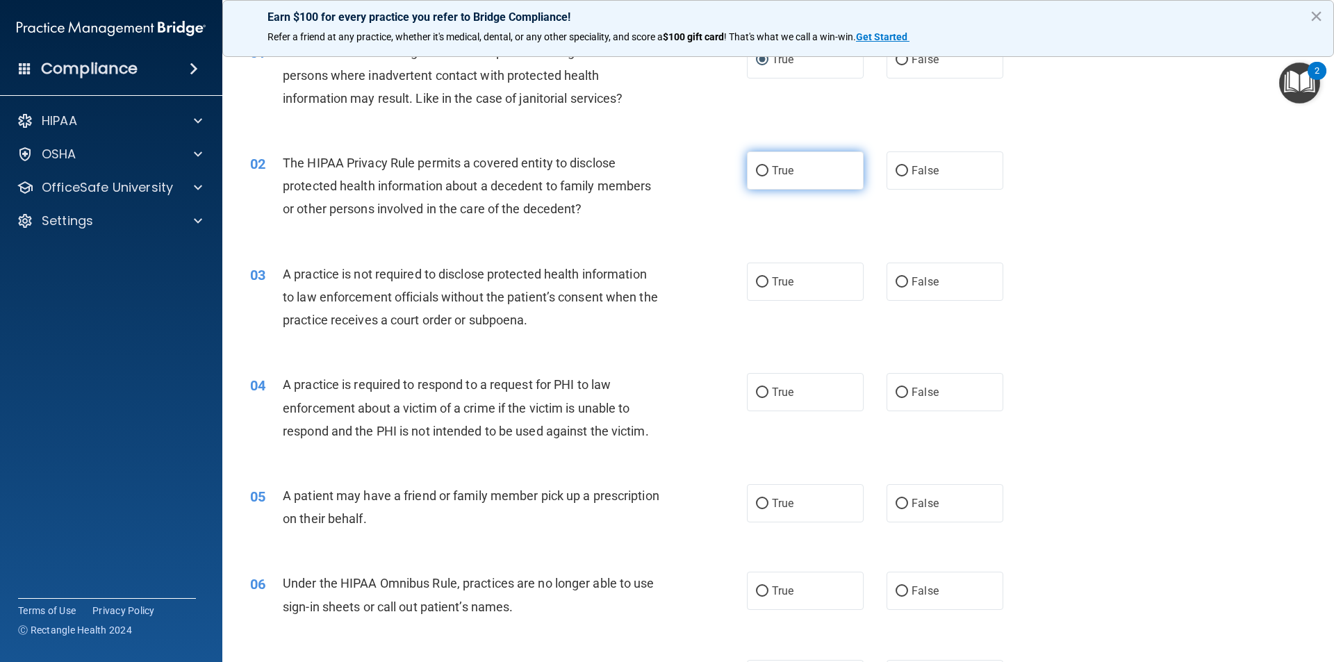
click at [718, 177] on label "True" at bounding box center [805, 171] width 117 height 38
click at [718, 177] on input "True" at bounding box center [762, 171] width 13 height 10
radio input "true"
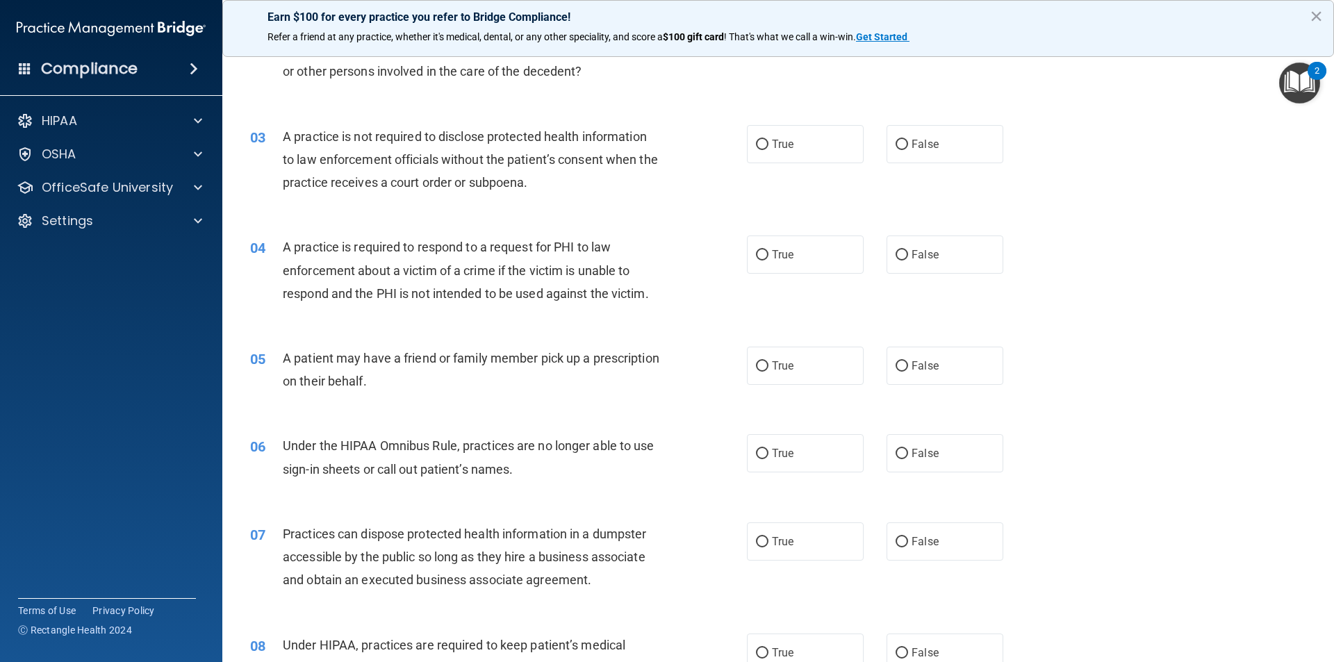
scroll to position [208, 0]
click at [718, 139] on span "False" at bounding box center [925, 142] width 27 height 13
click at [718, 139] on input "False" at bounding box center [902, 143] width 13 height 10
radio input "true"
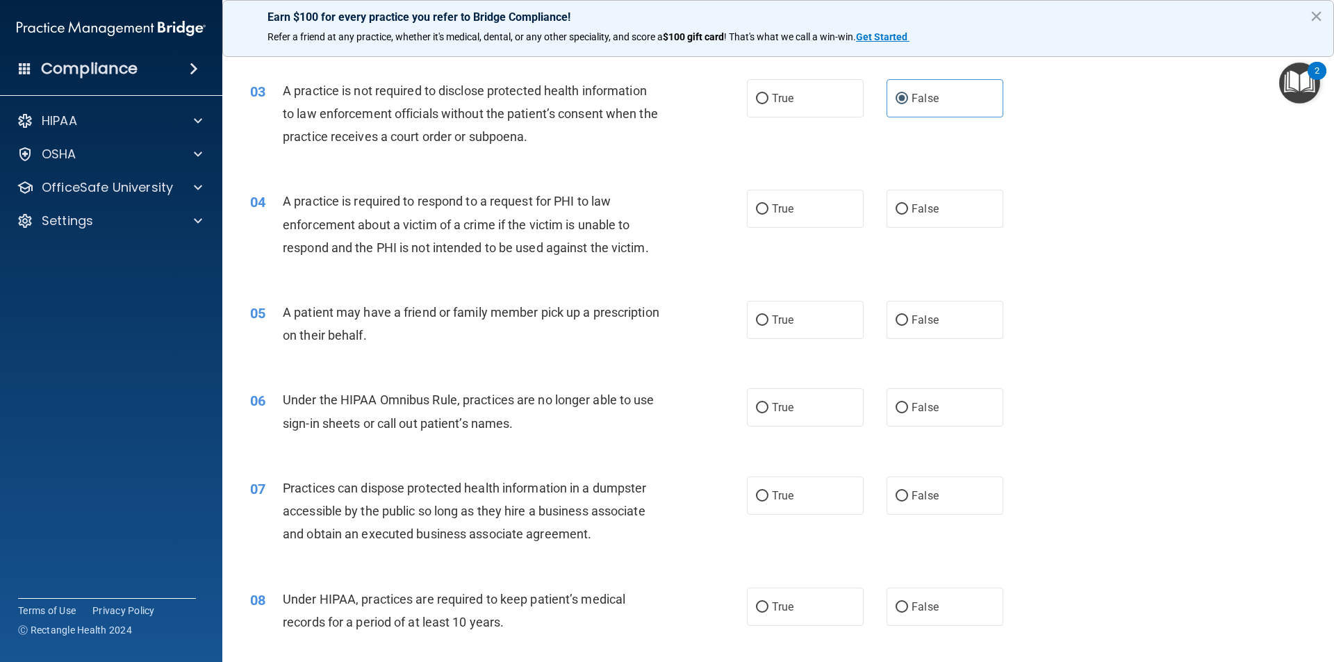
scroll to position [278, 0]
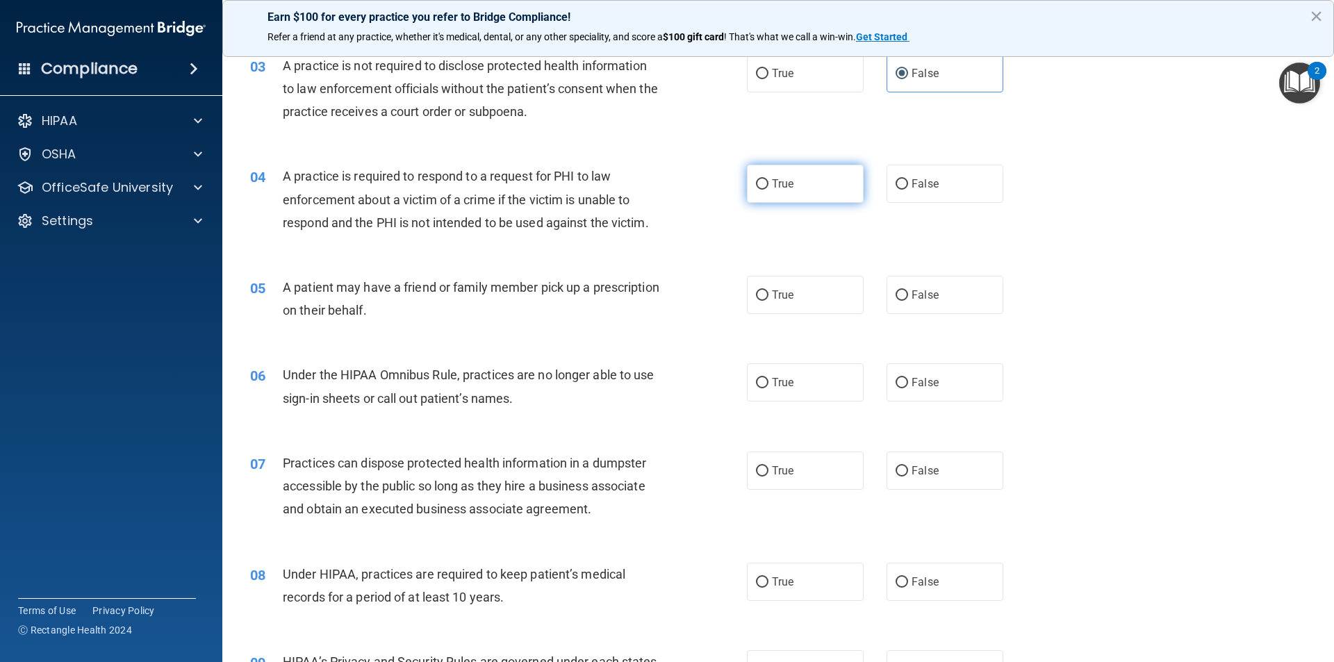
click at [718, 183] on label "True" at bounding box center [805, 184] width 117 height 38
click at [718, 183] on input "True" at bounding box center [762, 184] width 13 height 10
radio input "true"
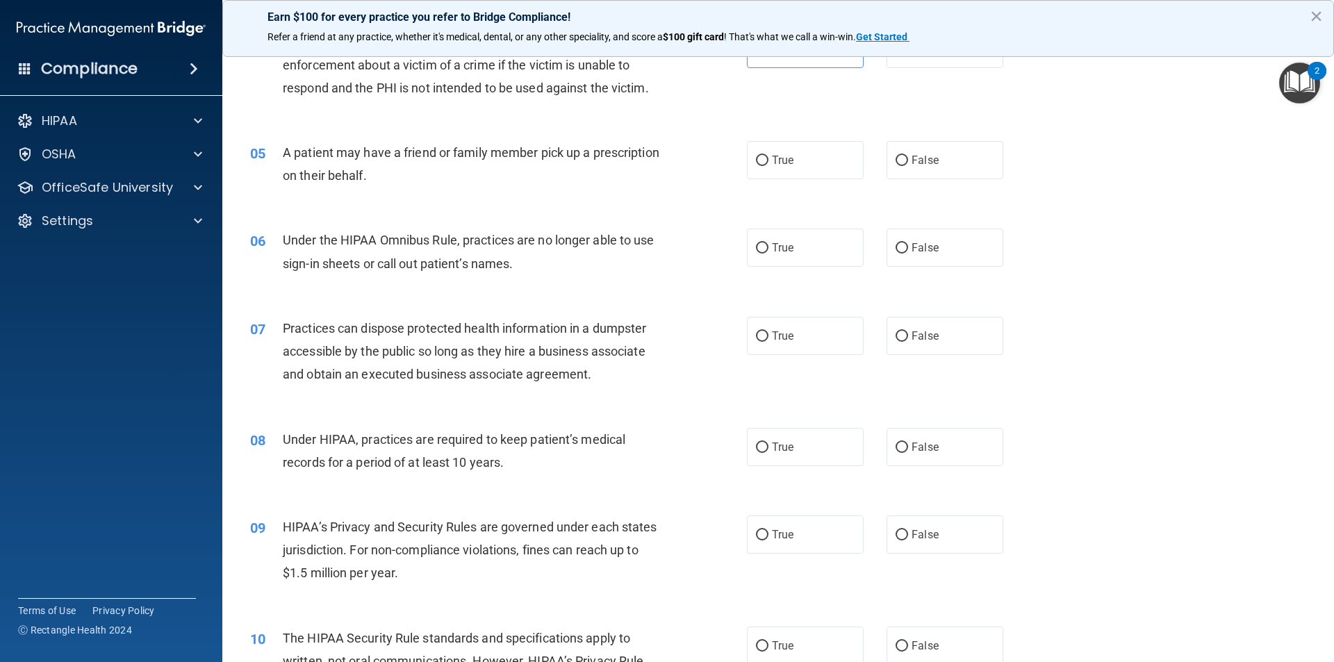
scroll to position [417, 0]
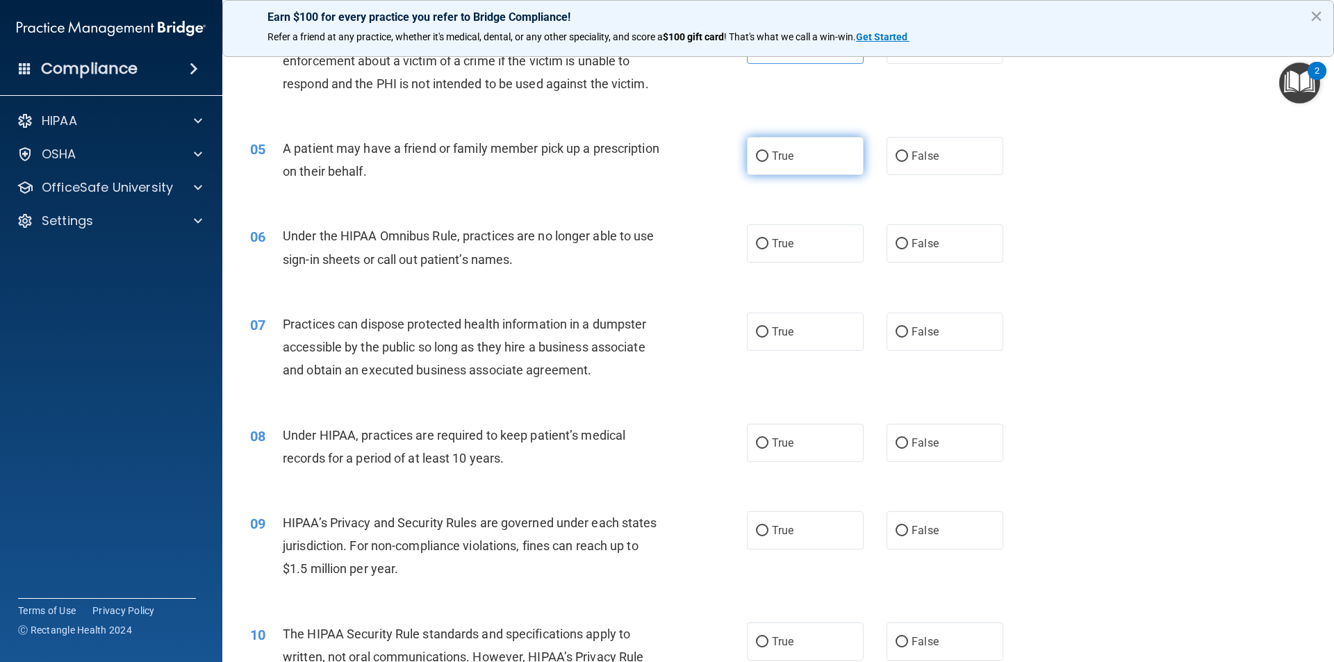
click at [718, 159] on label "True" at bounding box center [805, 156] width 117 height 38
click at [718, 159] on input "True" at bounding box center [762, 157] width 13 height 10
radio input "true"
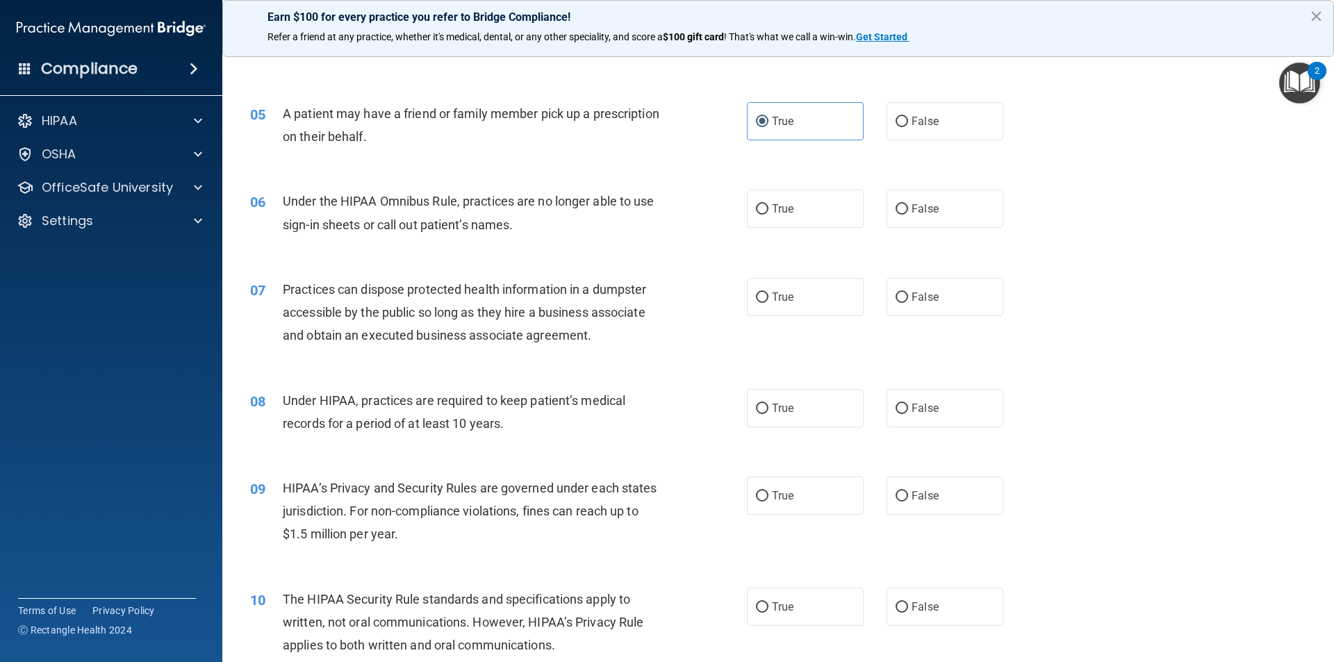
scroll to position [486, 0]
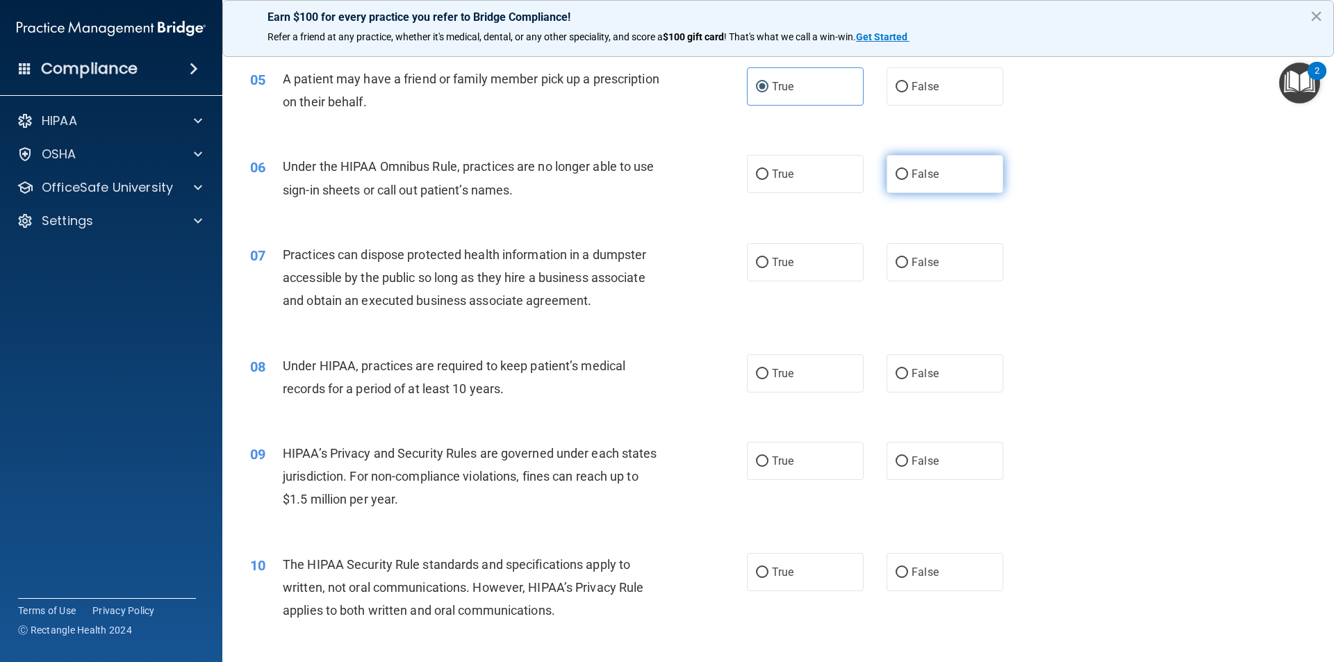
click at [718, 179] on label "False" at bounding box center [945, 174] width 117 height 38
click at [718, 179] on input "False" at bounding box center [902, 175] width 13 height 10
radio input "true"
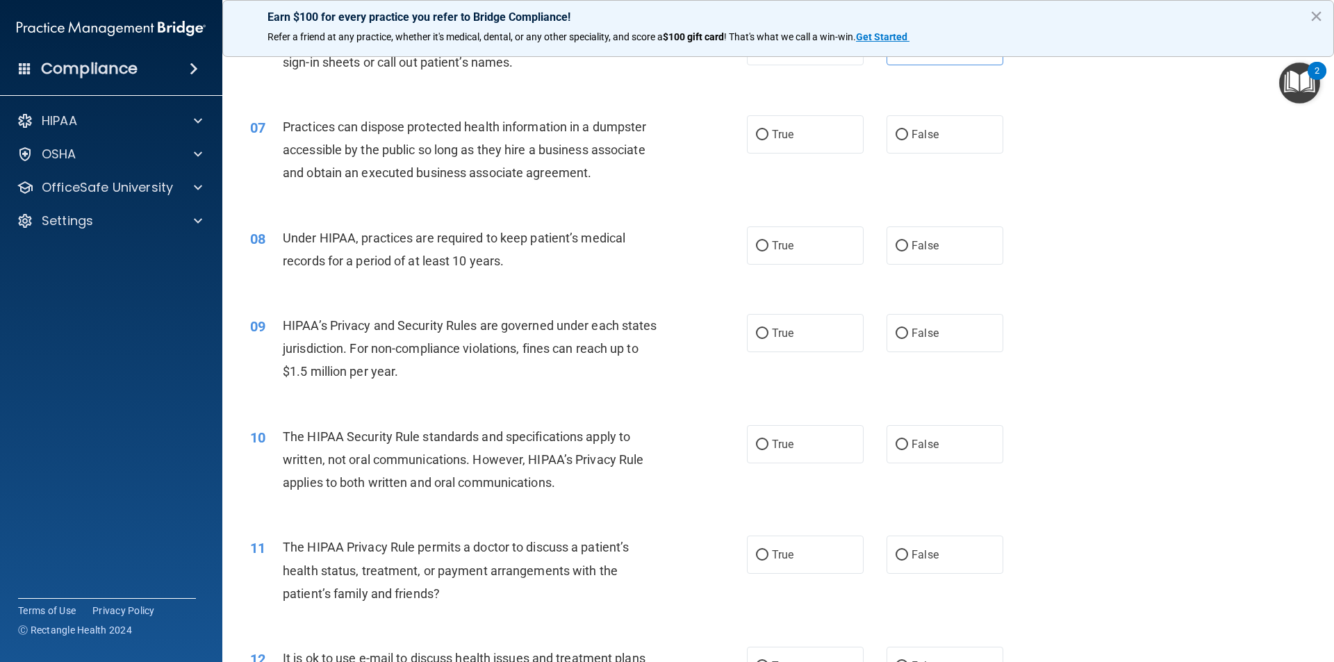
scroll to position [625, 0]
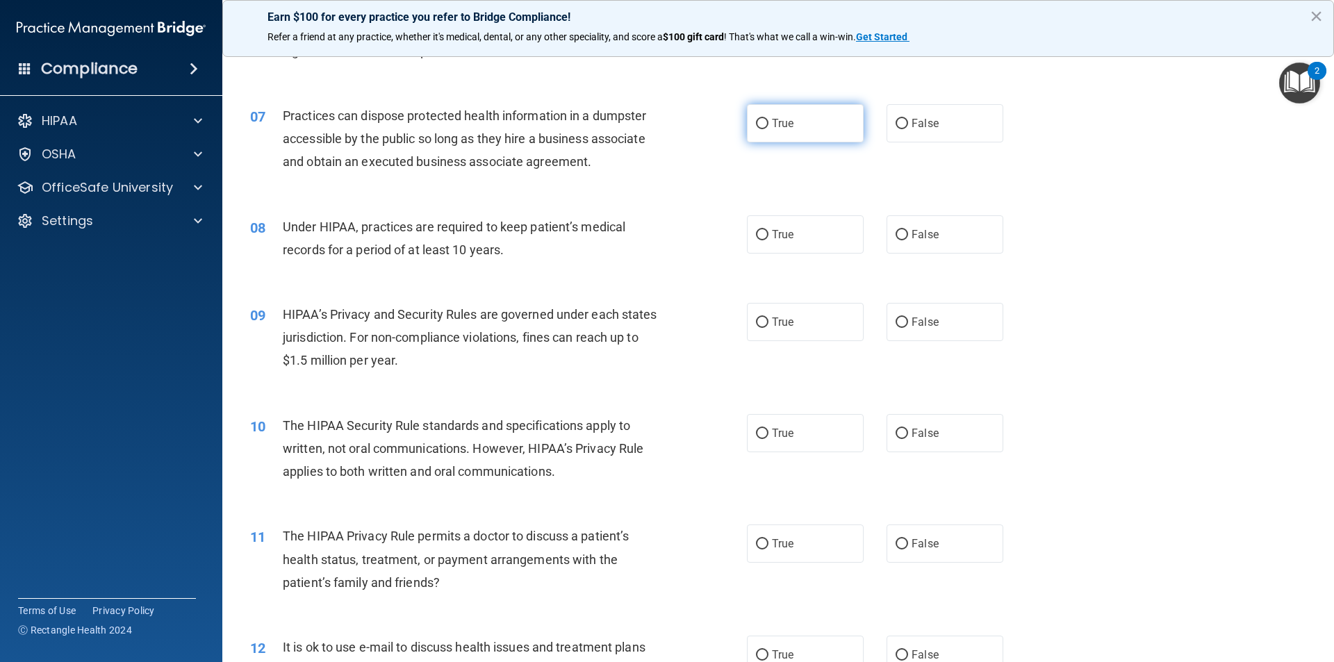
click at [718, 130] on label "True" at bounding box center [805, 123] width 117 height 38
click at [718, 129] on input "True" at bounding box center [762, 124] width 13 height 10
radio input "true"
click at [718, 122] on span "False" at bounding box center [925, 123] width 27 height 13
click at [718, 122] on input "False" at bounding box center [902, 124] width 13 height 10
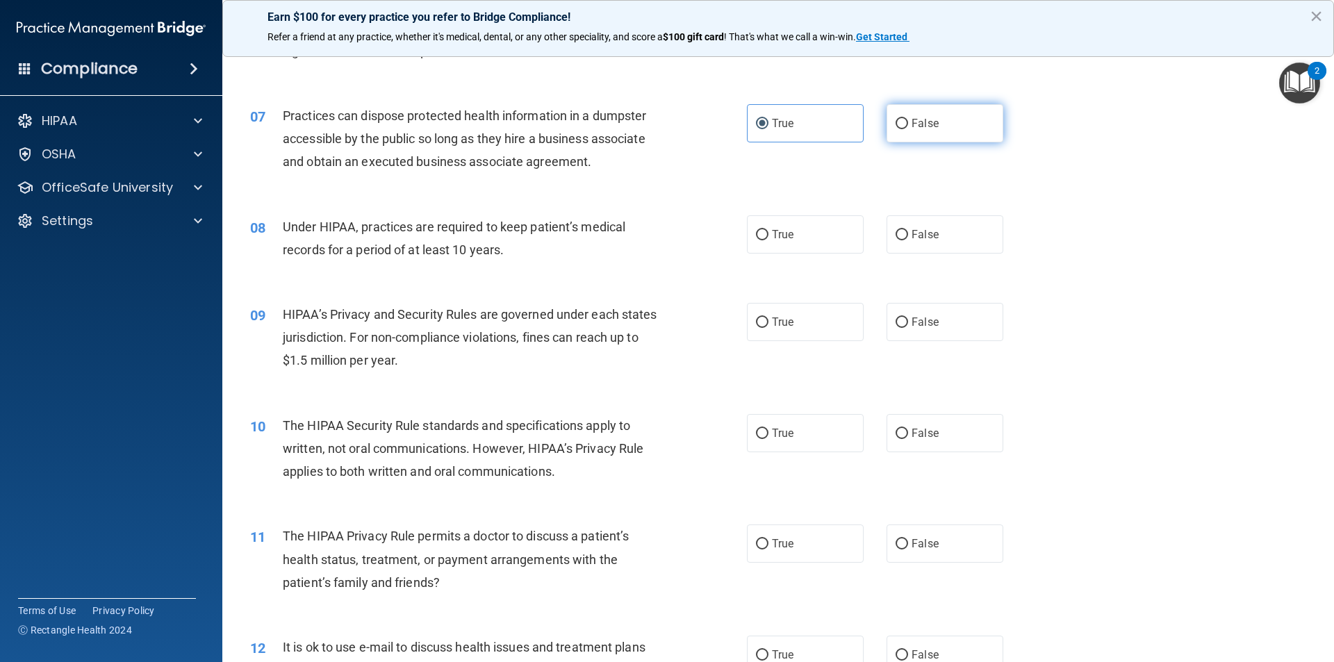
radio input "true"
radio input "false"
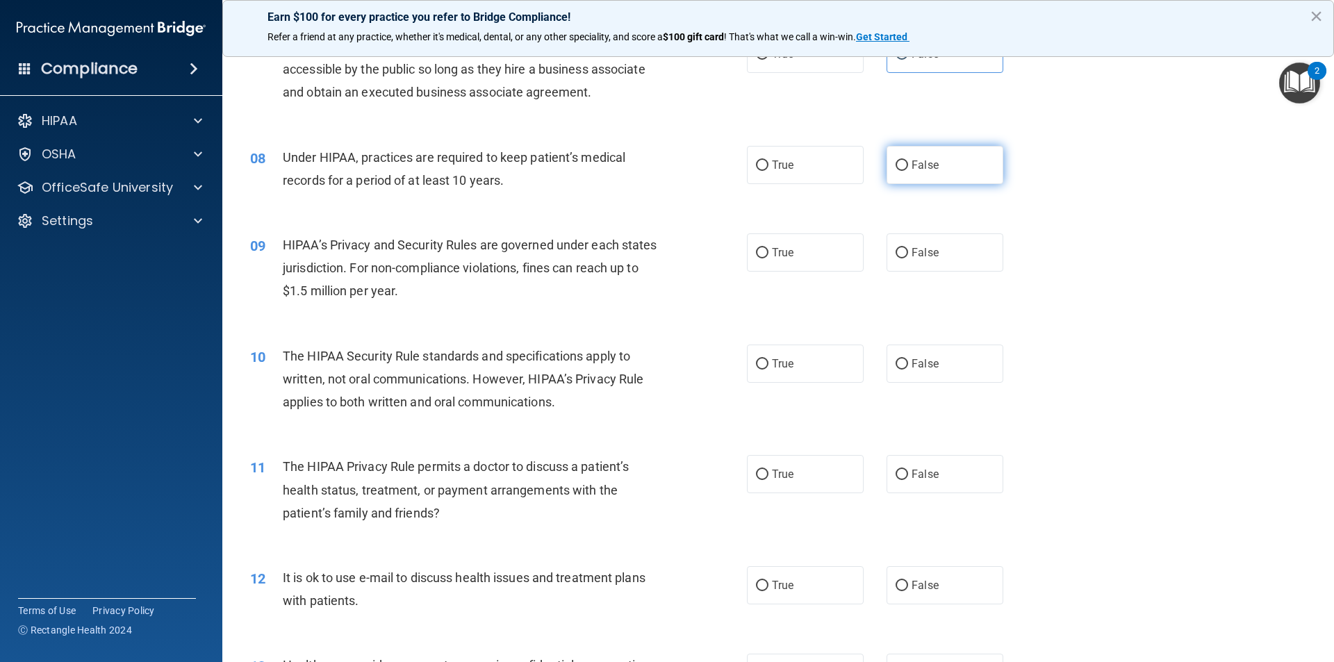
click at [718, 170] on span "False" at bounding box center [925, 164] width 27 height 13
click at [718, 170] on input "False" at bounding box center [902, 166] width 13 height 10
radio input "true"
drag, startPoint x: 755, startPoint y: 253, endPoint x: 755, endPoint y: 239, distance: 13.9
click at [718, 252] on input "True" at bounding box center [762, 253] width 13 height 10
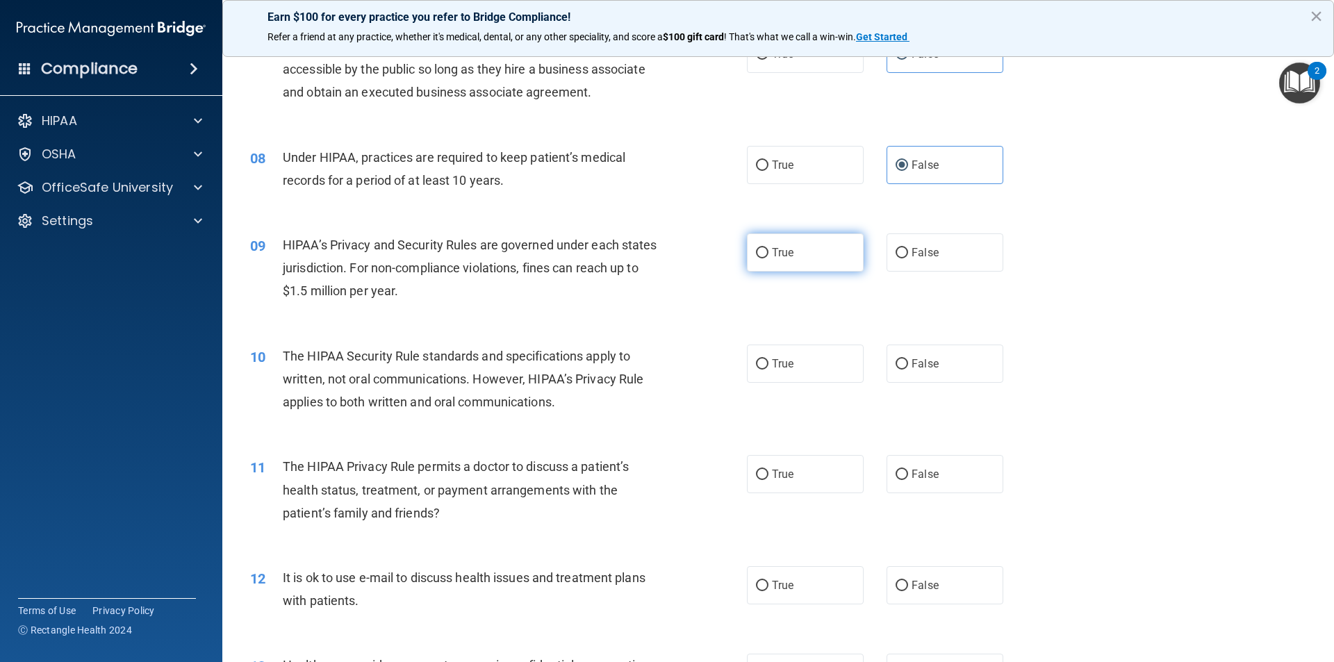
radio input "true"
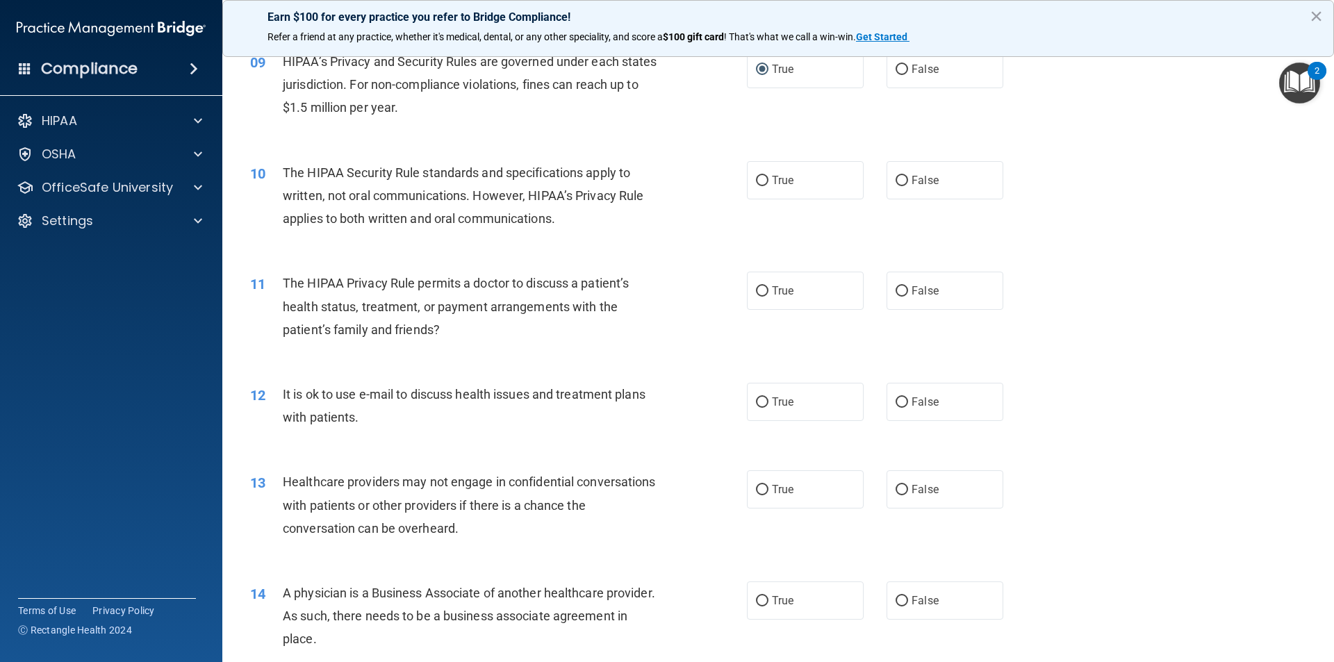
scroll to position [903, 0]
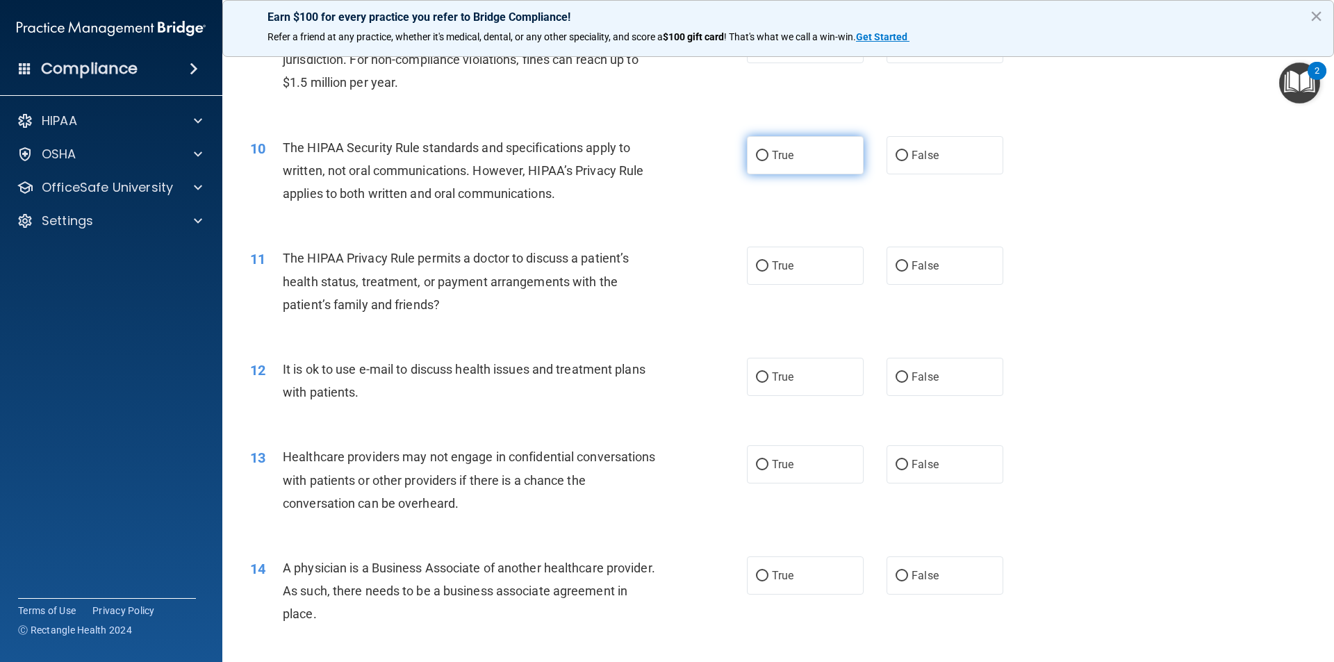
click at [718, 149] on label "True" at bounding box center [805, 155] width 117 height 38
click at [718, 151] on input "True" at bounding box center [762, 156] width 13 height 10
radio input "true"
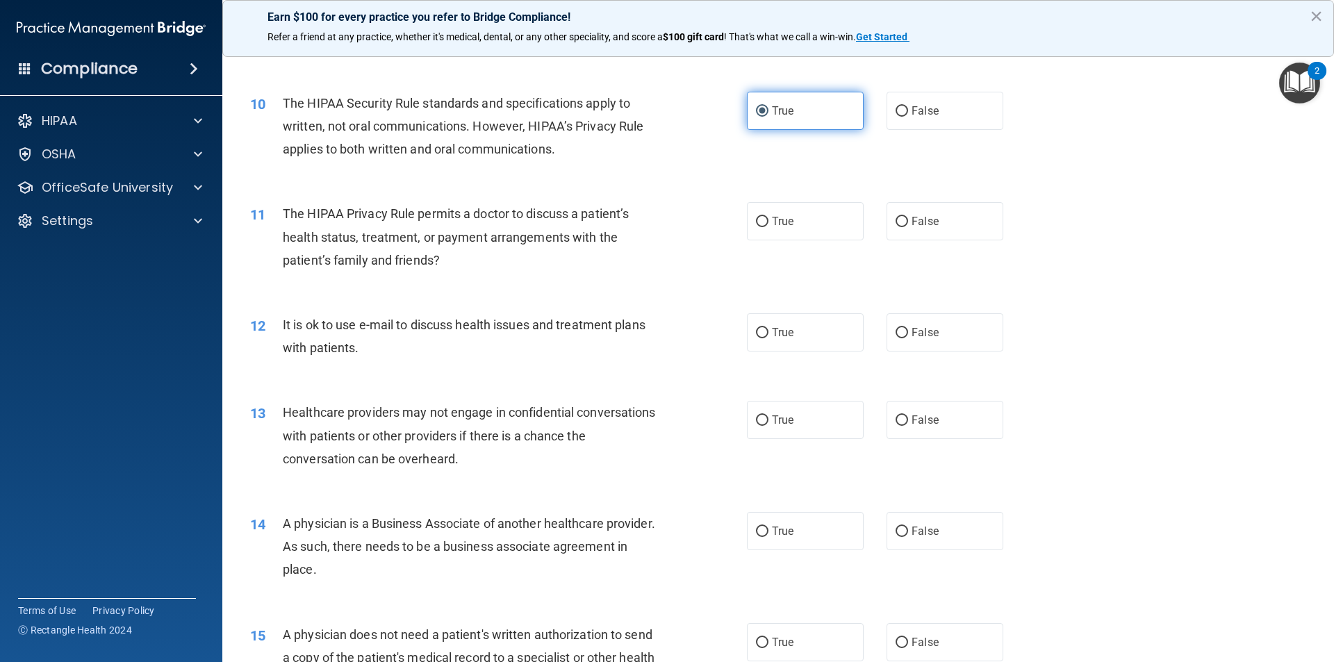
scroll to position [1042, 0]
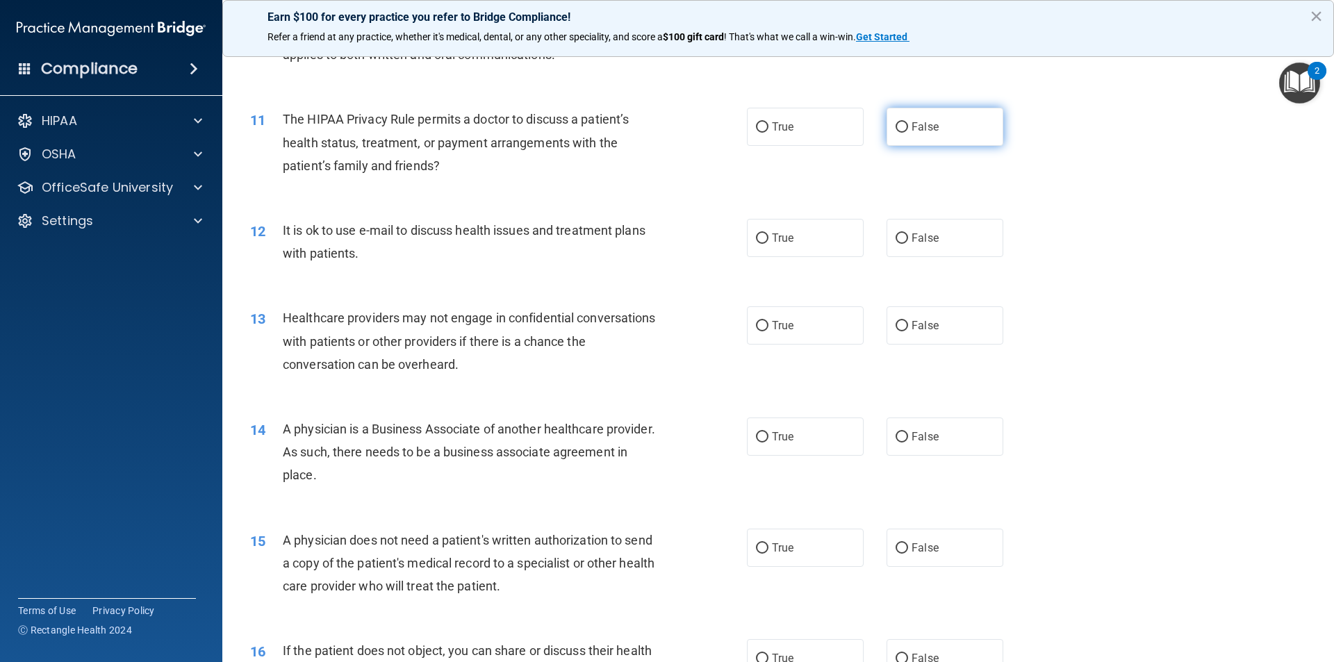
click at [718, 129] on input "False" at bounding box center [902, 127] width 13 height 10
radio input "true"
drag, startPoint x: 920, startPoint y: 235, endPoint x: 874, endPoint y: 208, distance: 52.9
click at [718, 236] on span "False" at bounding box center [925, 237] width 27 height 13
click at [718, 236] on input "False" at bounding box center [902, 239] width 13 height 10
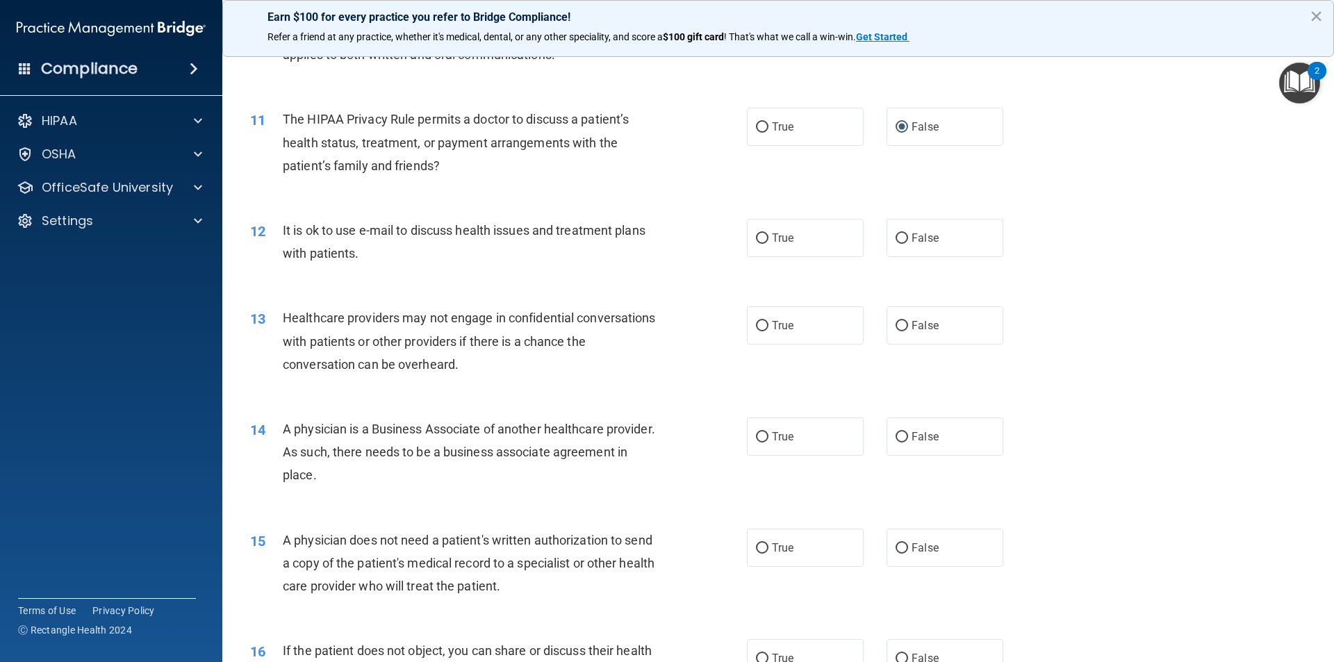
radio input "true"
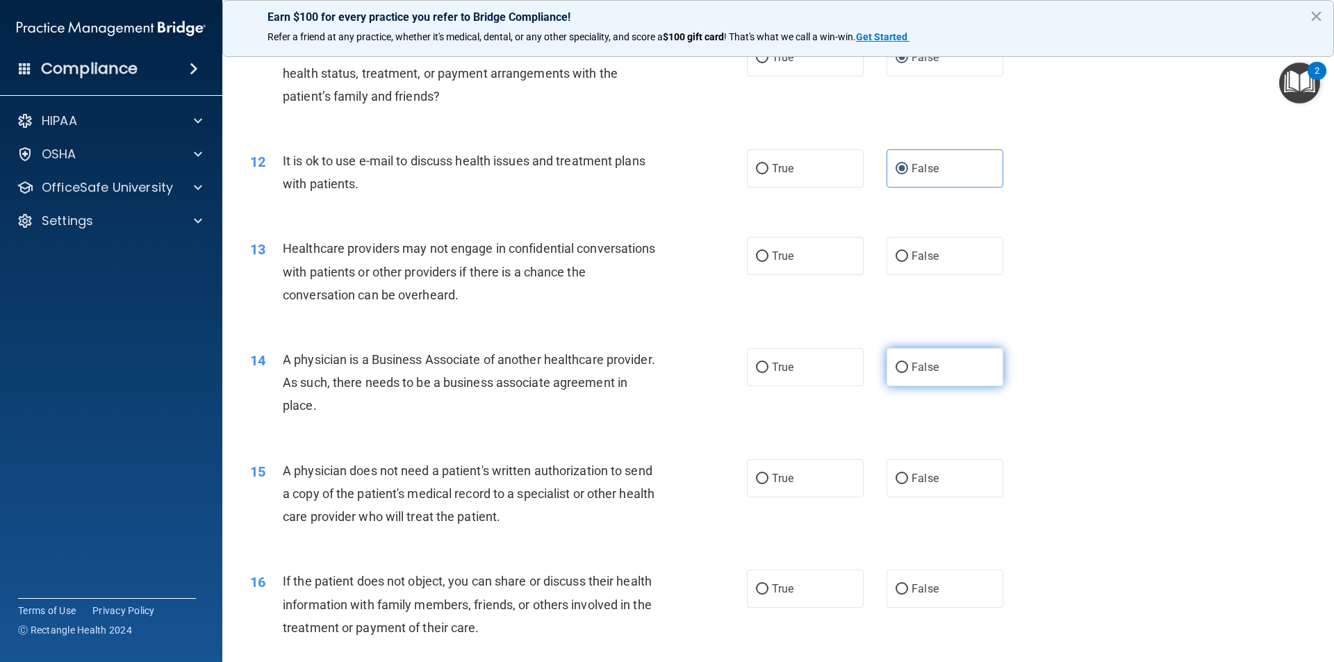
scroll to position [1181, 0]
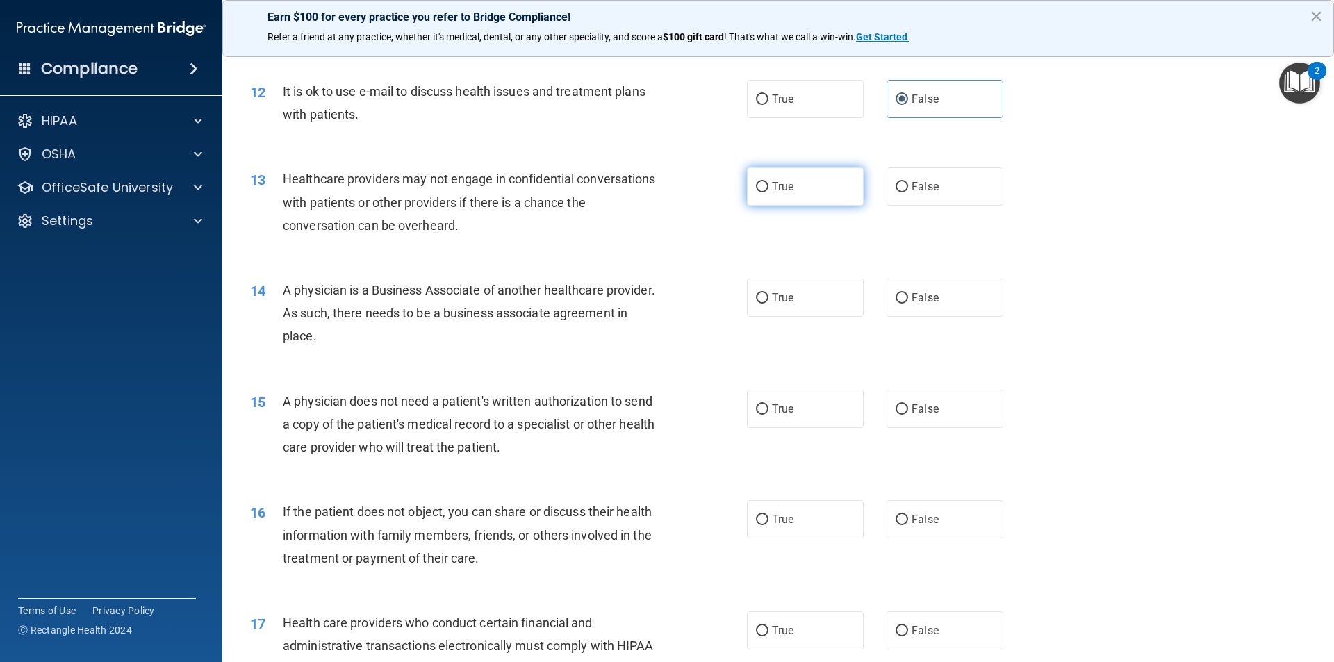
click at [718, 183] on span "True" at bounding box center [783, 186] width 22 height 13
click at [718, 183] on input "True" at bounding box center [762, 187] width 13 height 10
radio input "true"
click at [718, 297] on input "True" at bounding box center [762, 298] width 13 height 10
radio input "true"
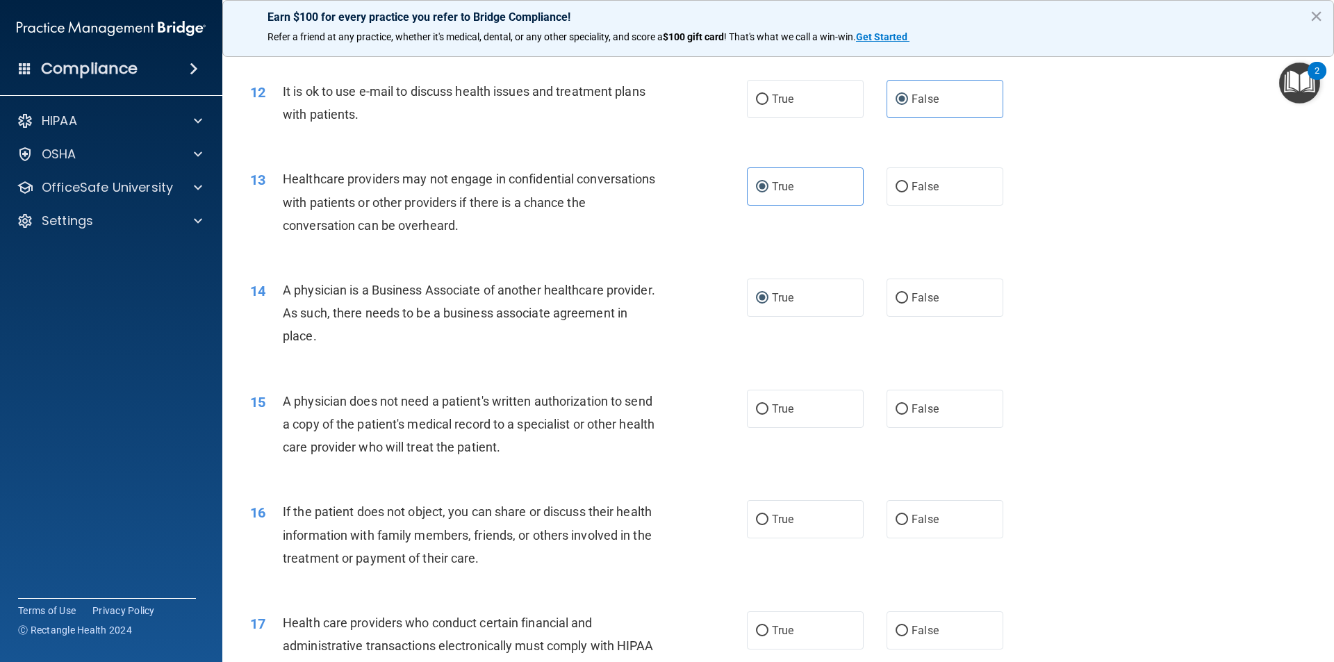
scroll to position [1251, 0]
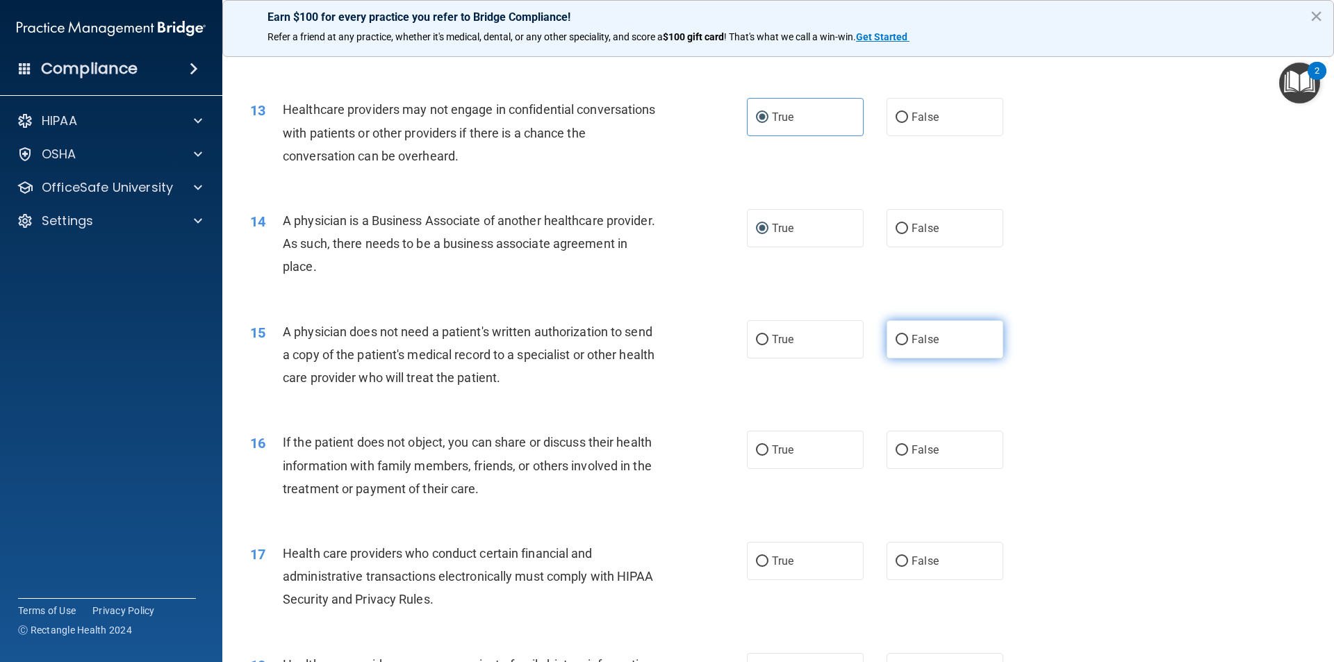
click at [718, 343] on input "False" at bounding box center [902, 340] width 13 height 10
radio input "true"
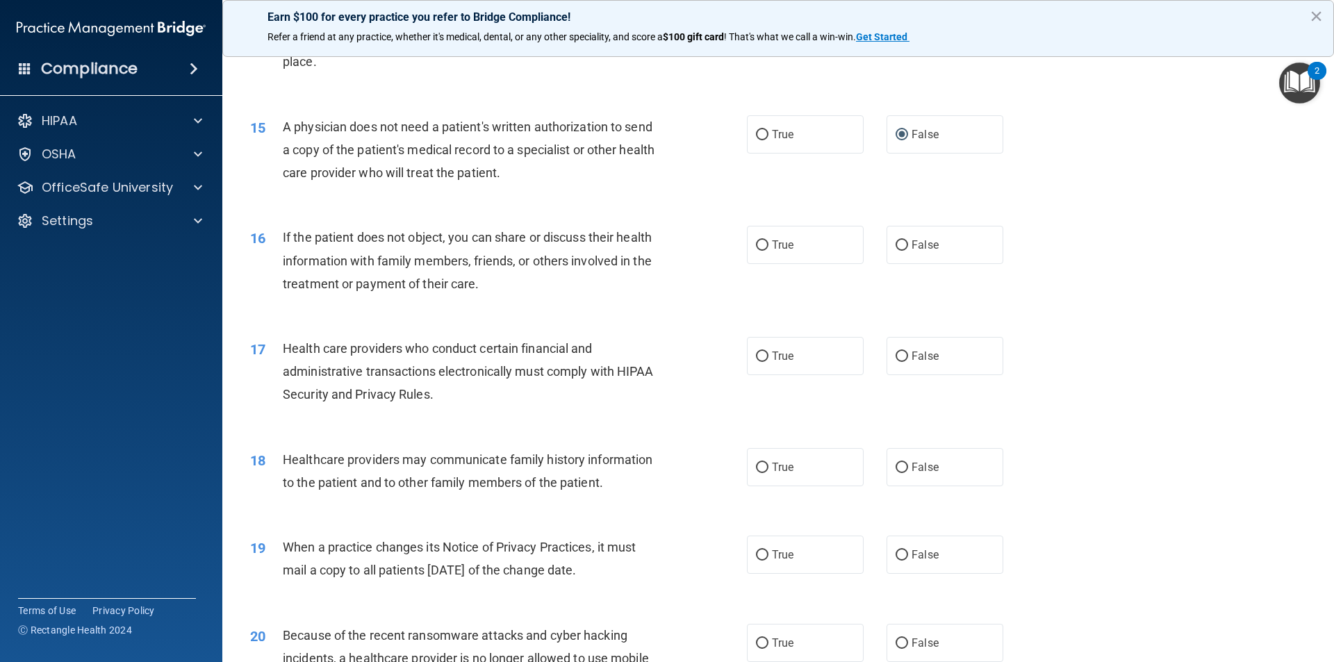
scroll to position [1529, 0]
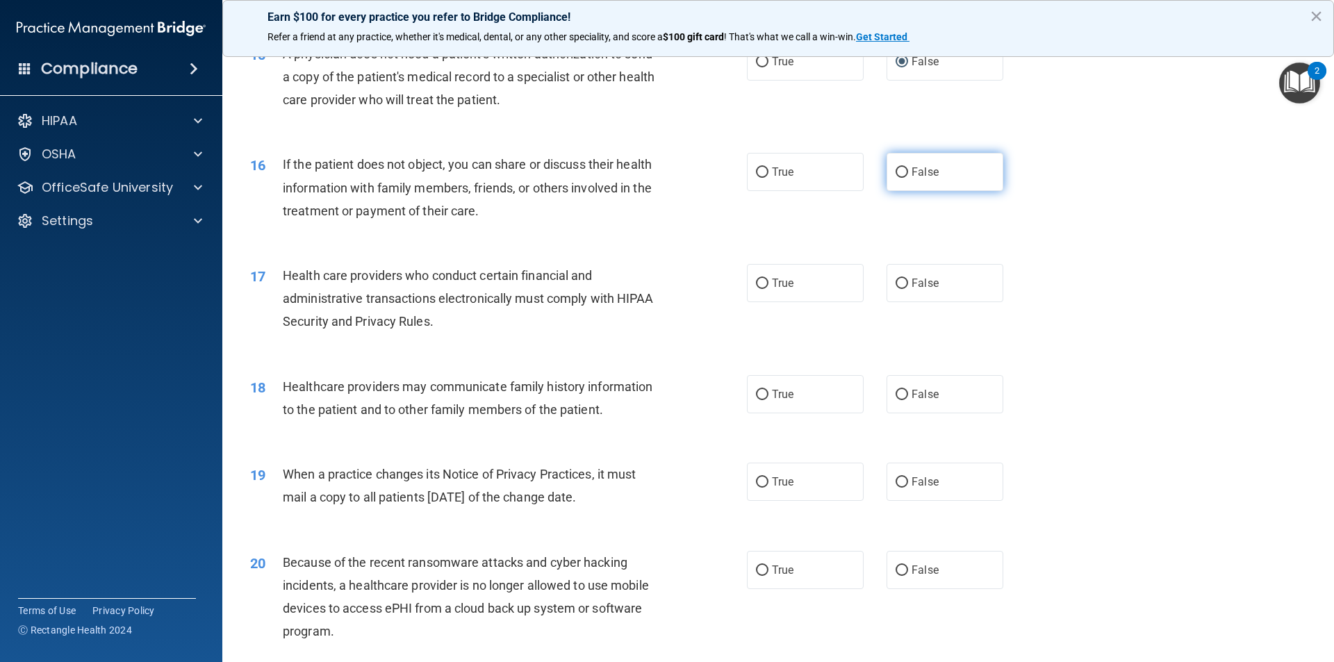
click at [718, 172] on input "False" at bounding box center [902, 172] width 13 height 10
radio input "true"
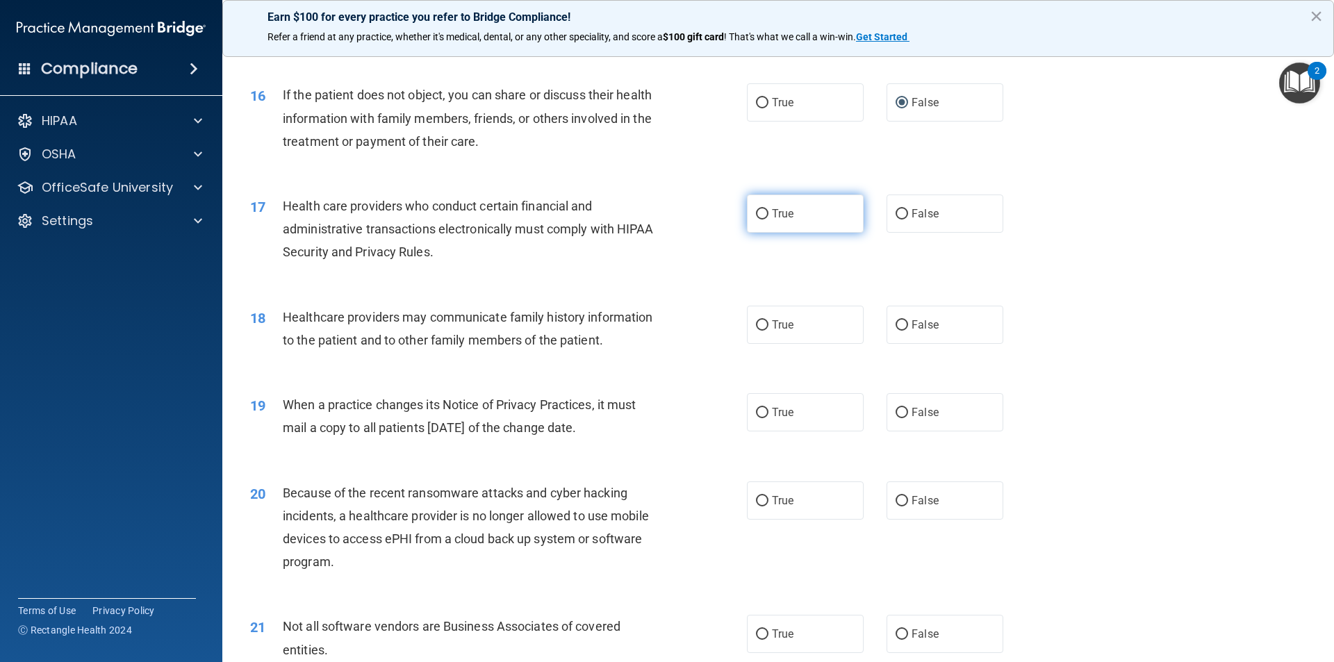
click at [718, 215] on label "True" at bounding box center [805, 214] width 117 height 38
click at [718, 215] on input "True" at bounding box center [762, 214] width 13 height 10
radio input "true"
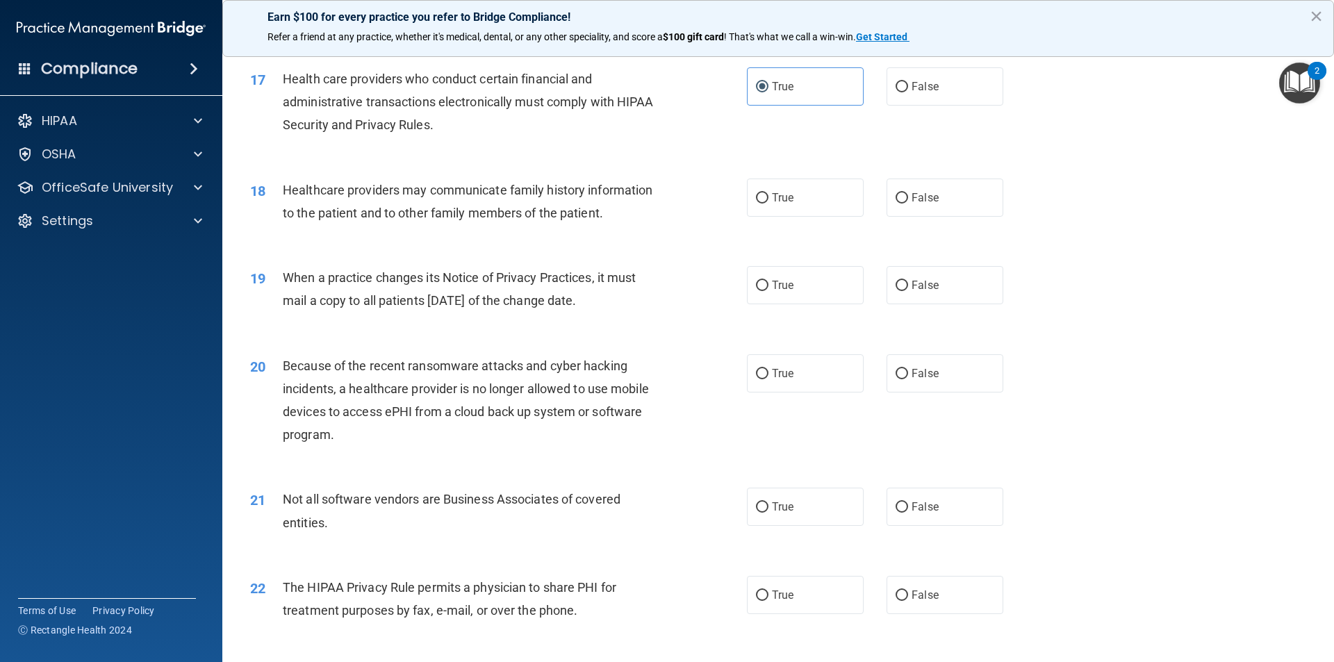
scroll to position [1737, 0]
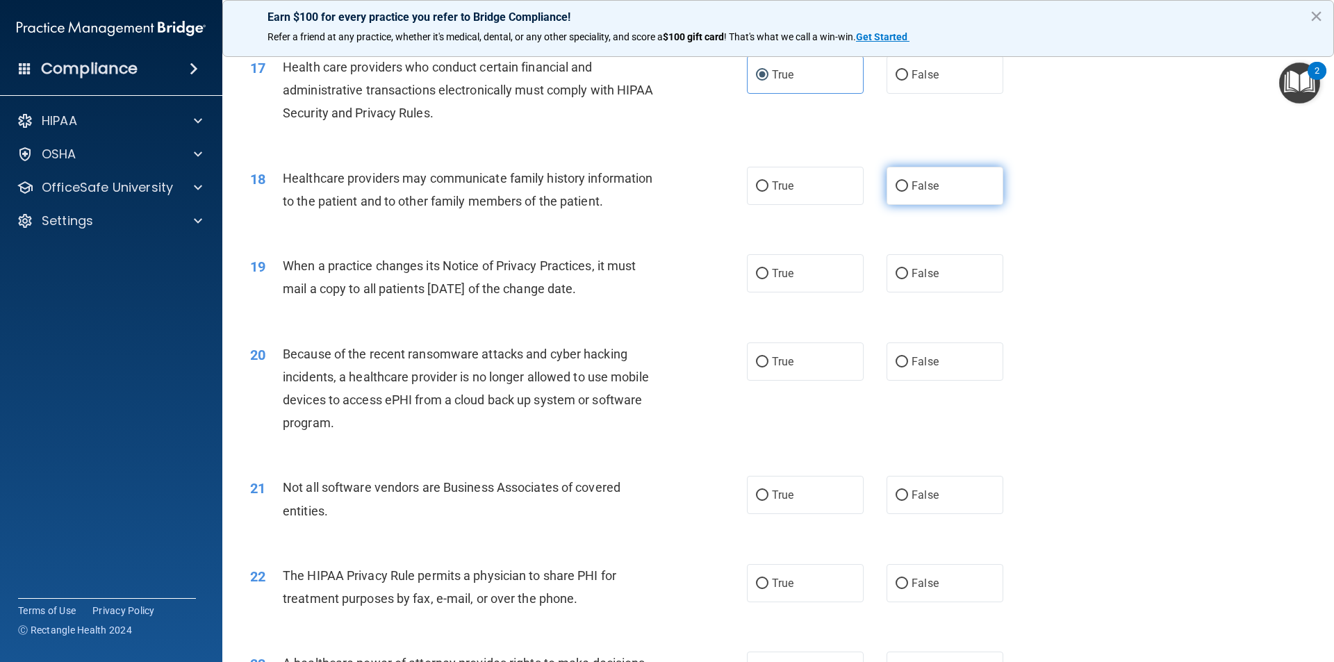
click at [718, 185] on input "False" at bounding box center [902, 186] width 13 height 10
radio input "true"
click at [718, 267] on span "True" at bounding box center [783, 273] width 22 height 13
click at [718, 269] on input "True" at bounding box center [762, 274] width 13 height 10
radio input "true"
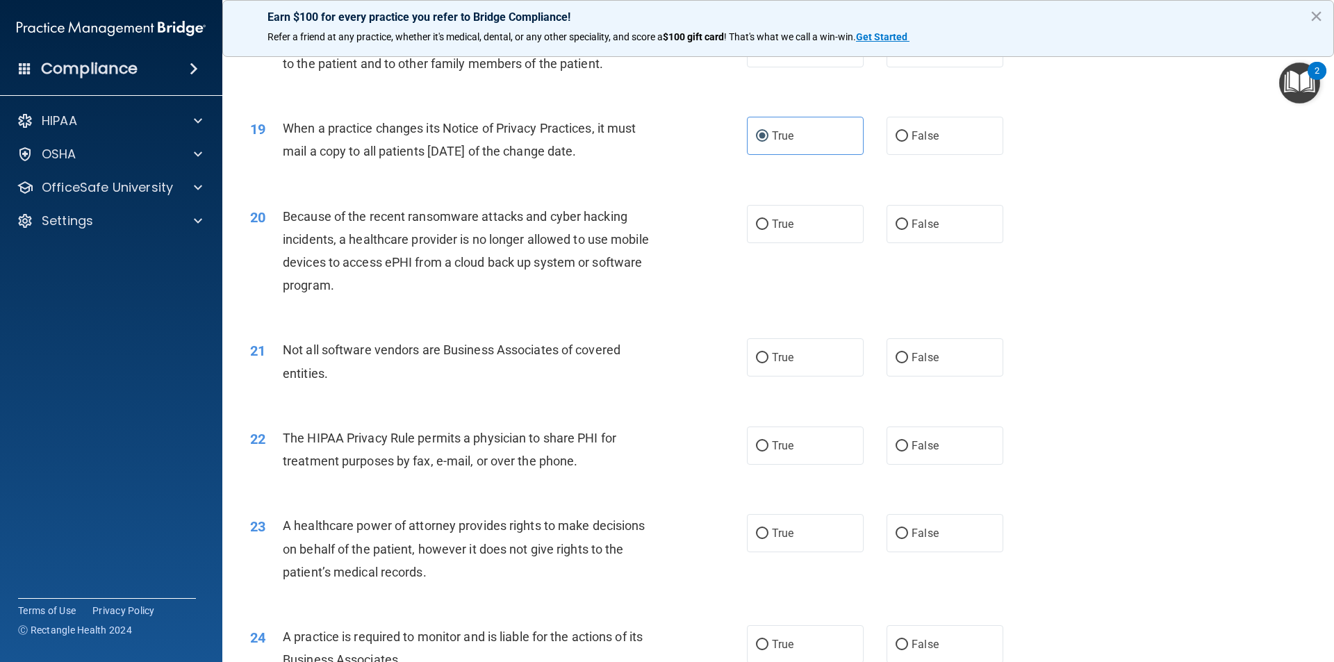
scroll to position [1876, 0]
click at [718, 227] on input "True" at bounding box center [762, 223] width 13 height 10
radio input "true"
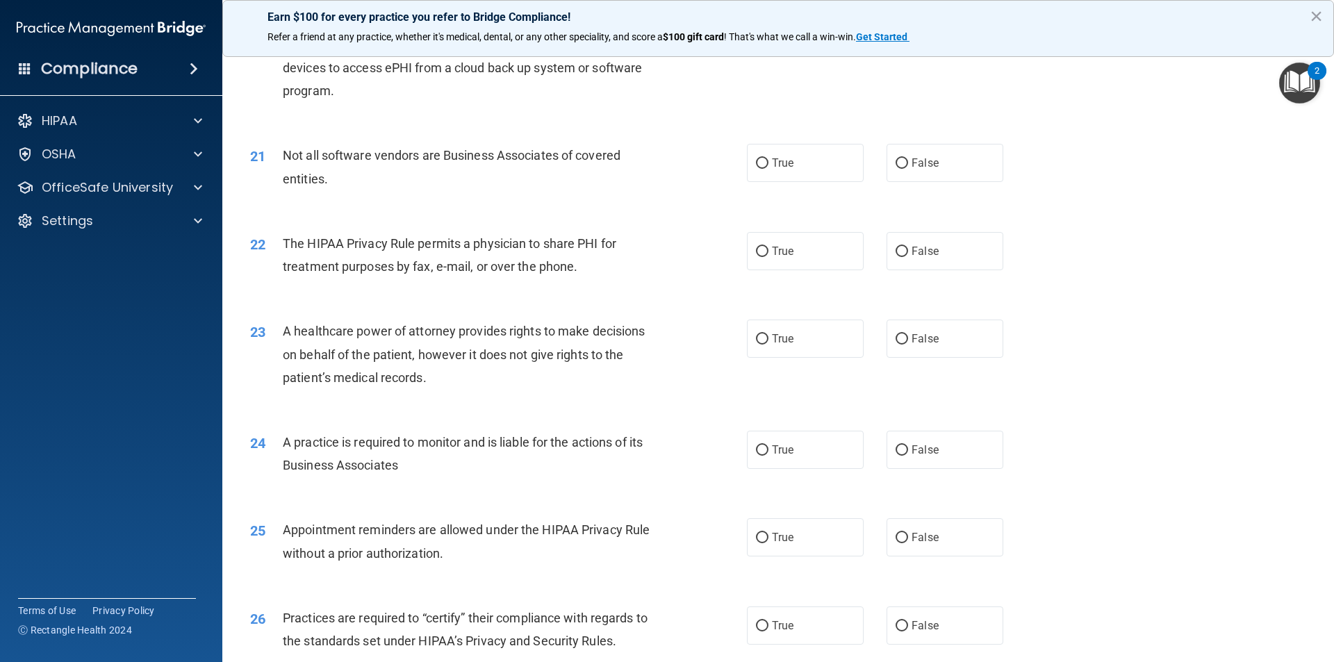
scroll to position [2085, 0]
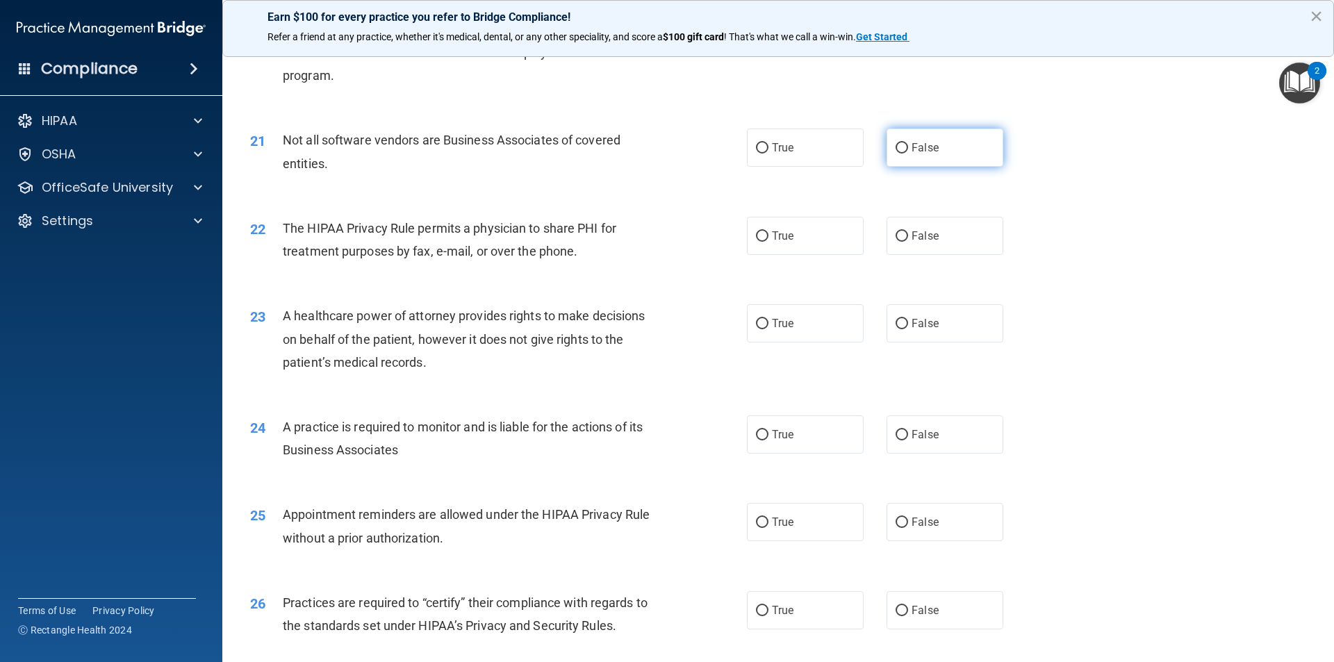
click at [718, 148] on span "False" at bounding box center [925, 147] width 27 height 13
click at [718, 148] on input "False" at bounding box center [902, 148] width 13 height 10
radio input "true"
click at [718, 237] on input "False" at bounding box center [902, 236] width 13 height 10
radio input "true"
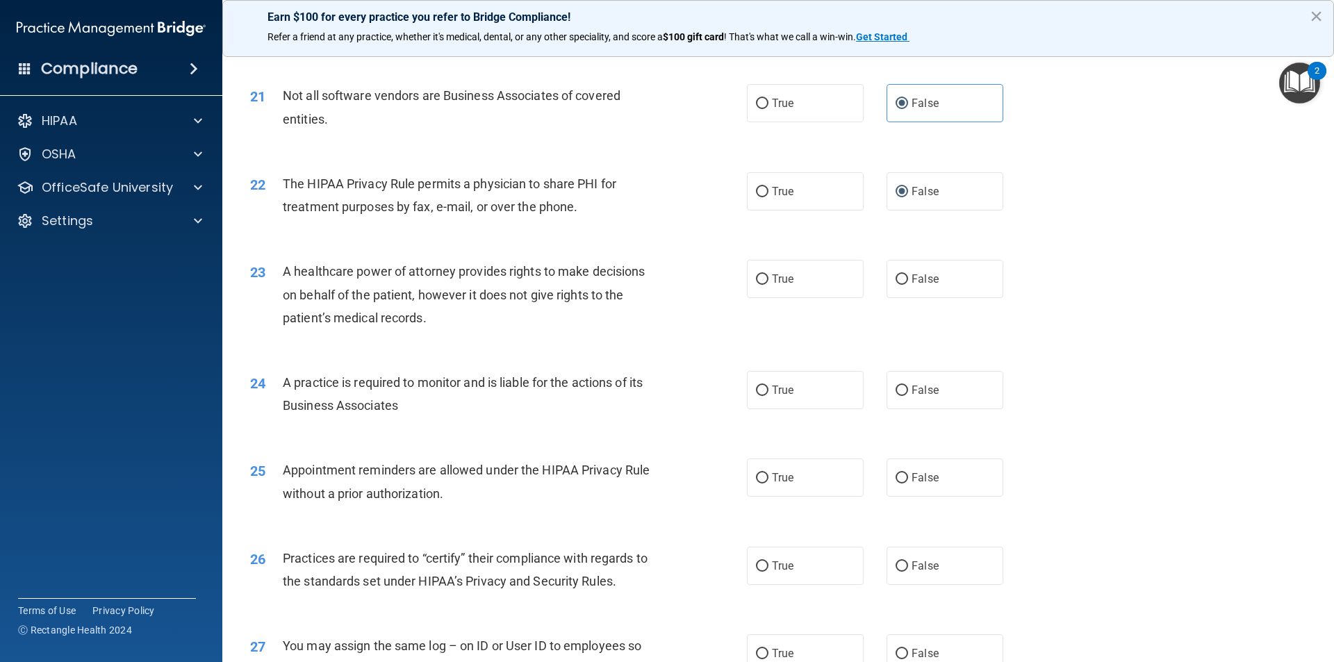
scroll to position [2154, 0]
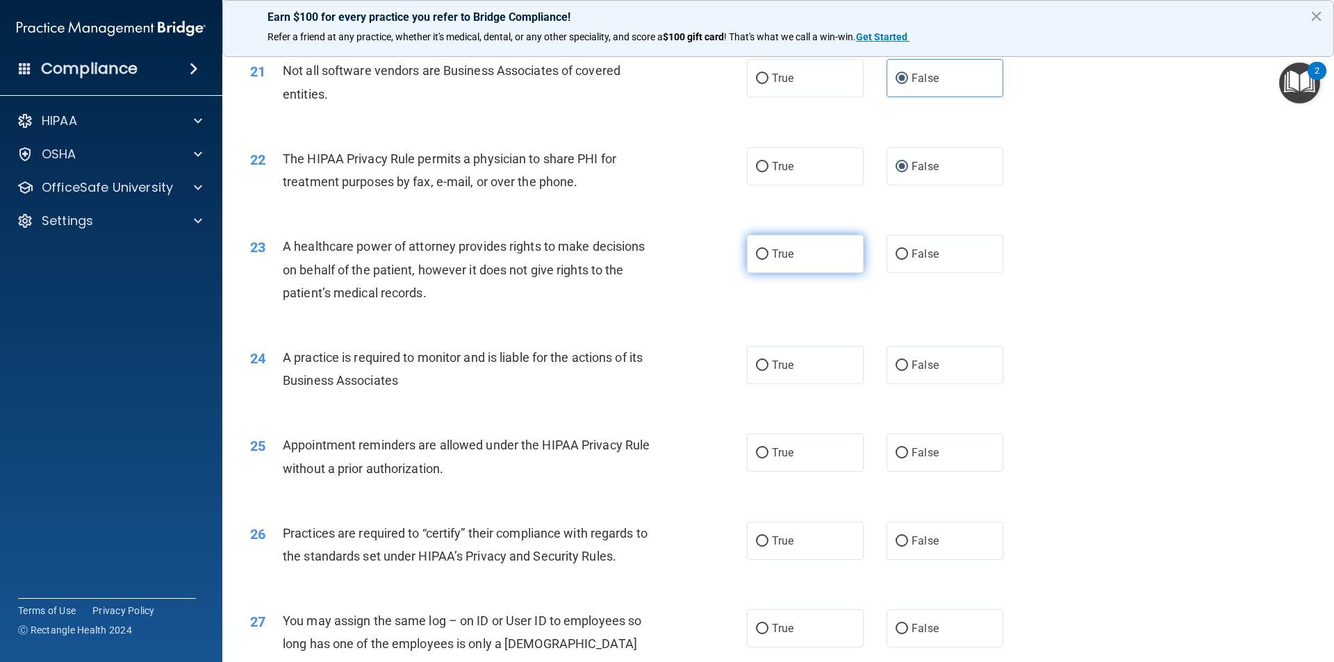
click at [718, 250] on span "True" at bounding box center [783, 253] width 22 height 13
click at [718, 250] on input "True" at bounding box center [762, 254] width 13 height 10
radio input "true"
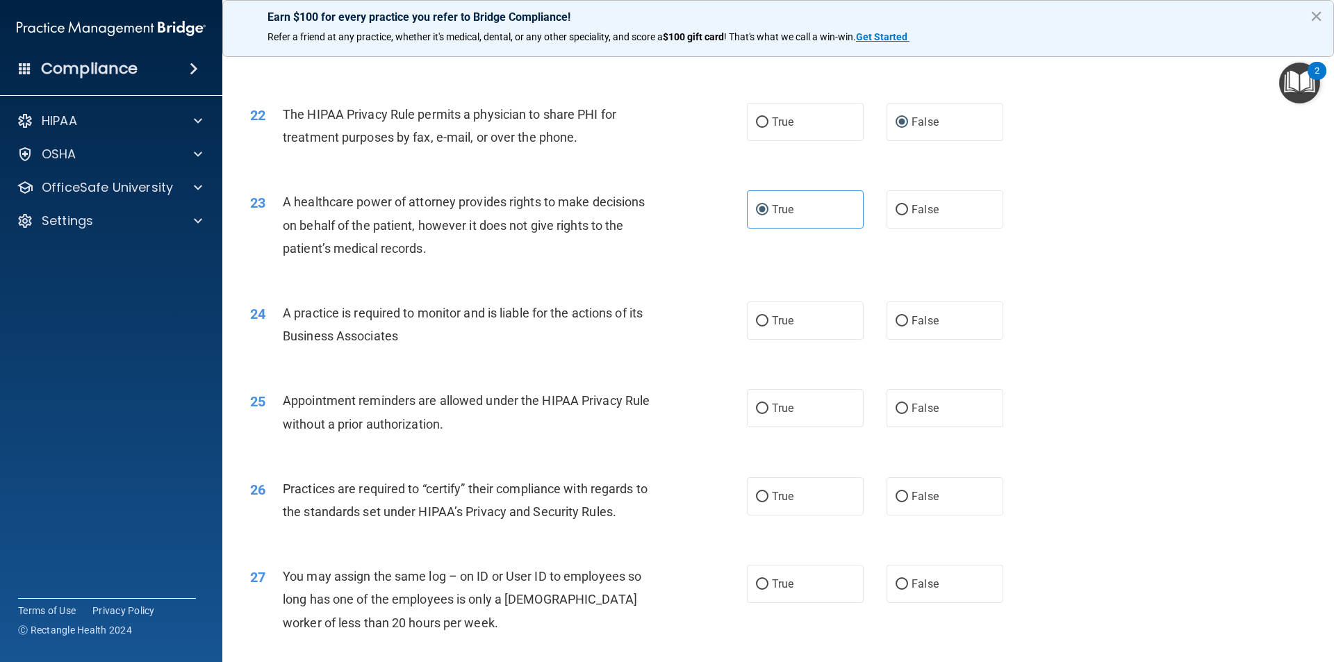
scroll to position [2224, 0]
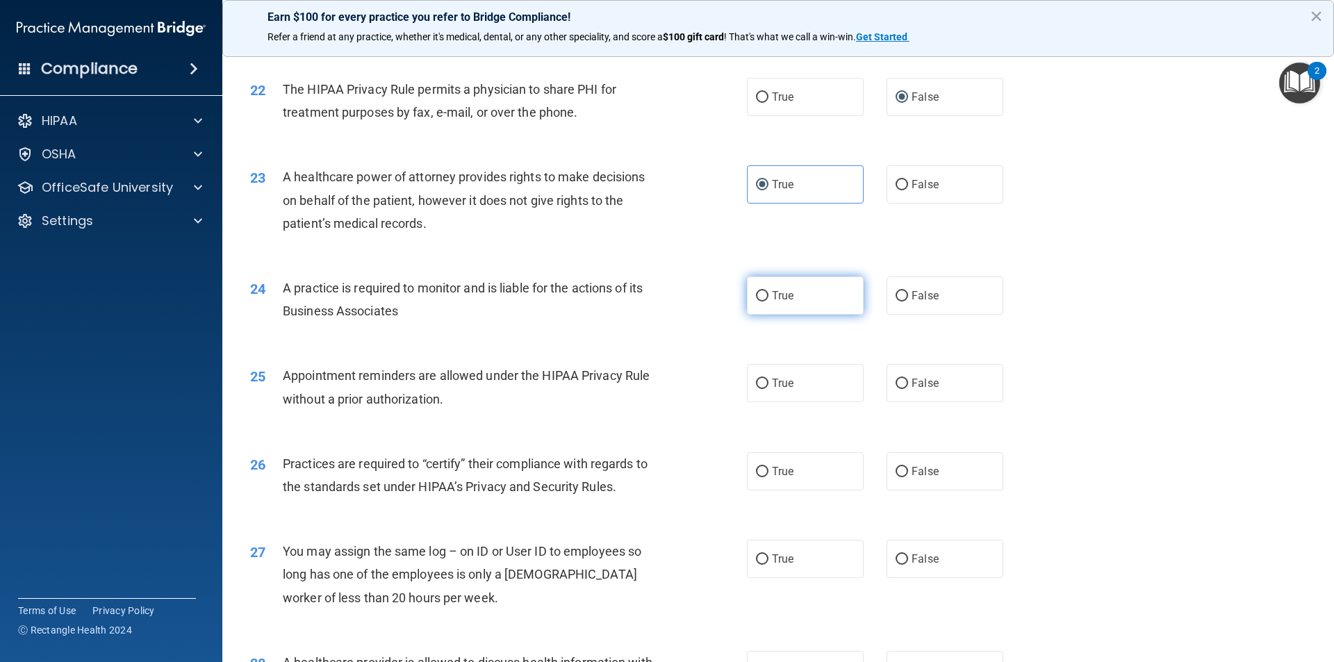
click at [718, 293] on input "True" at bounding box center [762, 296] width 13 height 10
radio input "true"
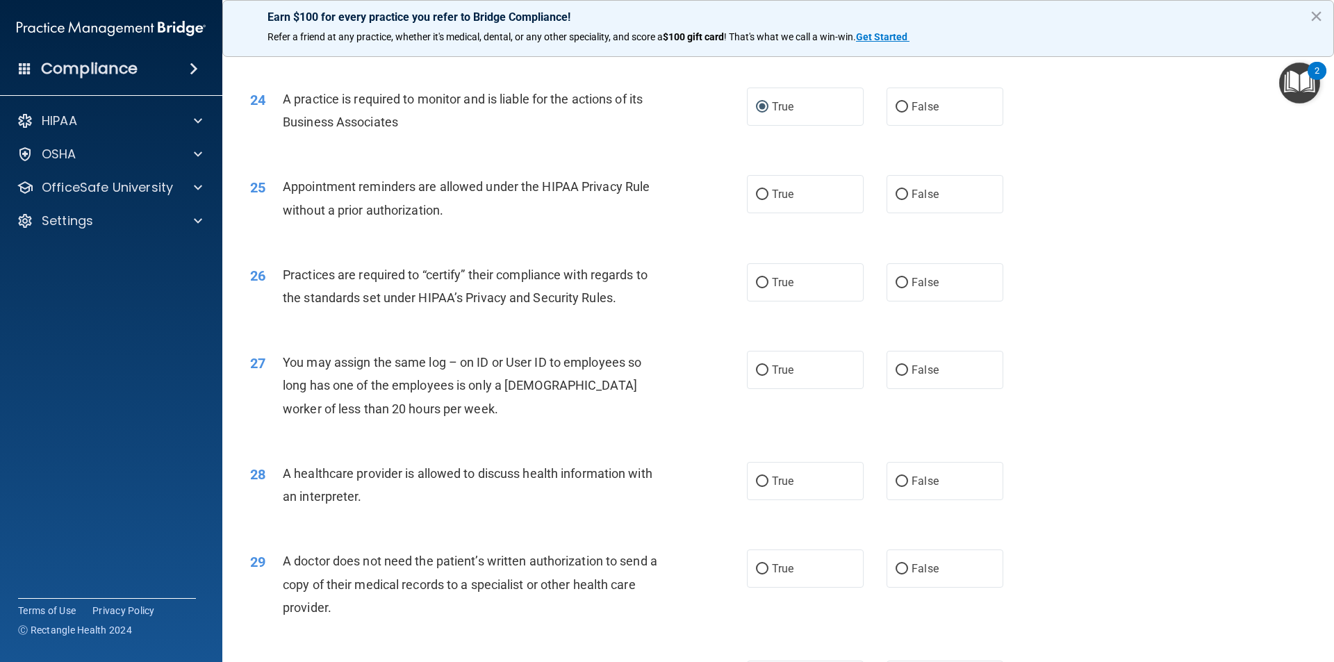
scroll to position [2502, 0]
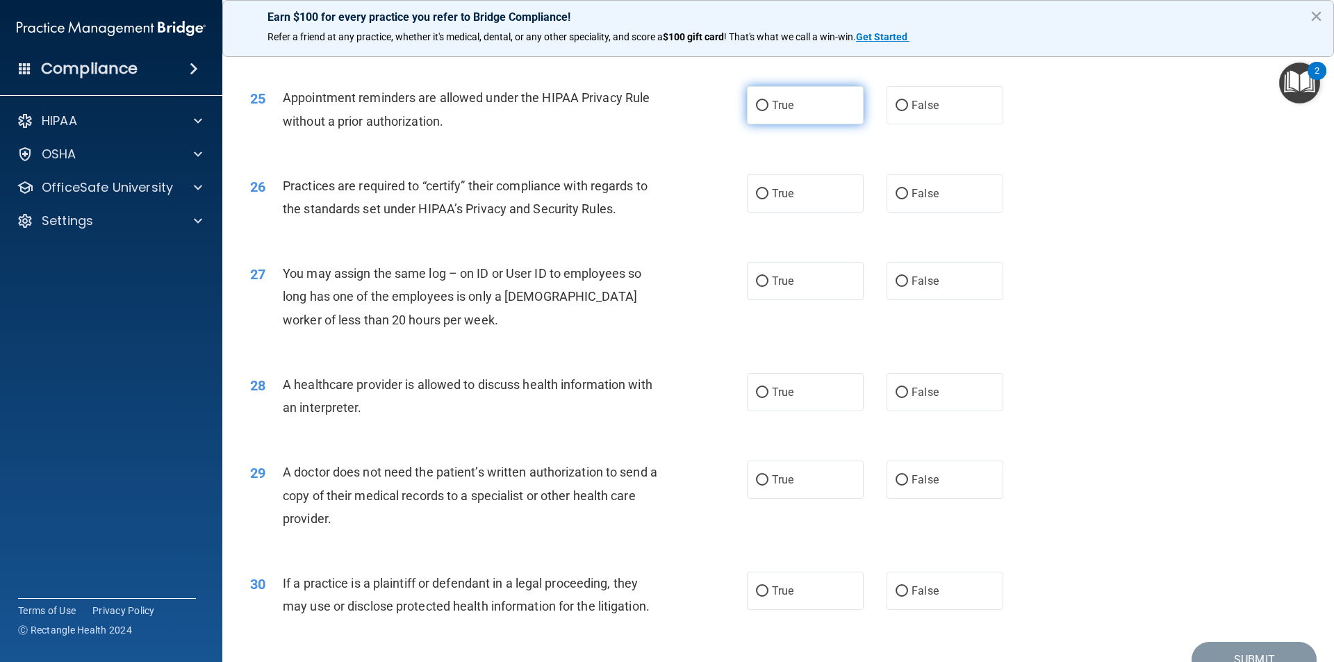
click at [718, 102] on label "True" at bounding box center [805, 105] width 117 height 38
click at [718, 102] on input "True" at bounding box center [762, 106] width 13 height 10
radio input "true"
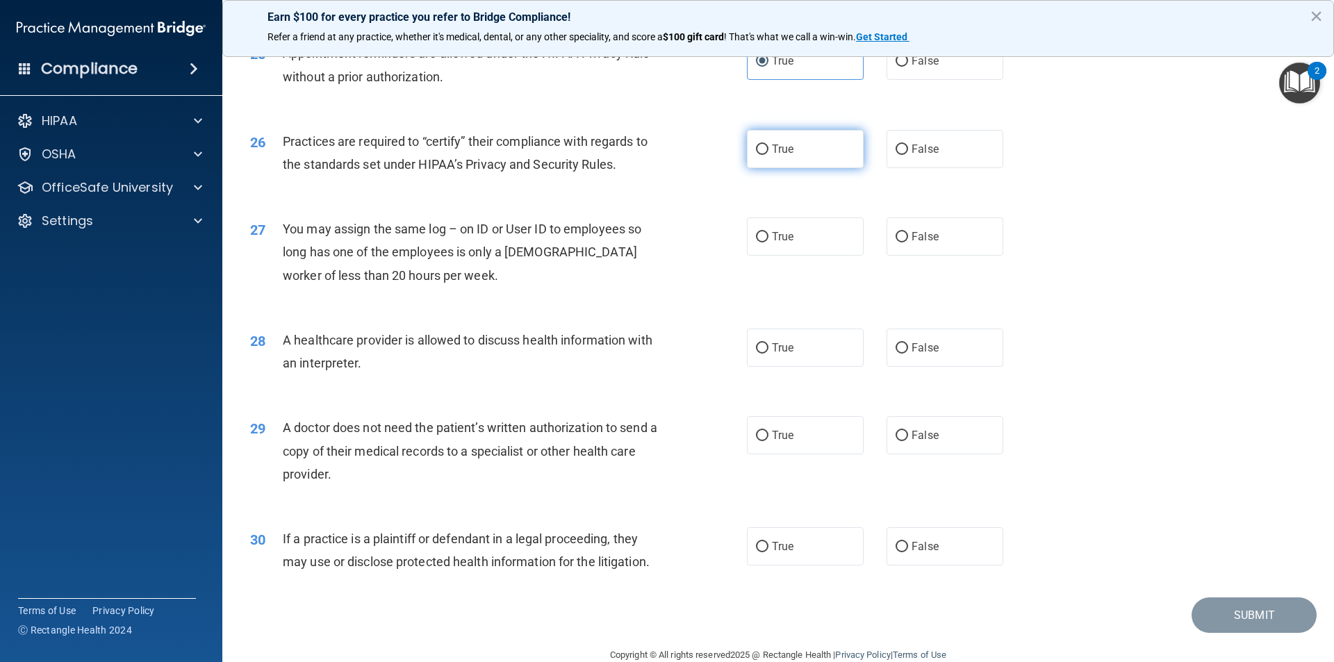
scroll to position [2571, 0]
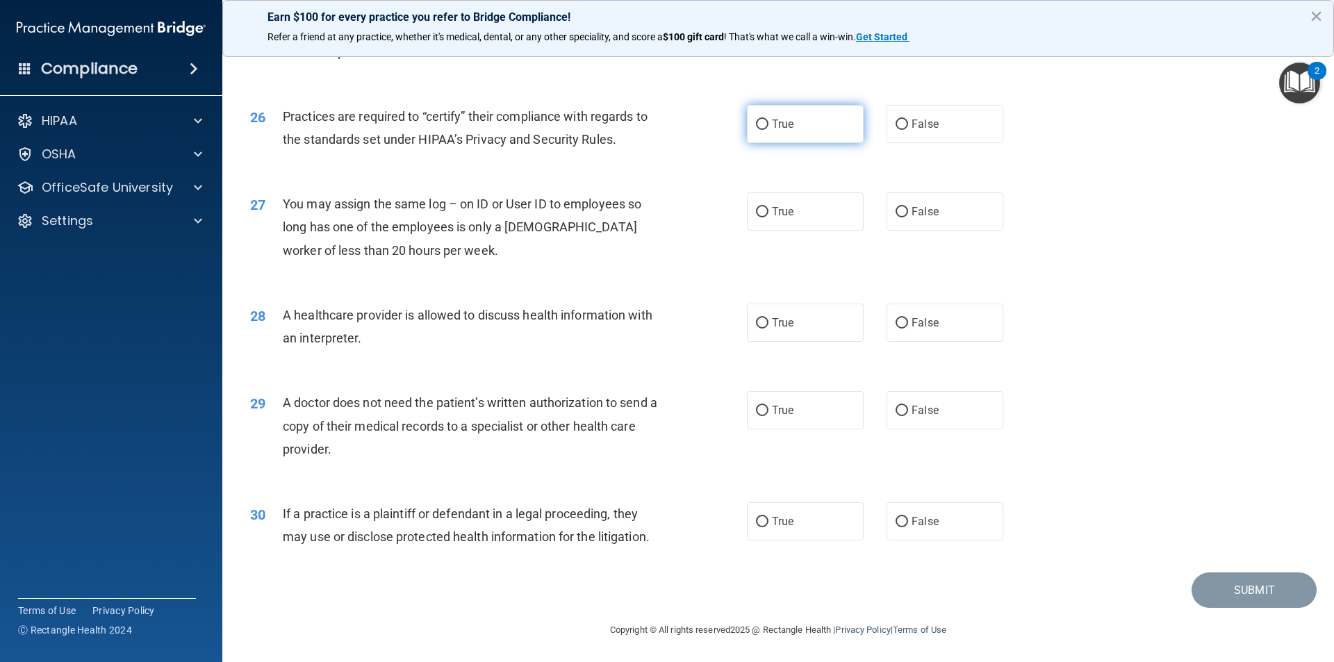
click at [718, 122] on span "True" at bounding box center [783, 123] width 22 height 13
click at [718, 122] on input "True" at bounding box center [762, 125] width 13 height 10
radio input "true"
click at [718, 198] on label "False" at bounding box center [945, 212] width 117 height 38
click at [718, 207] on input "False" at bounding box center [902, 212] width 13 height 10
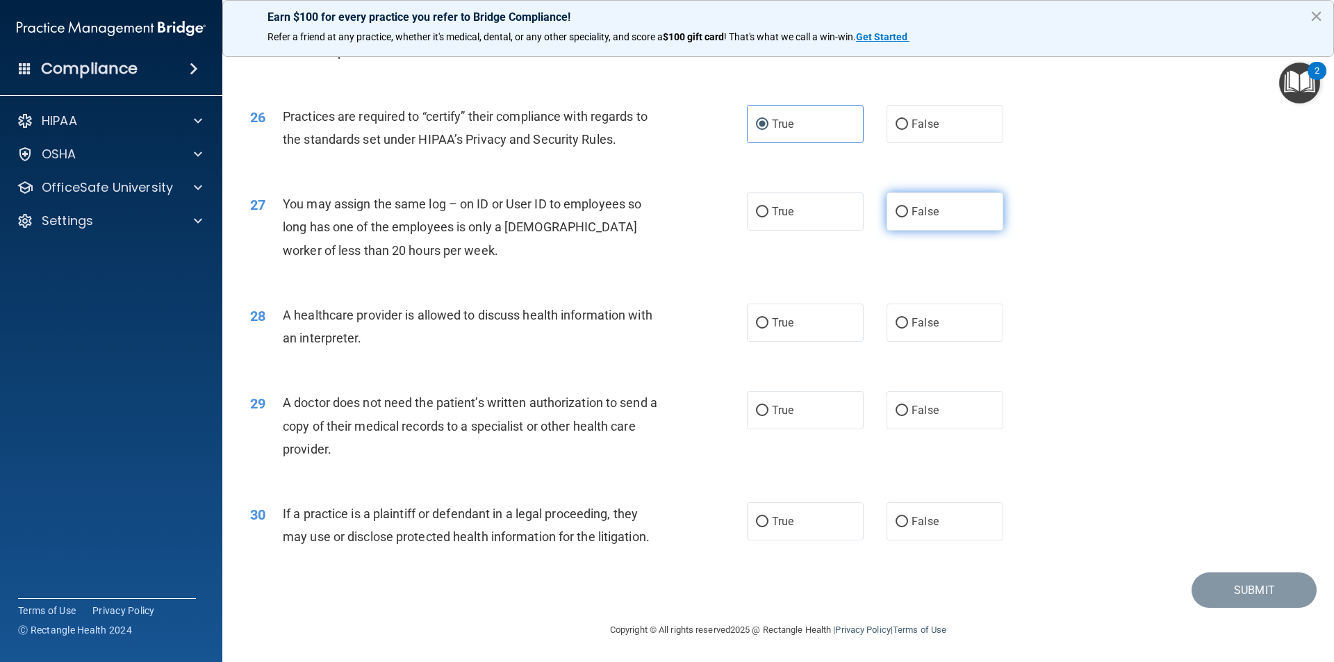
radio input "true"
click at [718, 312] on label "True" at bounding box center [805, 321] width 117 height 38
click at [718, 317] on input "True" at bounding box center [762, 322] width 13 height 10
radio input "true"
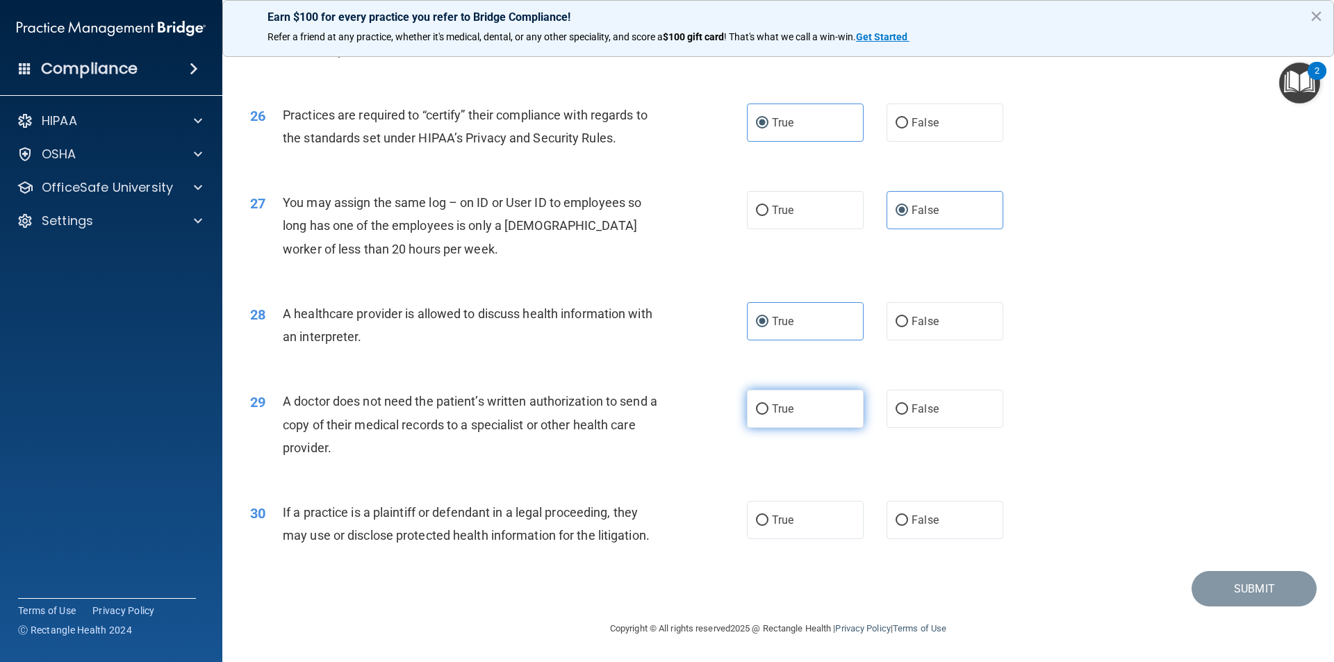
click at [718, 416] on label "True" at bounding box center [805, 409] width 117 height 38
click at [718, 415] on input "True" at bounding box center [762, 409] width 13 height 10
radio input "true"
click at [718, 517] on label "True" at bounding box center [805, 520] width 117 height 38
click at [718, 517] on input "True" at bounding box center [762, 521] width 13 height 10
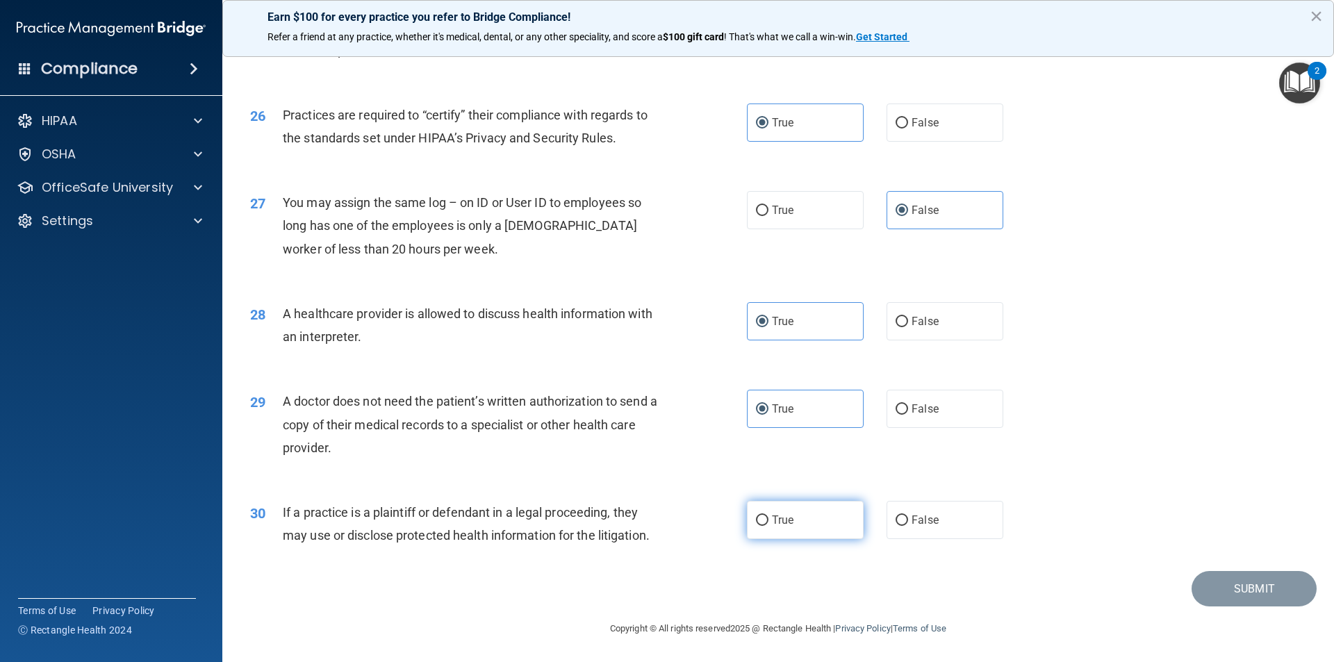
radio input "true"
drag, startPoint x: 1226, startPoint y: 610, endPoint x: 1238, endPoint y: 591, distance: 22.8
click at [718, 517] on footer "Copyright © All rights reserved 2025 @ Rectangle Health | Privacy Policy | Term…" at bounding box center [778, 628] width 1056 height 42
click at [718, 517] on button "Submit" at bounding box center [1254, 588] width 125 height 35
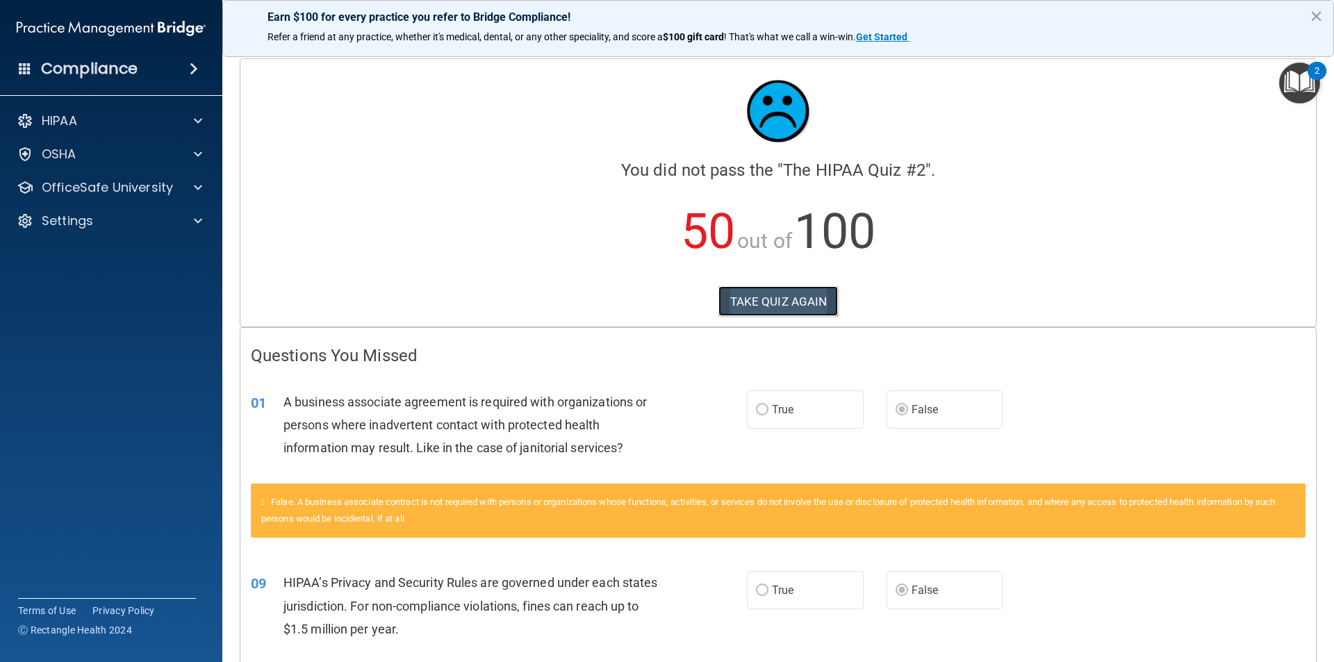
click at [718, 295] on button "TAKE QUIZ AGAIN" at bounding box center [779, 301] width 120 height 31
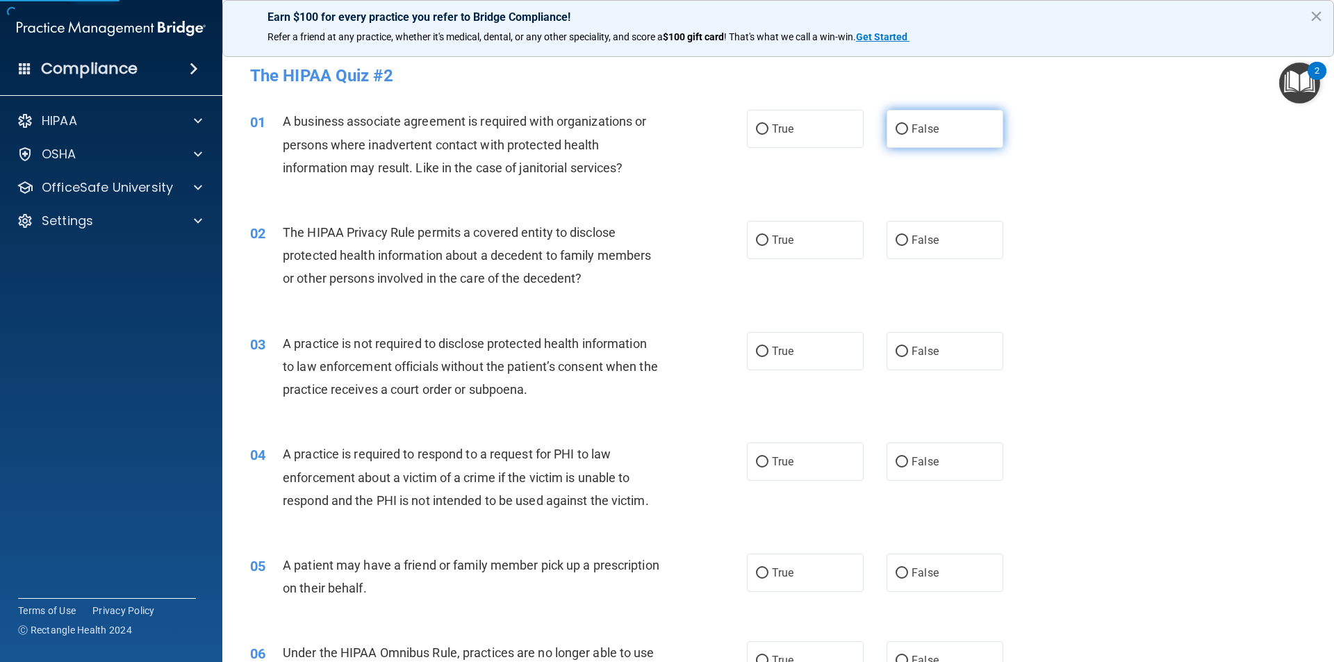
click at [718, 126] on span "False" at bounding box center [925, 128] width 27 height 13
click at [718, 126] on input "False" at bounding box center [902, 129] width 13 height 10
radio input "true"
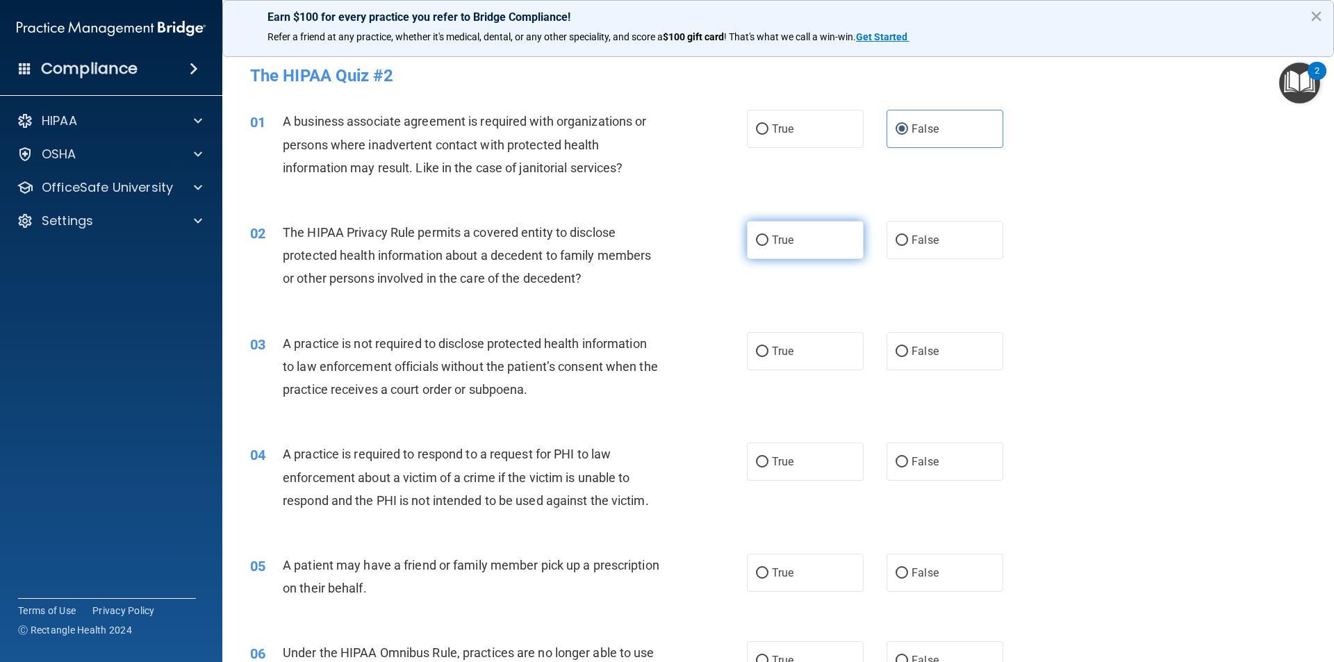
click at [718, 235] on label "True" at bounding box center [805, 240] width 117 height 38
click at [718, 236] on input "True" at bounding box center [762, 241] width 13 height 10
radio input "true"
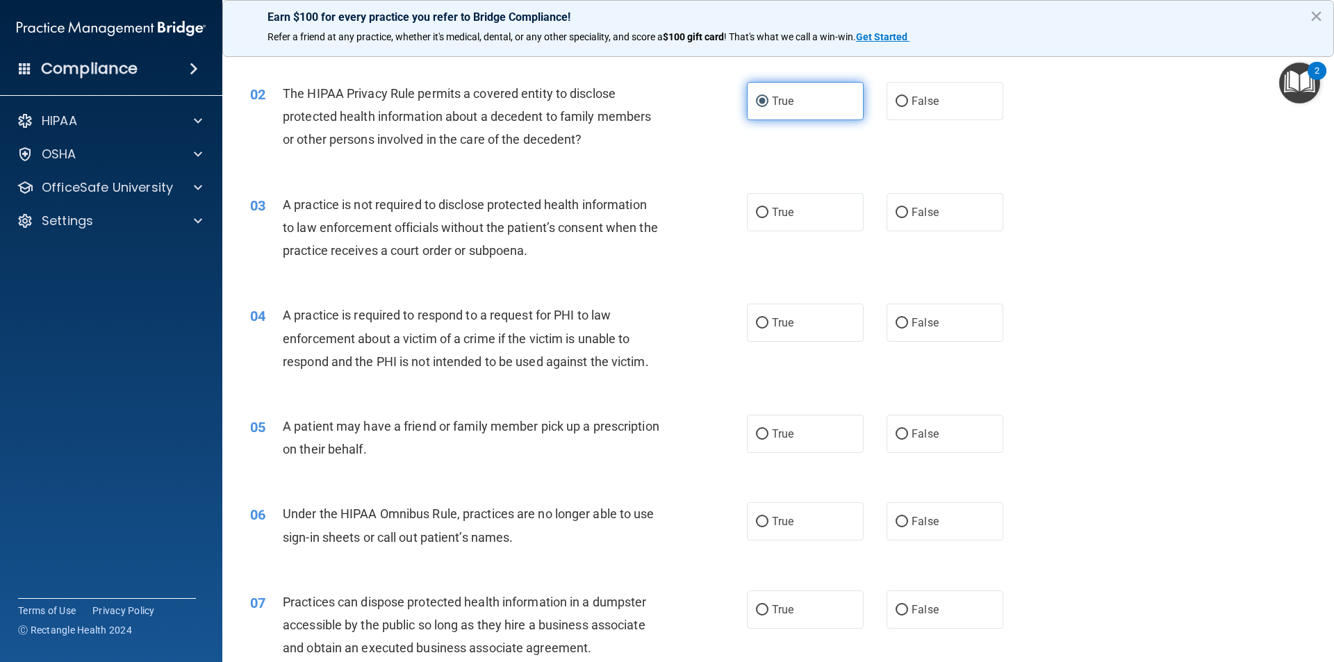
scroll to position [208, 0]
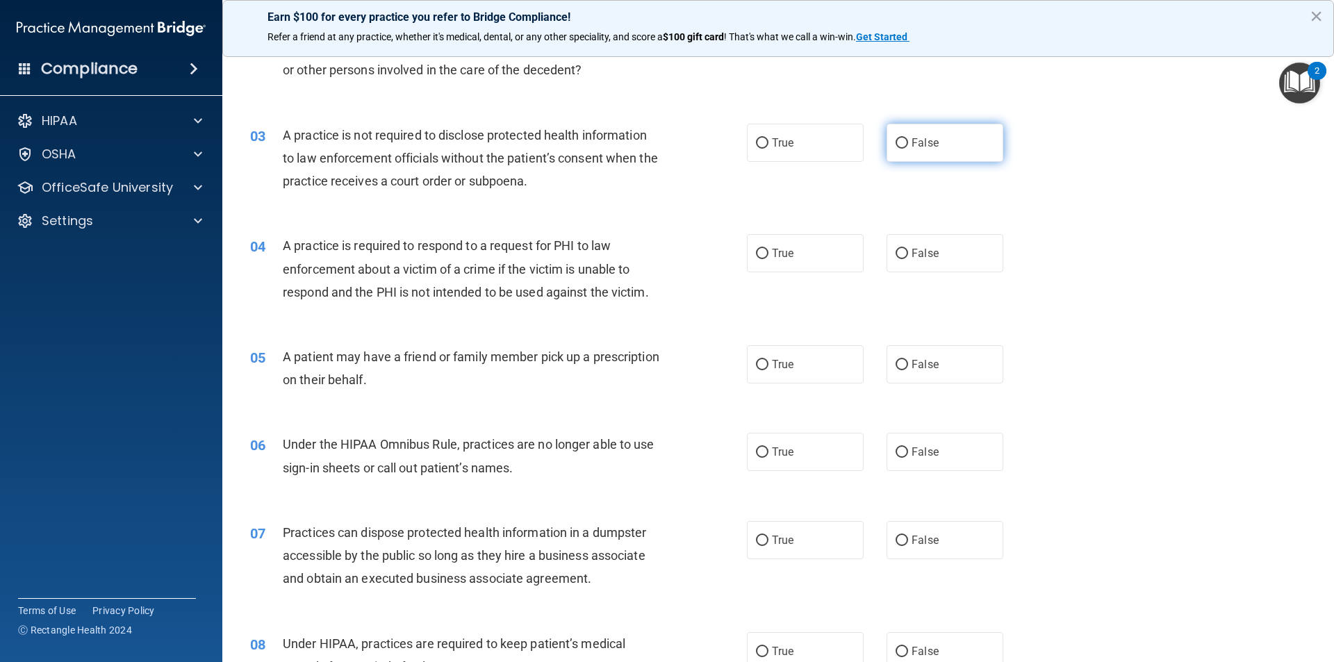
click at [718, 158] on label "False" at bounding box center [945, 143] width 117 height 38
click at [718, 149] on input "False" at bounding box center [902, 143] width 13 height 10
radio input "true"
click at [718, 249] on label "True" at bounding box center [805, 253] width 117 height 38
click at [718, 249] on input "True" at bounding box center [762, 254] width 13 height 10
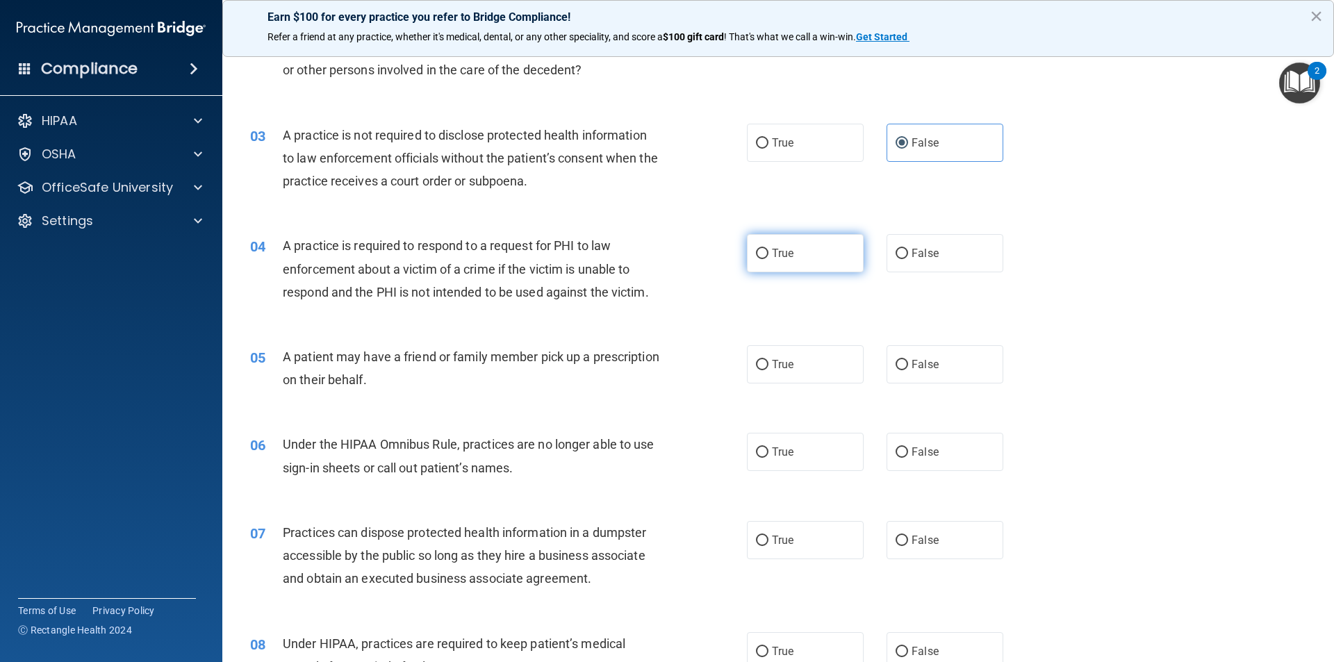
radio input "true"
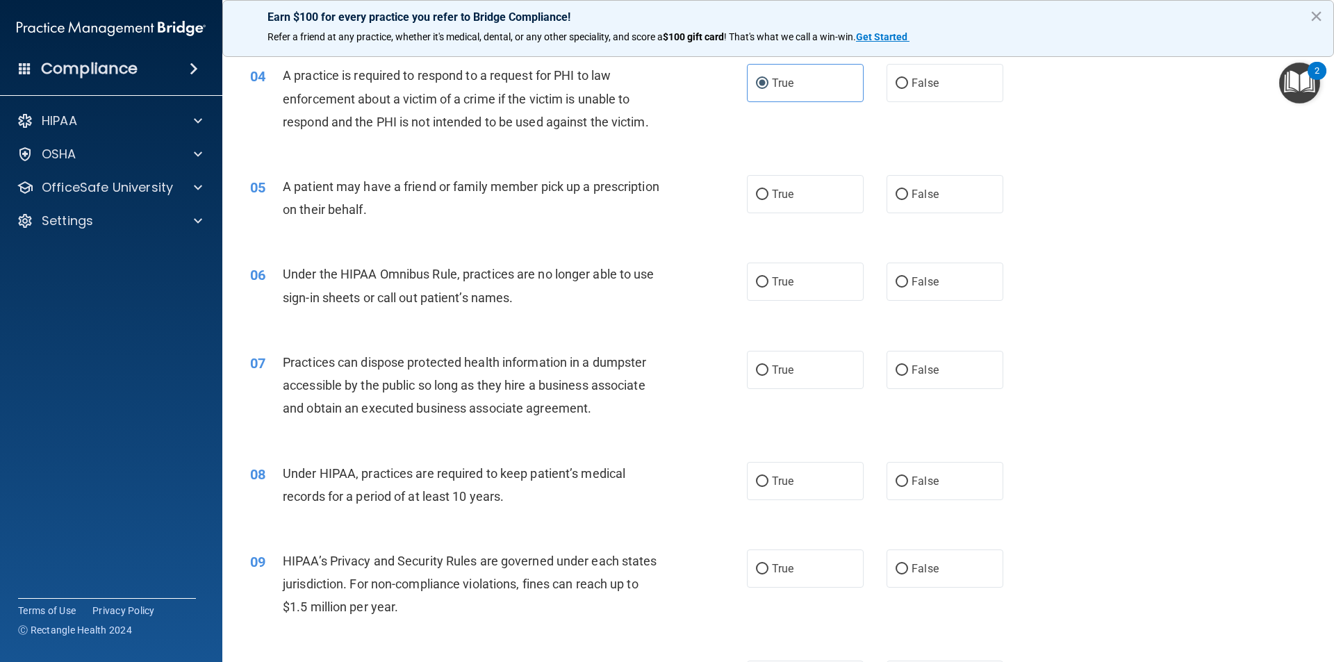
scroll to position [417, 0]
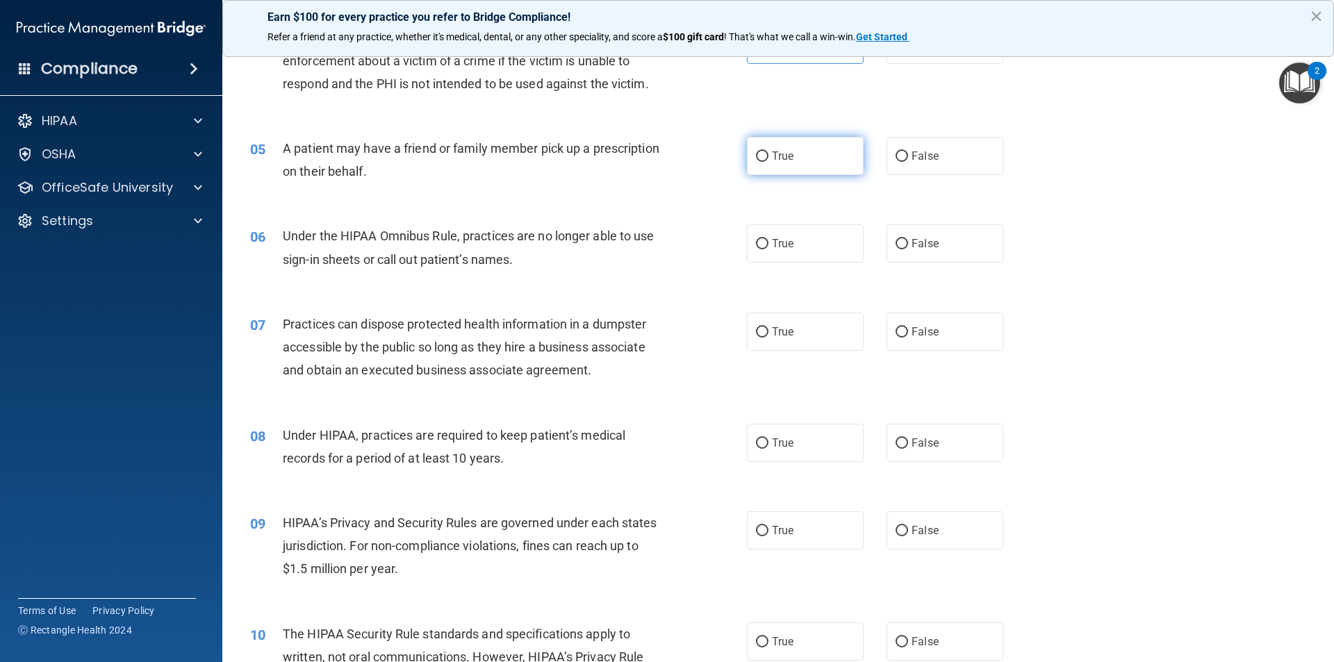
click at [718, 152] on label "True" at bounding box center [805, 156] width 117 height 38
click at [718, 152] on input "True" at bounding box center [762, 157] width 13 height 10
radio input "true"
click at [718, 229] on label "False" at bounding box center [945, 243] width 117 height 38
click at [718, 239] on input "False" at bounding box center [902, 244] width 13 height 10
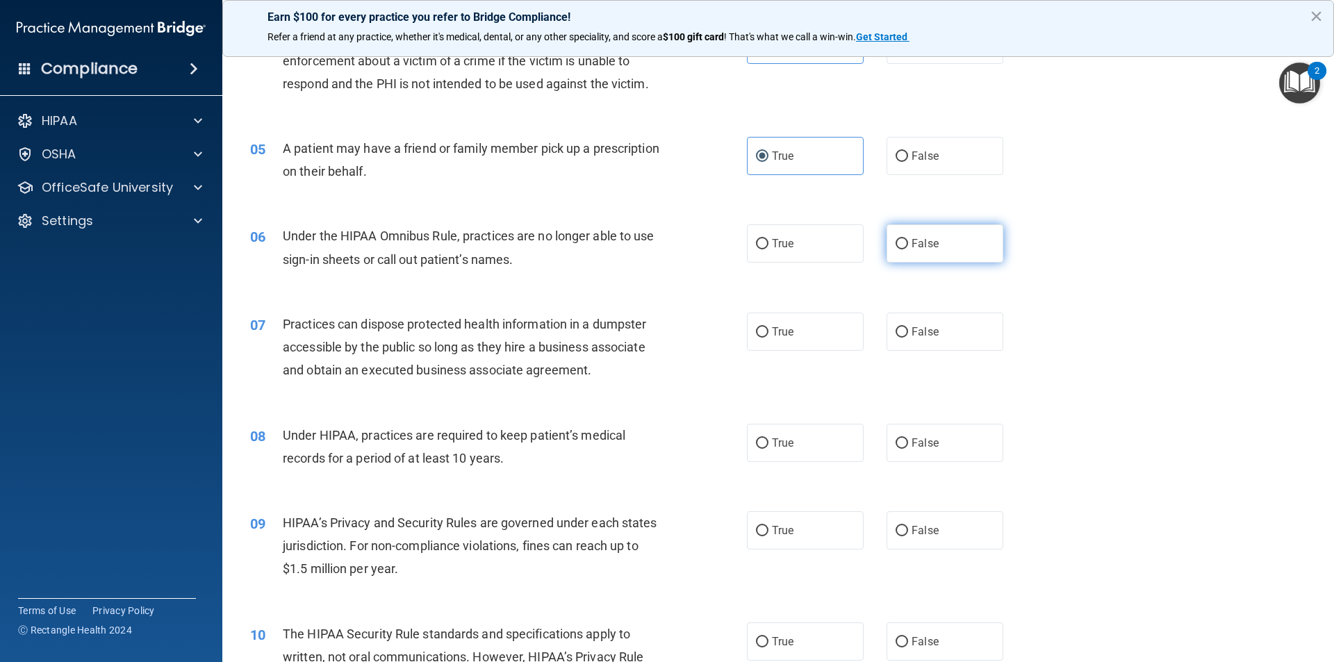
radio input "true"
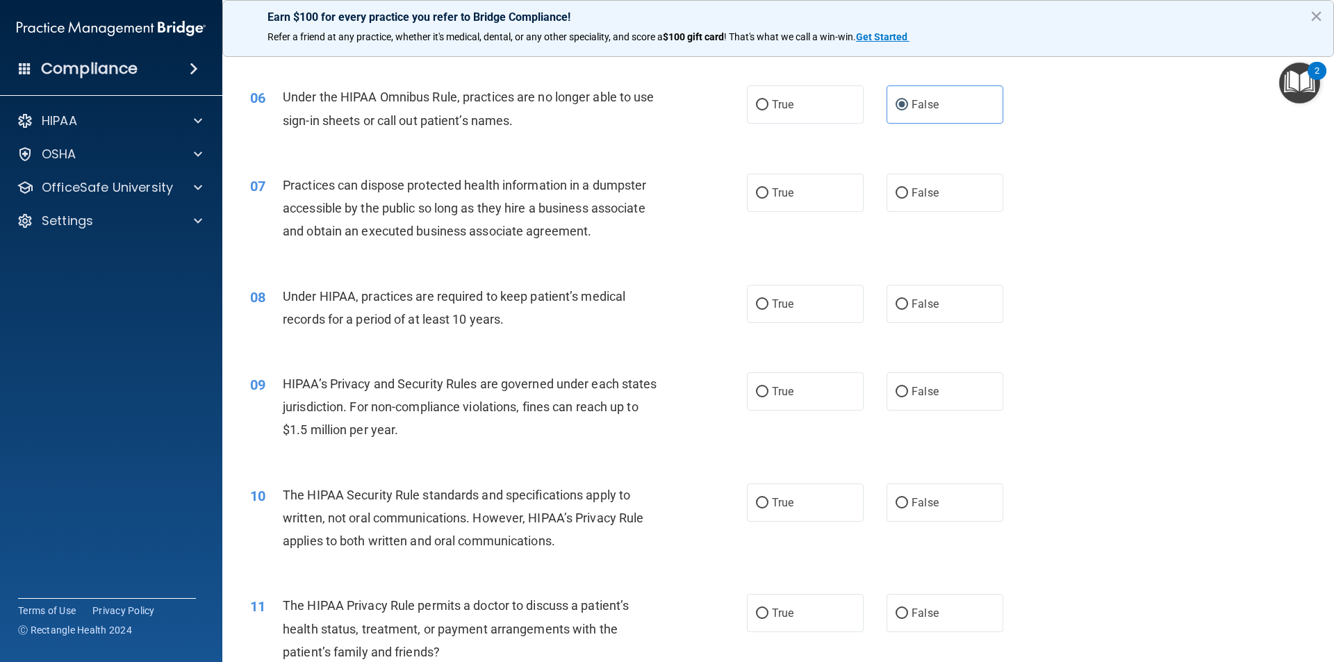
scroll to position [625, 0]
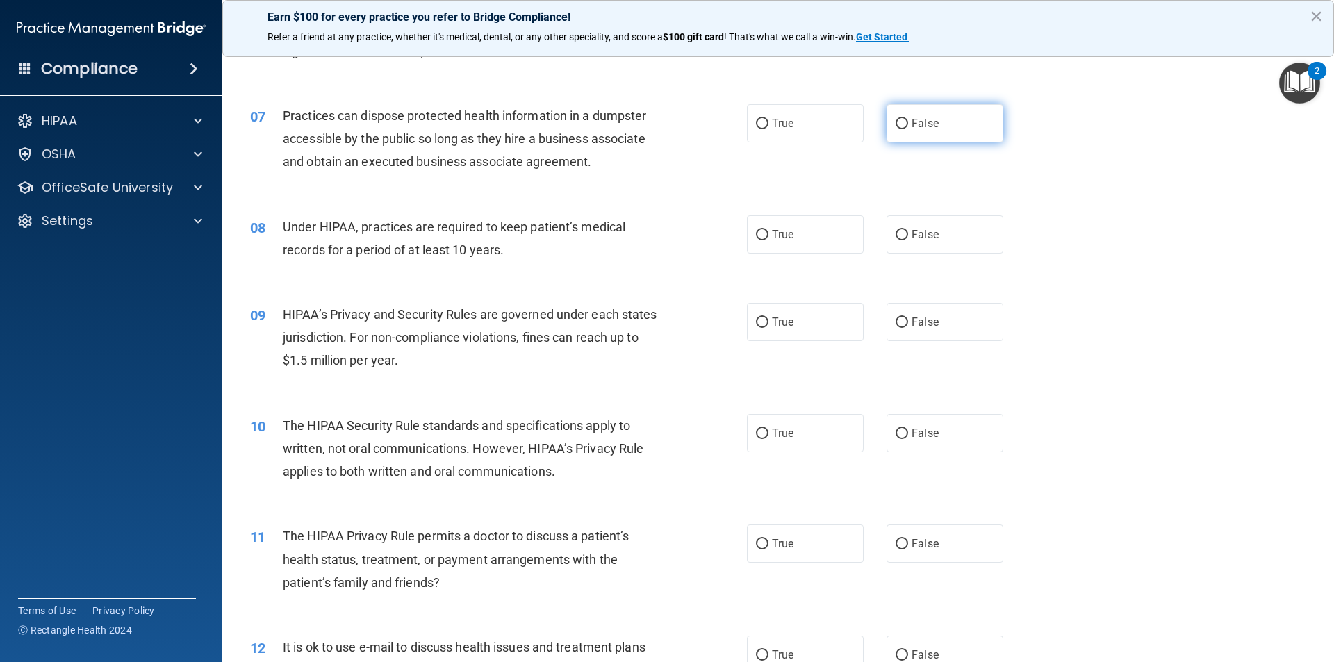
click at [718, 108] on label "False" at bounding box center [945, 123] width 117 height 38
click at [718, 119] on input "False" at bounding box center [902, 124] width 13 height 10
radio input "true"
click at [718, 236] on input "False" at bounding box center [902, 235] width 13 height 10
radio input "true"
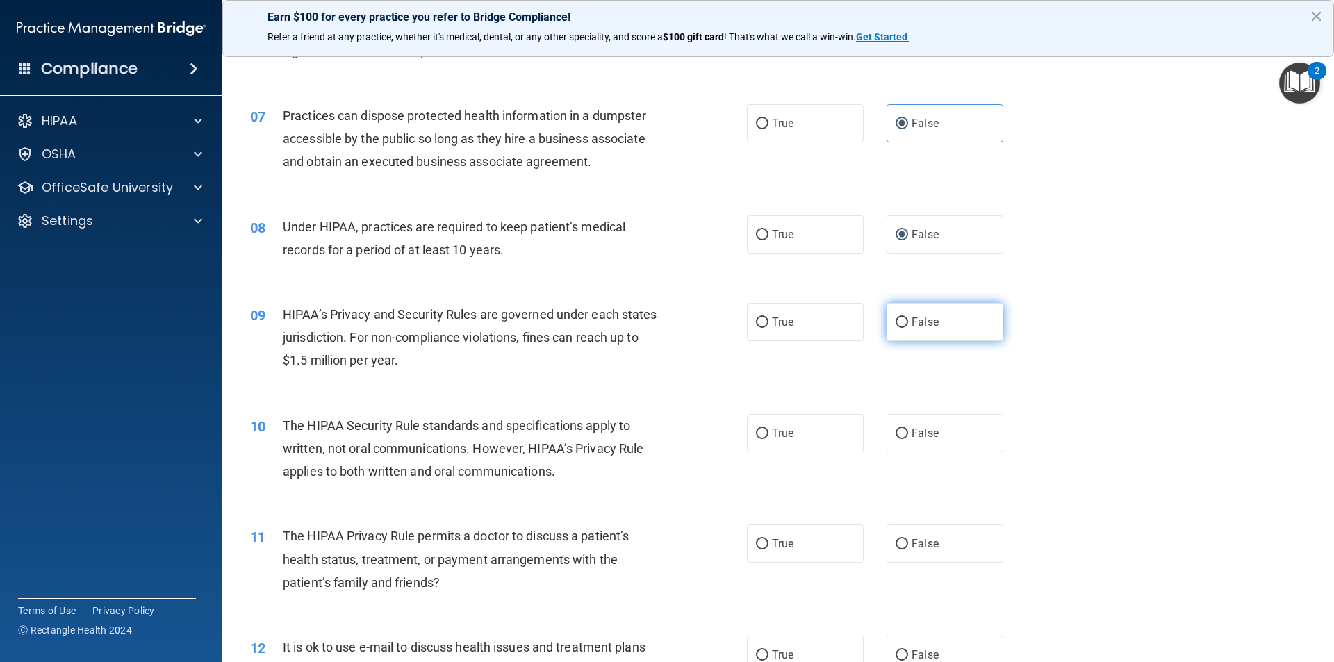
click at [718, 325] on span "False" at bounding box center [925, 322] width 27 height 13
click at [718, 325] on input "False" at bounding box center [902, 323] width 13 height 10
radio input "true"
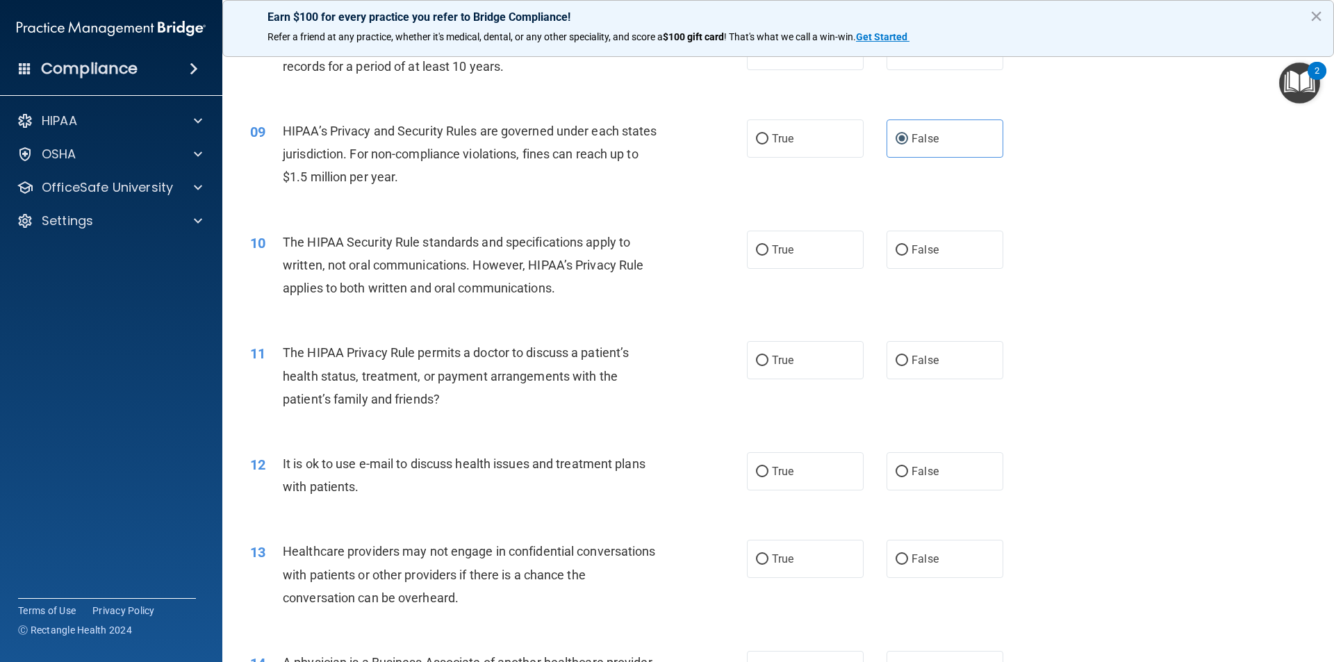
scroll to position [834, 0]
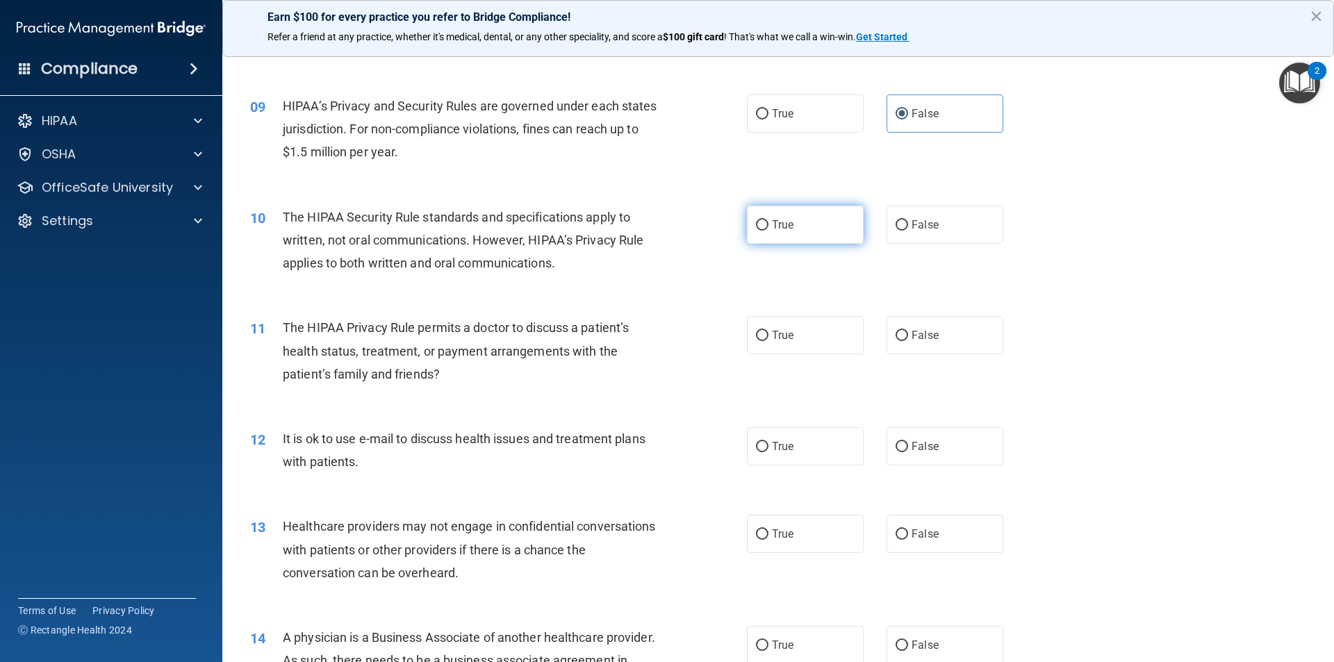
click at [718, 207] on label "True" at bounding box center [805, 225] width 117 height 38
click at [718, 220] on input "True" at bounding box center [762, 225] width 13 height 10
radio input "true"
click at [718, 327] on label "True" at bounding box center [805, 335] width 117 height 38
click at [718, 331] on input "True" at bounding box center [762, 336] width 13 height 10
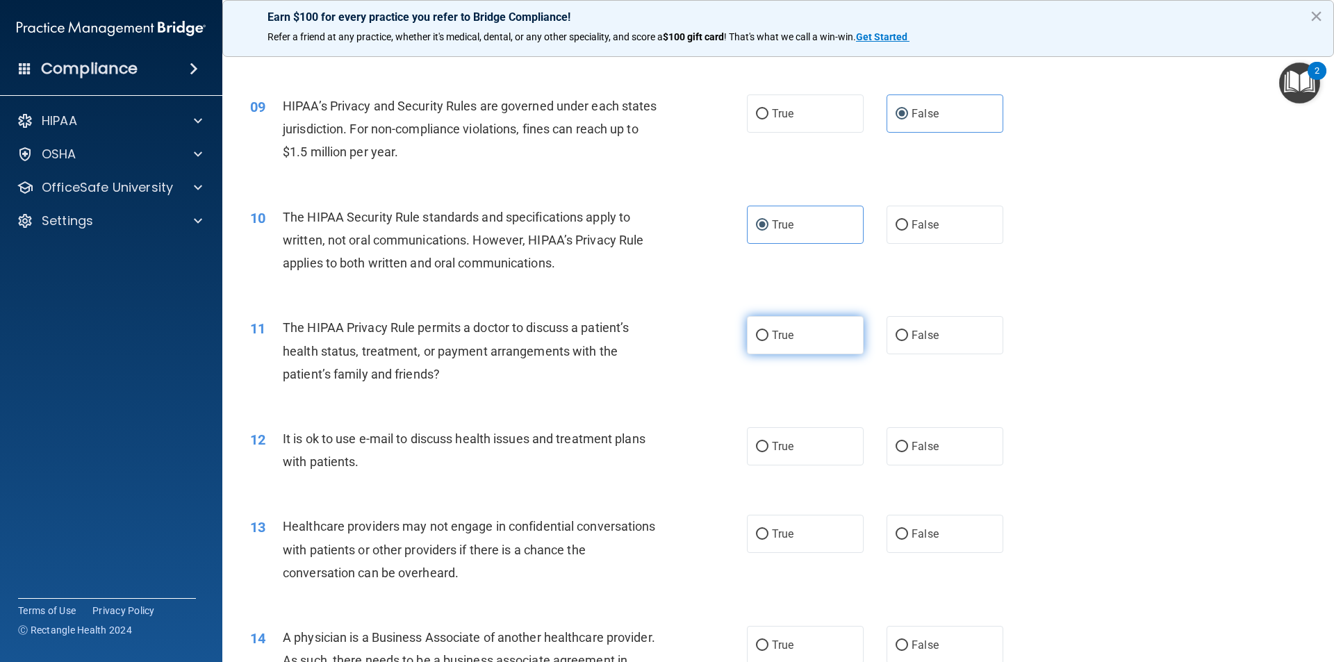
radio input "true"
click at [718, 445] on label "True" at bounding box center [805, 446] width 117 height 38
click at [718, 445] on input "True" at bounding box center [762, 447] width 13 height 10
radio input "true"
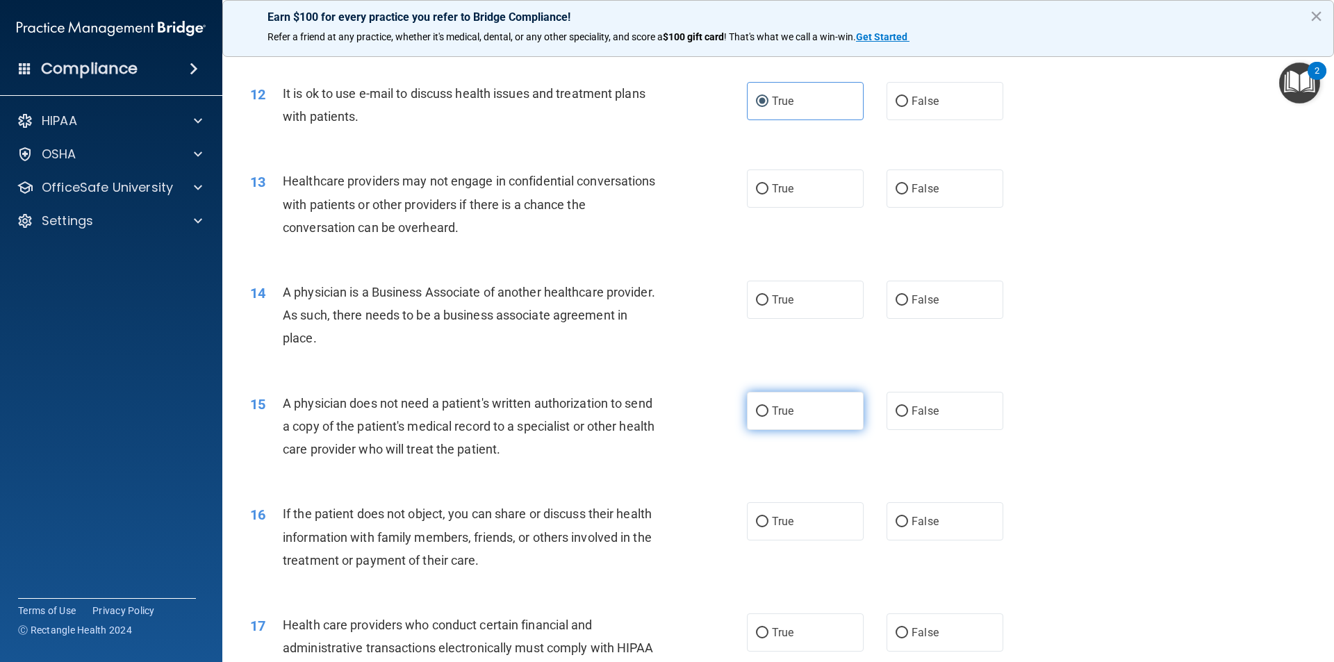
scroll to position [1181, 0]
click at [718, 165] on div "13 Healthcare providers may not engage in confidential conversations with patie…" at bounding box center [778, 205] width 1077 height 111
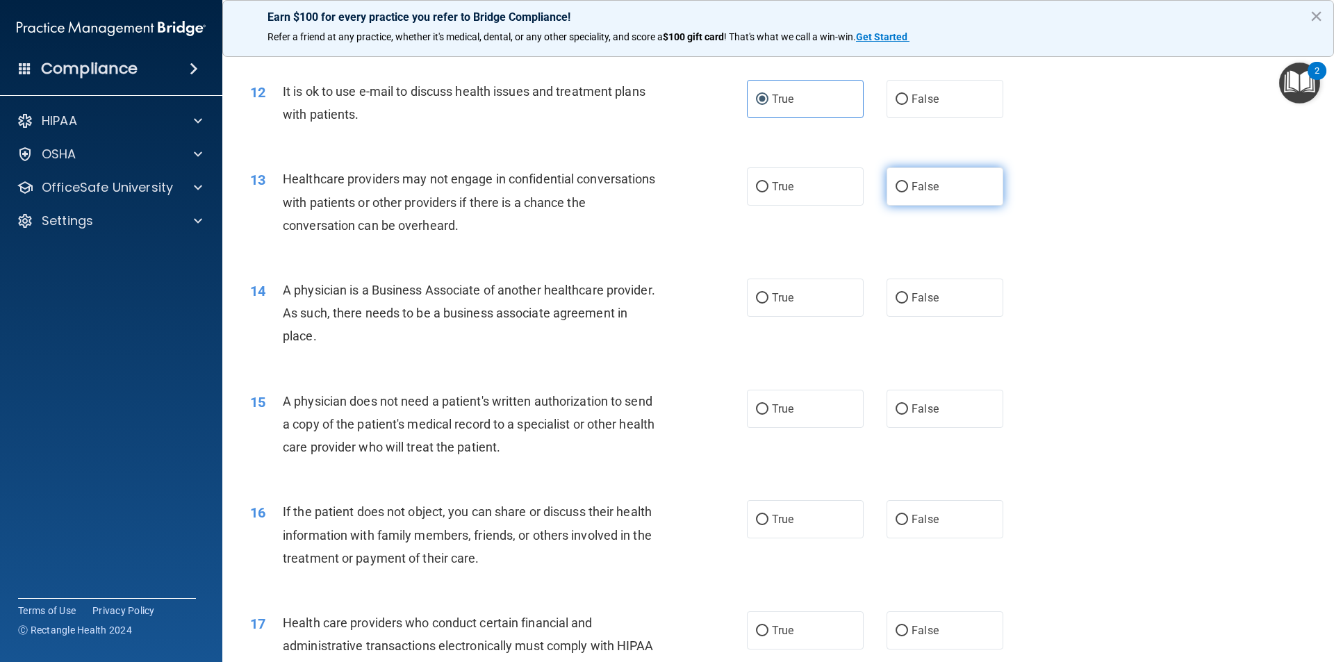
click at [718, 193] on label "False" at bounding box center [945, 186] width 117 height 38
click at [718, 193] on input "False" at bounding box center [902, 187] width 13 height 10
radio input "true"
click at [718, 312] on label "False" at bounding box center [945, 298] width 117 height 38
click at [718, 304] on input "False" at bounding box center [902, 298] width 13 height 10
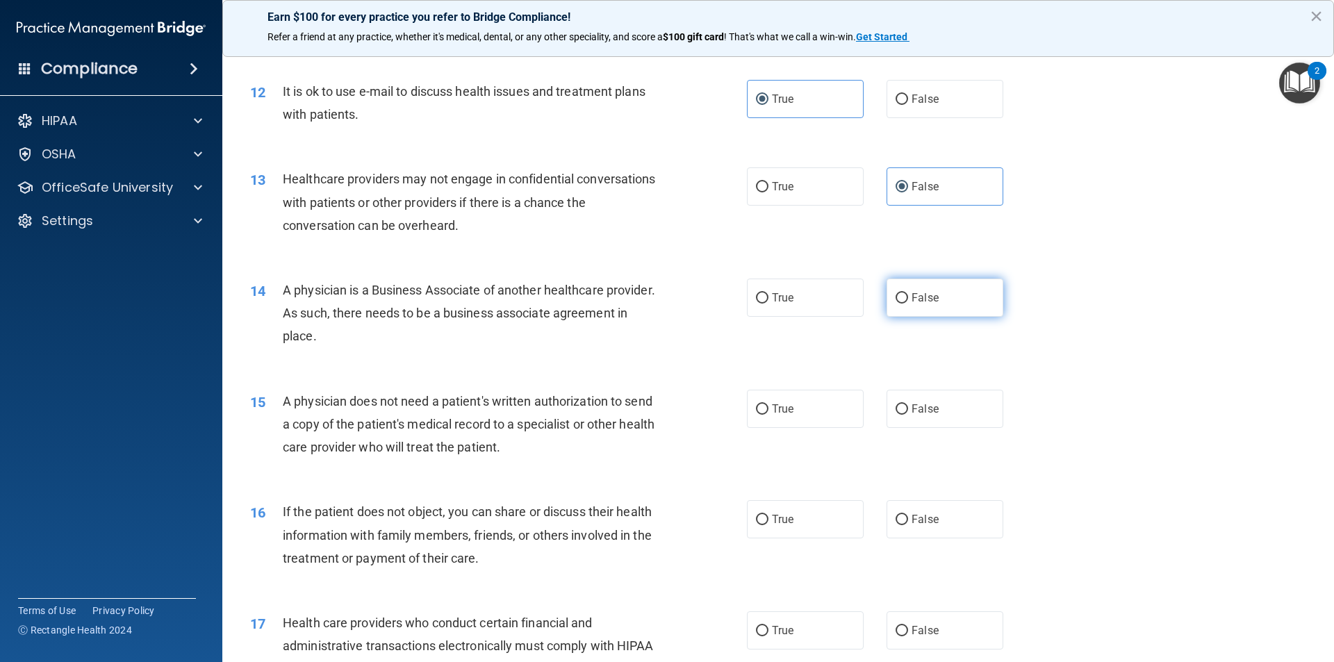
radio input "true"
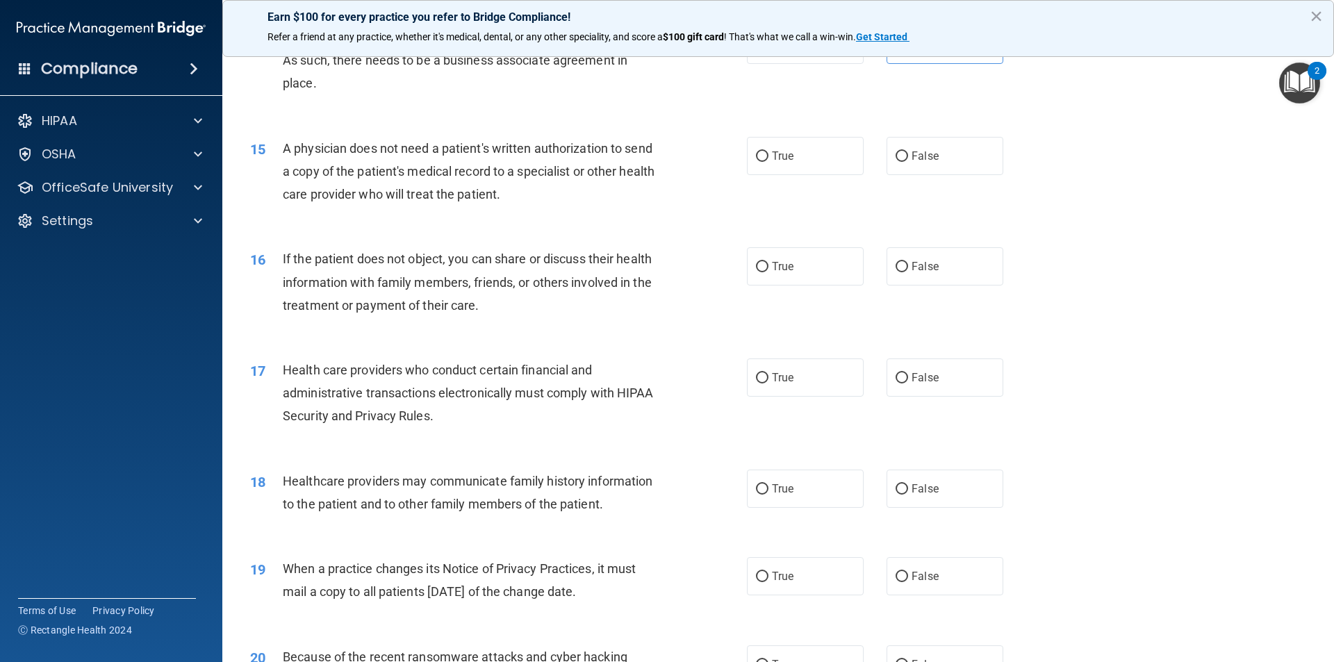
scroll to position [1459, 0]
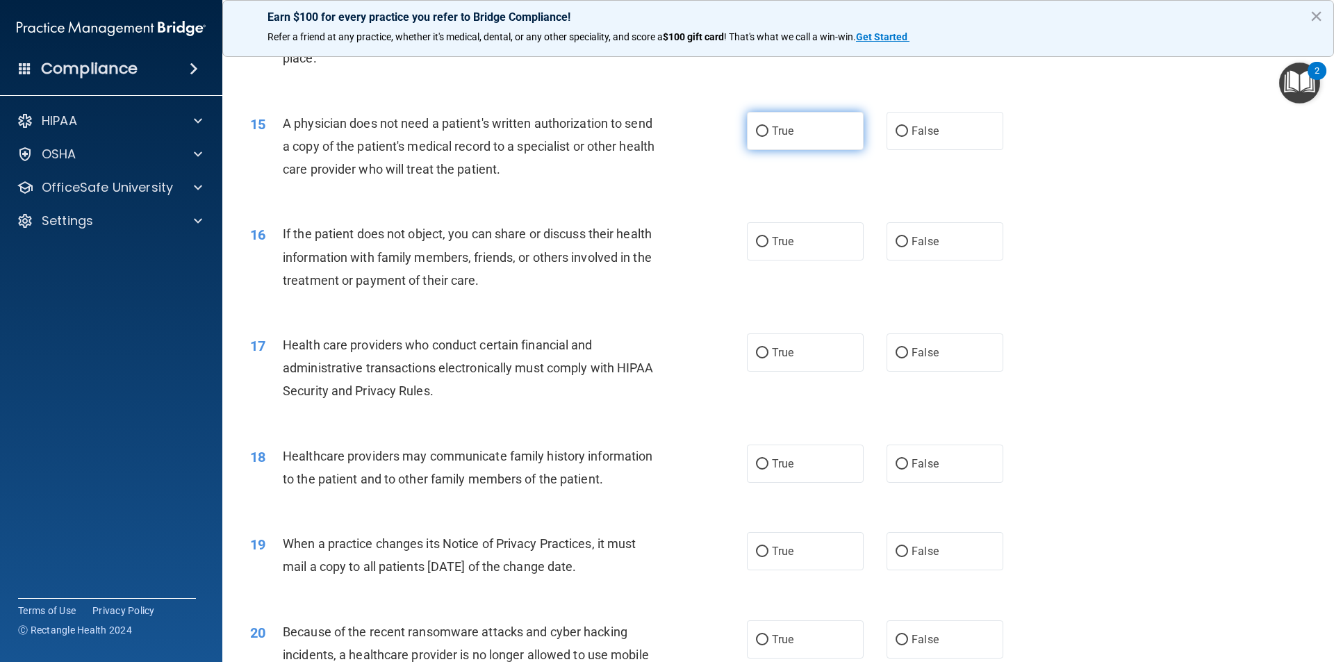
click at [718, 140] on label "True" at bounding box center [805, 131] width 117 height 38
click at [718, 137] on input "True" at bounding box center [762, 131] width 13 height 10
radio input "true"
click at [718, 238] on span "True" at bounding box center [783, 241] width 22 height 13
click at [718, 238] on input "True" at bounding box center [762, 242] width 13 height 10
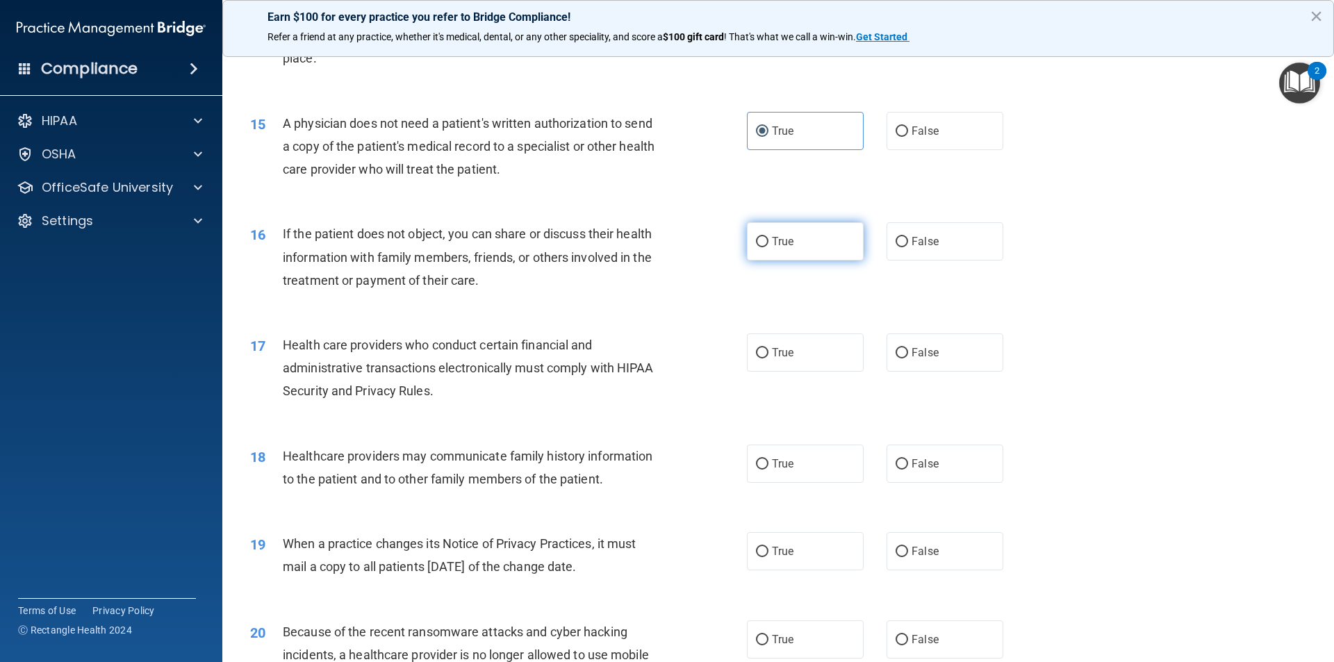
radio input "true"
click at [718, 338] on label "True" at bounding box center [805, 353] width 117 height 38
click at [718, 348] on input "True" at bounding box center [762, 353] width 13 height 10
radio input "true"
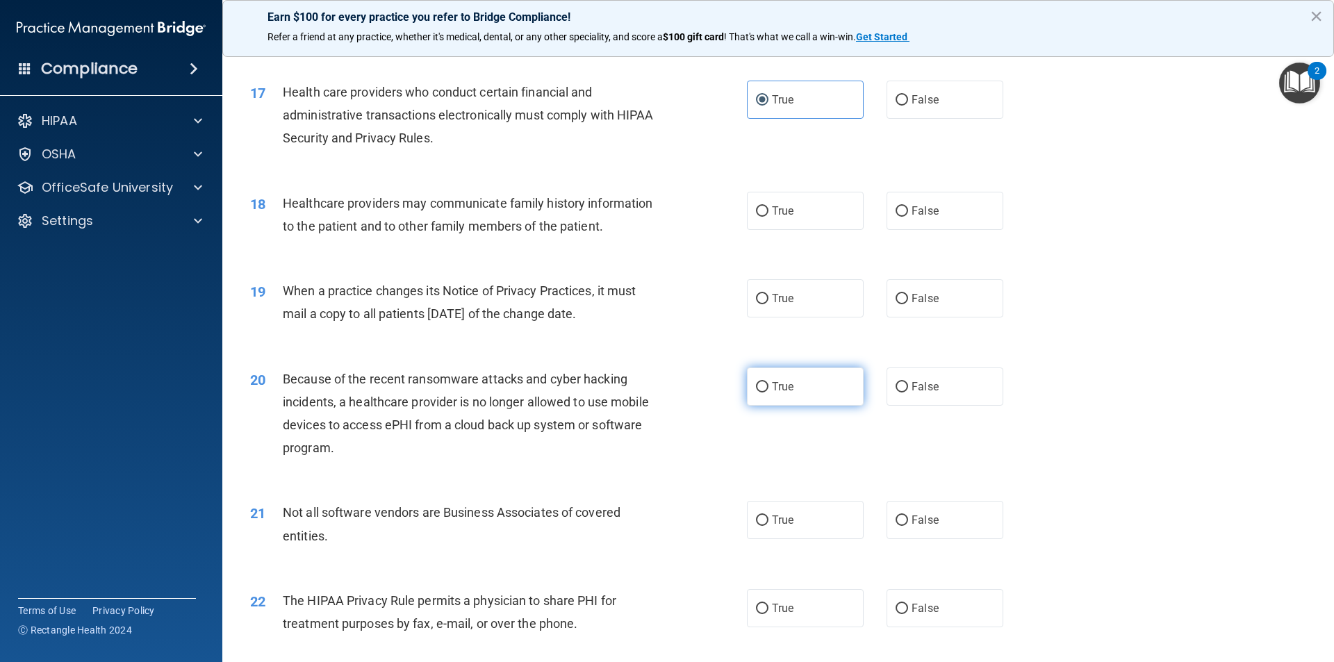
scroll to position [1737, 0]
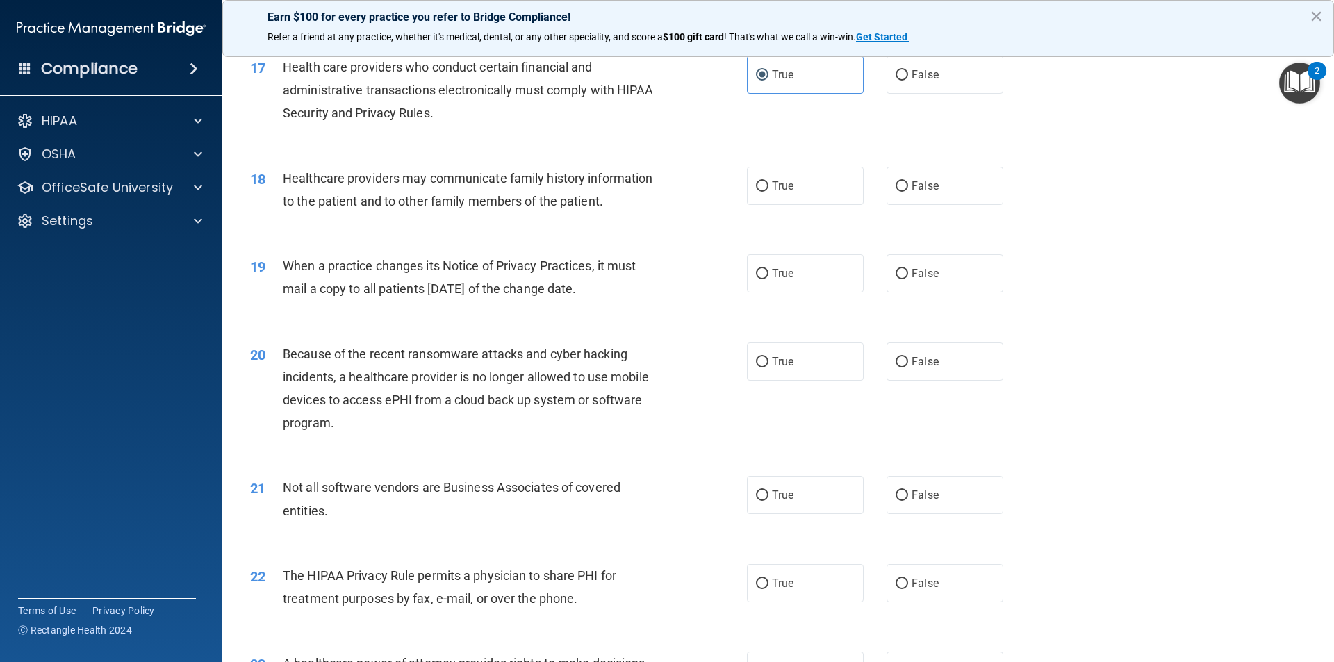
drag, startPoint x: 897, startPoint y: 177, endPoint x: 933, endPoint y: 229, distance: 63.4
click at [718, 177] on label "False" at bounding box center [945, 186] width 117 height 38
click at [718, 181] on input "False" at bounding box center [902, 186] width 13 height 10
radio input "true"
drag, startPoint x: 922, startPoint y: 268, endPoint x: 931, endPoint y: 277, distance: 12.8
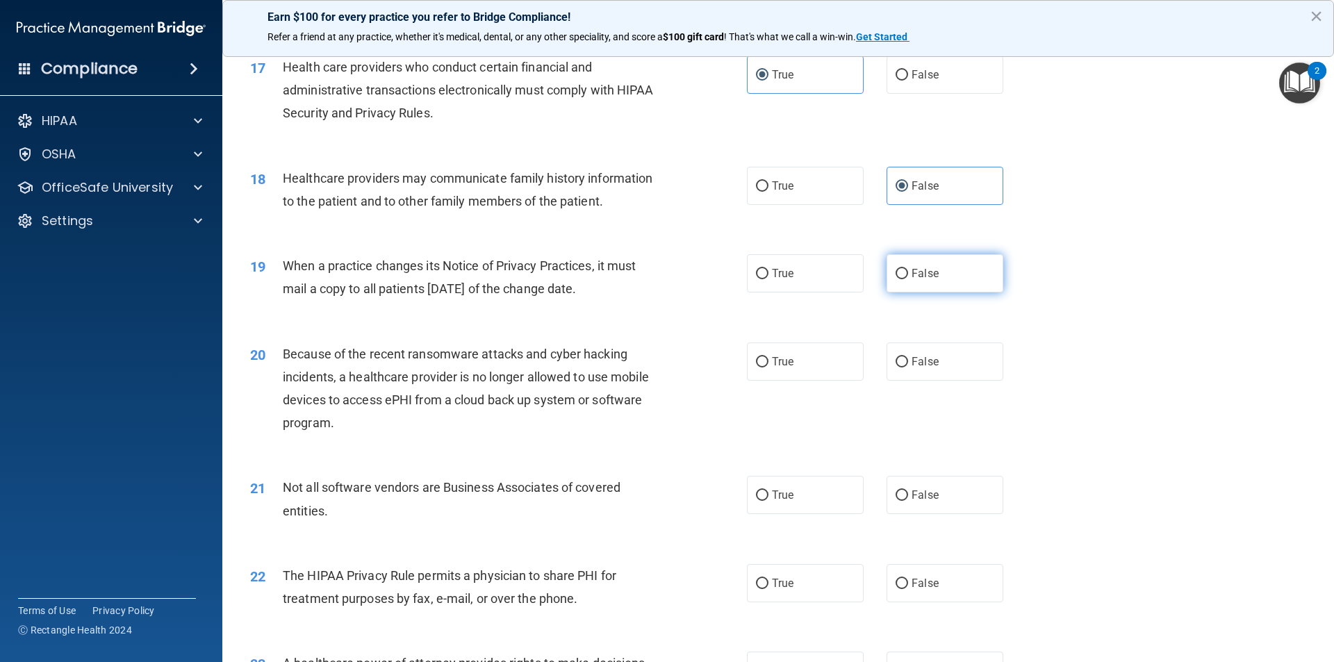
click at [718, 277] on span "False" at bounding box center [925, 273] width 27 height 13
click at [718, 347] on label "False" at bounding box center [945, 362] width 117 height 38
click at [718, 357] on input "False" at bounding box center [902, 362] width 13 height 10
radio input "true"
click at [718, 268] on div "True False" at bounding box center [887, 273] width 280 height 38
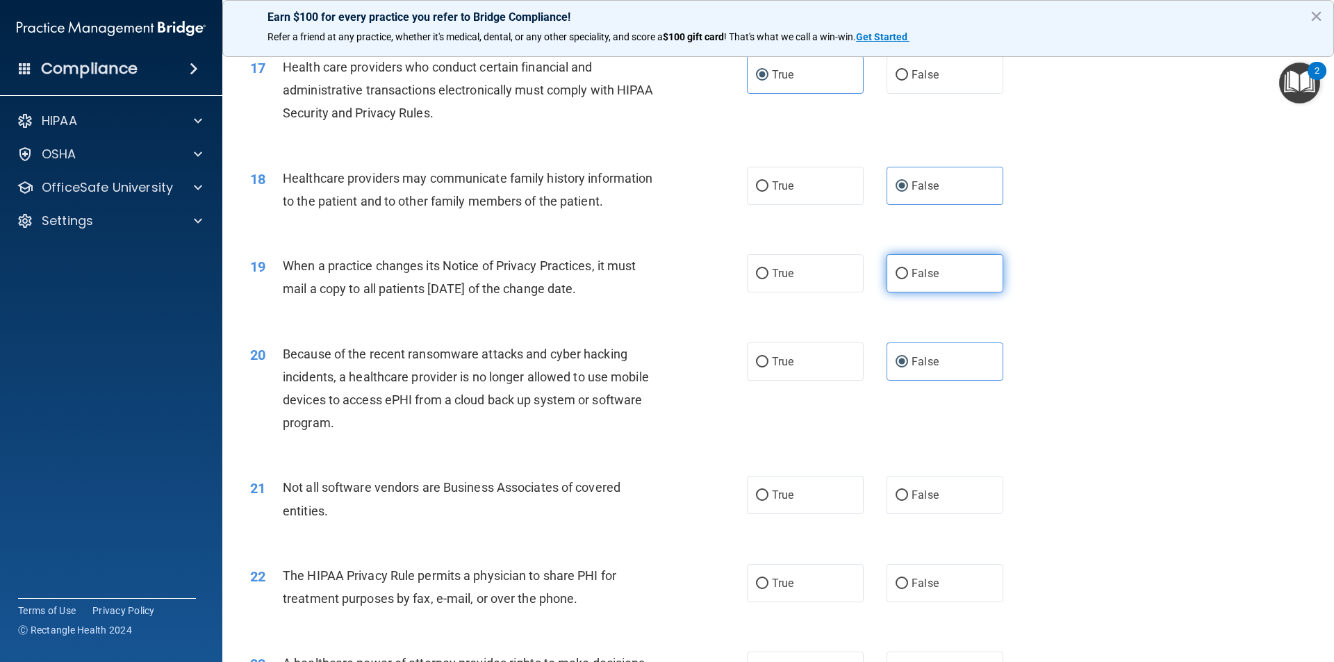
click at [718, 271] on label "False" at bounding box center [945, 273] width 117 height 38
click at [718, 271] on input "False" at bounding box center [902, 274] width 13 height 10
radio input "true"
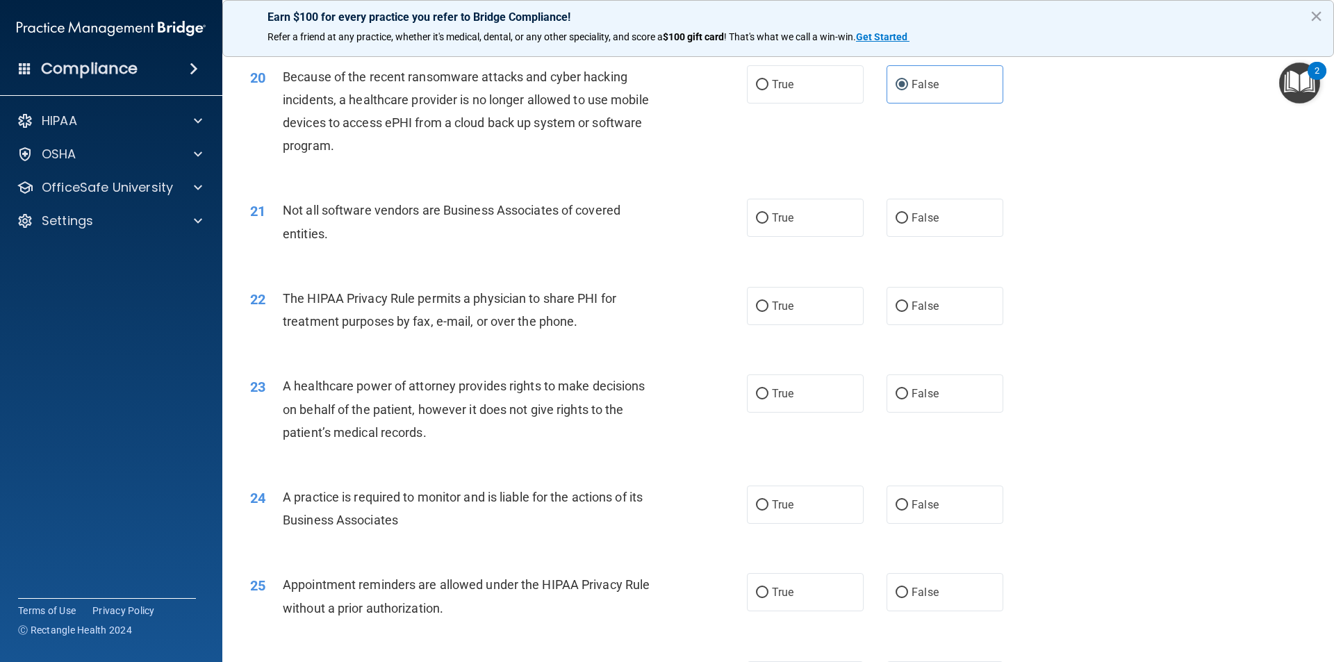
scroll to position [2015, 0]
click at [718, 220] on label "True" at bounding box center [805, 217] width 117 height 38
click at [718, 220] on input "True" at bounding box center [762, 218] width 13 height 10
radio input "true"
click at [718, 298] on label "True" at bounding box center [805, 305] width 117 height 38
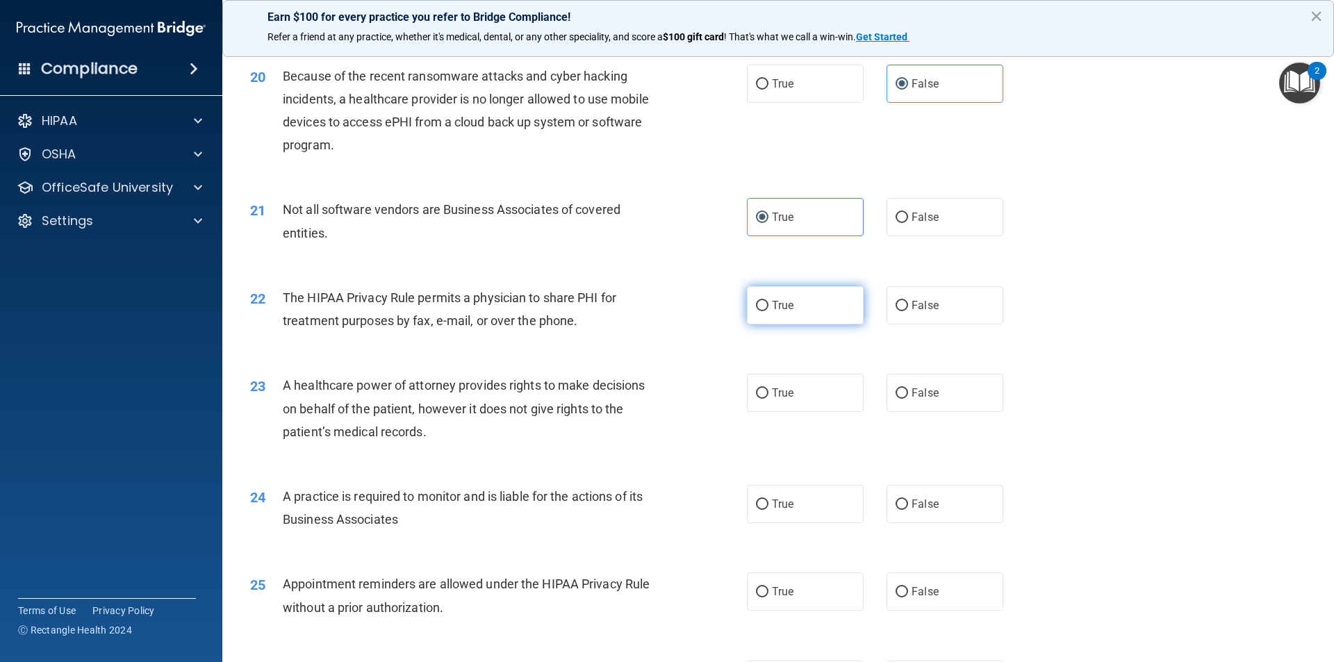
click at [718, 301] on input "True" at bounding box center [762, 306] width 13 height 10
radio input "true"
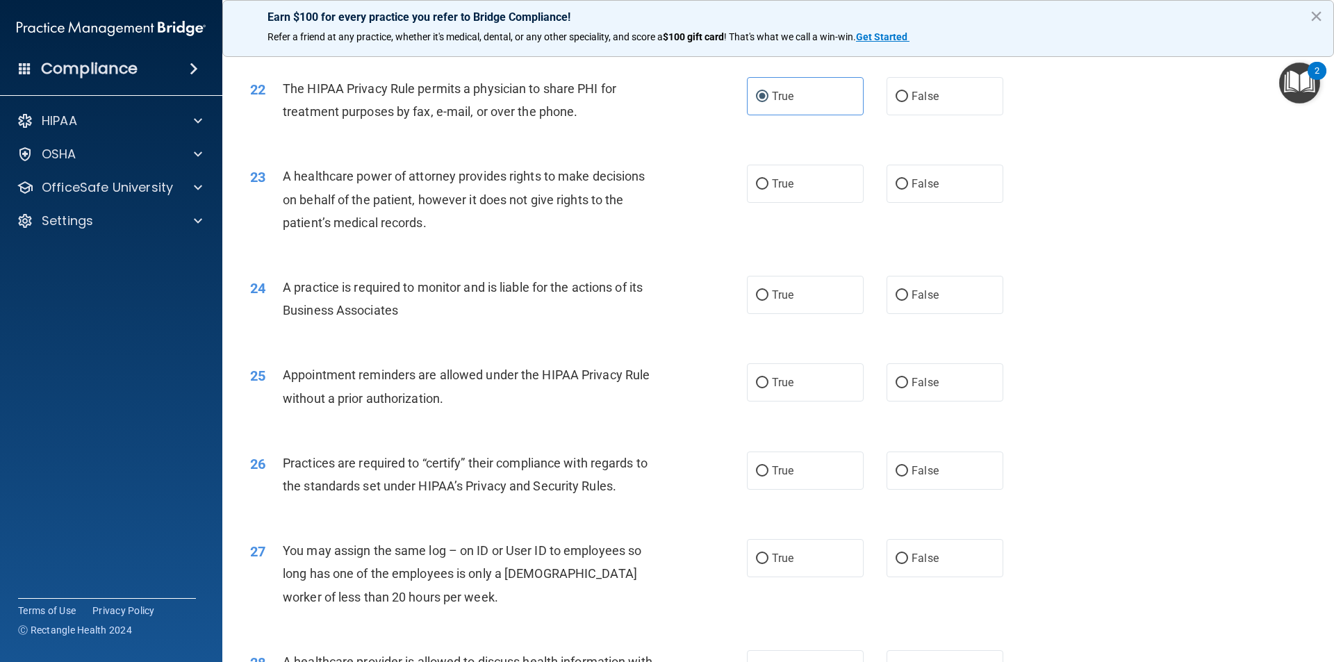
scroll to position [2293, 0]
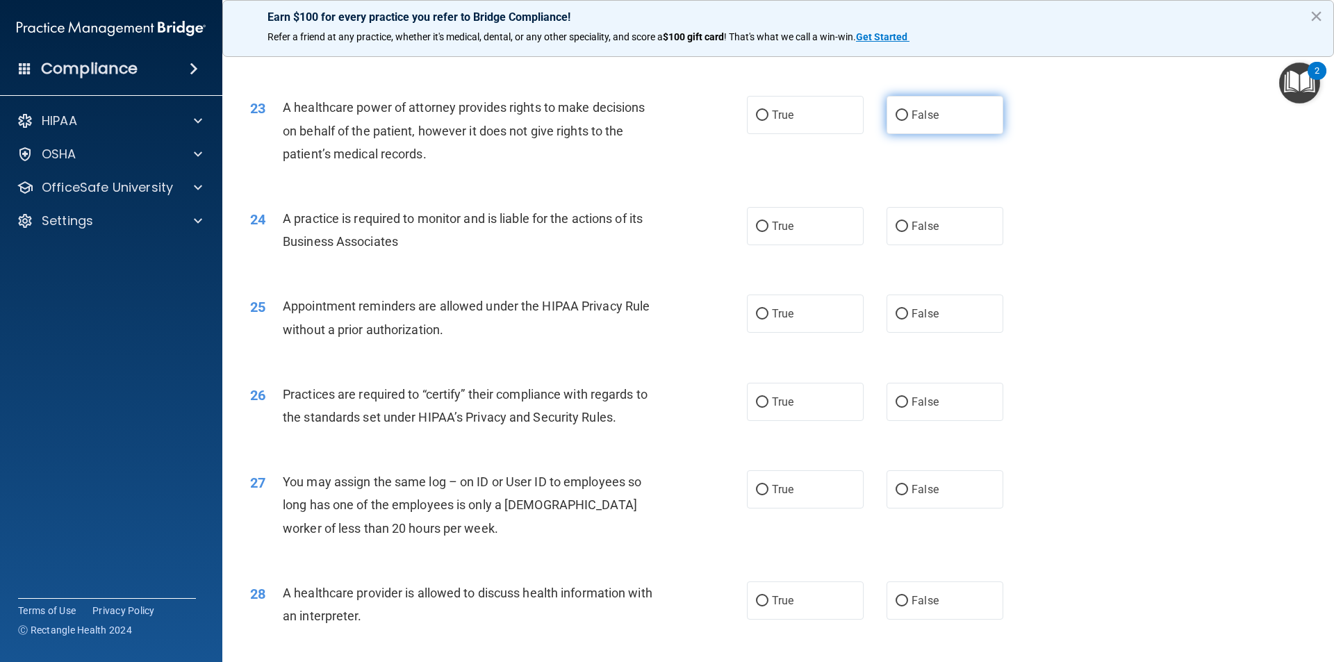
click at [718, 110] on span "False" at bounding box center [925, 114] width 27 height 13
click at [718, 110] on input "False" at bounding box center [902, 115] width 13 height 10
radio input "true"
click at [718, 222] on label "False" at bounding box center [945, 226] width 117 height 38
click at [718, 222] on input "False" at bounding box center [902, 227] width 13 height 10
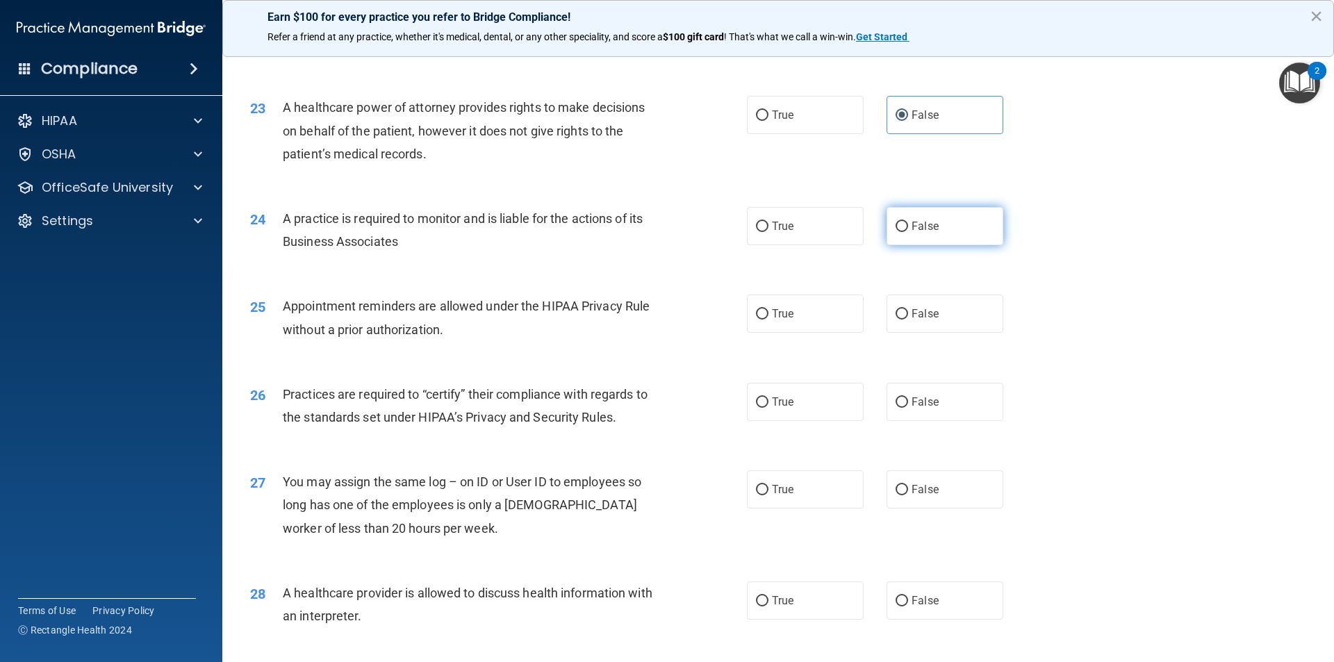
radio input "true"
click at [718, 313] on label "True" at bounding box center [805, 314] width 117 height 38
click at [718, 313] on input "True" at bounding box center [762, 314] width 13 height 10
radio input "true"
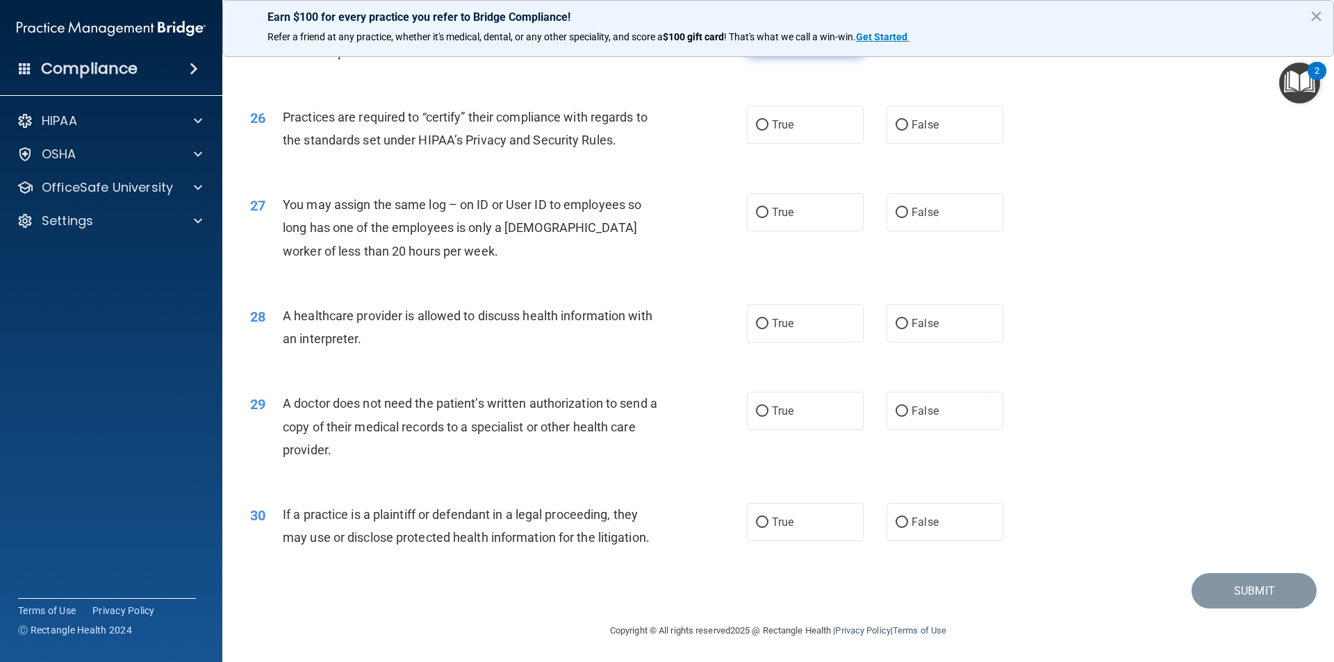
scroll to position [2571, 0]
click at [718, 106] on label "False" at bounding box center [945, 124] width 117 height 38
click at [718, 120] on input "False" at bounding box center [902, 125] width 13 height 10
radio input "true"
click at [718, 119] on span "False" at bounding box center [925, 123] width 27 height 13
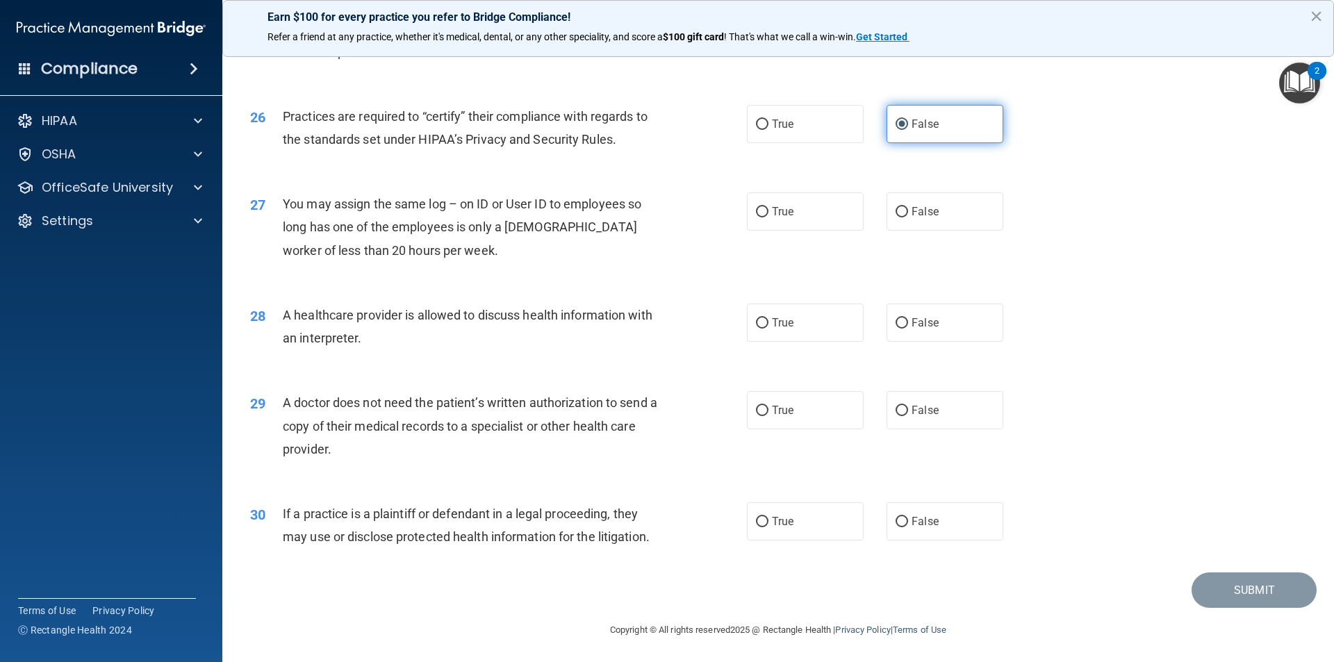
click at [718, 120] on input "False" at bounding box center [902, 125] width 13 height 10
click at [718, 201] on label "False" at bounding box center [945, 212] width 117 height 38
click at [718, 207] on input "False" at bounding box center [902, 212] width 13 height 10
radio input "true"
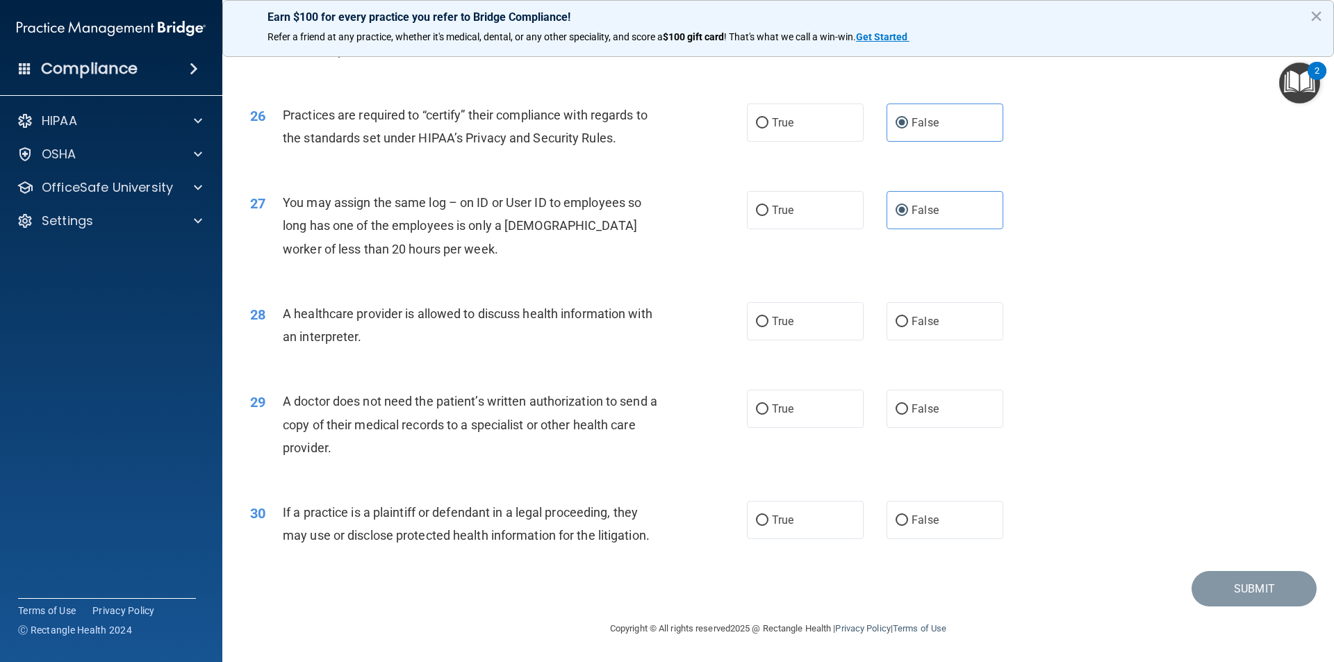
drag, startPoint x: 808, startPoint y: 329, endPoint x: 814, endPoint y: 341, distance: 14.0
click at [718, 330] on label "True" at bounding box center [805, 321] width 117 height 38
click at [718, 327] on input "True" at bounding box center [762, 322] width 13 height 10
radio input "true"
click at [718, 395] on label "True" at bounding box center [805, 409] width 117 height 38
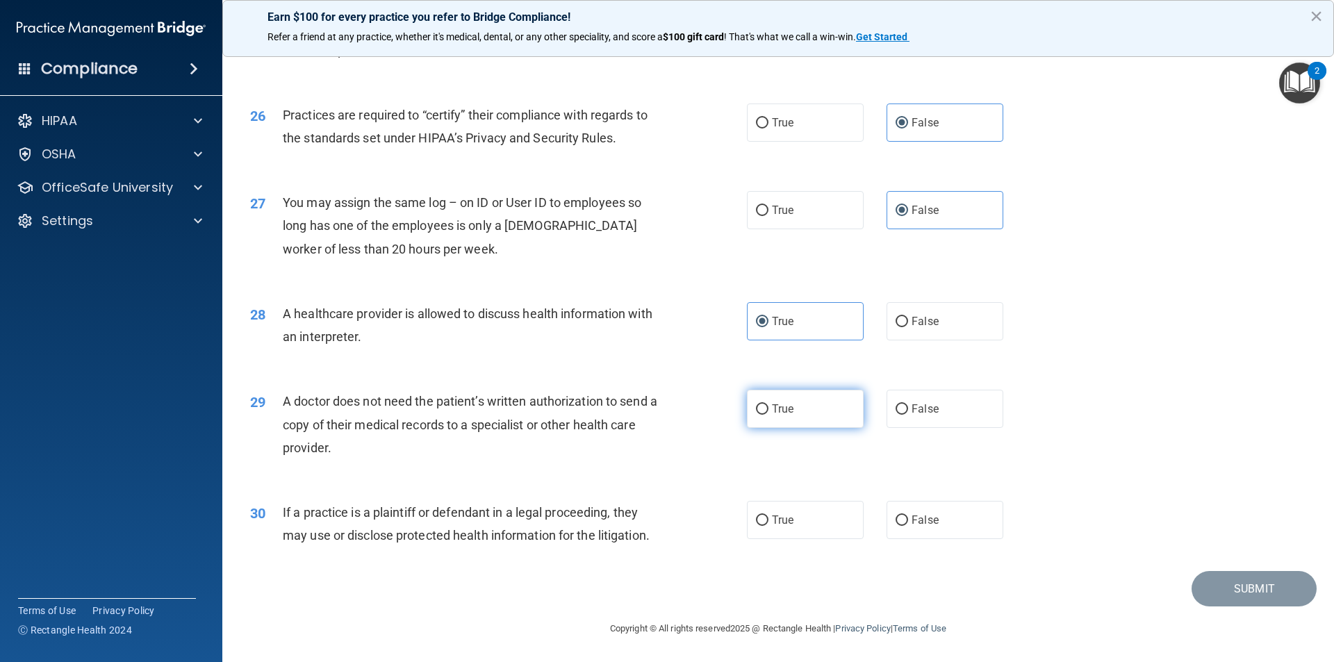
click at [718, 404] on input "True" at bounding box center [762, 409] width 13 height 10
radio input "true"
click at [718, 517] on label "True" at bounding box center [805, 520] width 117 height 38
click at [718, 517] on input "True" at bounding box center [762, 521] width 13 height 10
radio input "true"
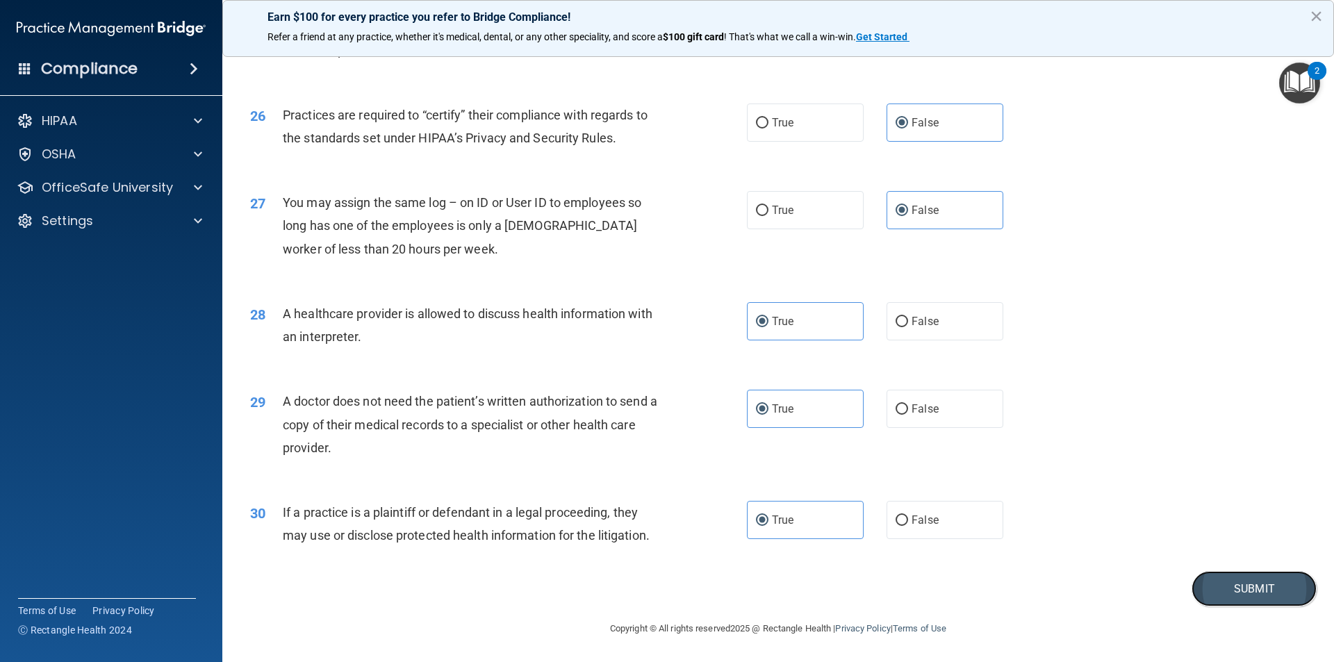
click at [718, 517] on button "Submit" at bounding box center [1254, 588] width 125 height 35
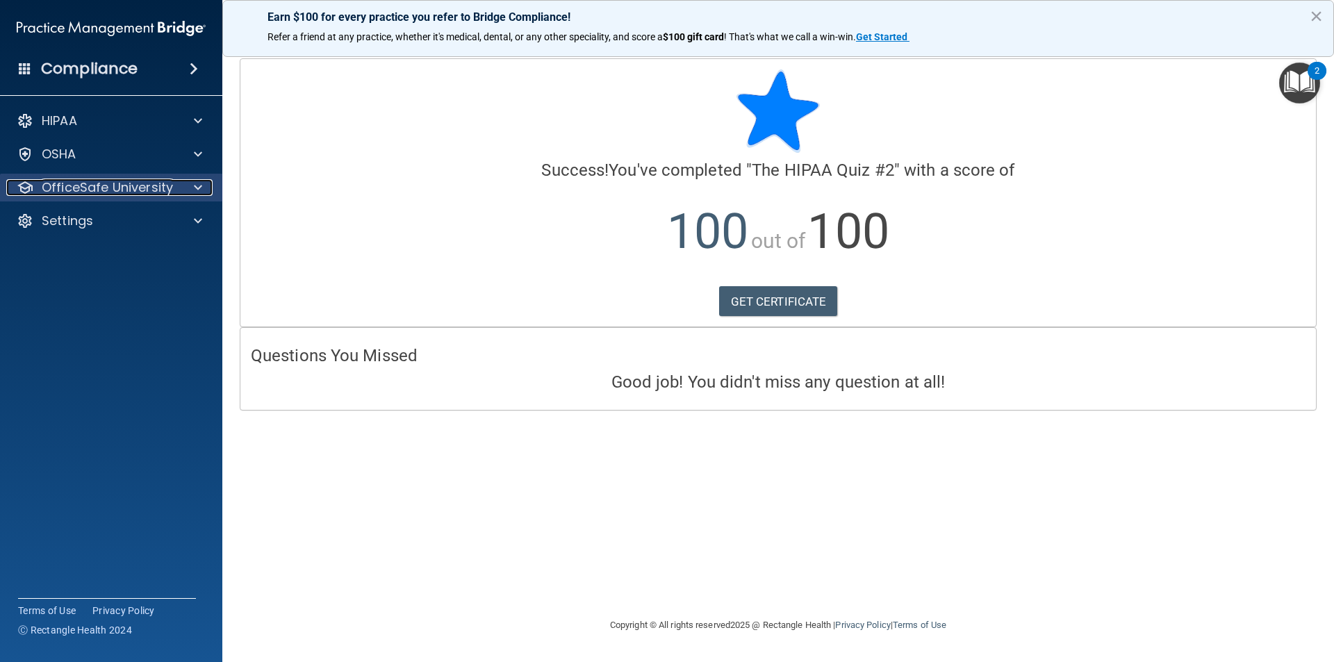
click at [64, 189] on p "OfficeSafe University" at bounding box center [107, 187] width 131 height 17
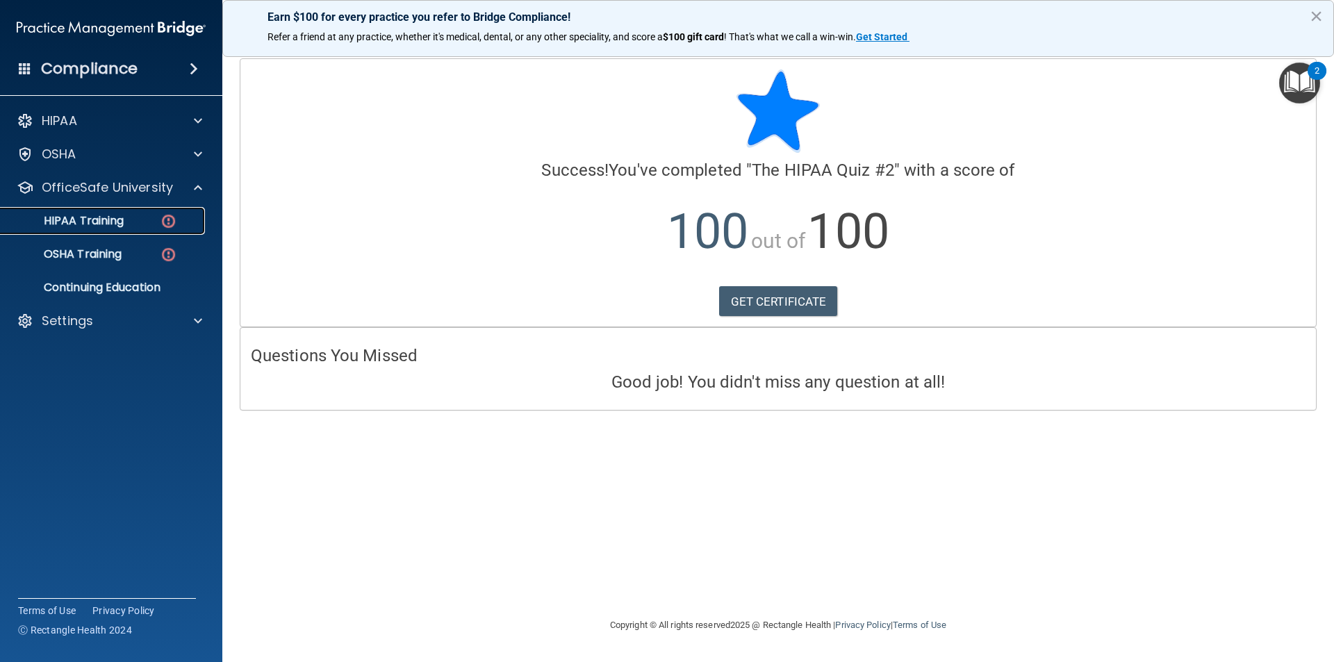
click at [112, 214] on p "HIPAA Training" at bounding box center [66, 221] width 115 height 14
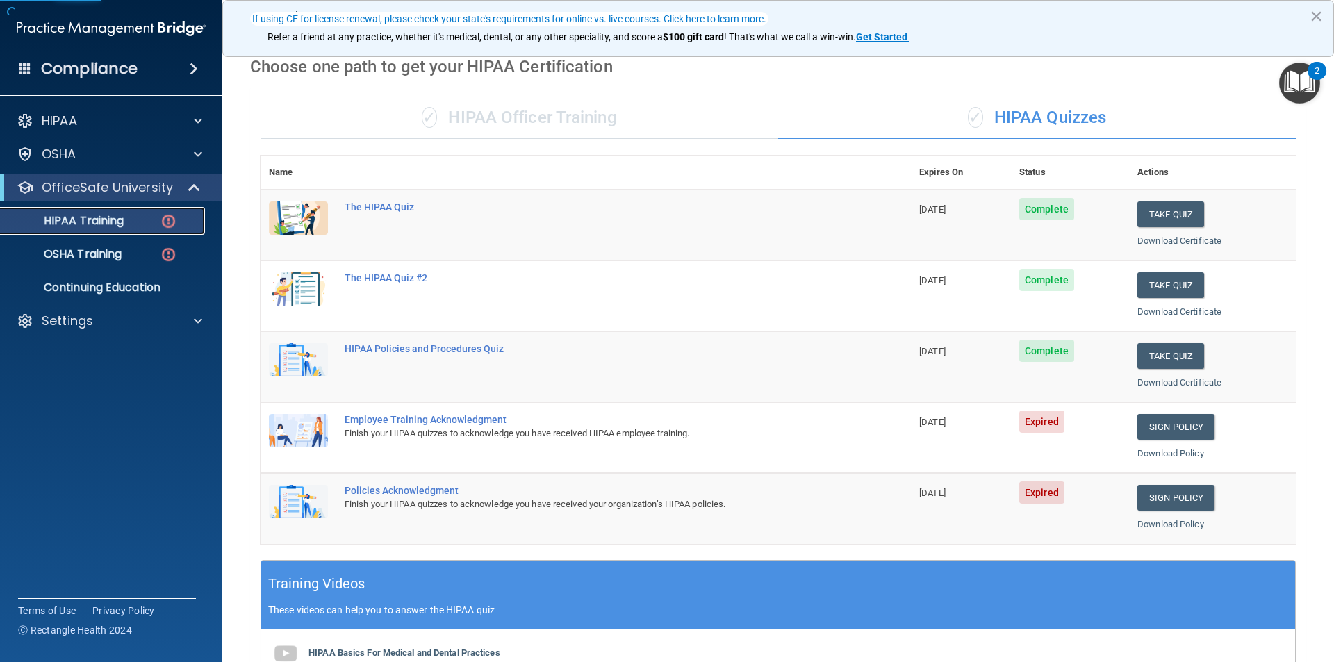
scroll to position [278, 0]
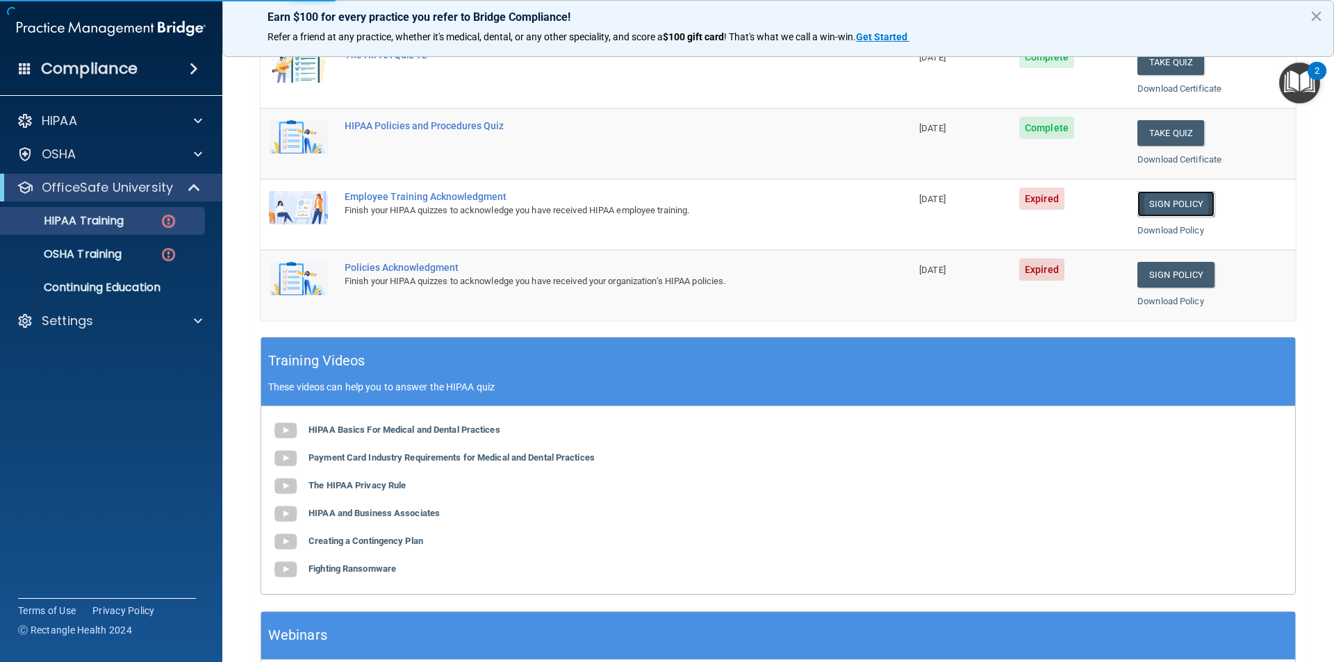
click at [718, 204] on link "Sign Policy" at bounding box center [1176, 204] width 77 height 26
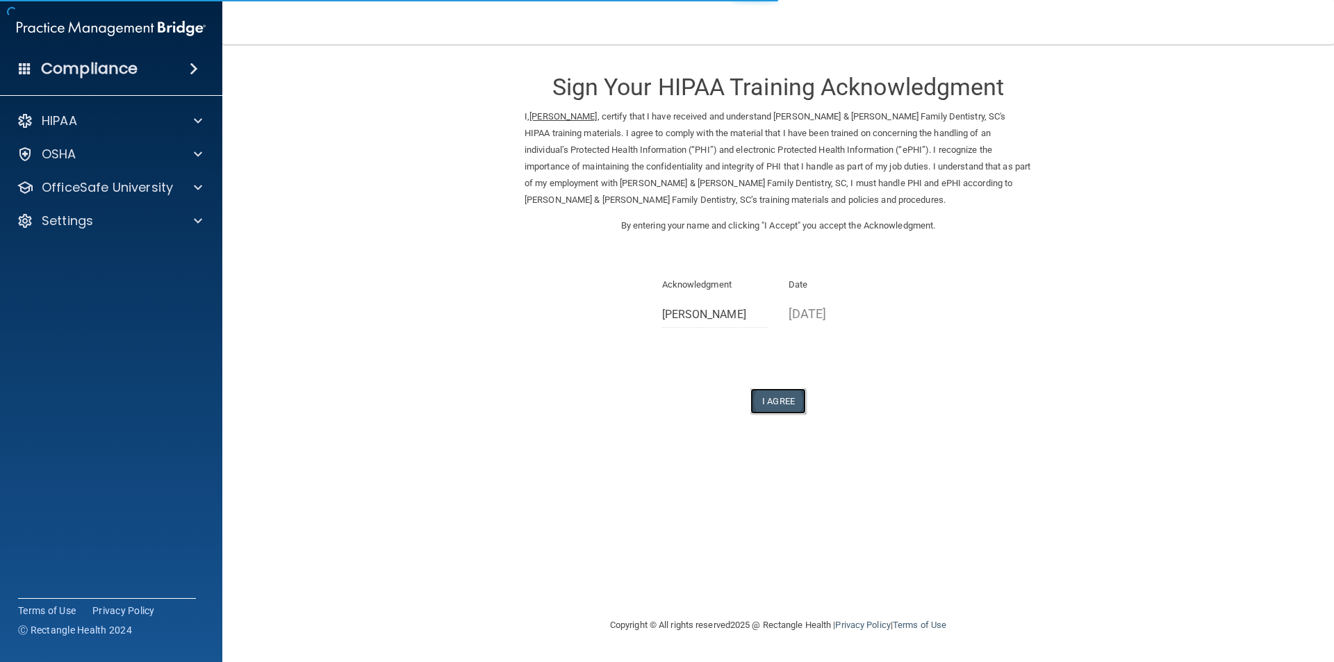
click at [768, 394] on button "I Agree" at bounding box center [779, 401] width 56 height 26
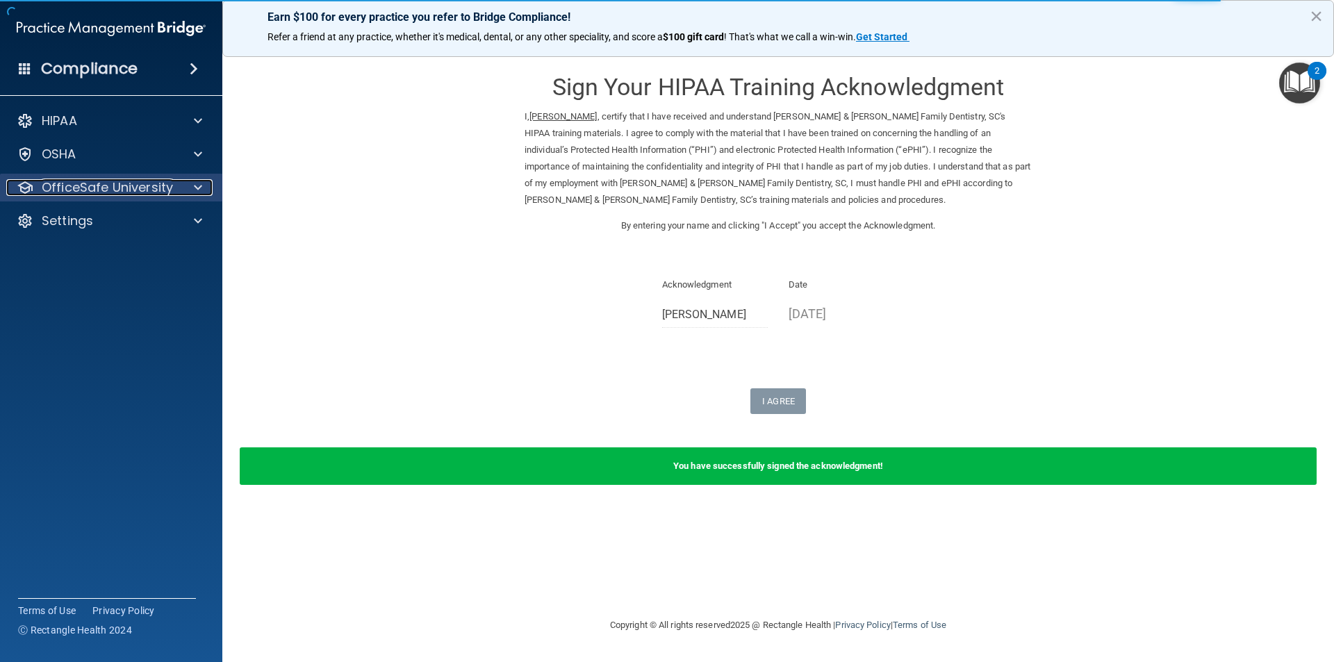
click at [76, 190] on p "OfficeSafe University" at bounding box center [107, 187] width 131 height 17
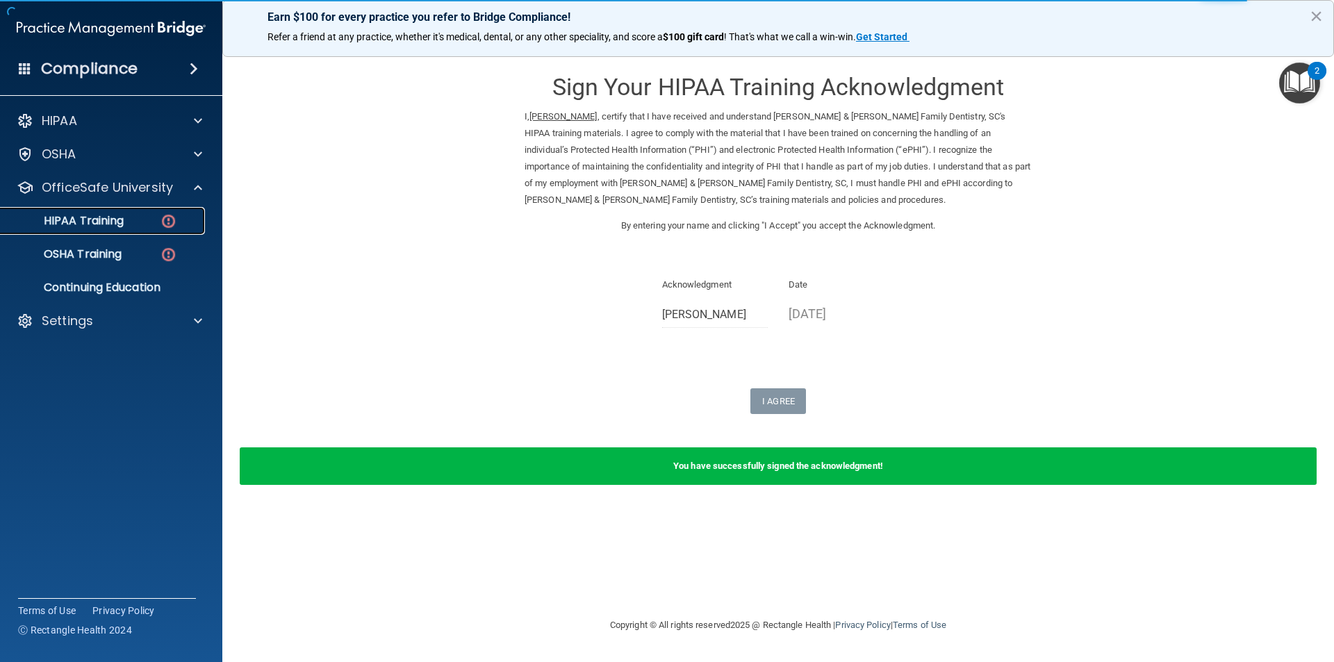
click at [78, 220] on p "HIPAA Training" at bounding box center [66, 221] width 115 height 14
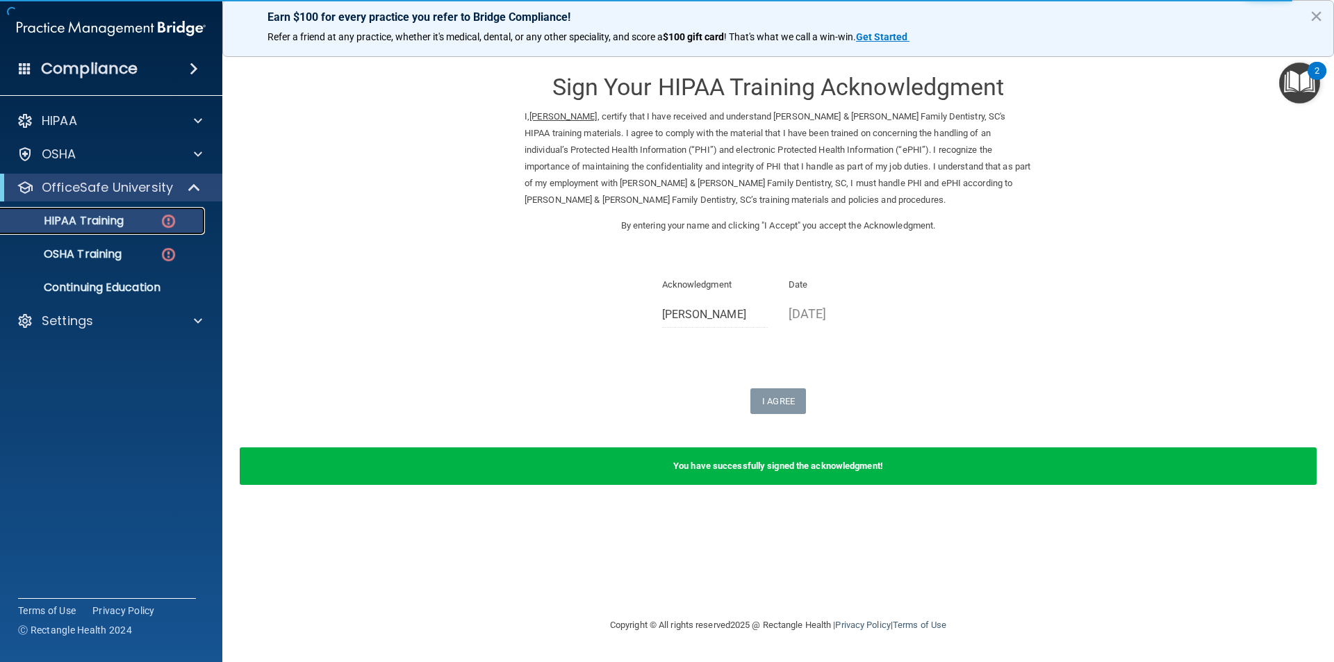
click at [99, 223] on p "HIPAA Training" at bounding box center [66, 221] width 115 height 14
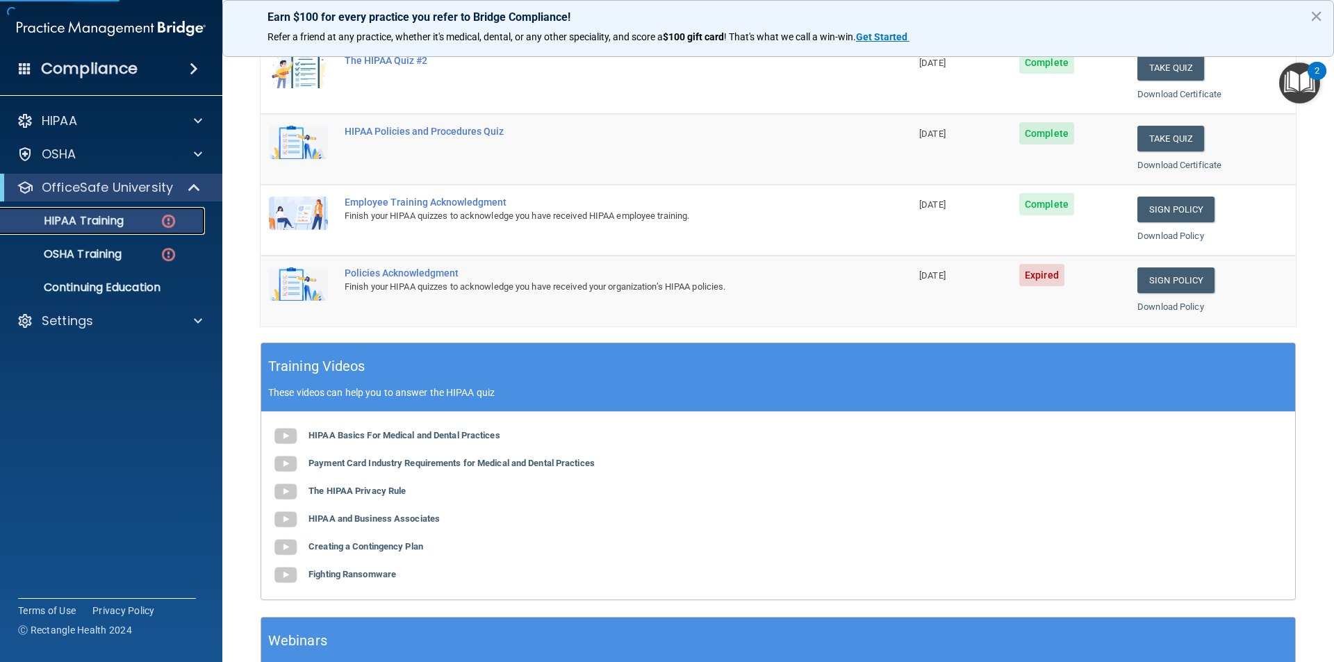
scroll to position [278, 0]
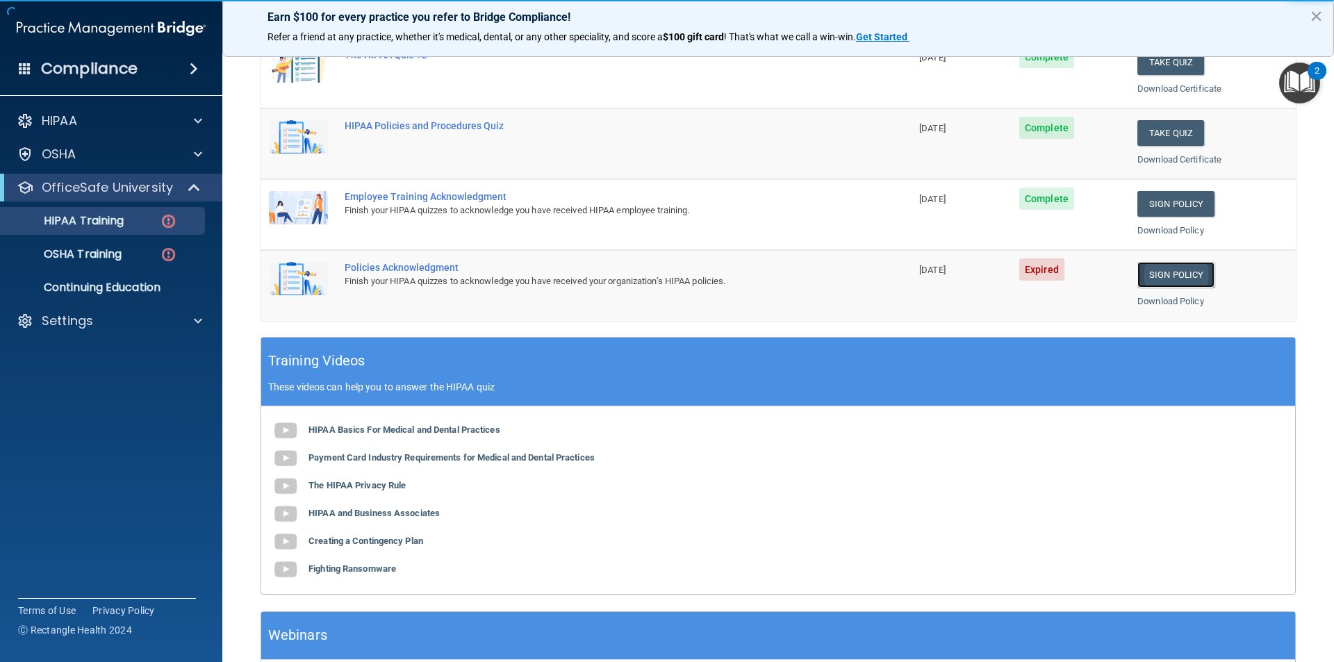
click at [1171, 270] on link "Sign Policy" at bounding box center [1176, 275] width 77 height 26
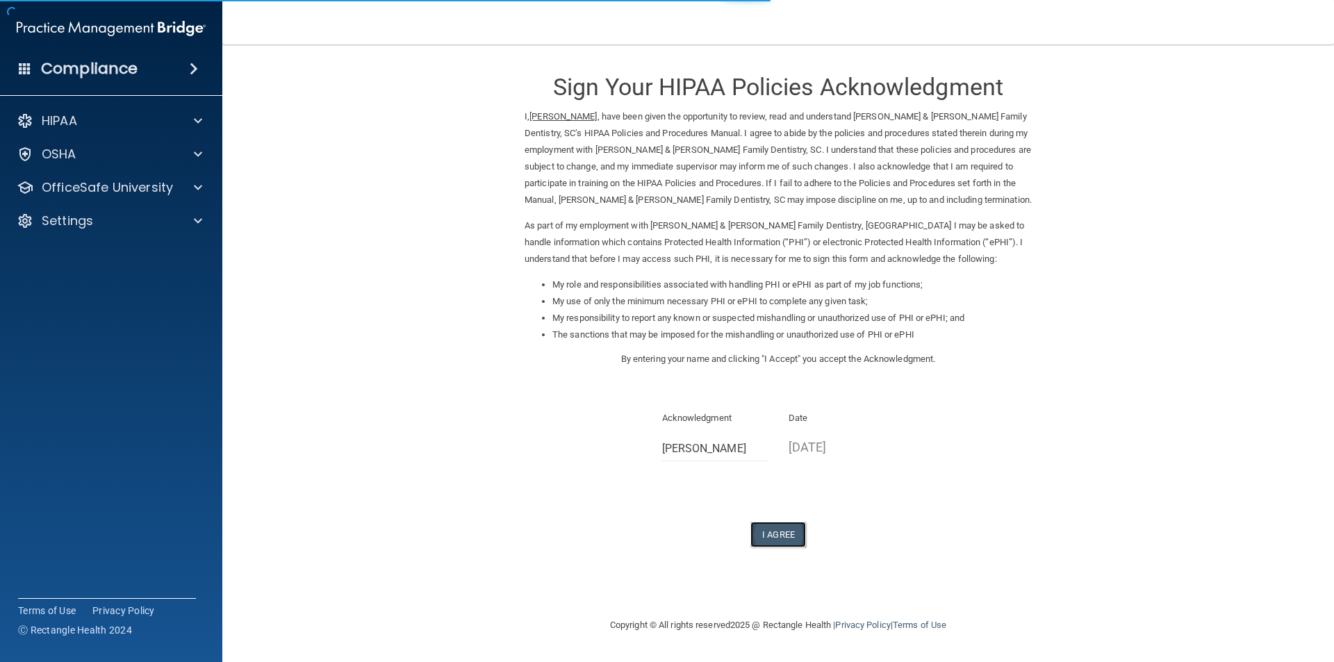
click at [777, 529] on button "I Agree" at bounding box center [779, 535] width 56 height 26
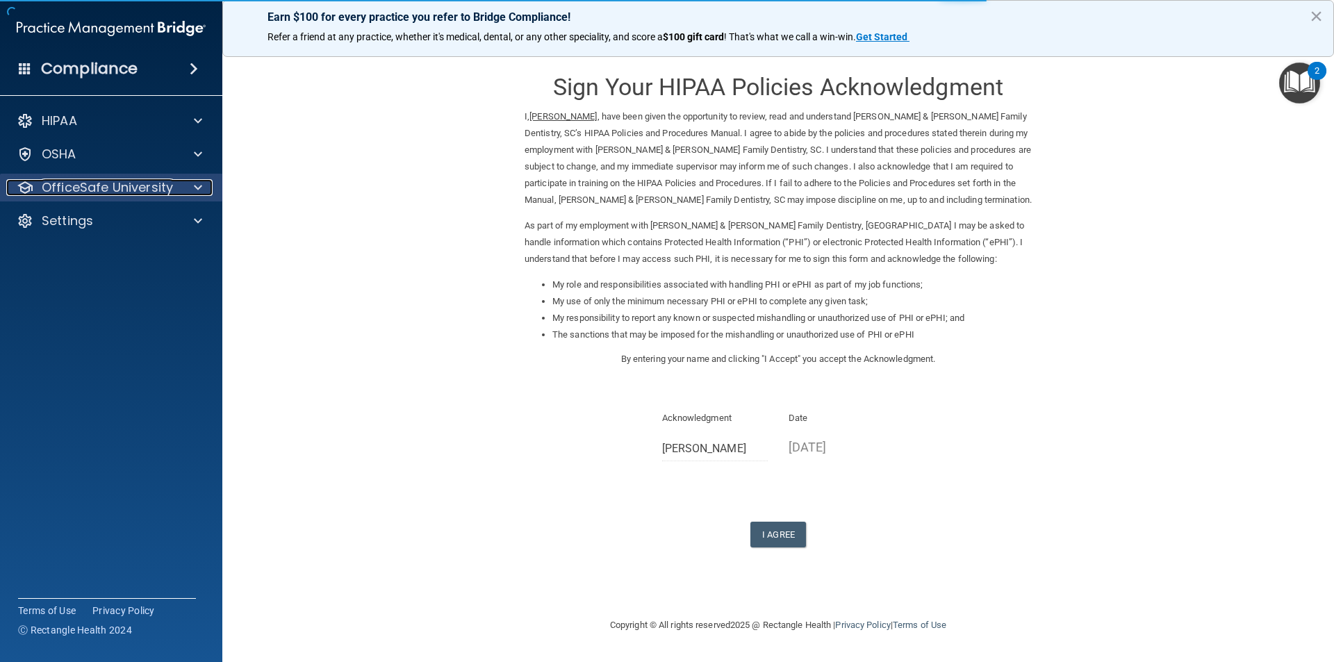
click at [109, 182] on p "OfficeSafe University" at bounding box center [107, 187] width 131 height 17
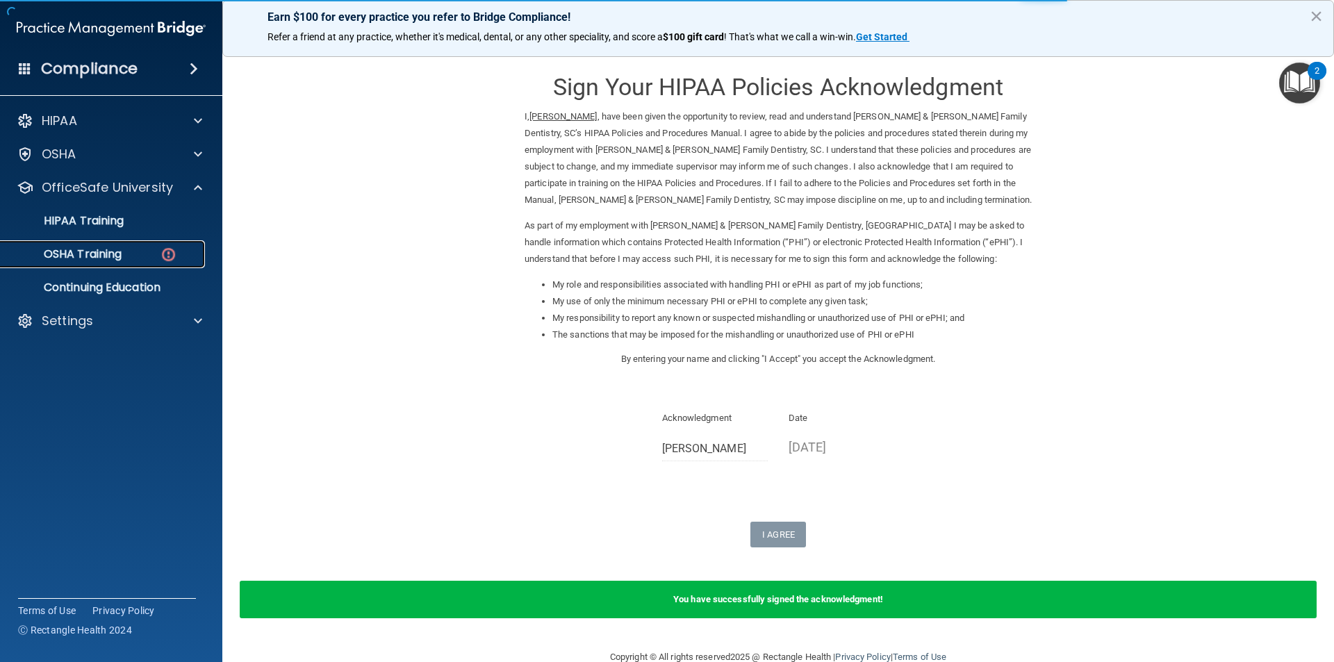
click at [128, 254] on div "OSHA Training" at bounding box center [104, 254] width 190 height 14
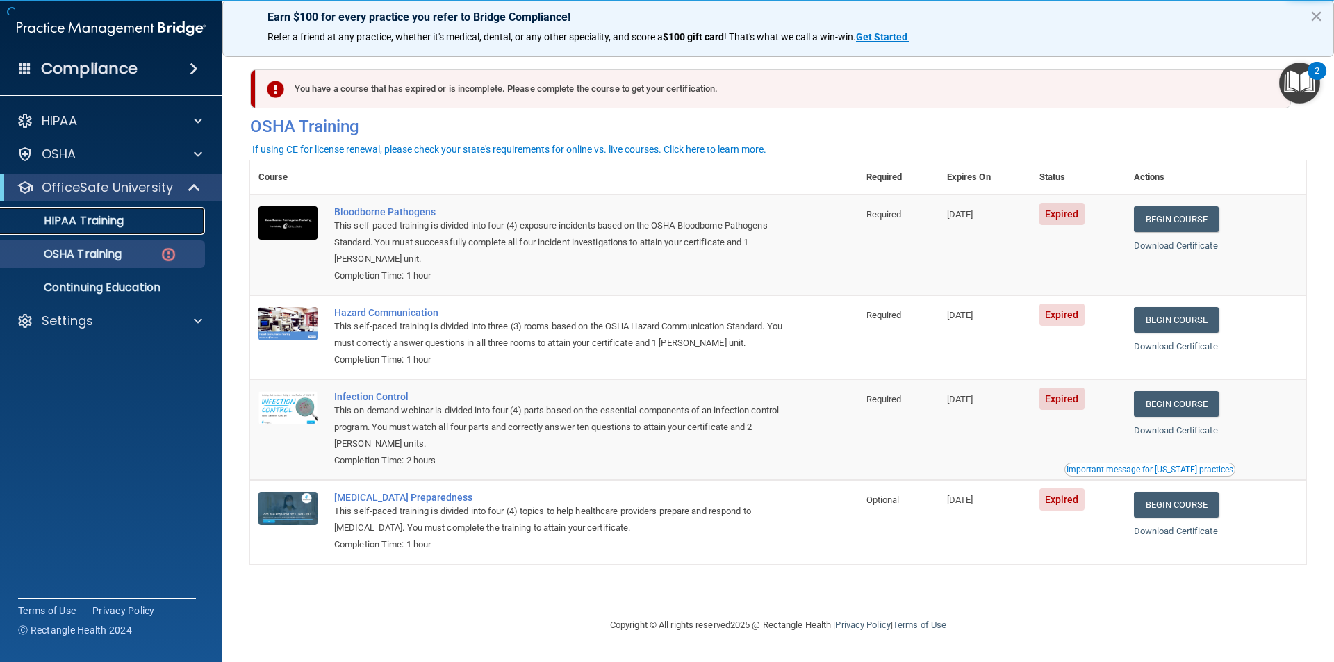
click at [101, 215] on p "HIPAA Training" at bounding box center [66, 221] width 115 height 14
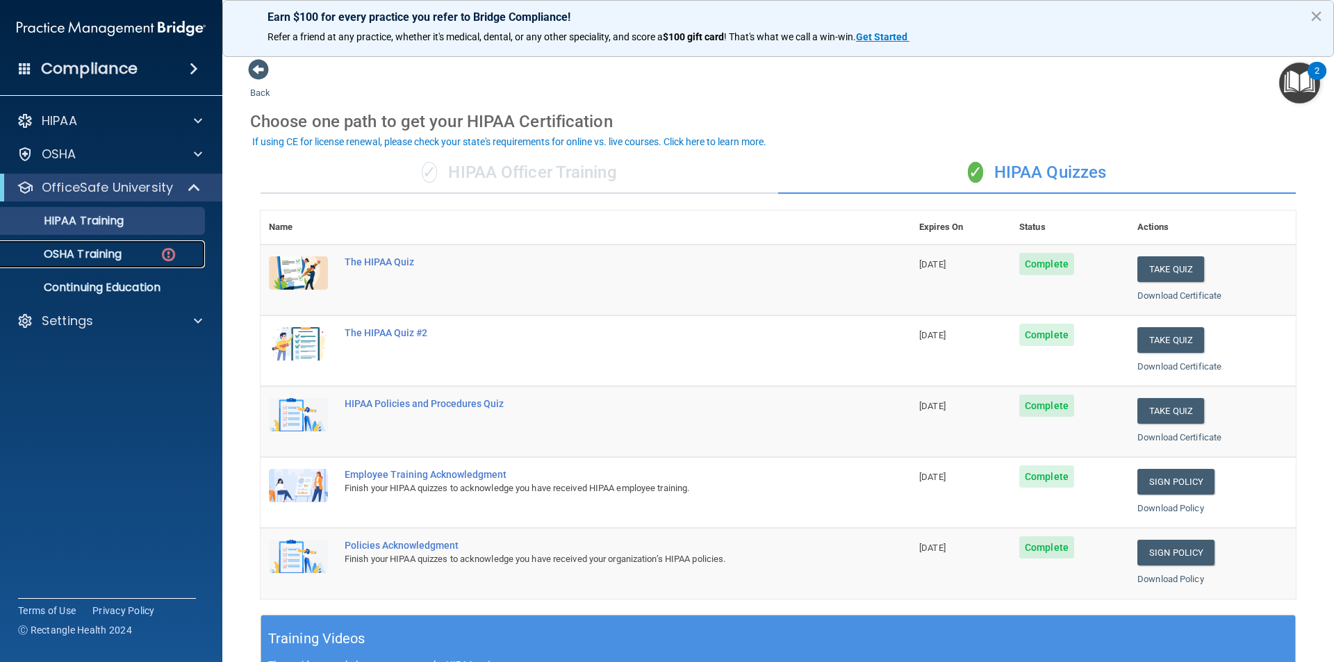
click at [100, 254] on p "OSHA Training" at bounding box center [65, 254] width 113 height 14
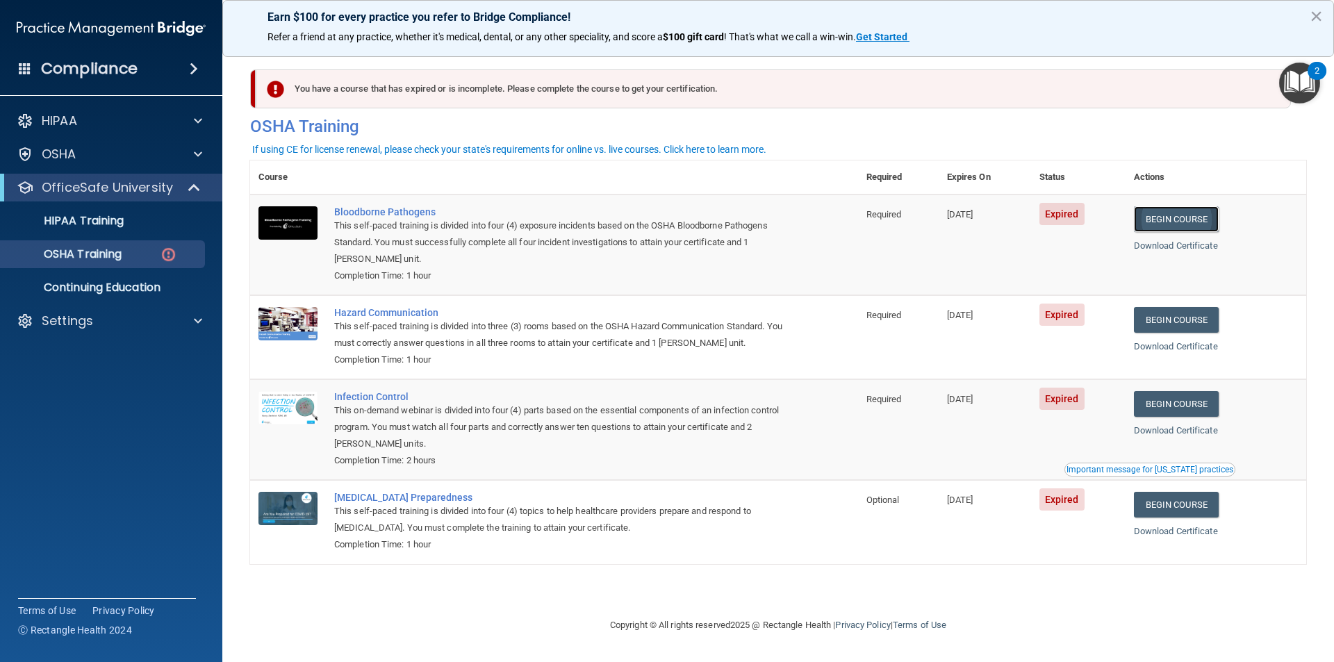
click at [1195, 215] on link "Begin Course" at bounding box center [1176, 219] width 85 height 26
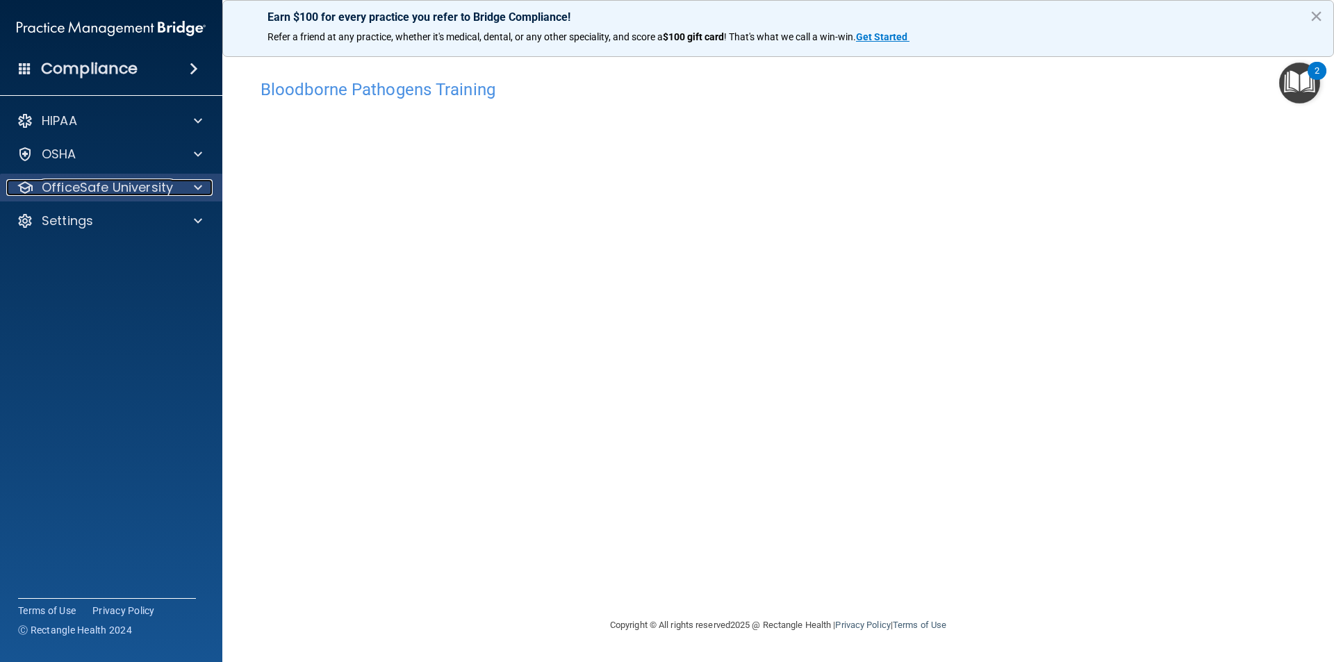
click at [133, 188] on p "OfficeSafe University" at bounding box center [107, 187] width 131 height 17
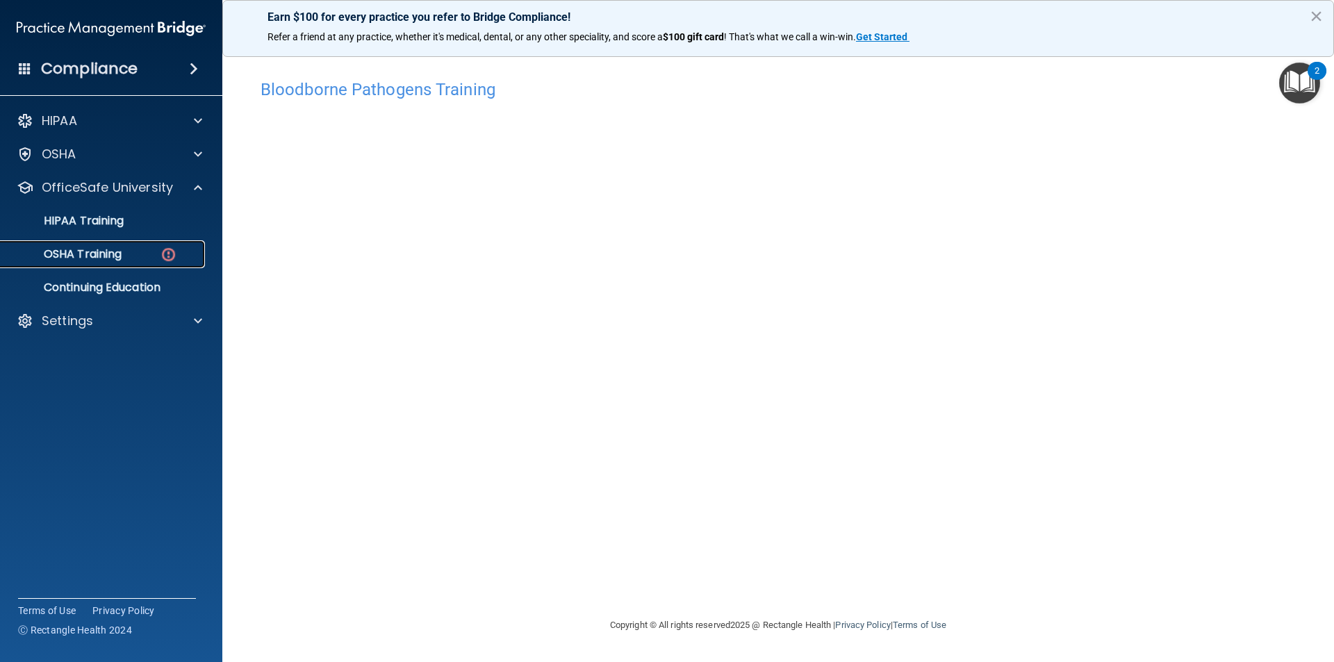
click at [51, 249] on p "OSHA Training" at bounding box center [65, 254] width 113 height 14
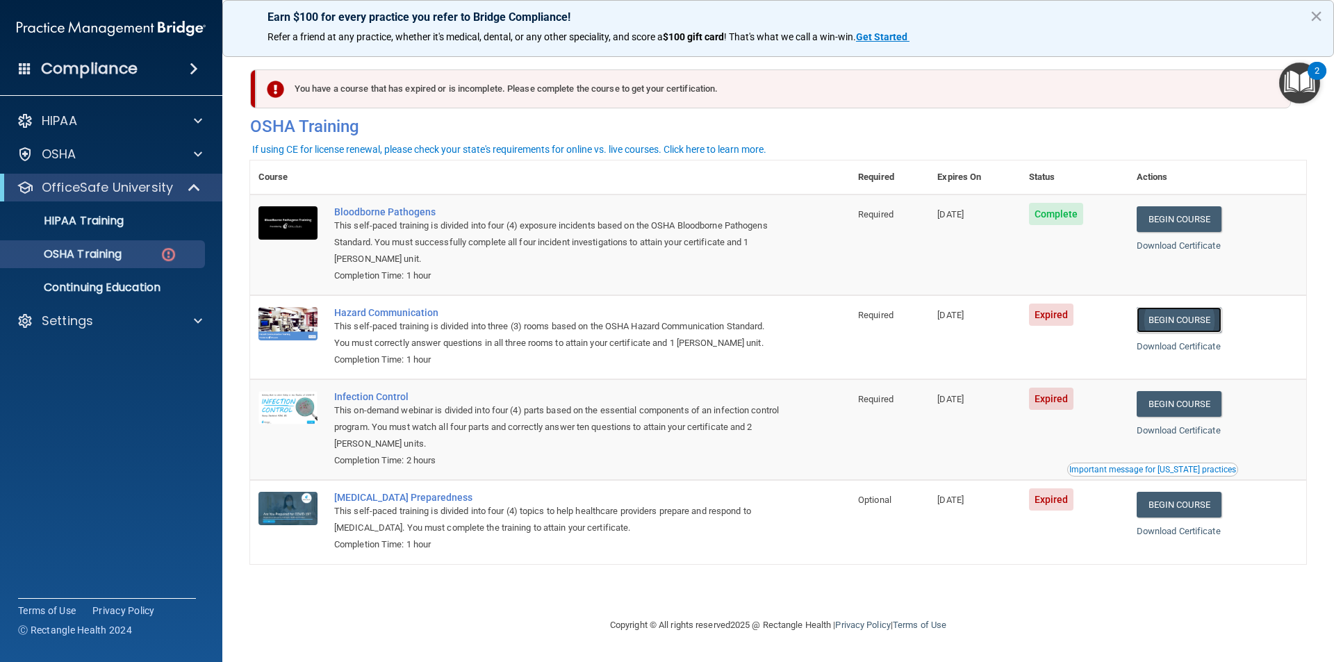
click at [1186, 318] on link "Begin Course" at bounding box center [1179, 320] width 85 height 26
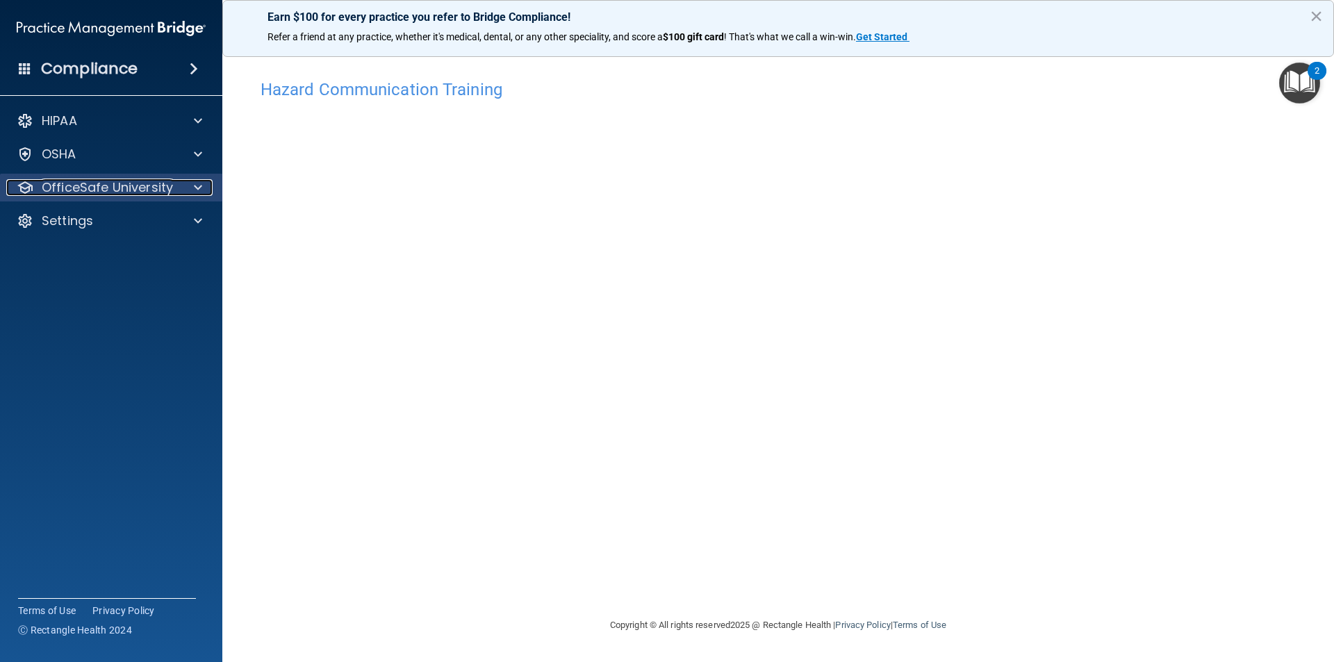
click at [79, 183] on p "OfficeSafe University" at bounding box center [107, 187] width 131 height 17
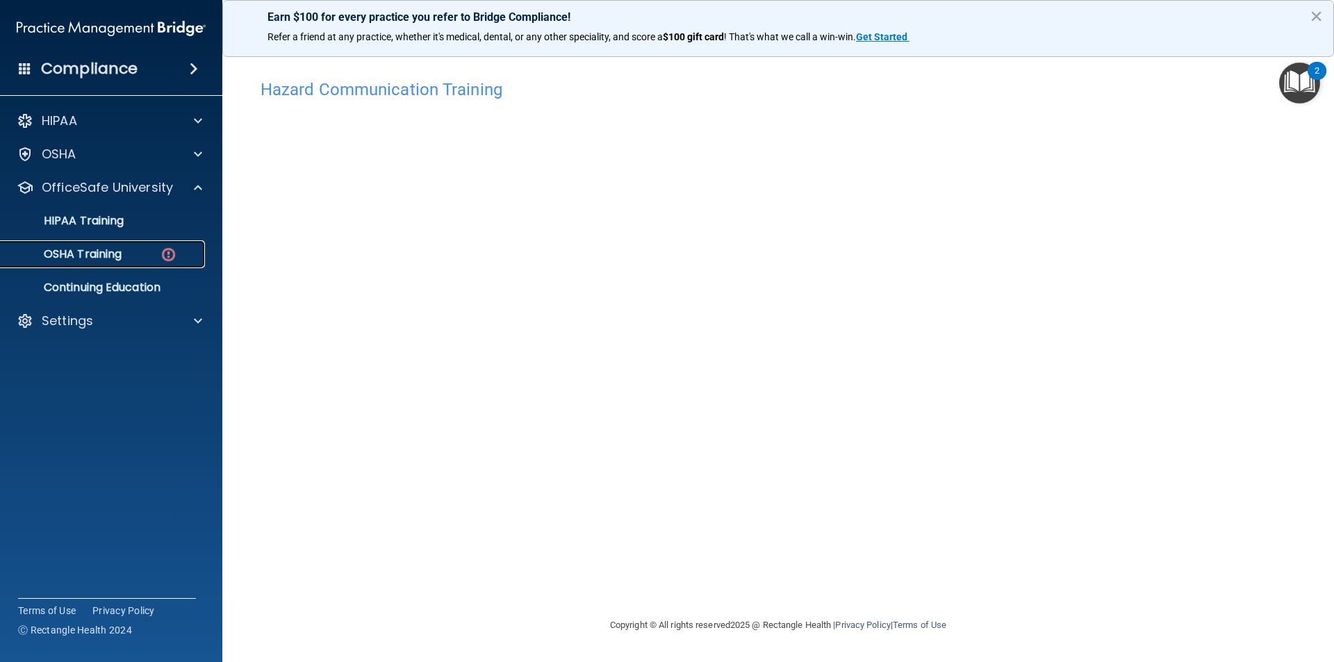
click at [62, 253] on p "OSHA Training" at bounding box center [65, 254] width 113 height 14
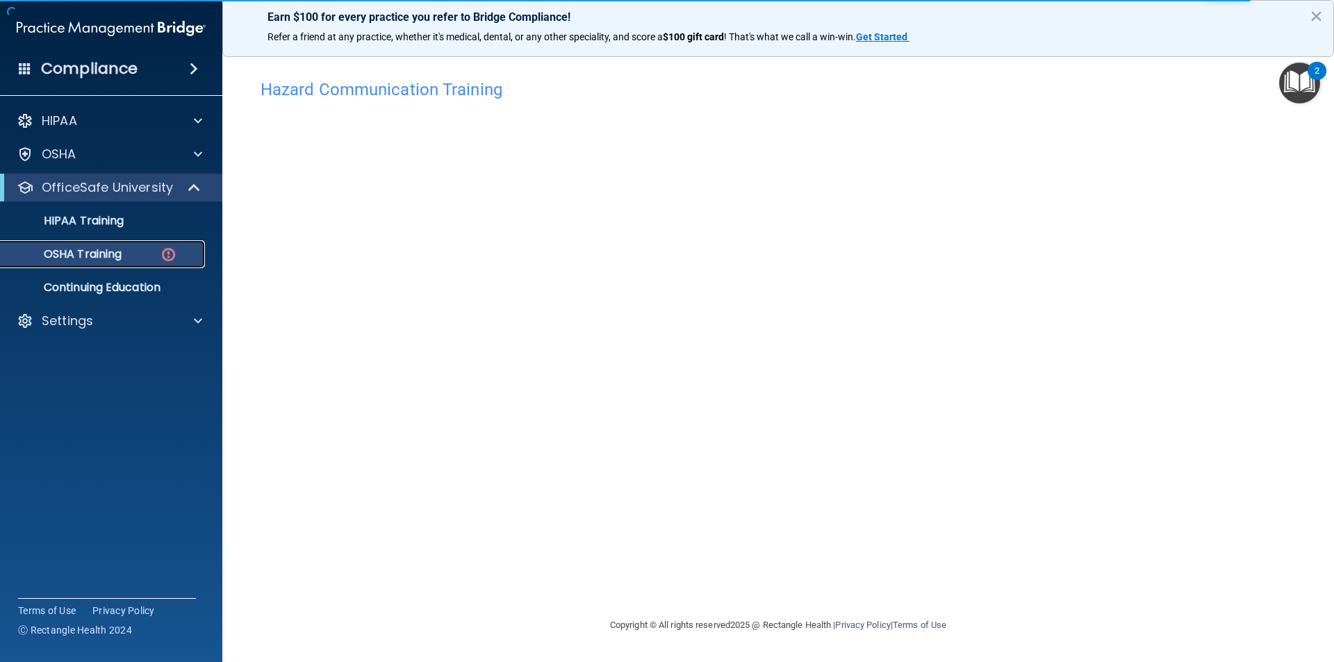
click at [83, 254] on p "OSHA Training" at bounding box center [65, 254] width 113 height 14
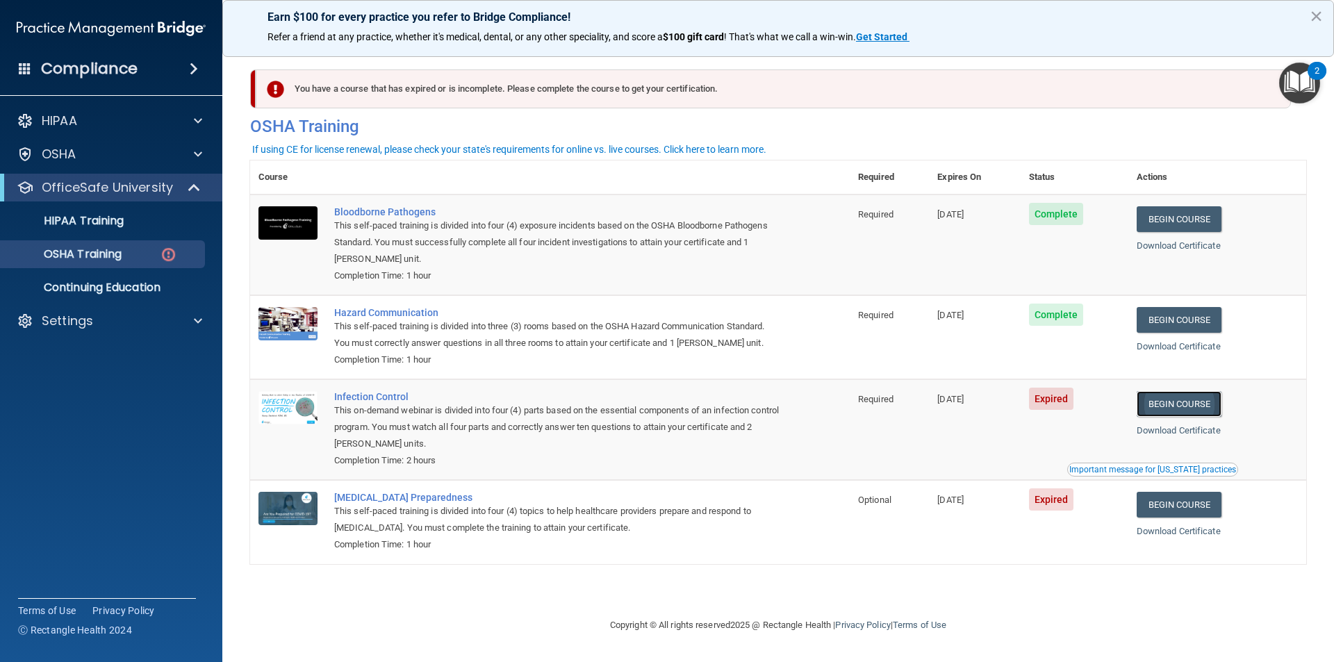
click at [1194, 407] on link "Begin Course" at bounding box center [1179, 404] width 85 height 26
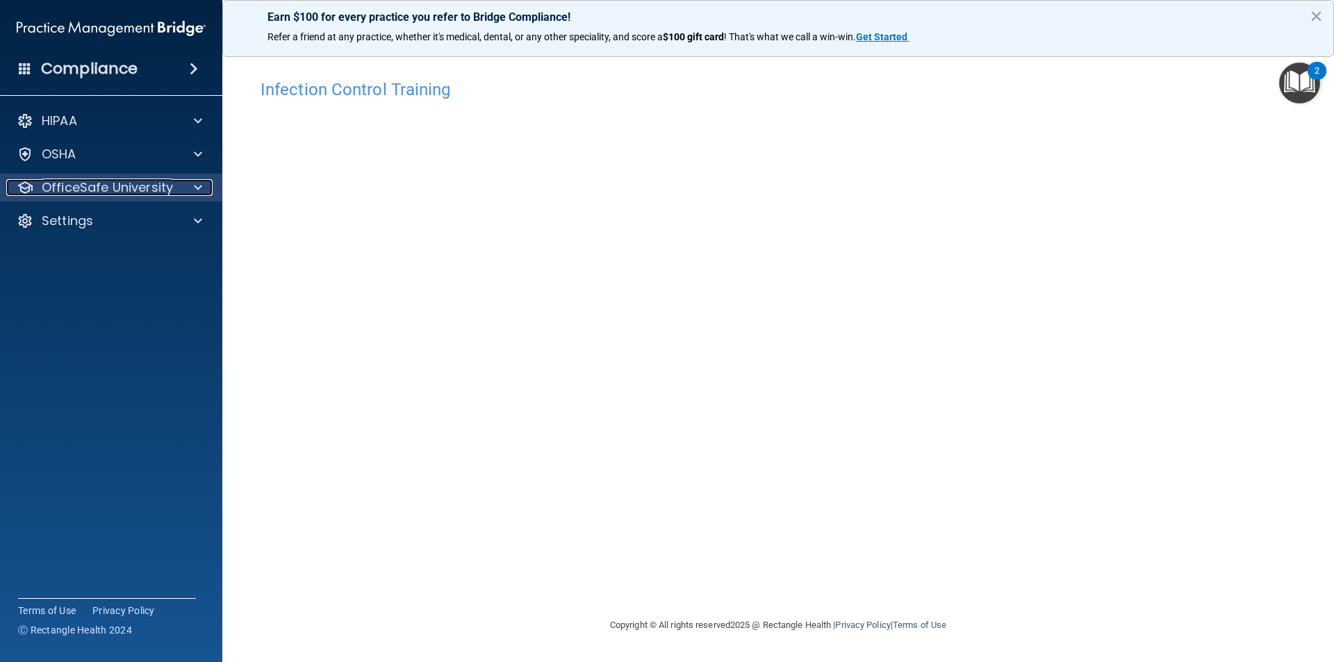
click at [72, 193] on p "OfficeSafe University" at bounding box center [107, 187] width 131 height 17
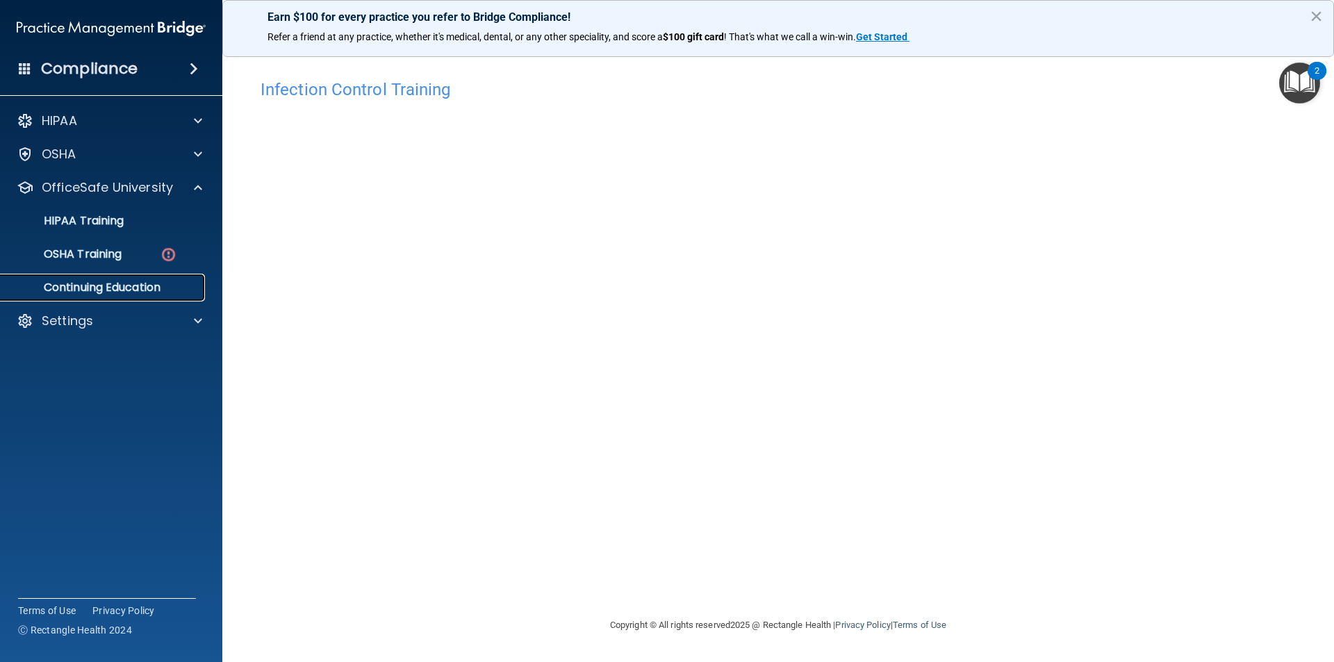
click at [63, 285] on p "Continuing Education" at bounding box center [104, 288] width 190 height 14
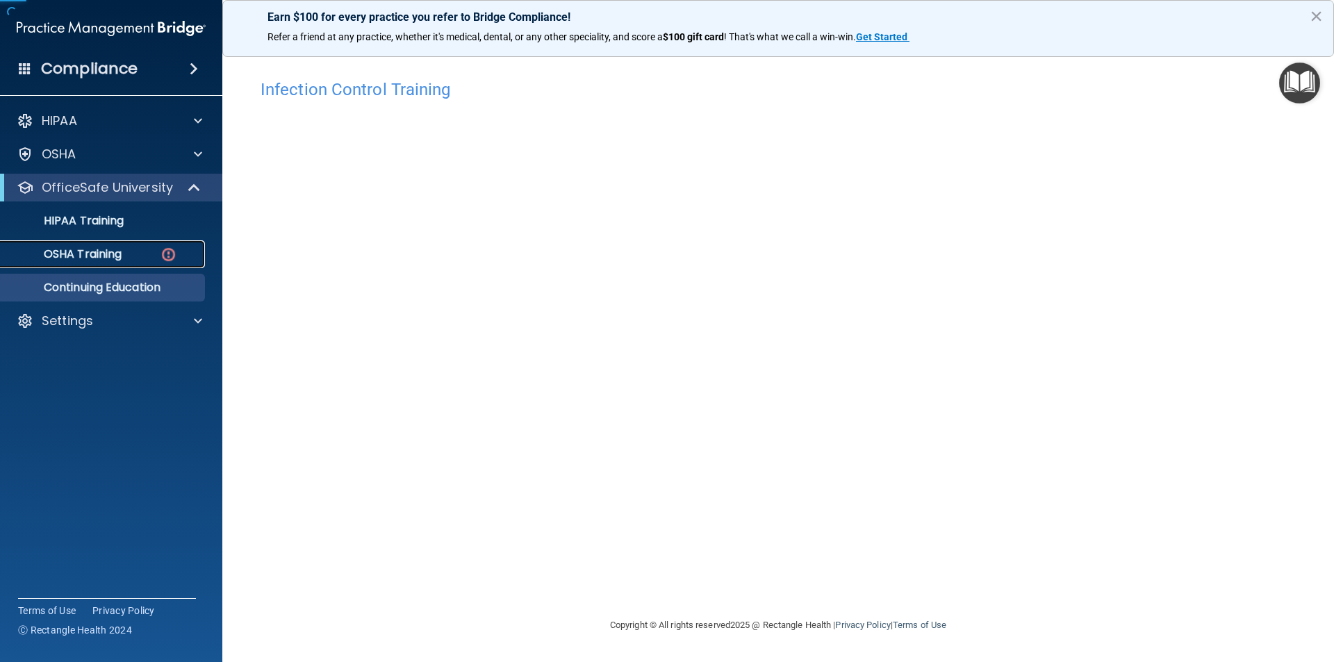
click at [71, 263] on link "OSHA Training" at bounding box center [95, 254] width 219 height 28
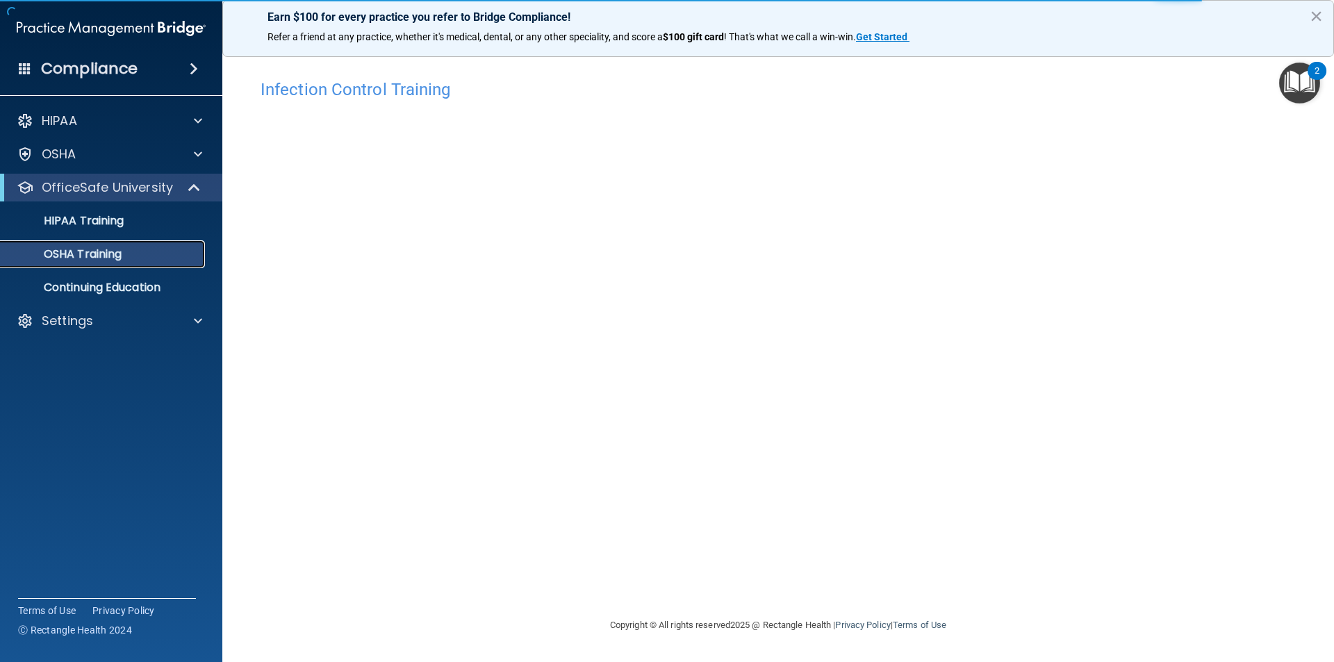
click at [137, 254] on div "OSHA Training" at bounding box center [104, 254] width 190 height 14
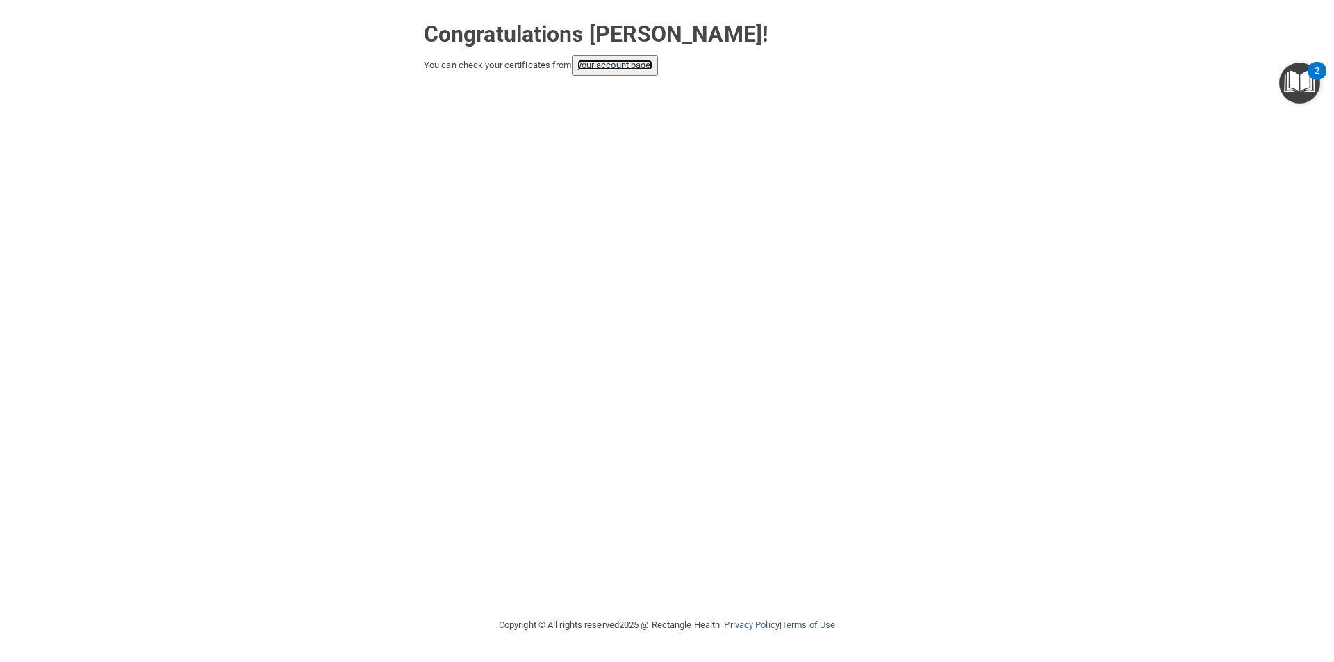
click at [619, 67] on link "your account page!" at bounding box center [616, 65] width 76 height 10
